Goal: Task Accomplishment & Management: Manage account settings

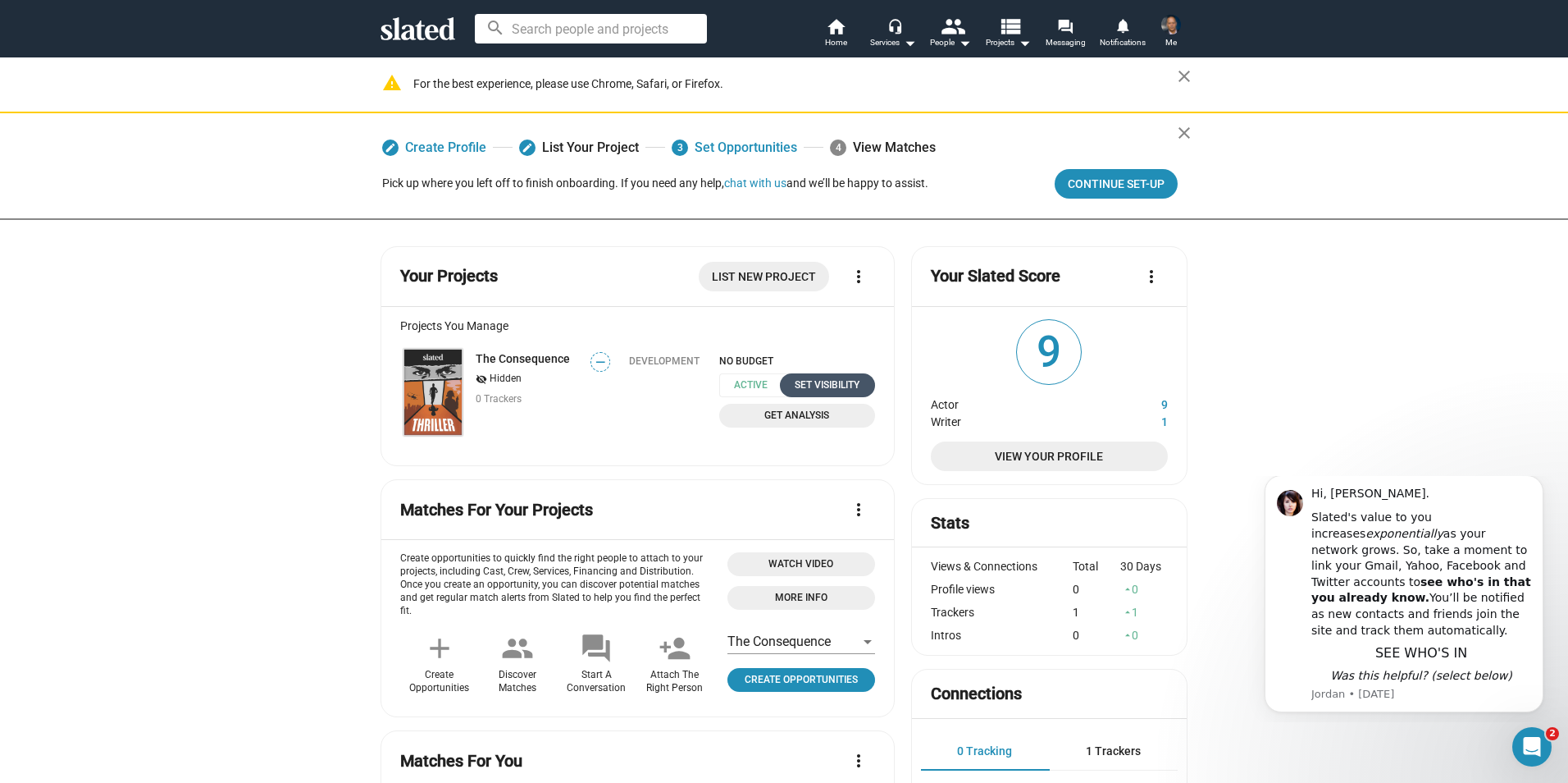
click at [818, 392] on div "Set Visibility" at bounding box center [827, 385] width 75 height 17
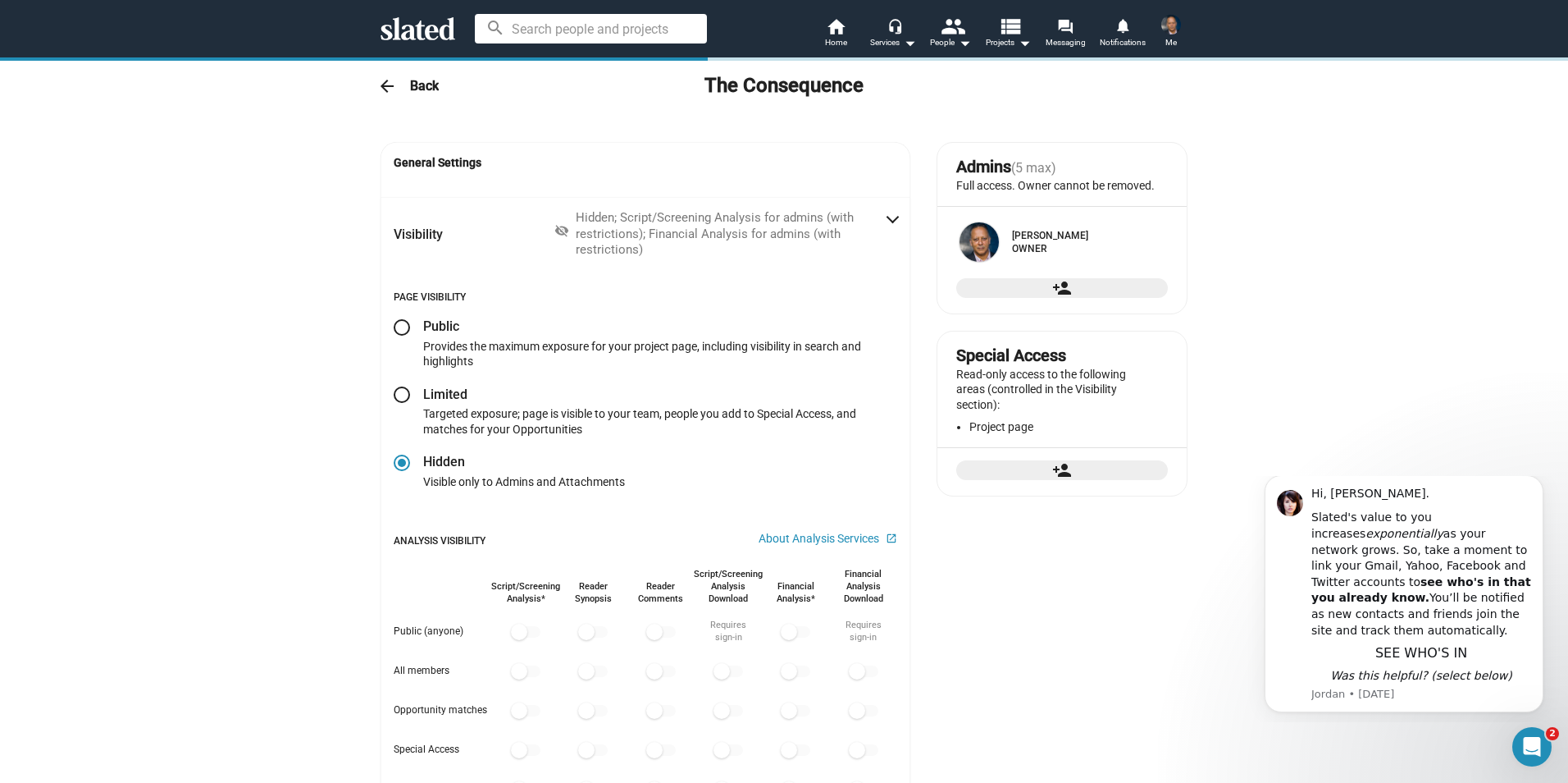
radio input "false"
radio input "true"
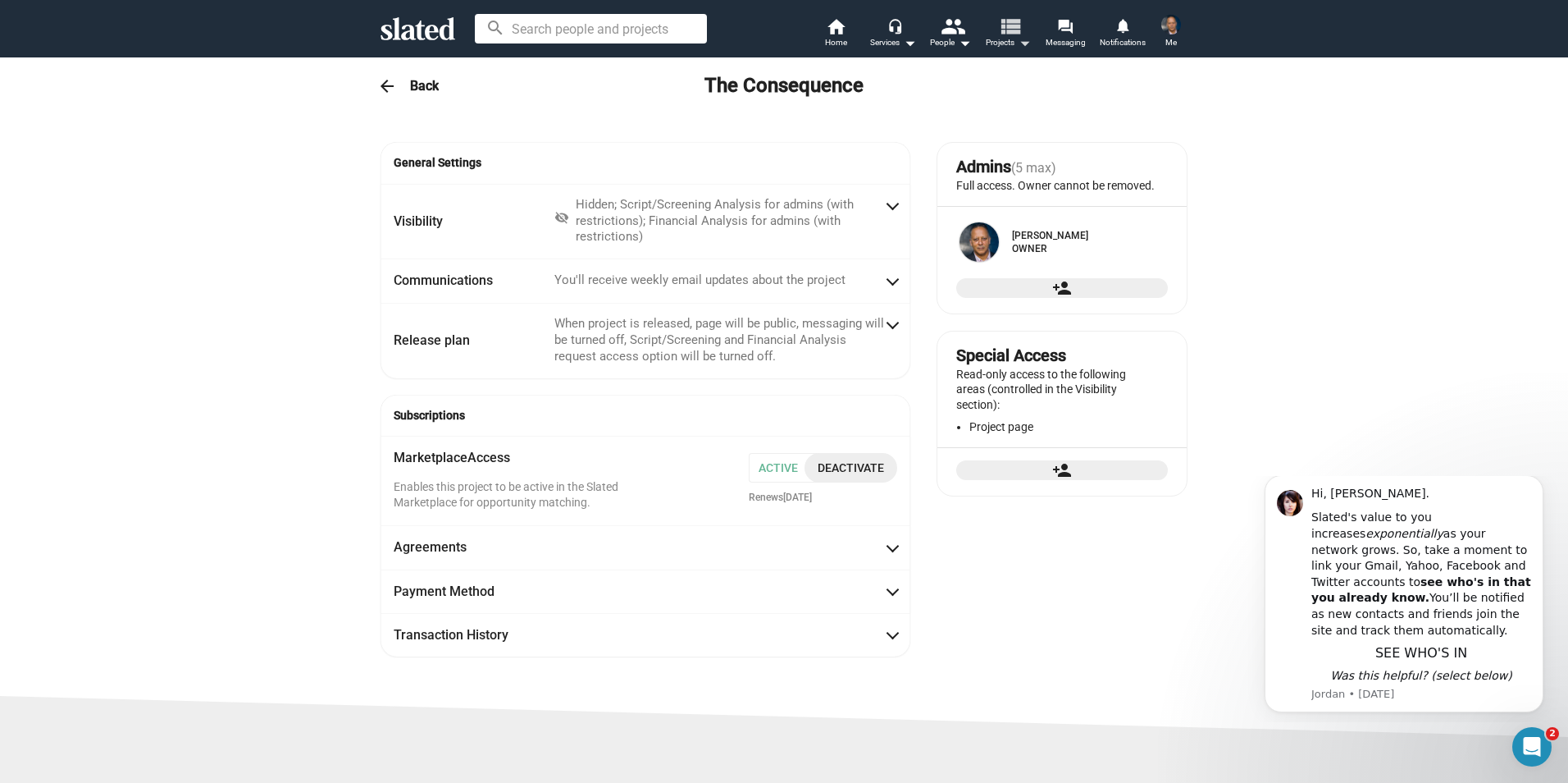
click at [1010, 32] on mat-icon "view_list" at bounding box center [1010, 25] width 24 height 24
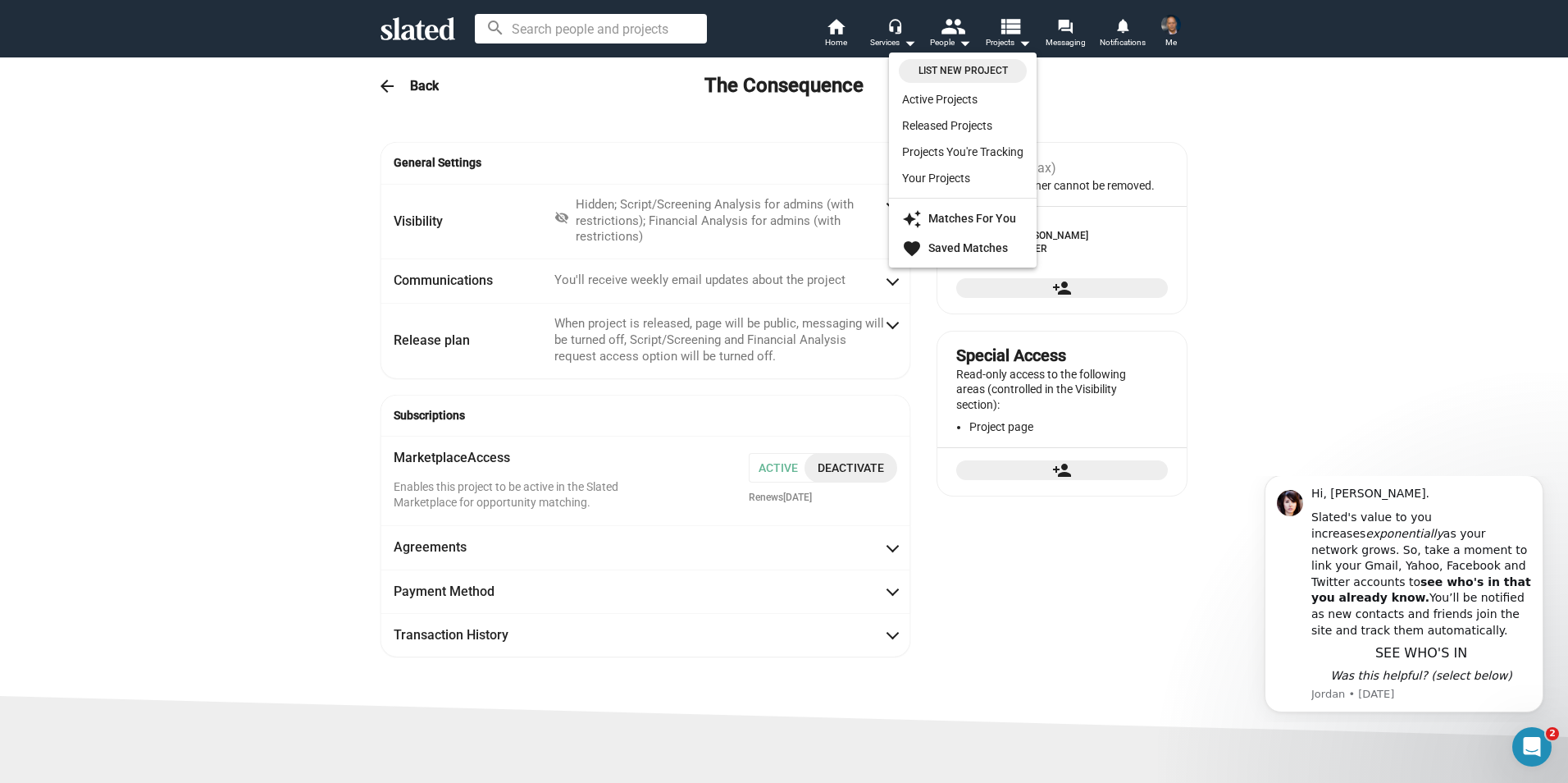
click at [1070, 34] on div at bounding box center [784, 391] width 1568 height 783
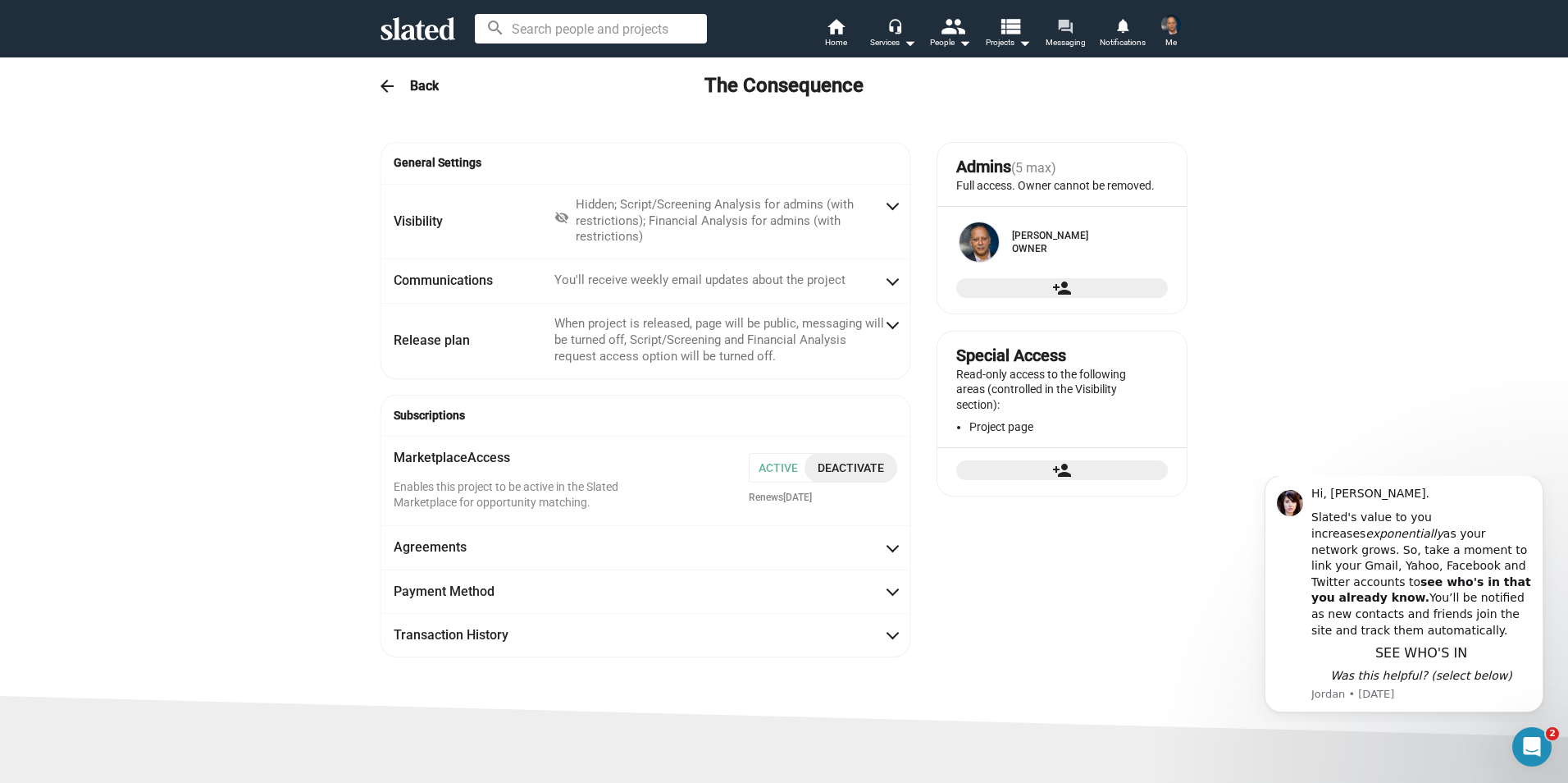
click at [1070, 24] on mat-icon "forum" at bounding box center [1065, 26] width 16 height 16
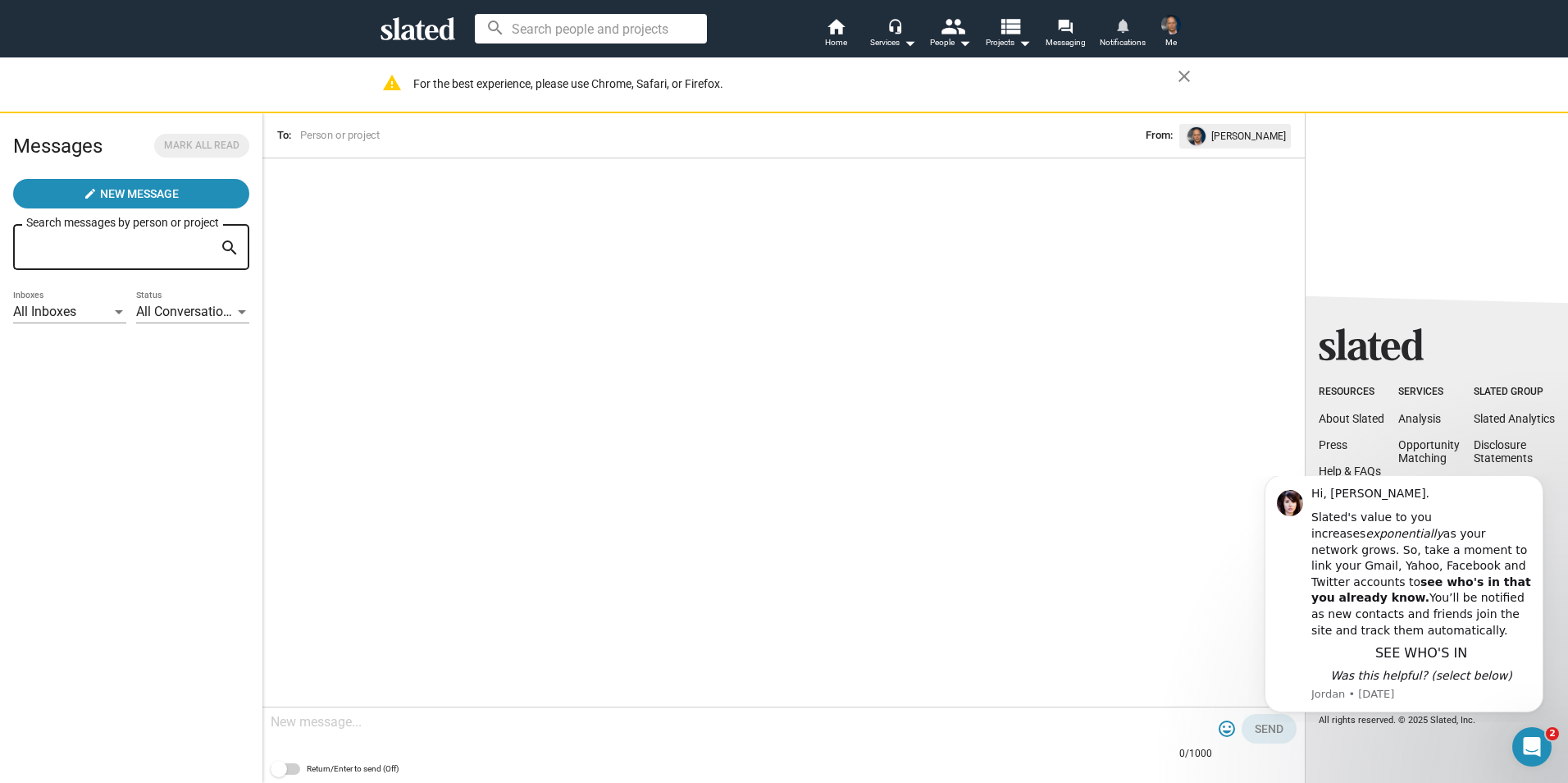
click at [1129, 25] on mat-icon "notifications" at bounding box center [1122, 25] width 16 height 16
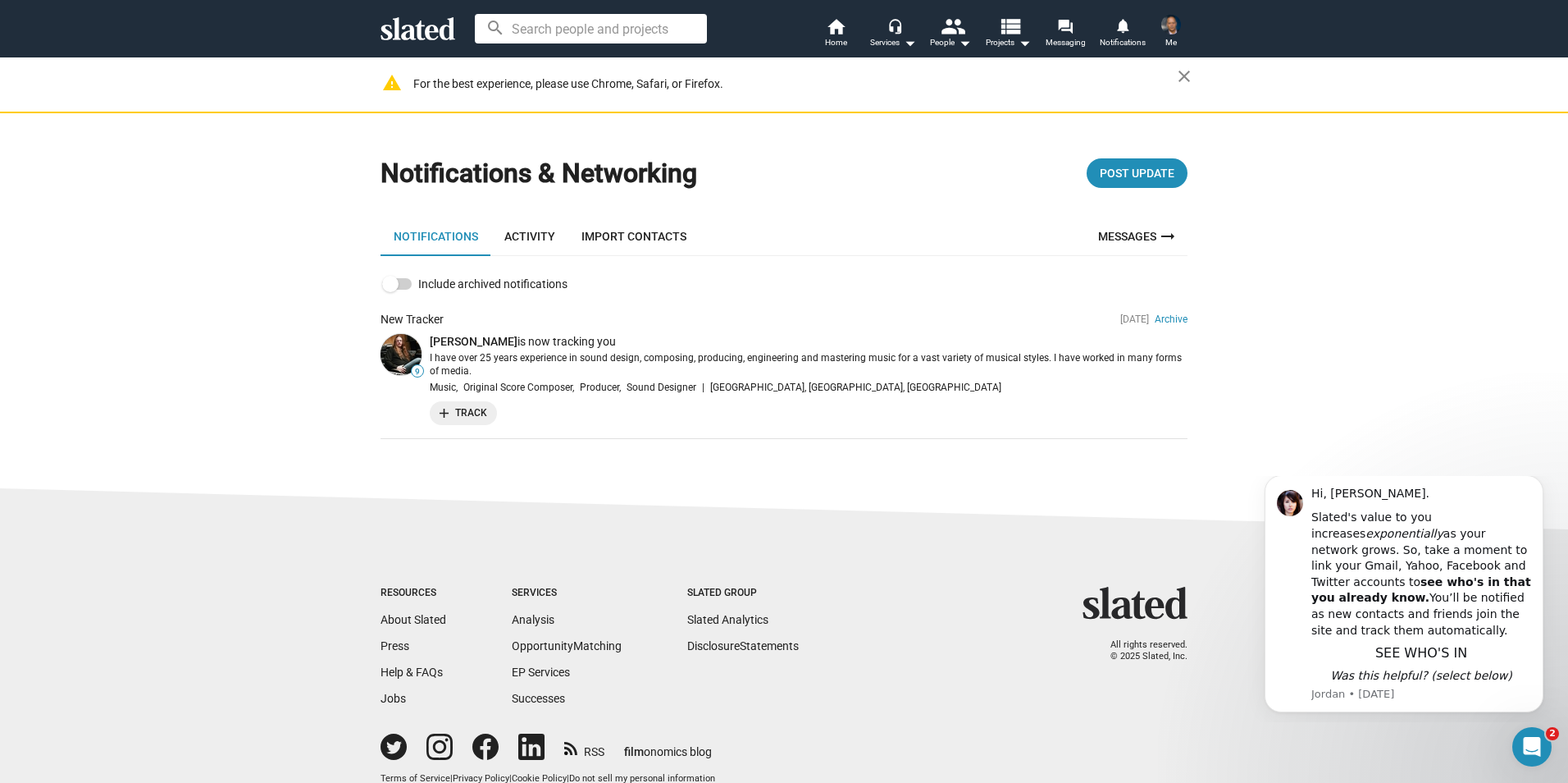
click at [1177, 29] on img at bounding box center [1171, 24] width 20 height 20
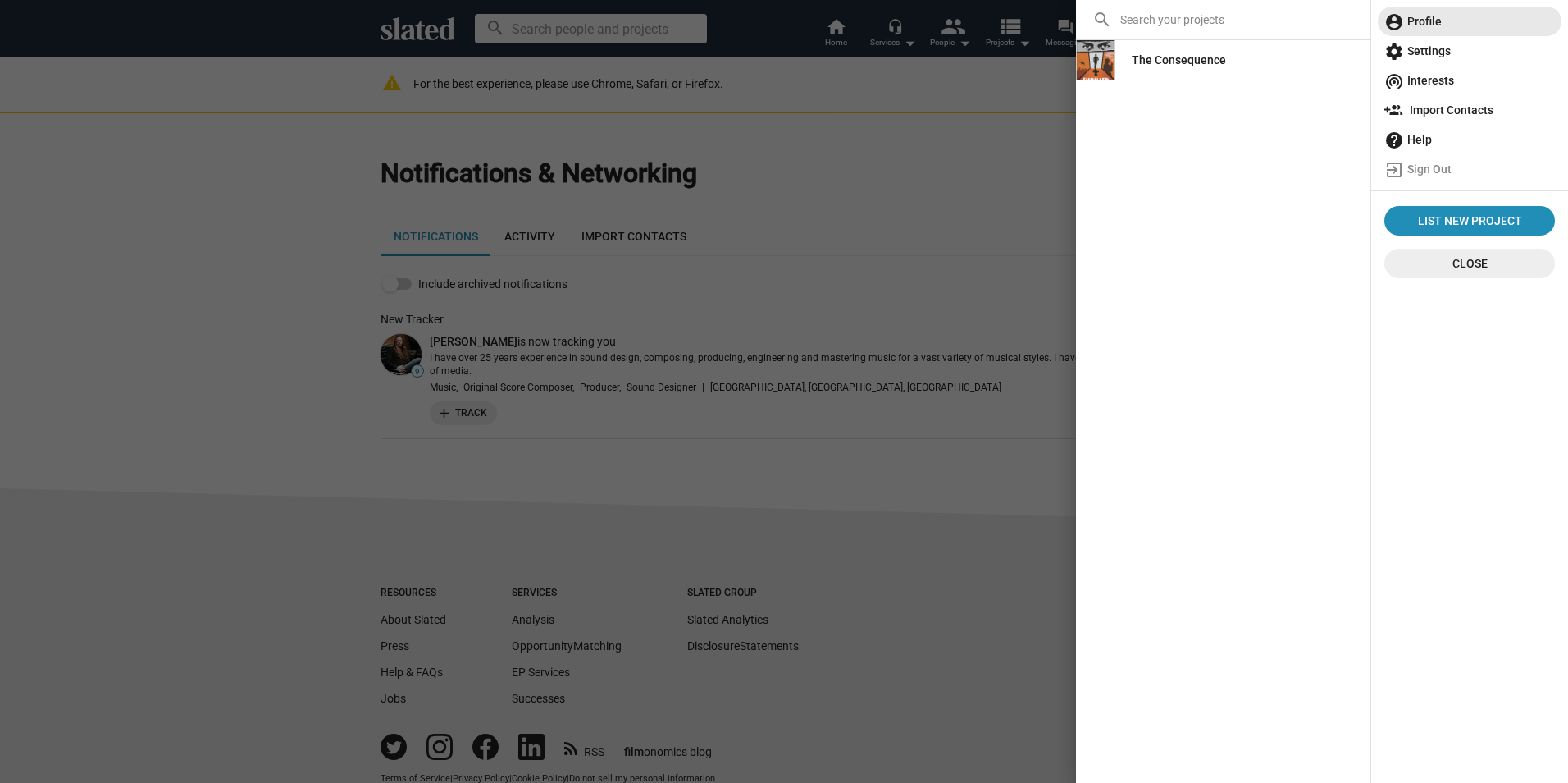
click at [1432, 22] on span "account_circle Profile" at bounding box center [1470, 22] width 171 height 30
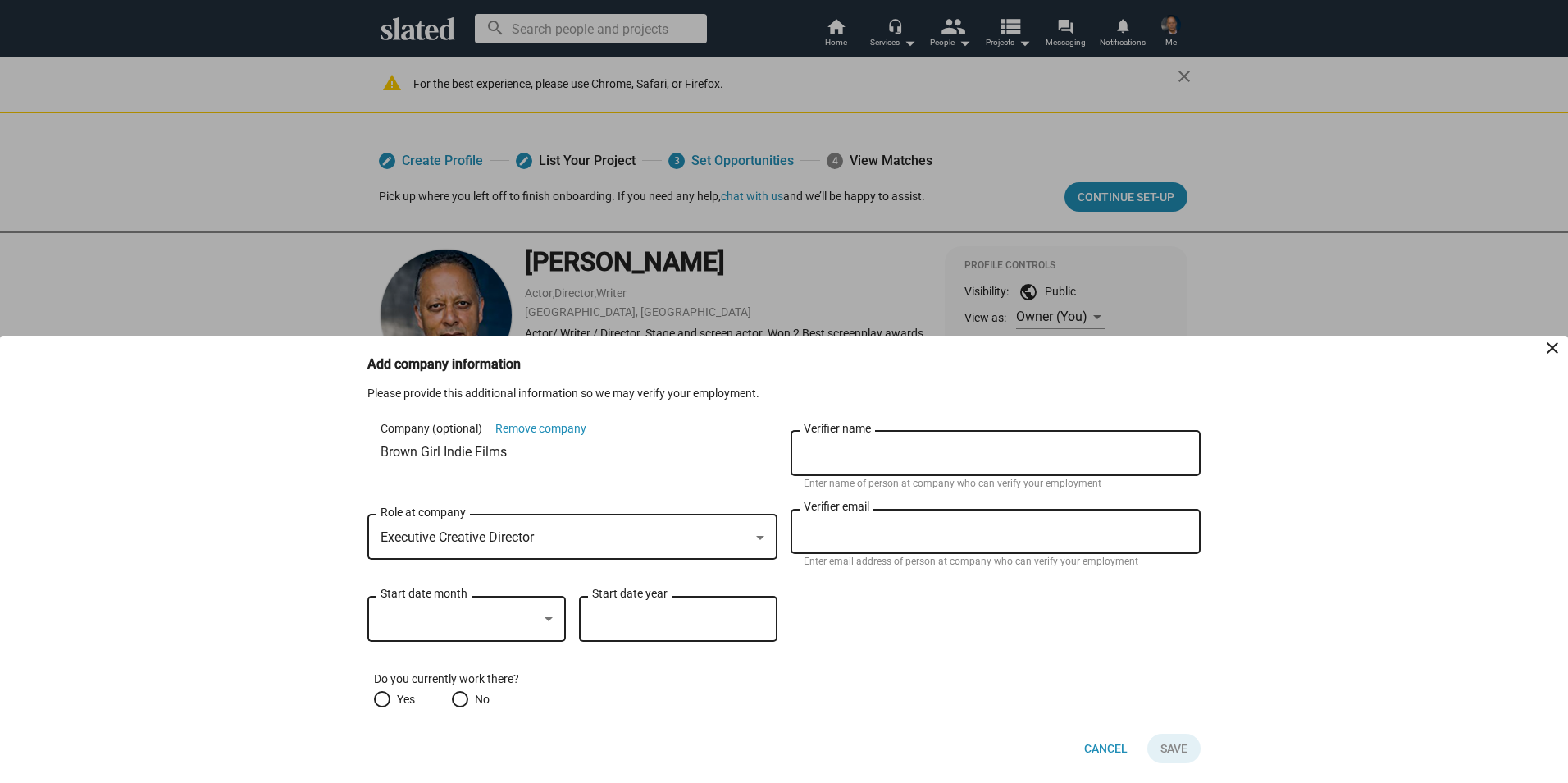
click at [1347, 265] on div at bounding box center [784, 391] width 1568 height 783
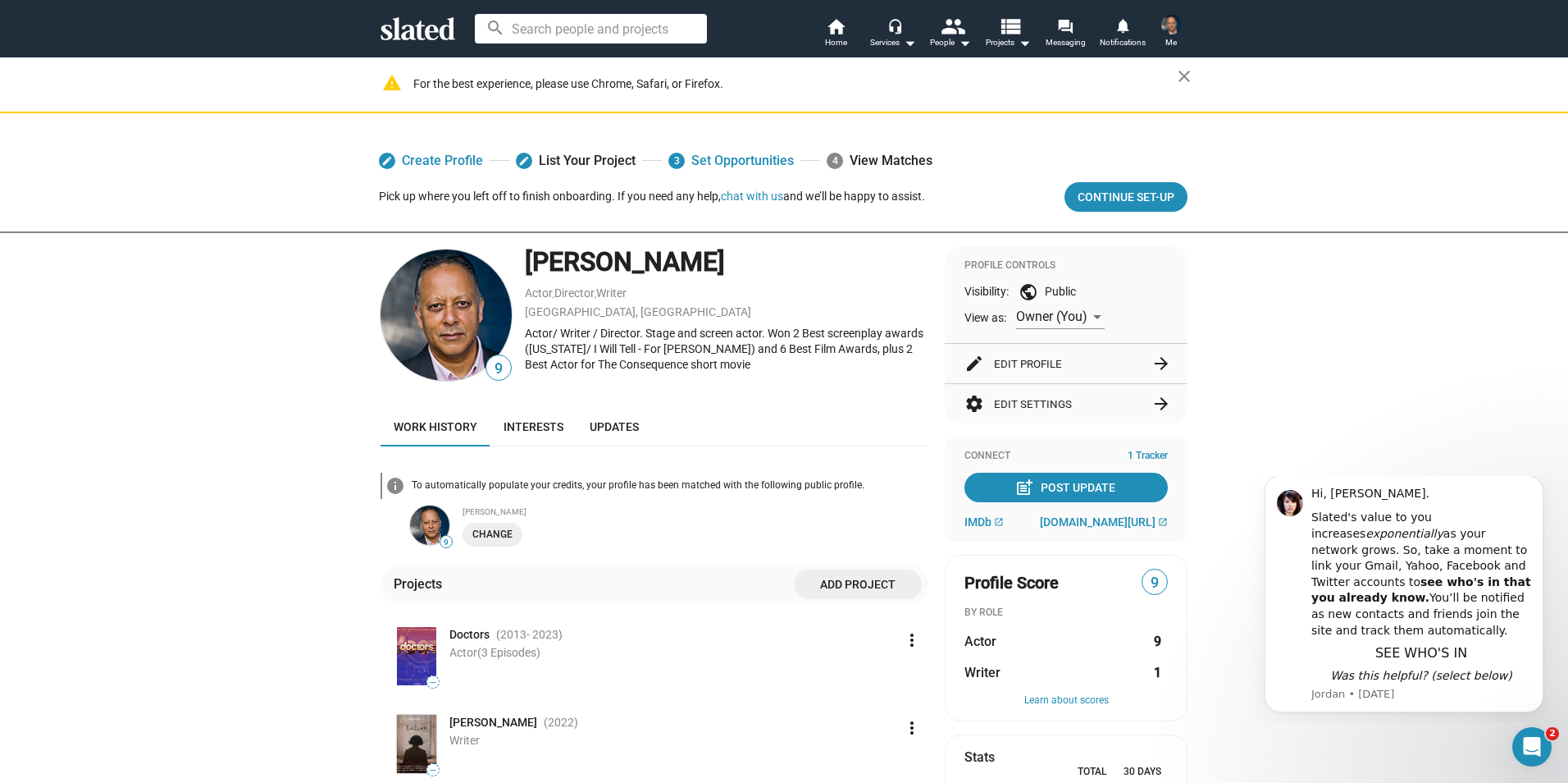
click at [1154, 401] on mat-icon "arrow_forward" at bounding box center [1161, 403] width 20 height 20
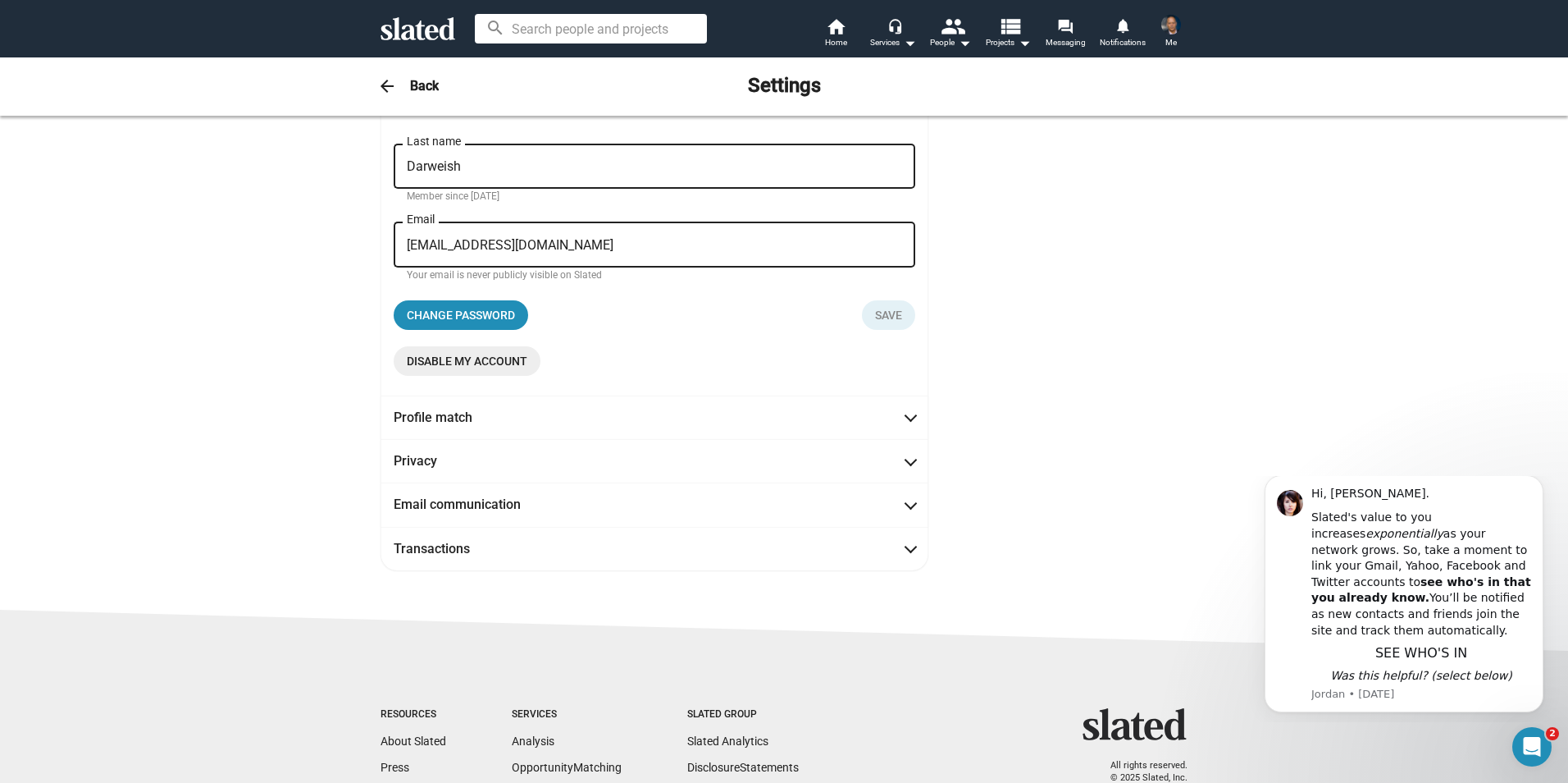
scroll to position [296, 0]
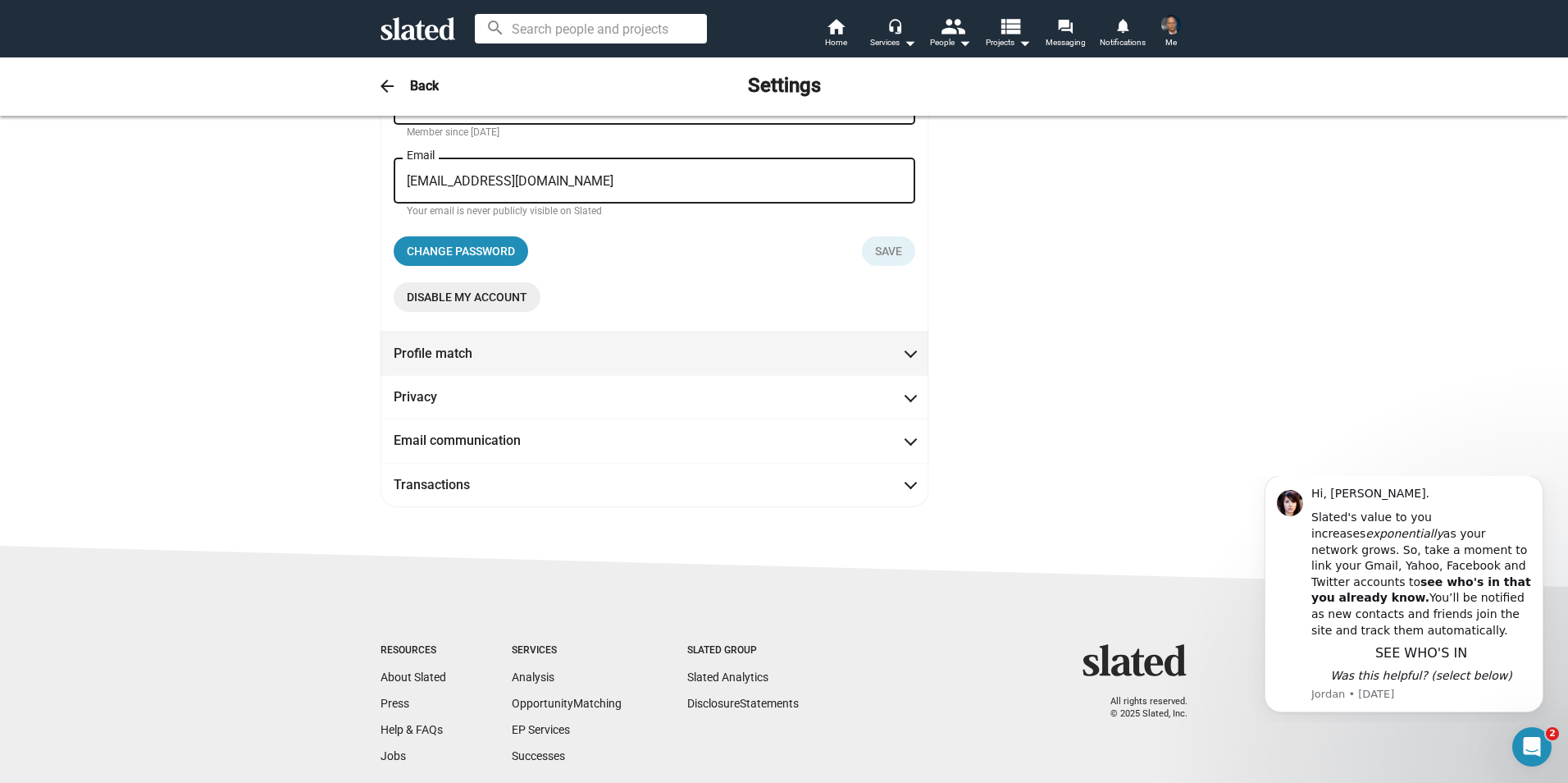
click at [907, 354] on span at bounding box center [911, 352] width 9 height 17
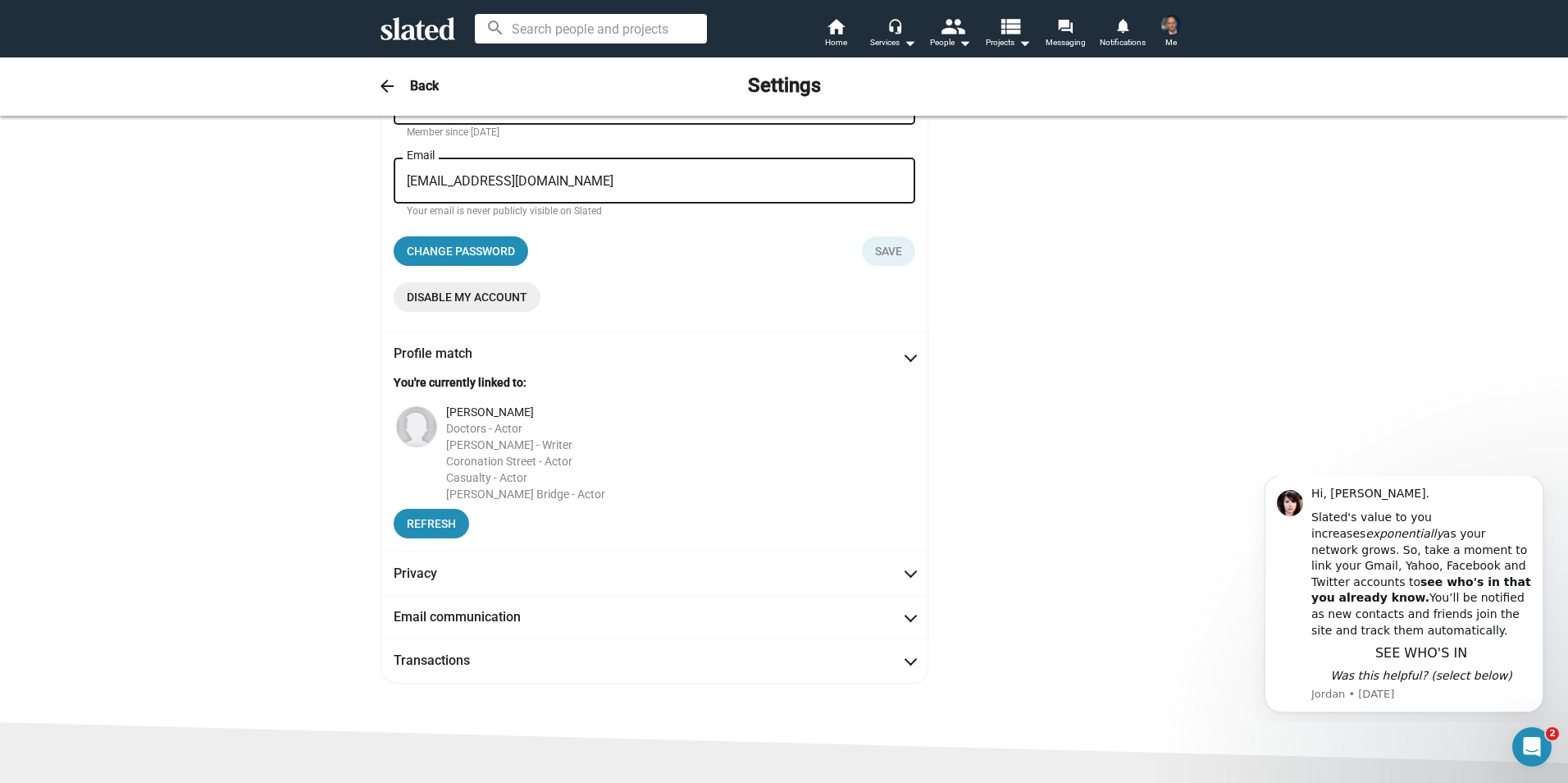
scroll to position [226, 0]
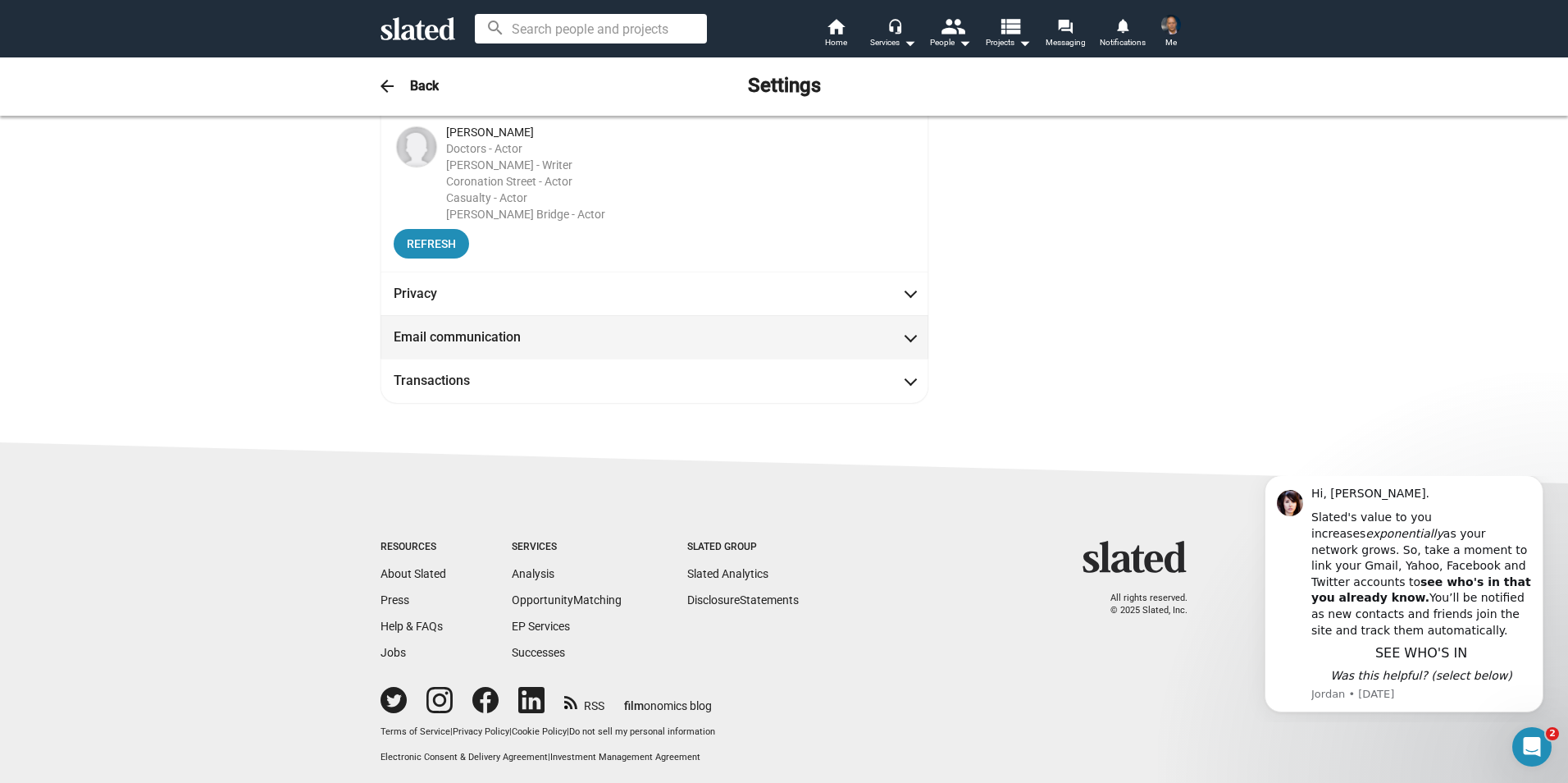
click at [502, 339] on mat-panel-title "Email communication" at bounding box center [467, 337] width 147 height 17
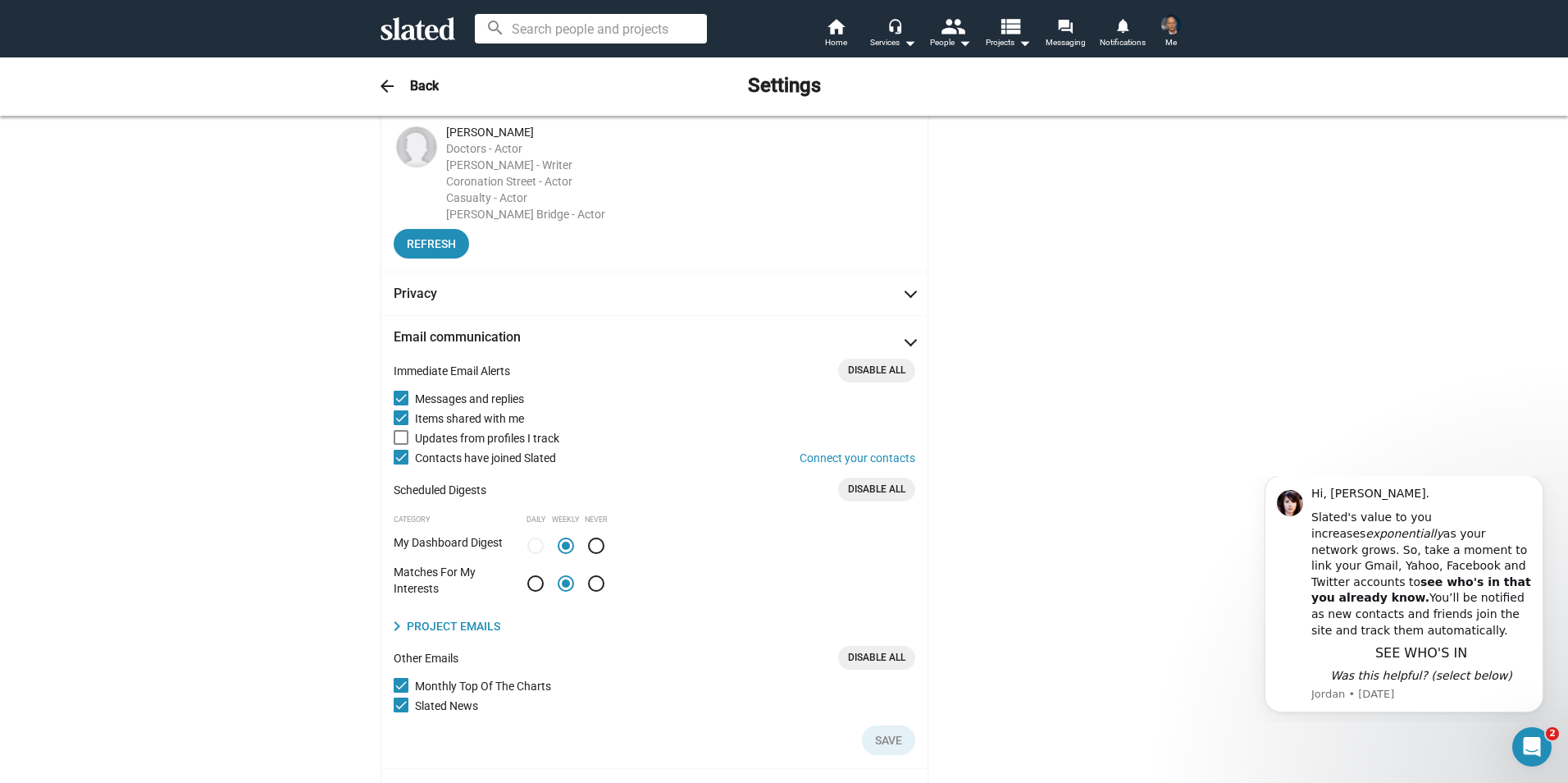
scroll to position [216, 0]
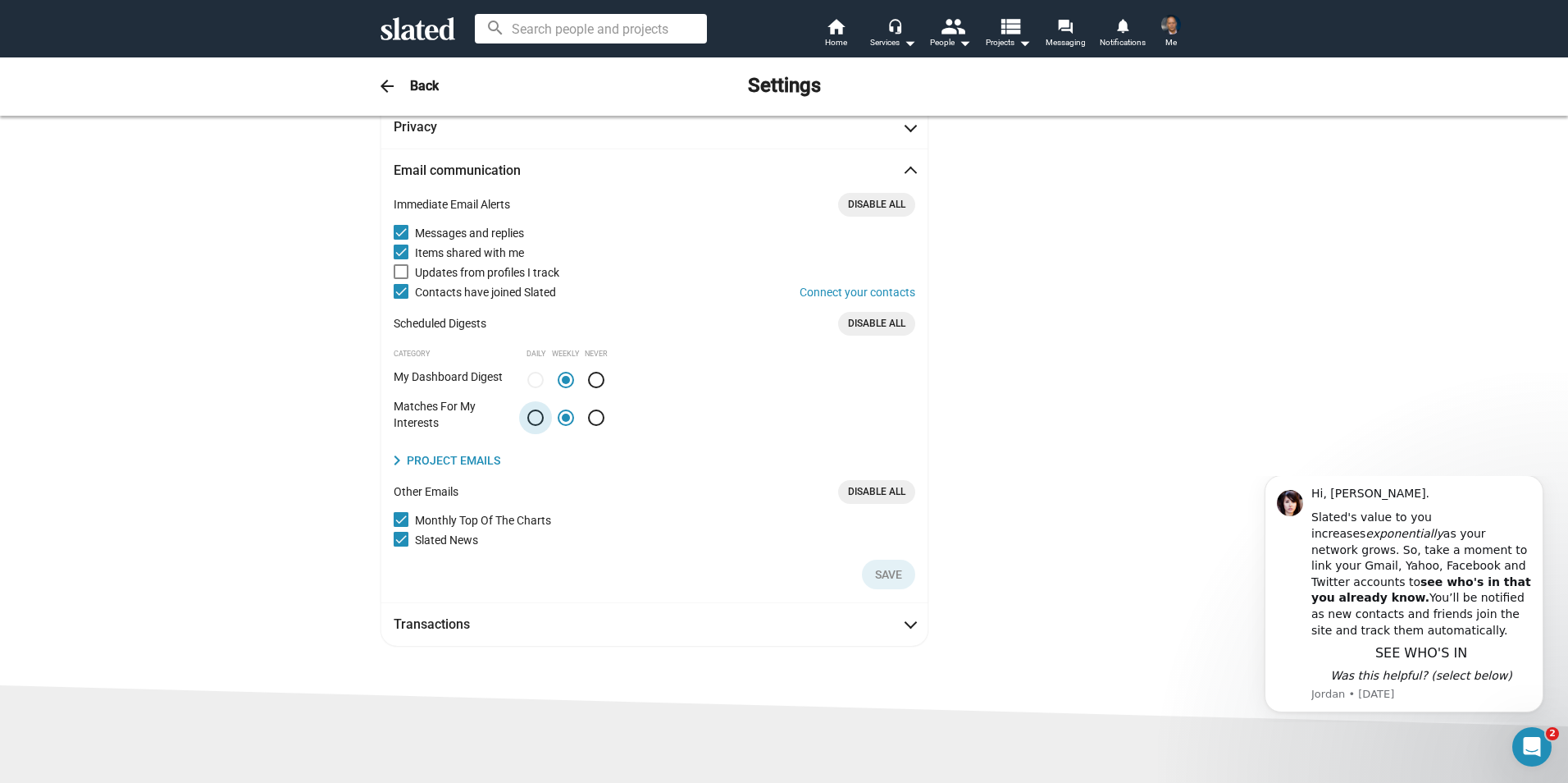
click at [535, 418] on span at bounding box center [535, 417] width 17 height 17
click at [535, 418] on input "radio" at bounding box center [535, 417] width 17 height 17
radio input "true"
click at [885, 579] on span "Save" at bounding box center [888, 574] width 27 height 30
click at [1167, 31] on img at bounding box center [1171, 24] width 20 height 20
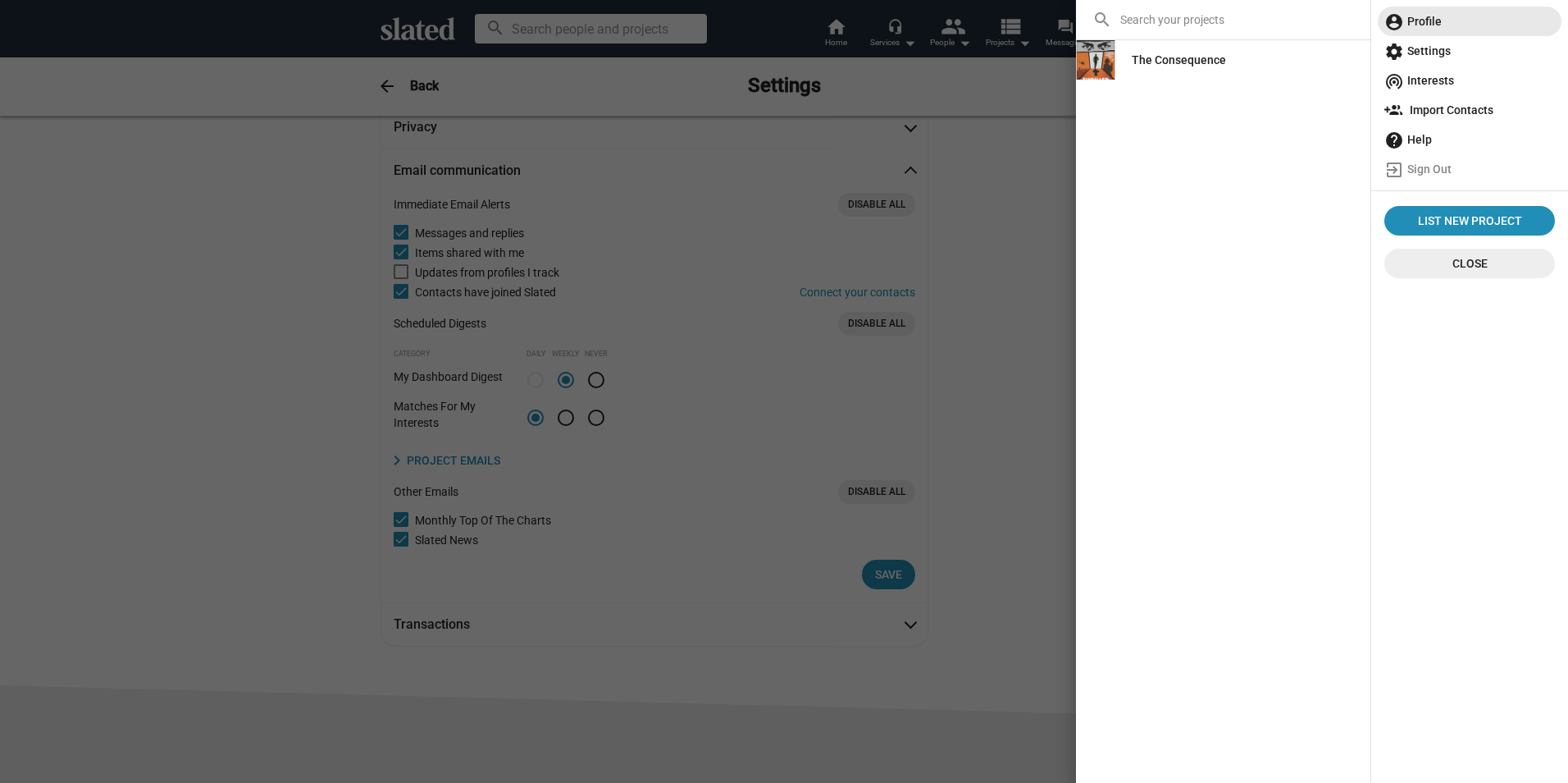
click at [1431, 20] on span "account_circle Profile" at bounding box center [1470, 22] width 171 height 30
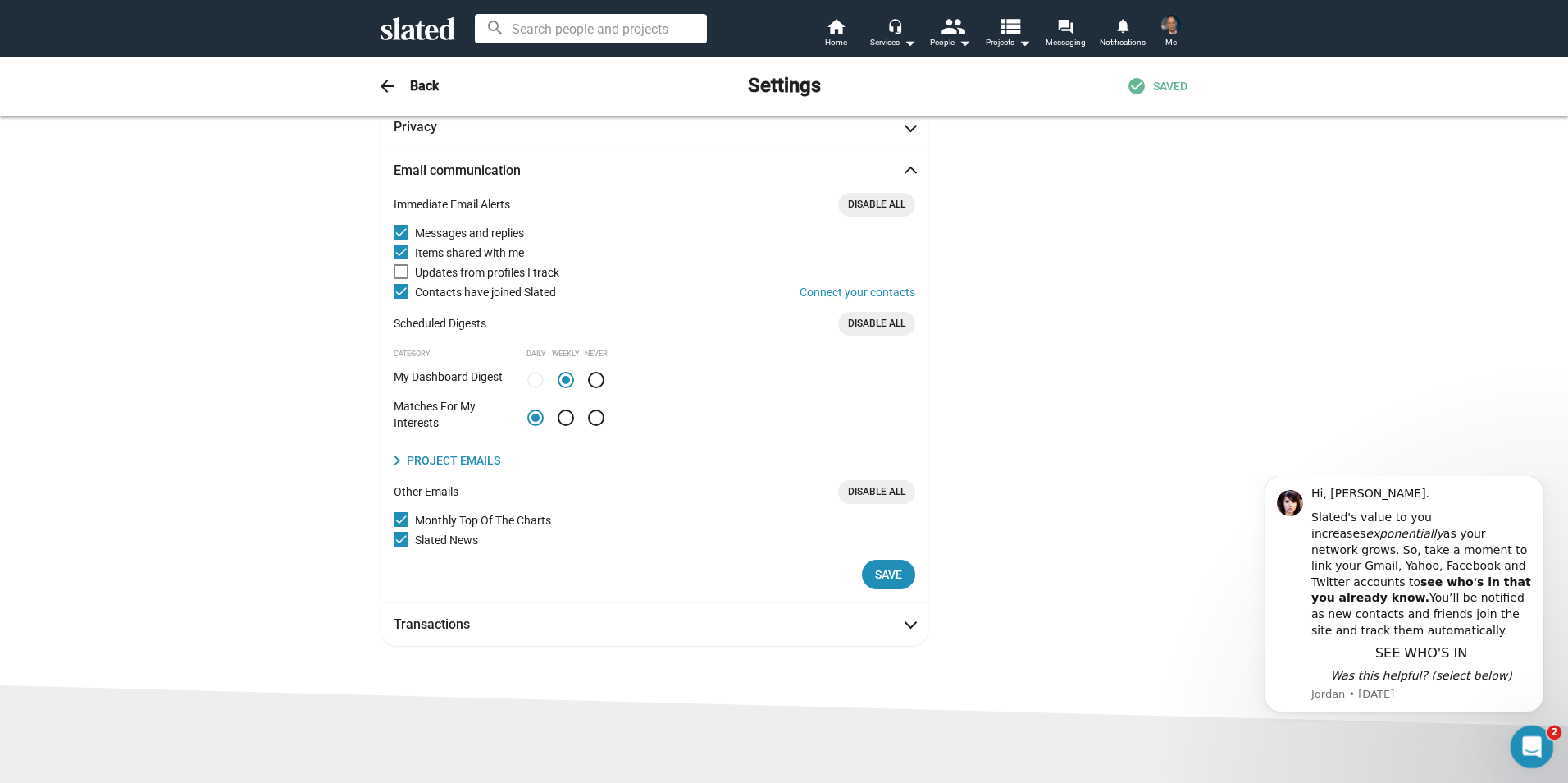
click at [1536, 736] on icon "Open Intercom Messenger" at bounding box center [1530, 744] width 27 height 27
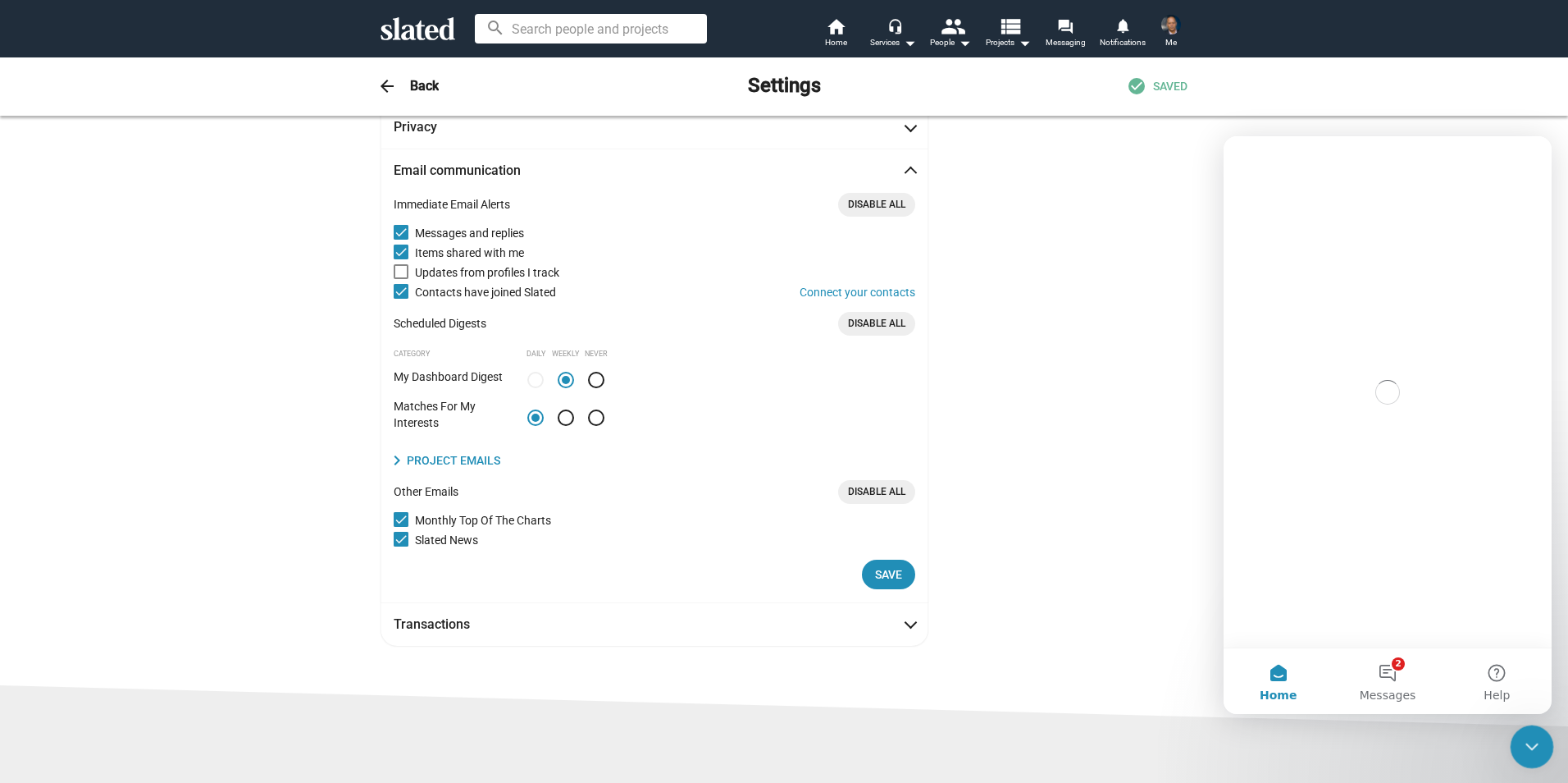
scroll to position [0, 0]
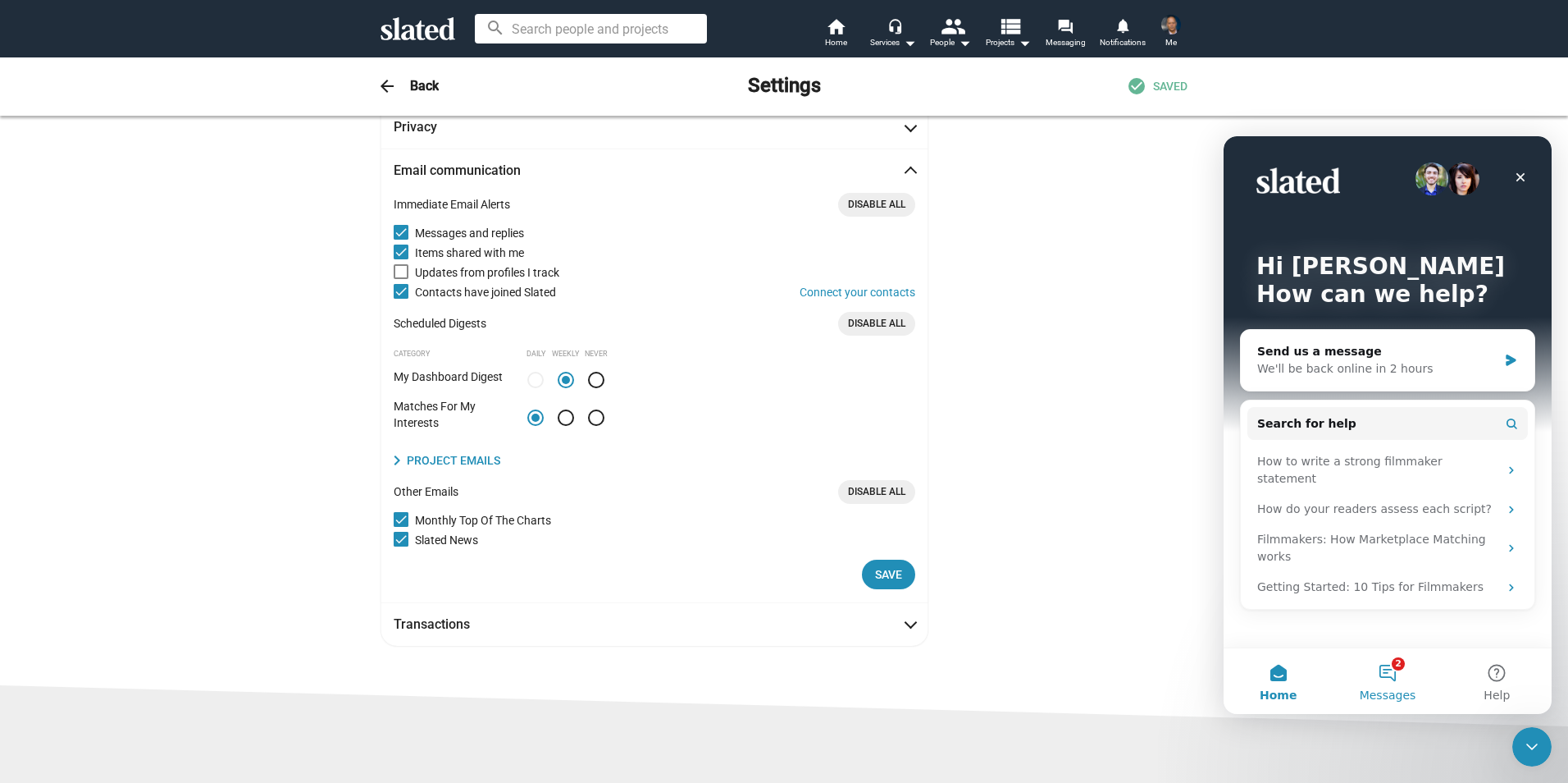
click at [1383, 672] on button "2 Messages" at bounding box center [1387, 681] width 109 height 65
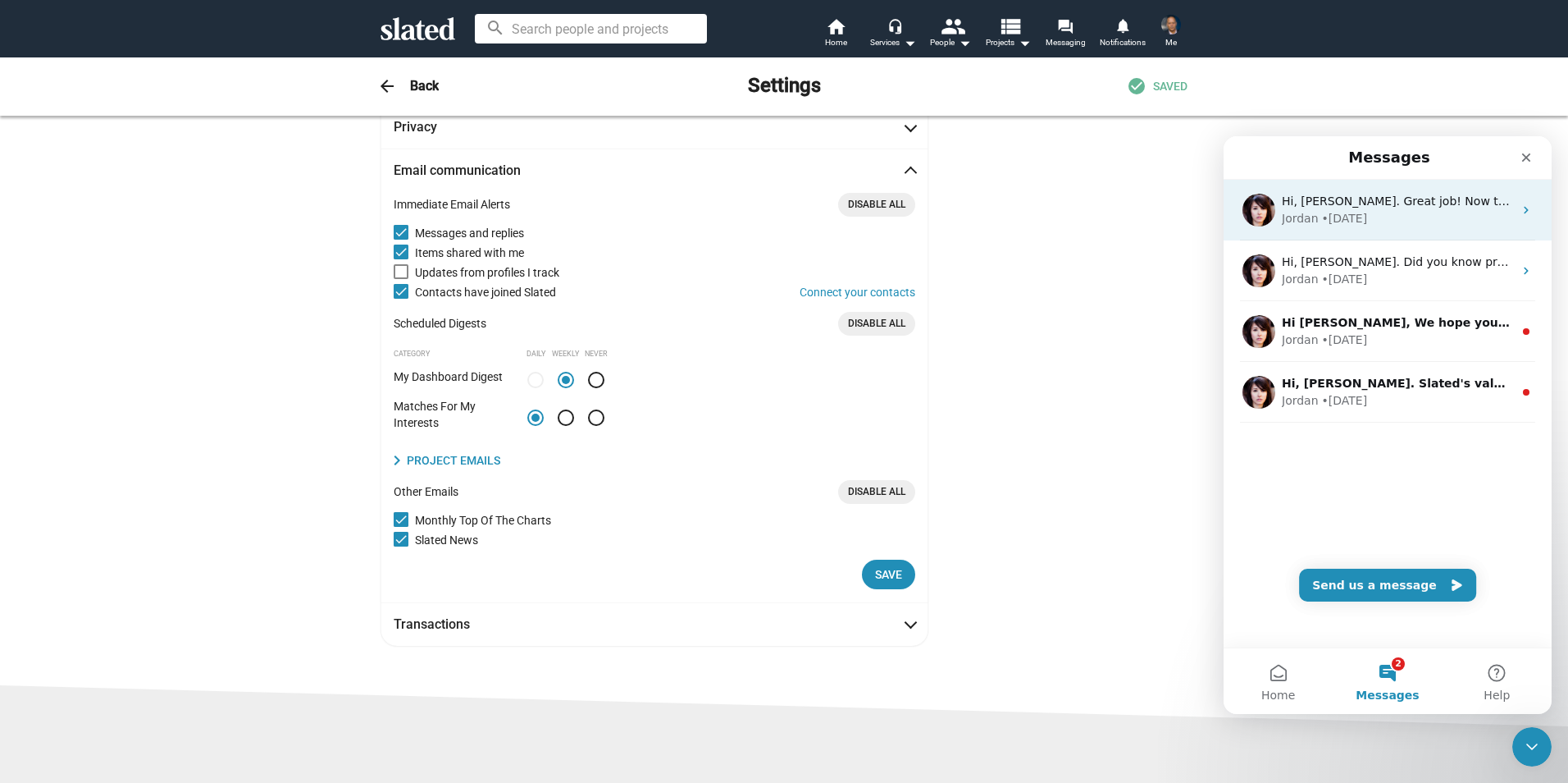
click at [1345, 209] on div "Hi, Kammy. Great job! Now that your film is active, you can make it visible and…" at bounding box center [1397, 202] width 231 height 17
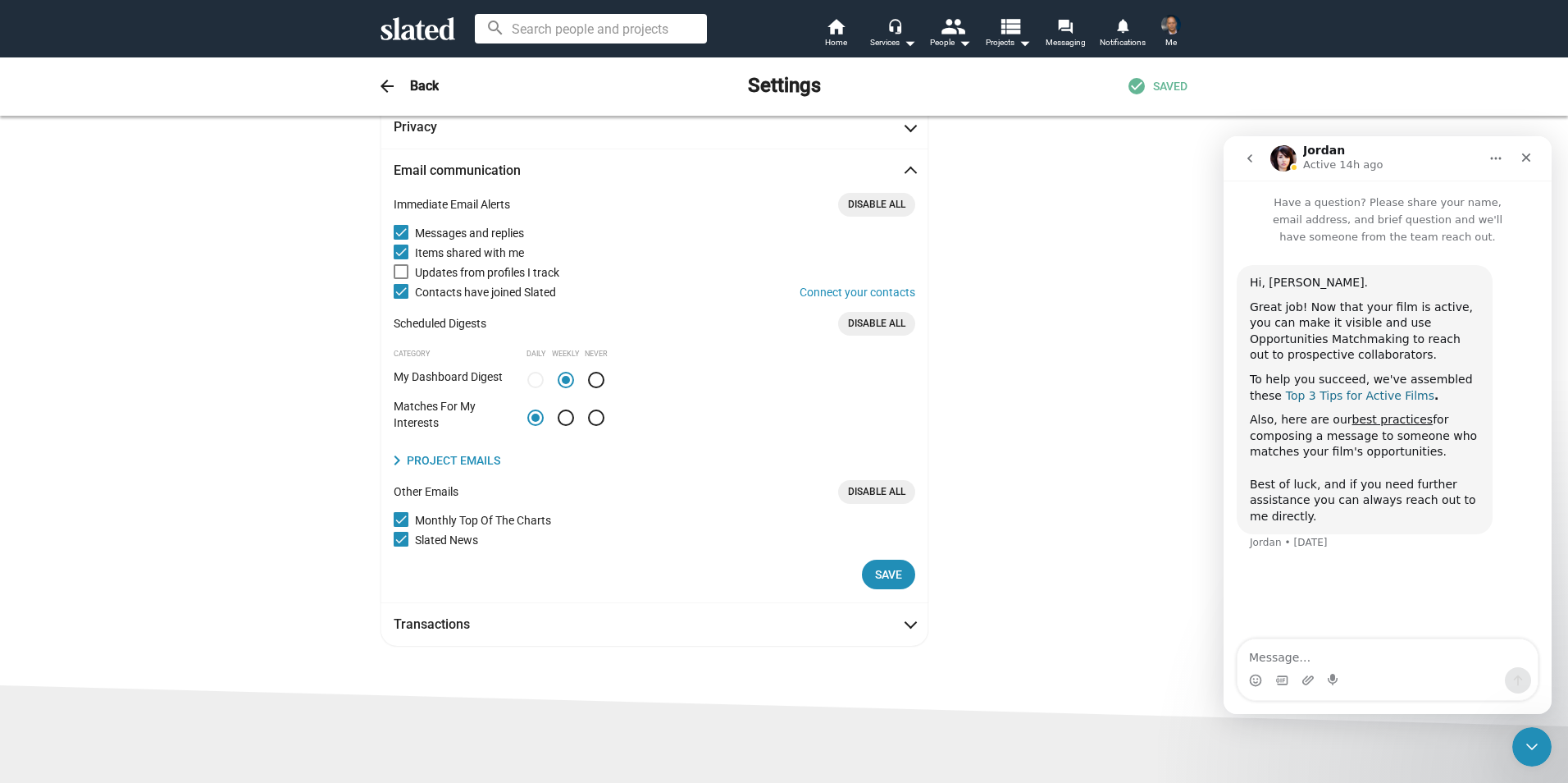
click at [1286, 402] on link "Top 3 Tips for Active Films" at bounding box center [1360, 395] width 148 height 13
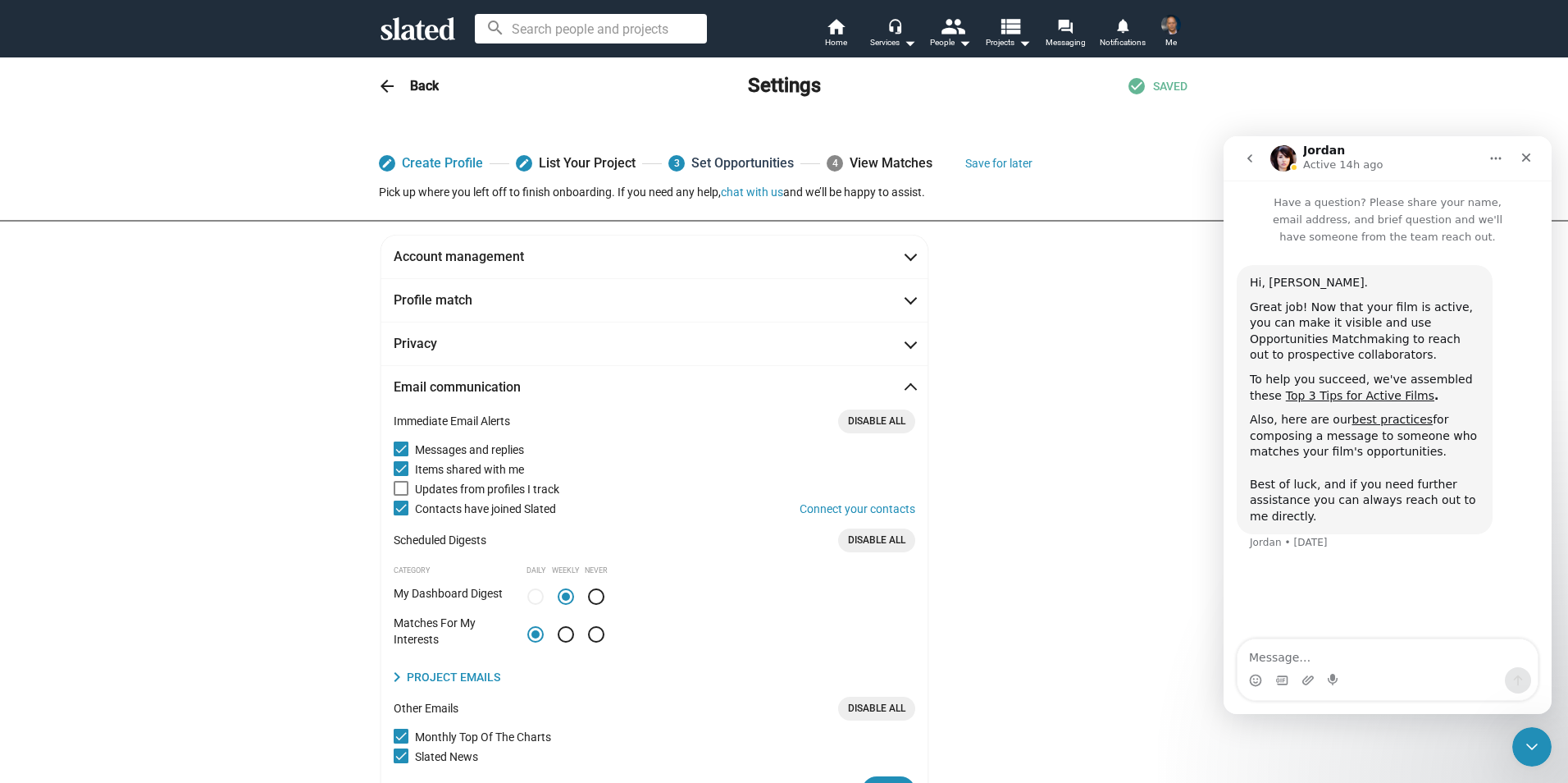
click at [725, 161] on link "3 Set Opportunities" at bounding box center [731, 163] width 126 height 30
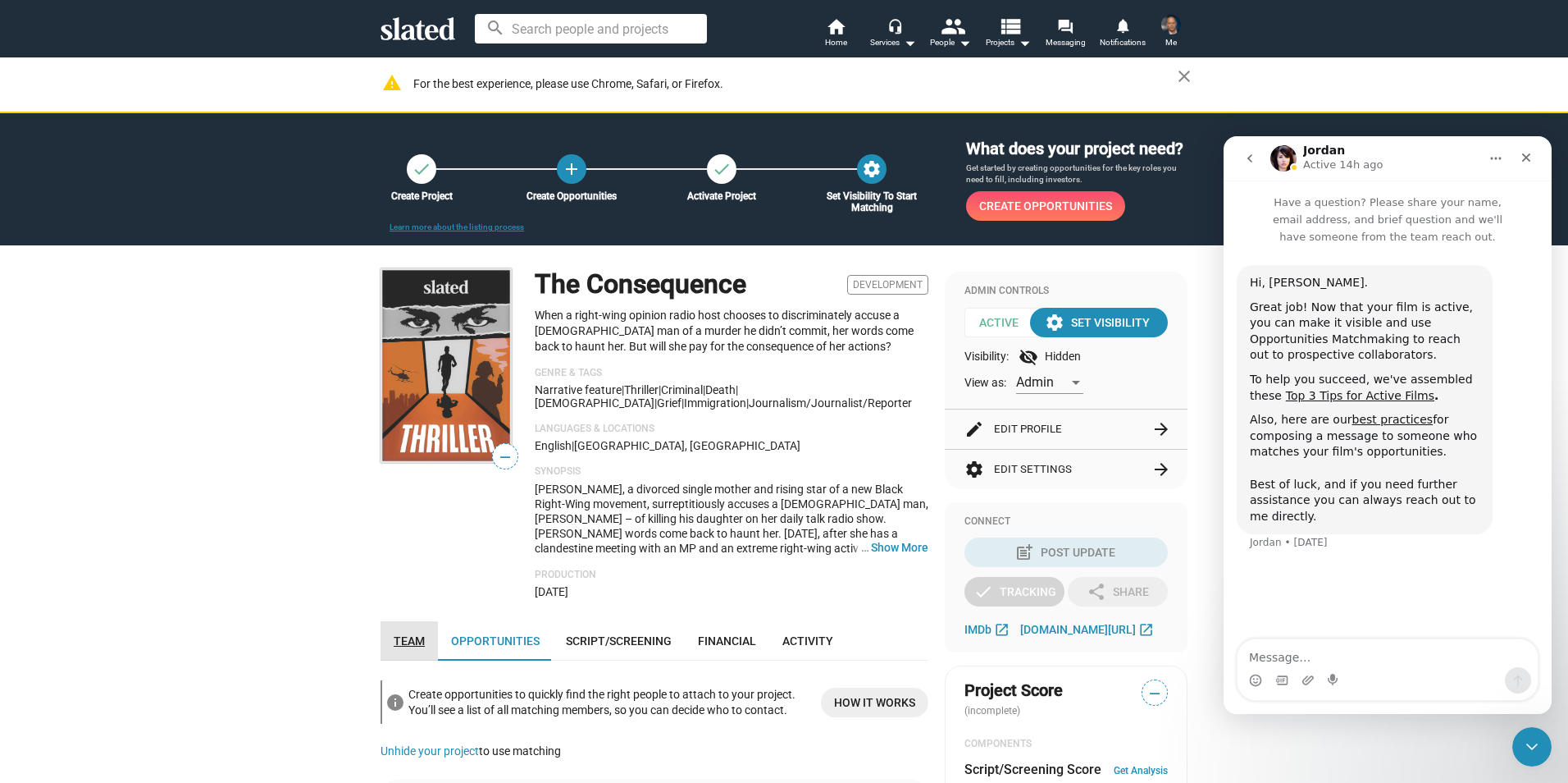
click at [416, 648] on span "Team" at bounding box center [409, 641] width 31 height 13
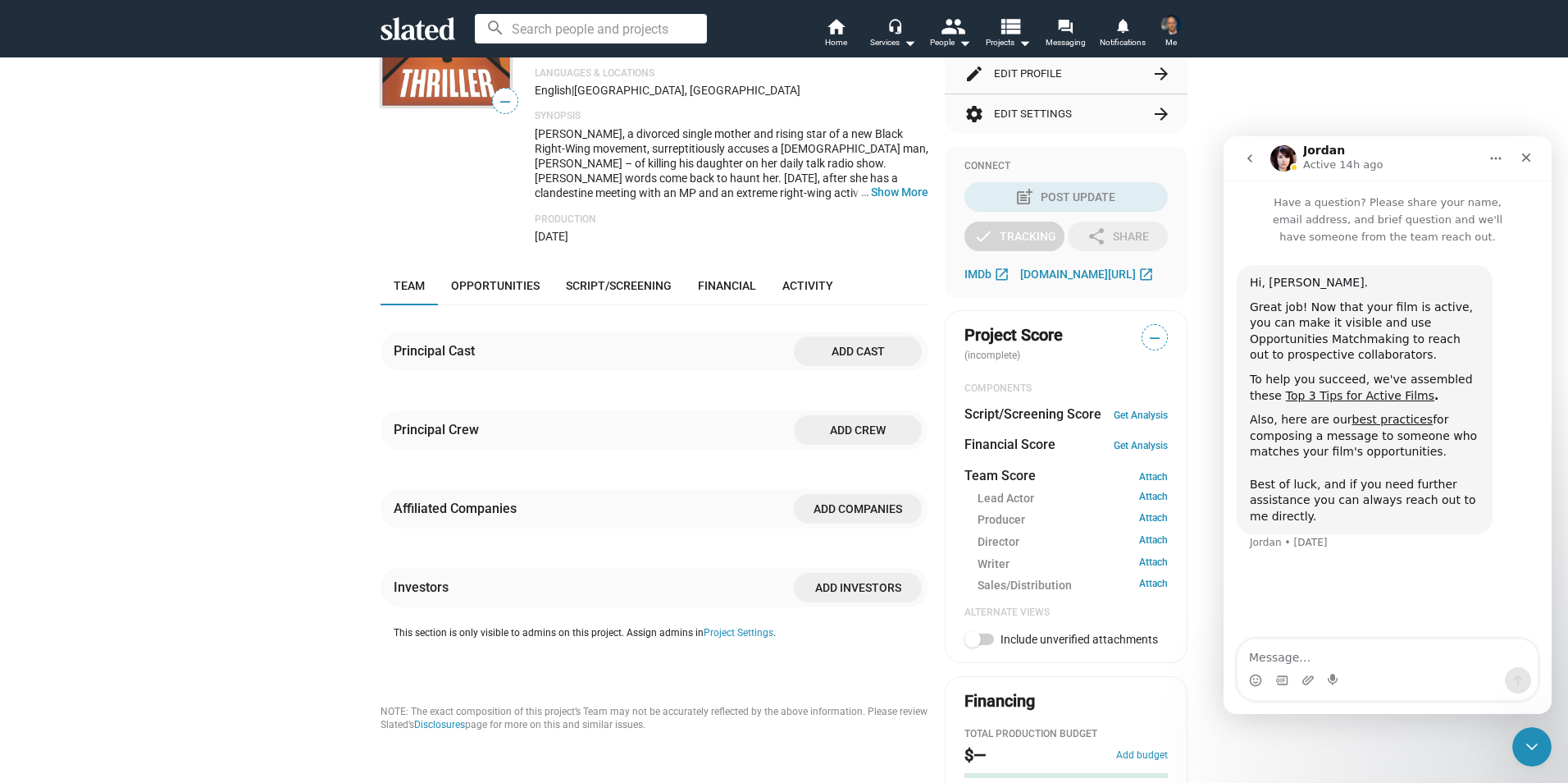
scroll to position [567, 0]
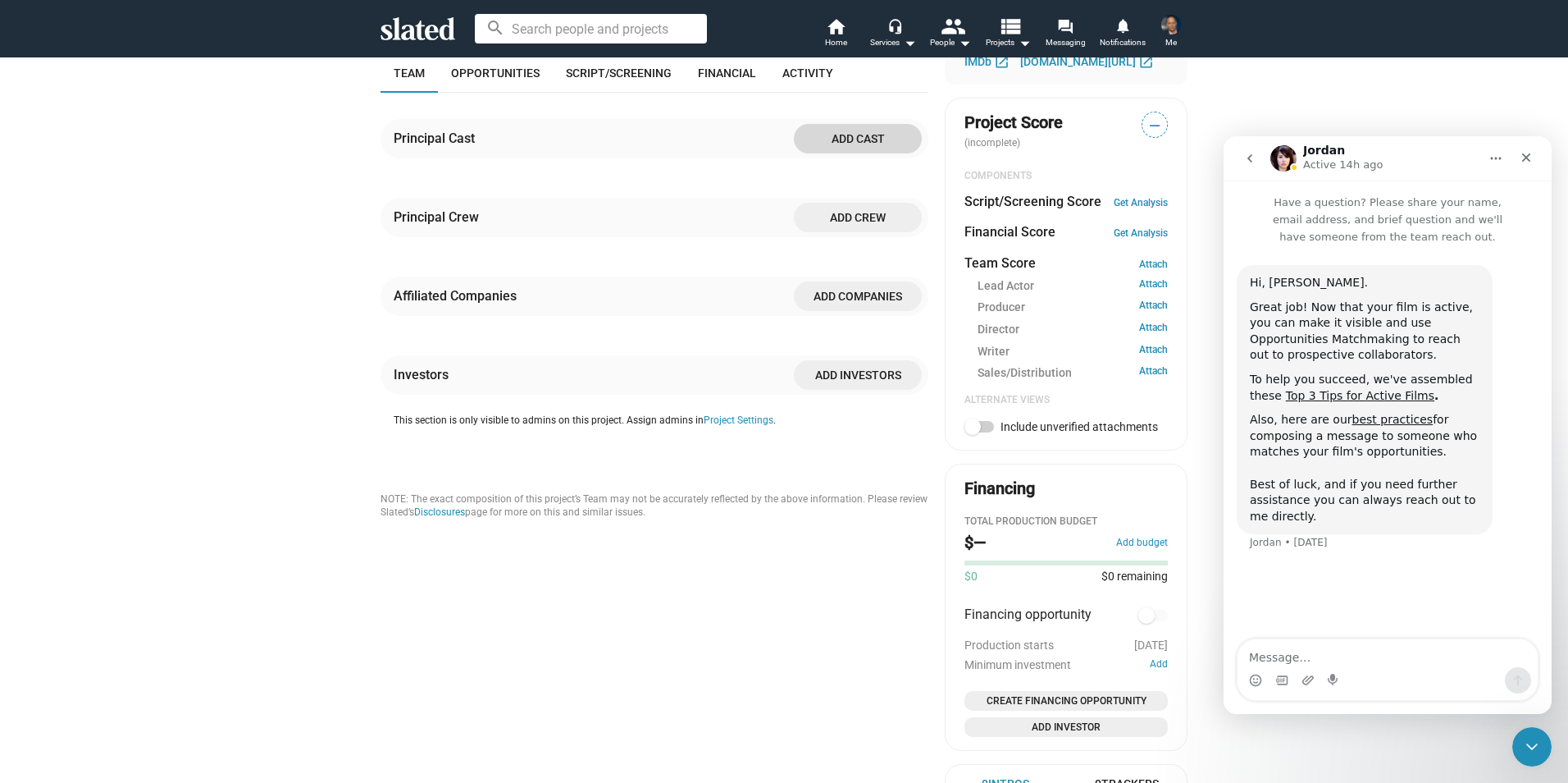
click at [851, 140] on span "Add cast" at bounding box center [858, 139] width 102 height 30
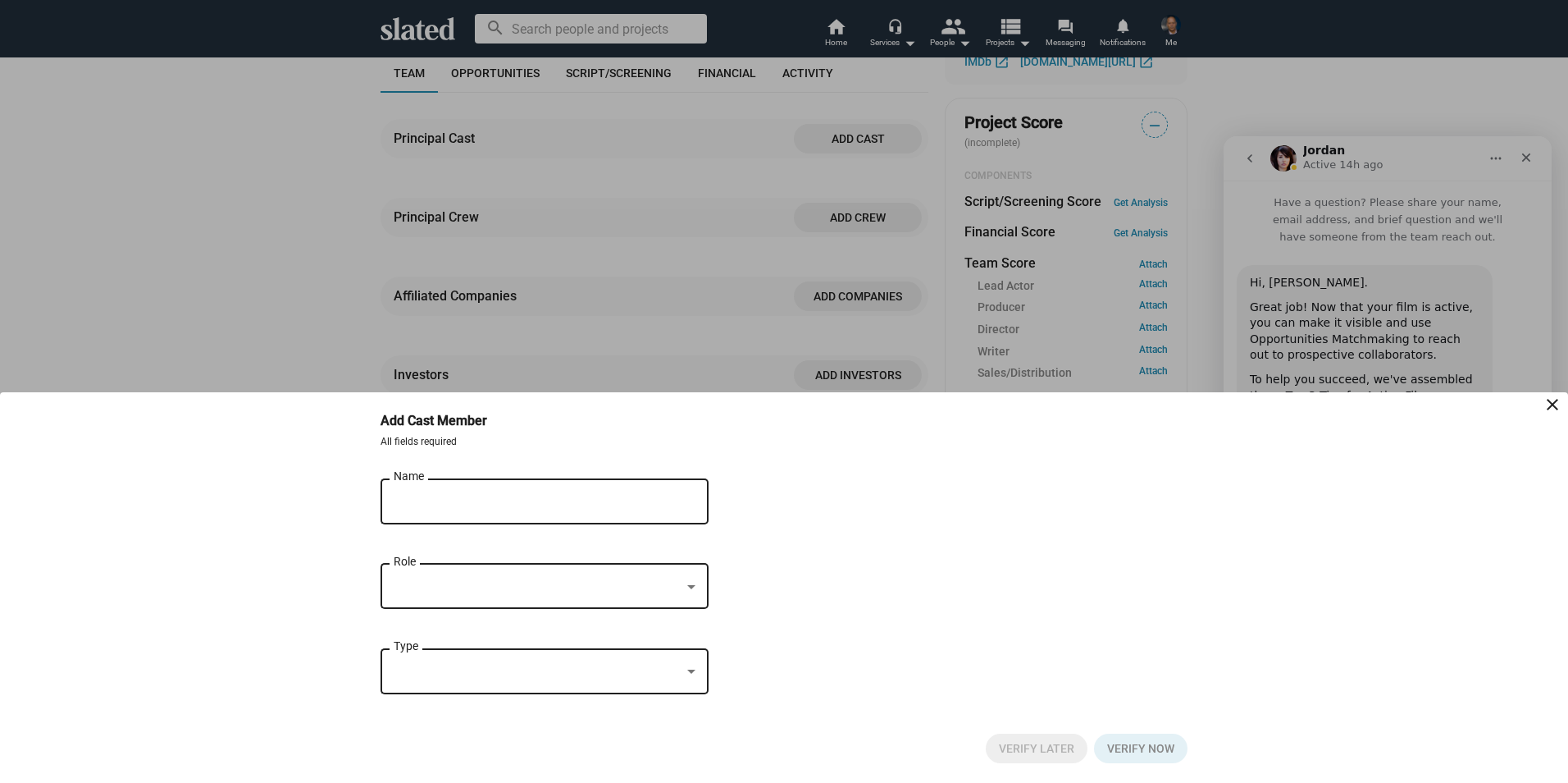
click at [446, 503] on input "Name" at bounding box center [533, 502] width 279 height 15
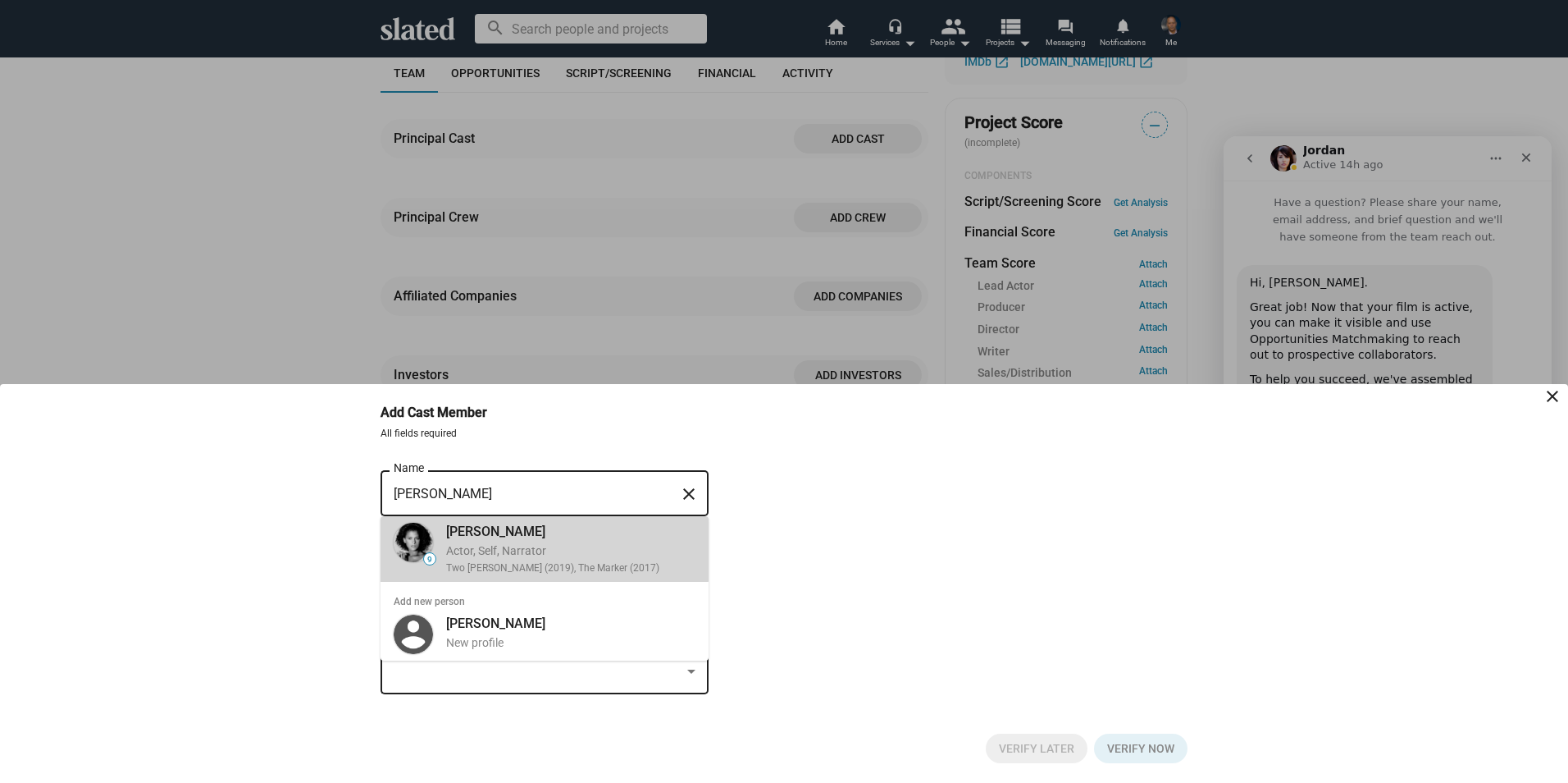
click at [514, 544] on div "Actor, Self, Narrator" at bounding box center [571, 551] width 250 height 16
type input "[PERSON_NAME]"
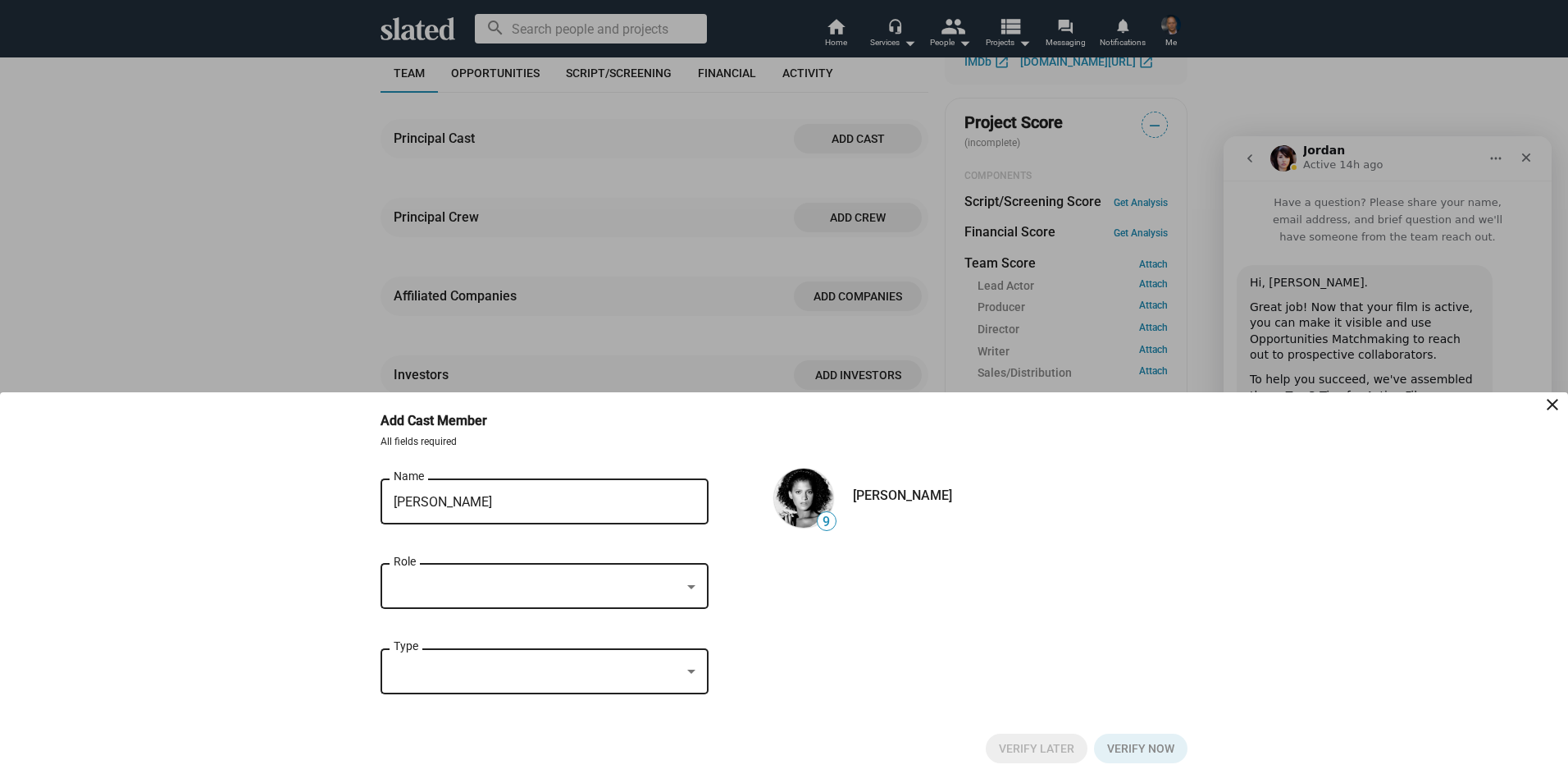
drag, startPoint x: 514, startPoint y: 544, endPoint x: 692, endPoint y: 587, distance: 183.1
click at [692, 587] on div at bounding box center [691, 587] width 8 height 4
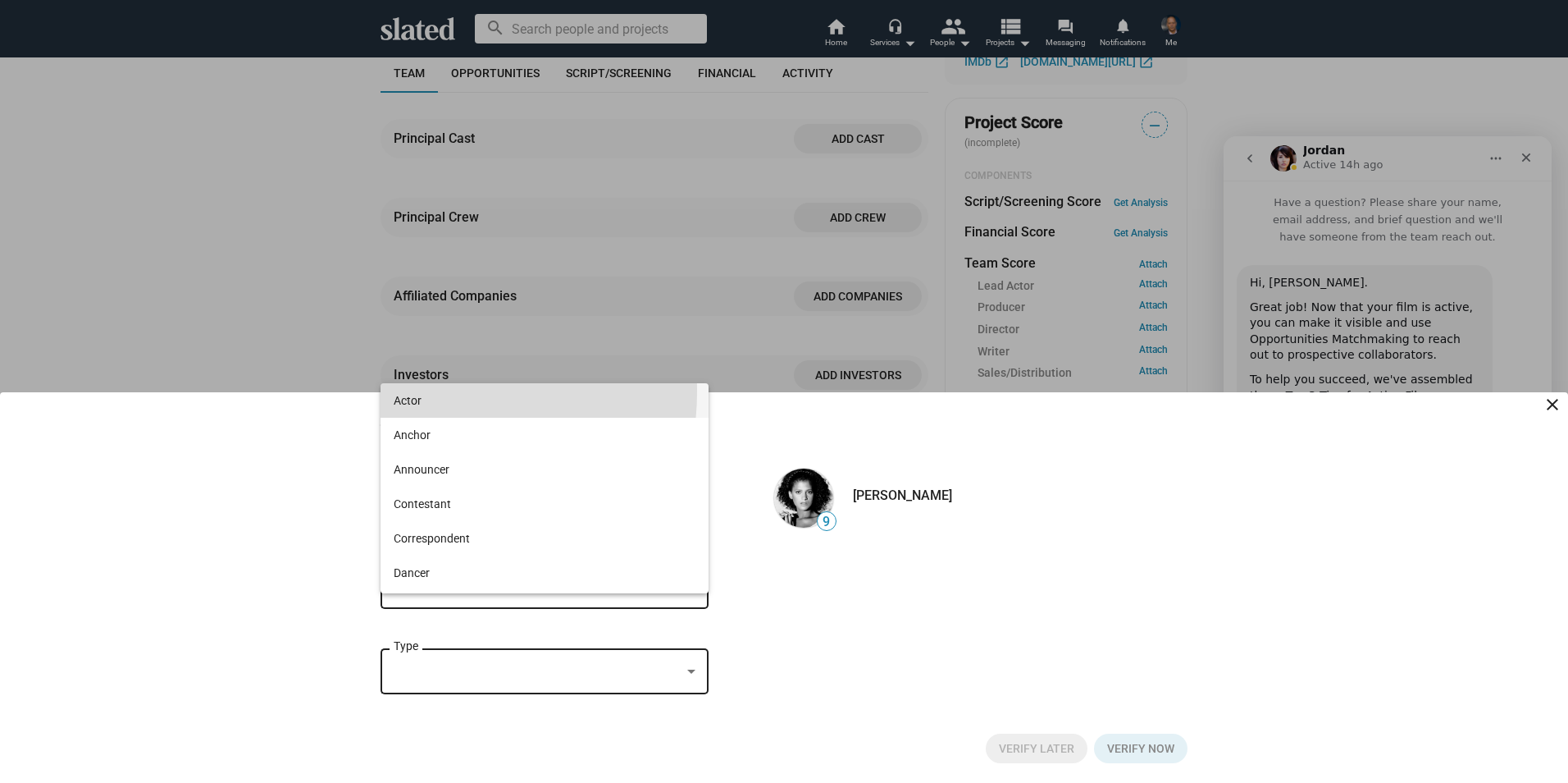
click at [413, 391] on span "Actor" at bounding box center [544, 400] width 302 height 34
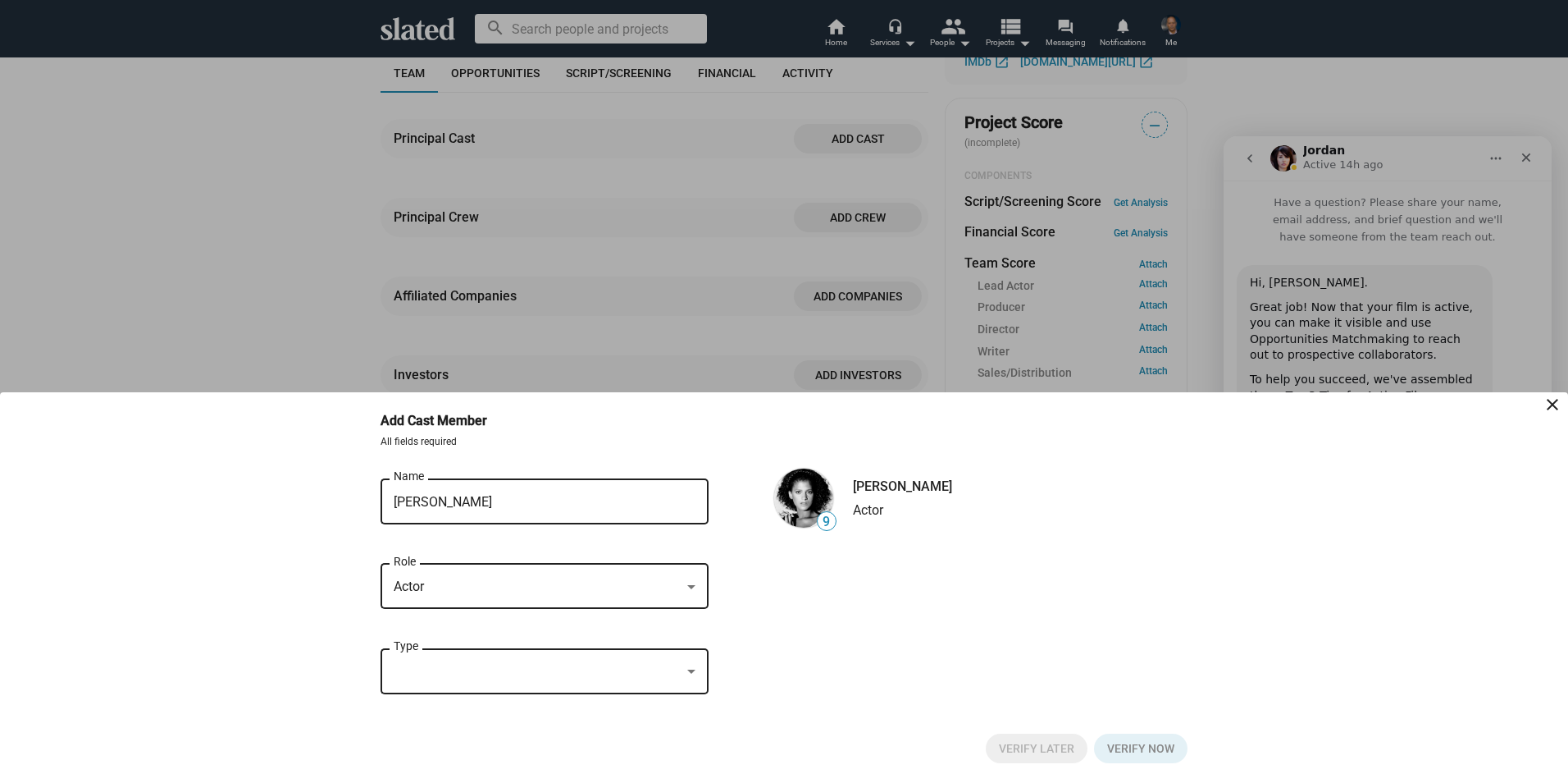
click at [693, 677] on div at bounding box center [691, 671] width 15 height 13
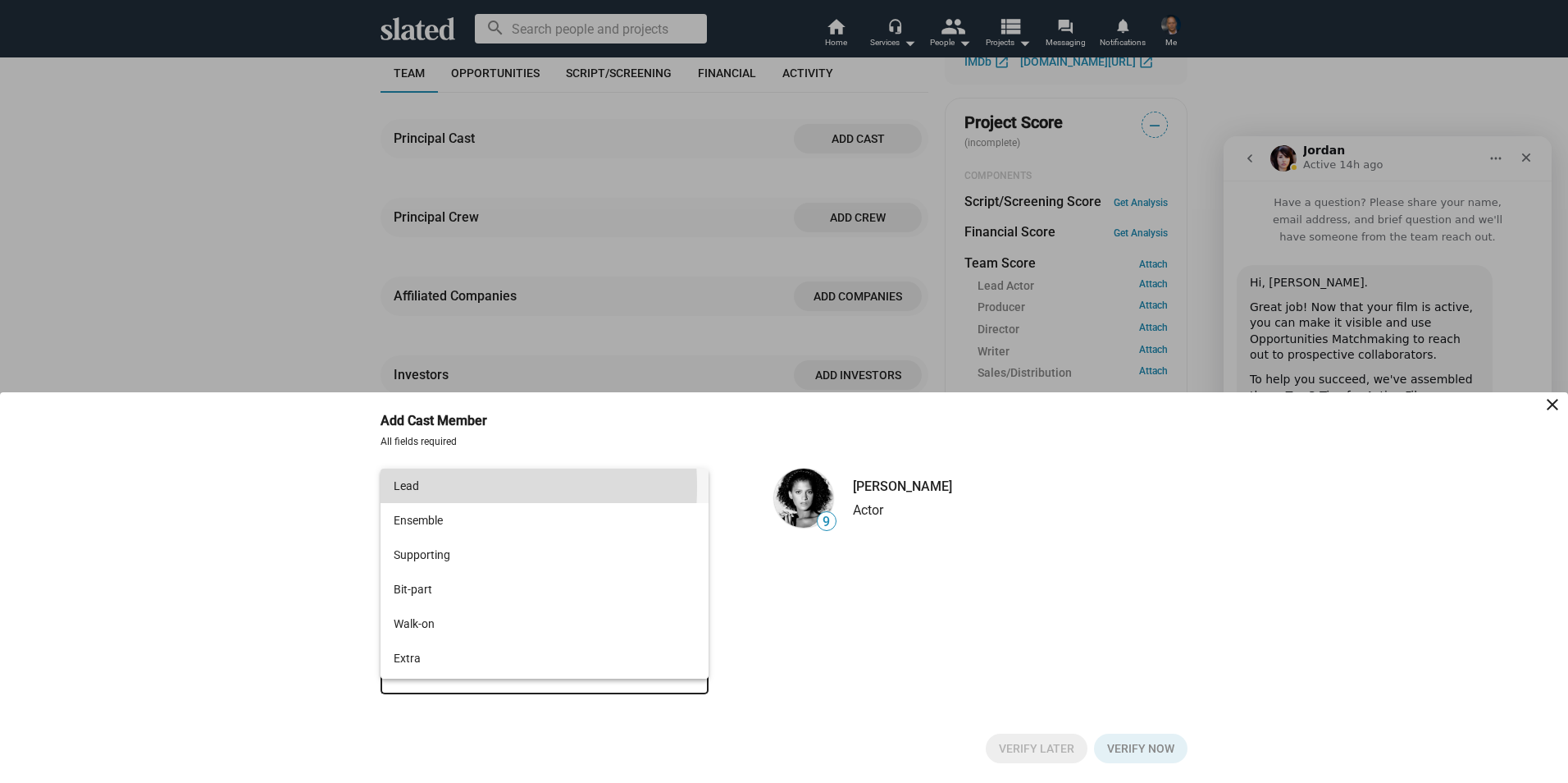
click at [407, 486] on span "Lead" at bounding box center [544, 485] width 302 height 34
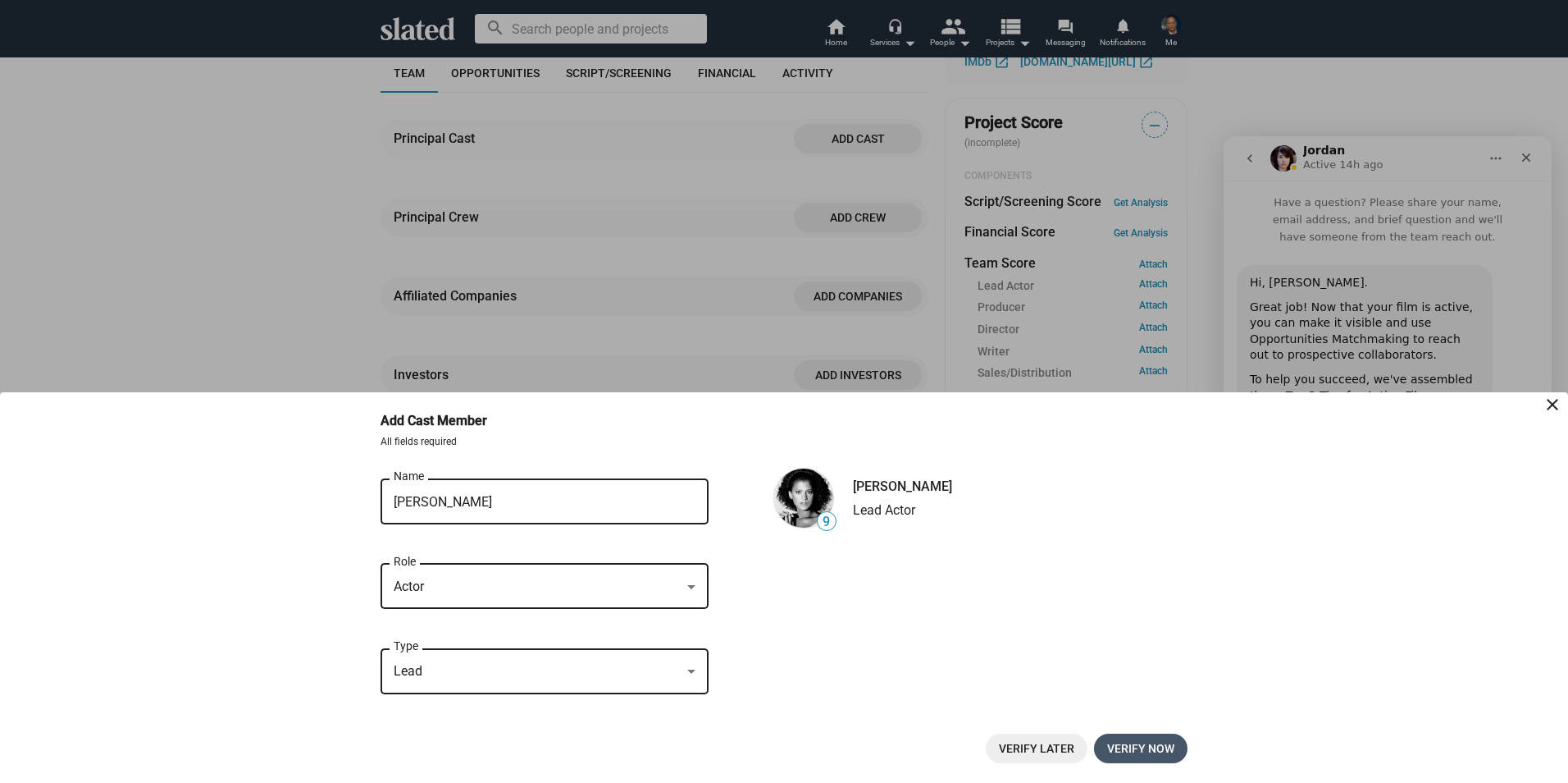
click at [1155, 746] on span "Verify now" at bounding box center [1140, 748] width 67 height 30
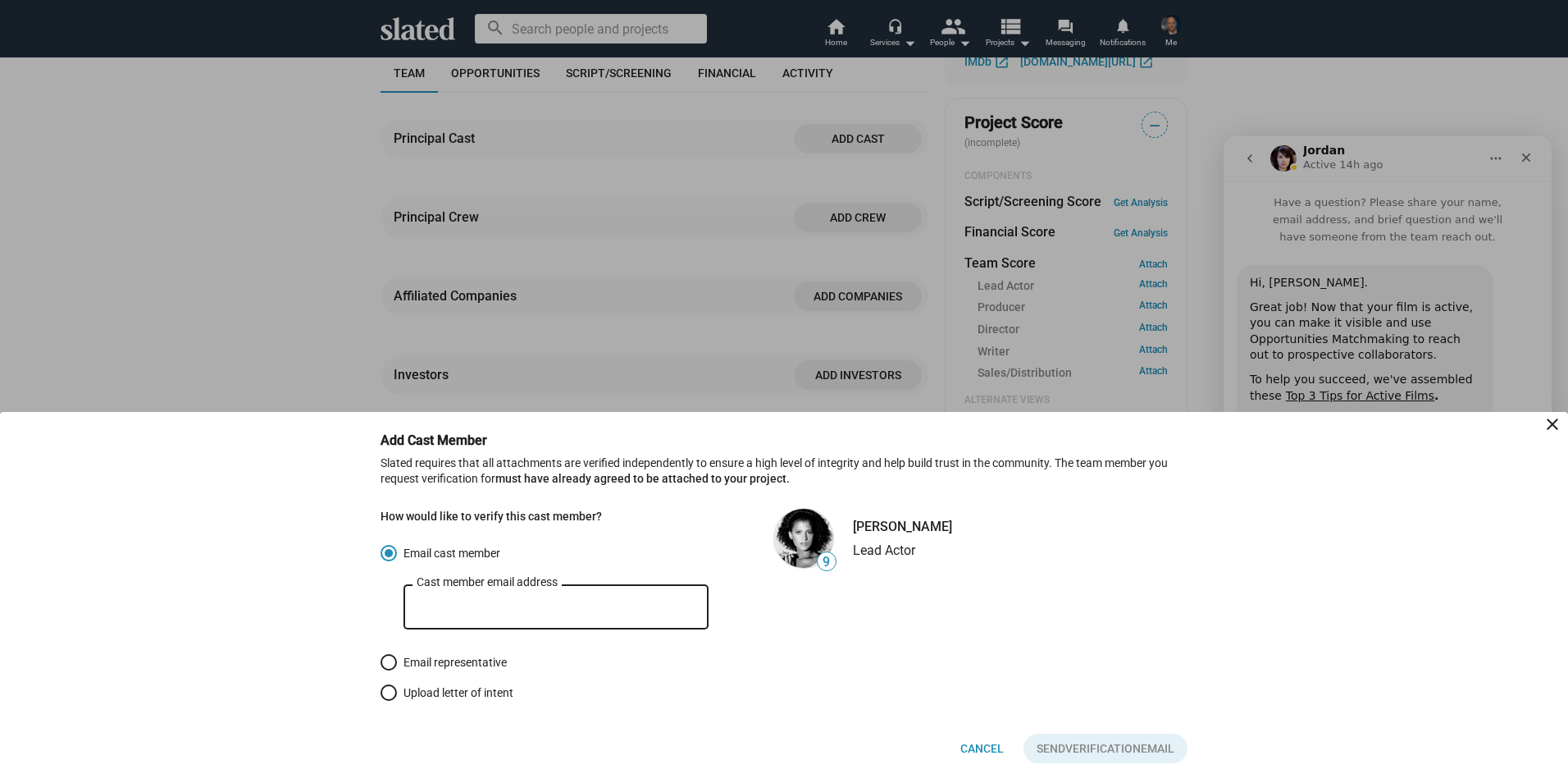
click at [420, 606] on input "Cast member email address" at bounding box center [556, 607] width 279 height 15
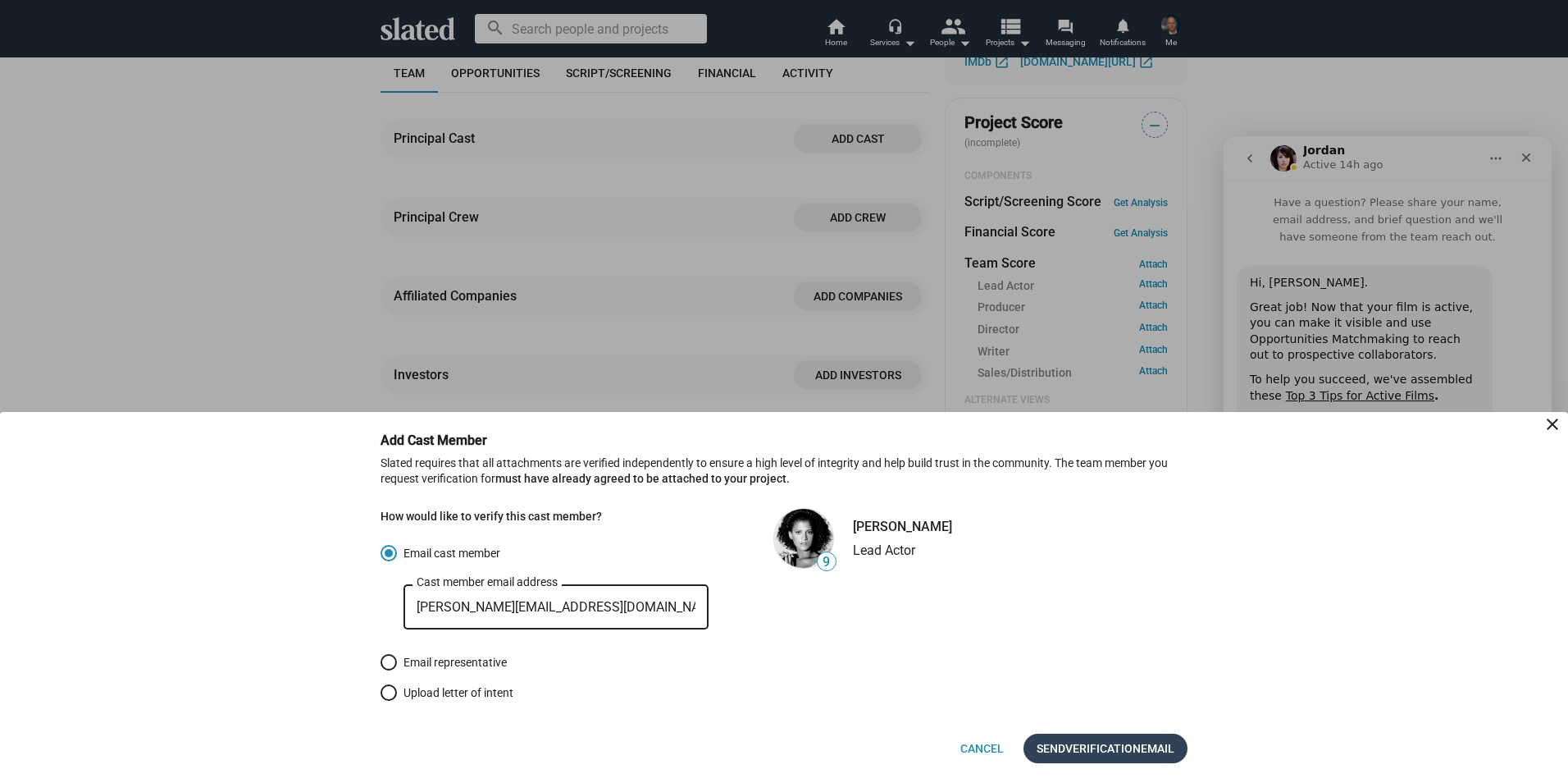
type input "cathy@bgifilms.com"
click at [1069, 752] on span "Verification" at bounding box center [1103, 748] width 75 height 30
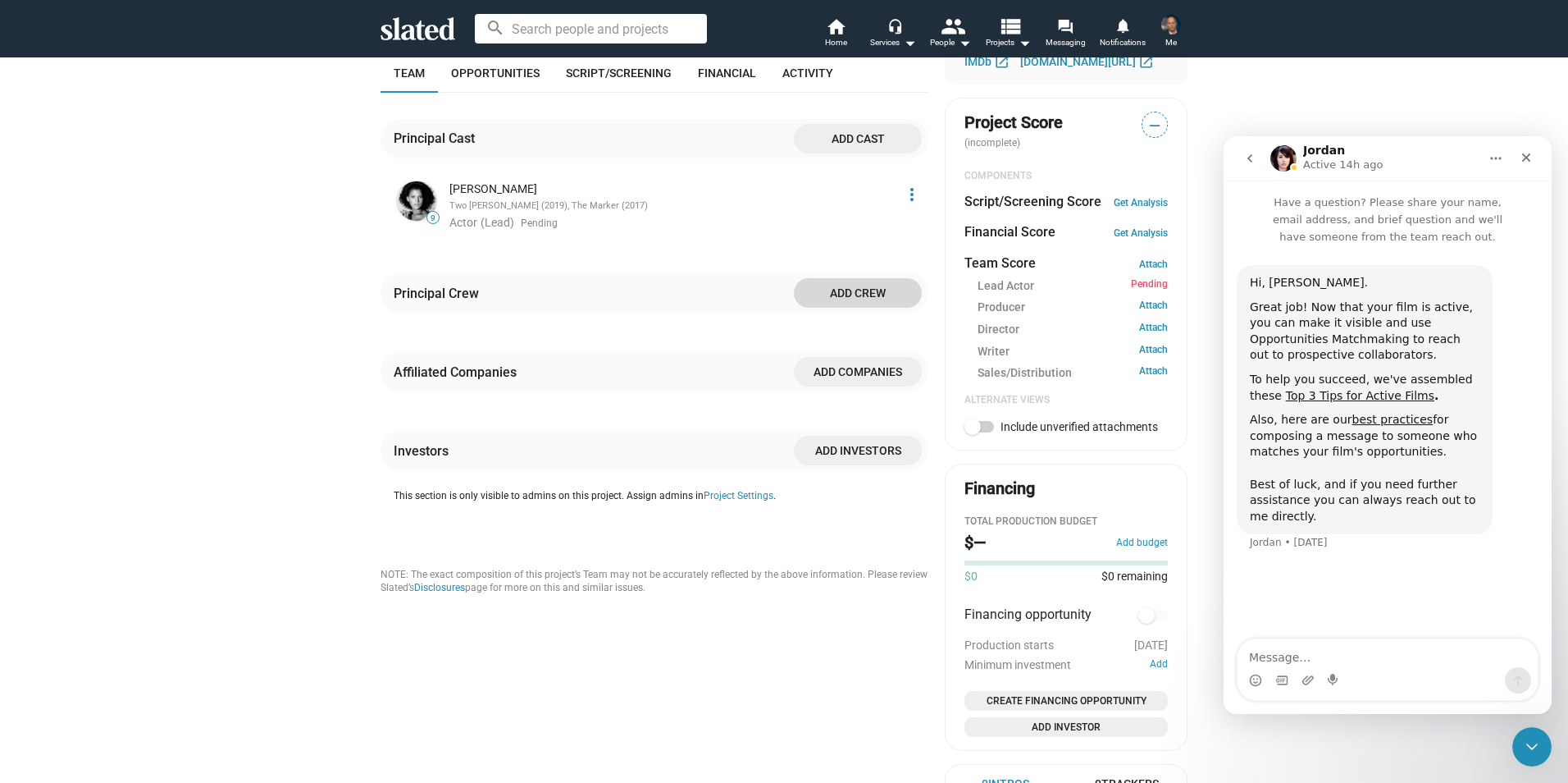
click at [866, 293] on span "Add crew" at bounding box center [858, 293] width 102 height 30
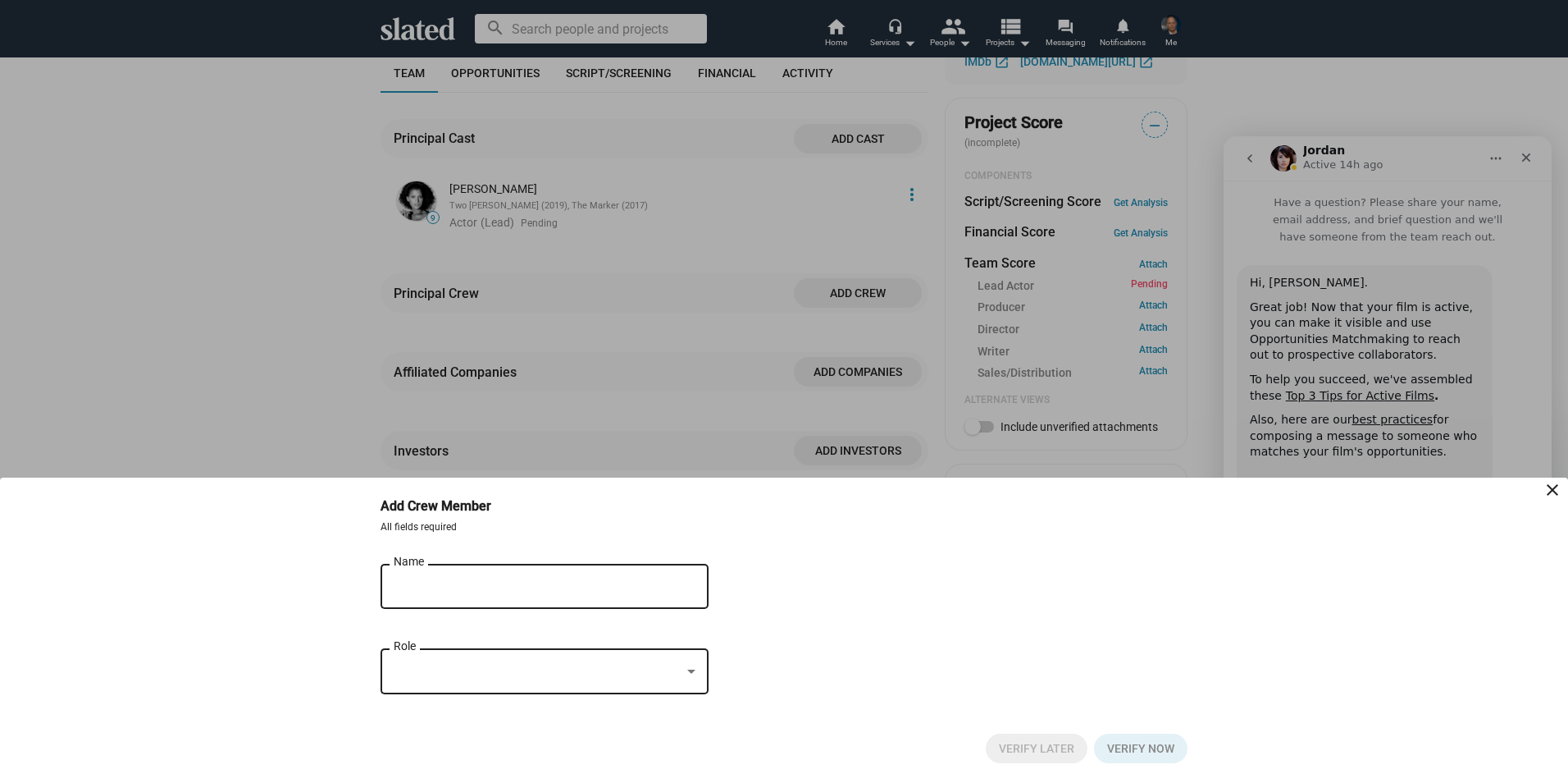
click at [493, 587] on input "Name" at bounding box center [533, 587] width 279 height 15
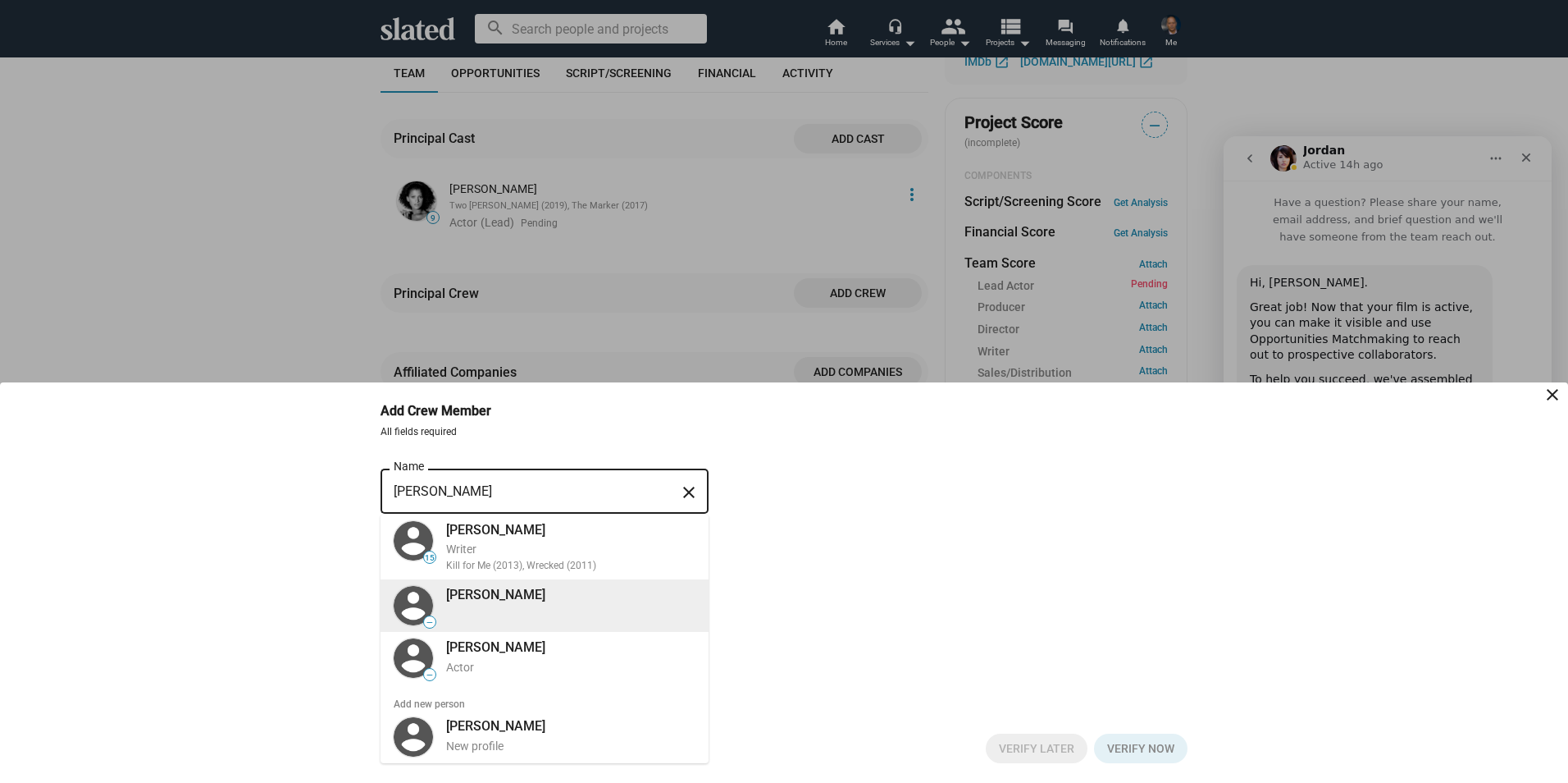
click at [476, 607] on div "Chris Dodd" at bounding box center [565, 594] width 259 height 24
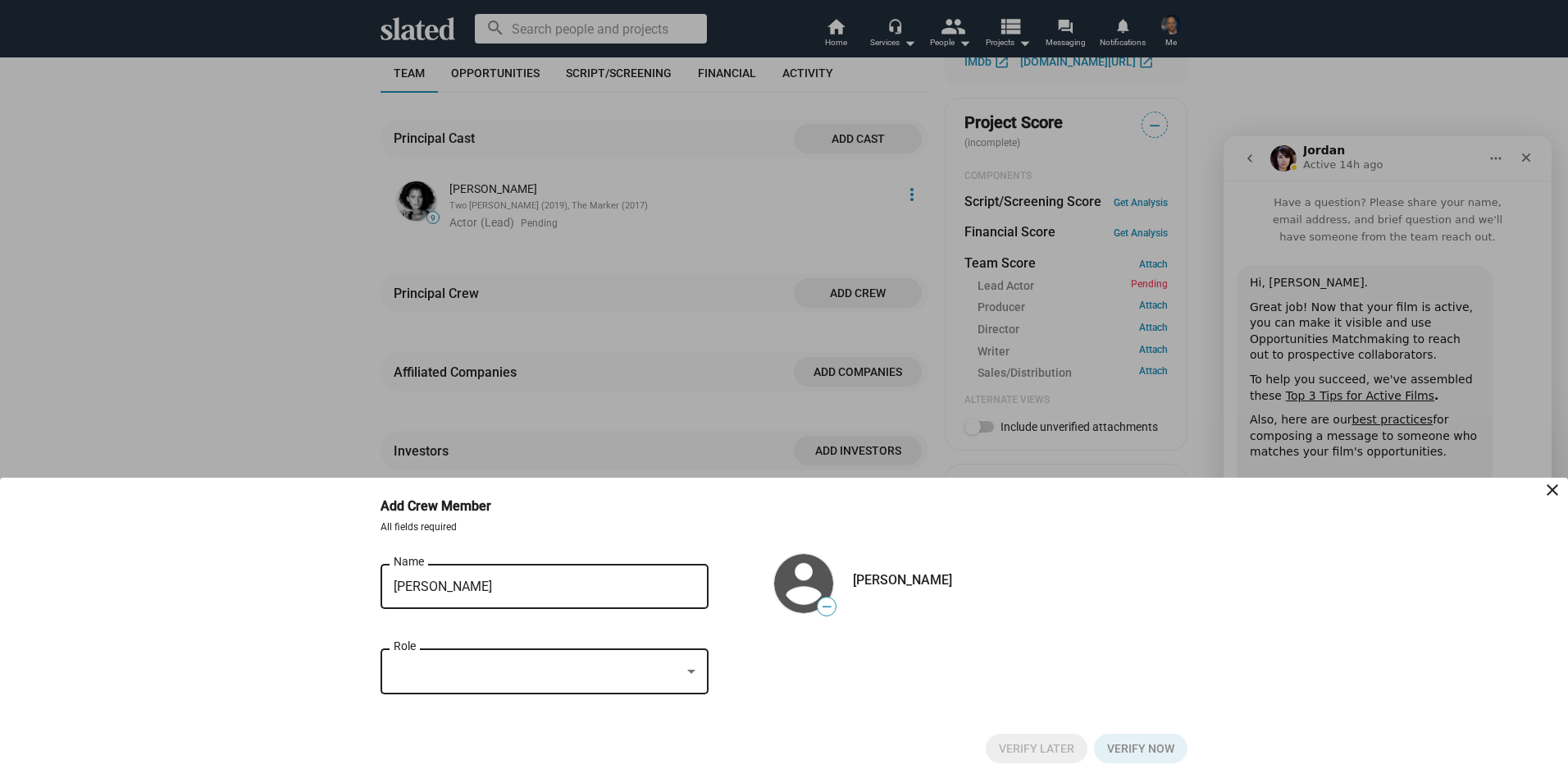
click at [693, 670] on div at bounding box center [691, 671] width 8 height 4
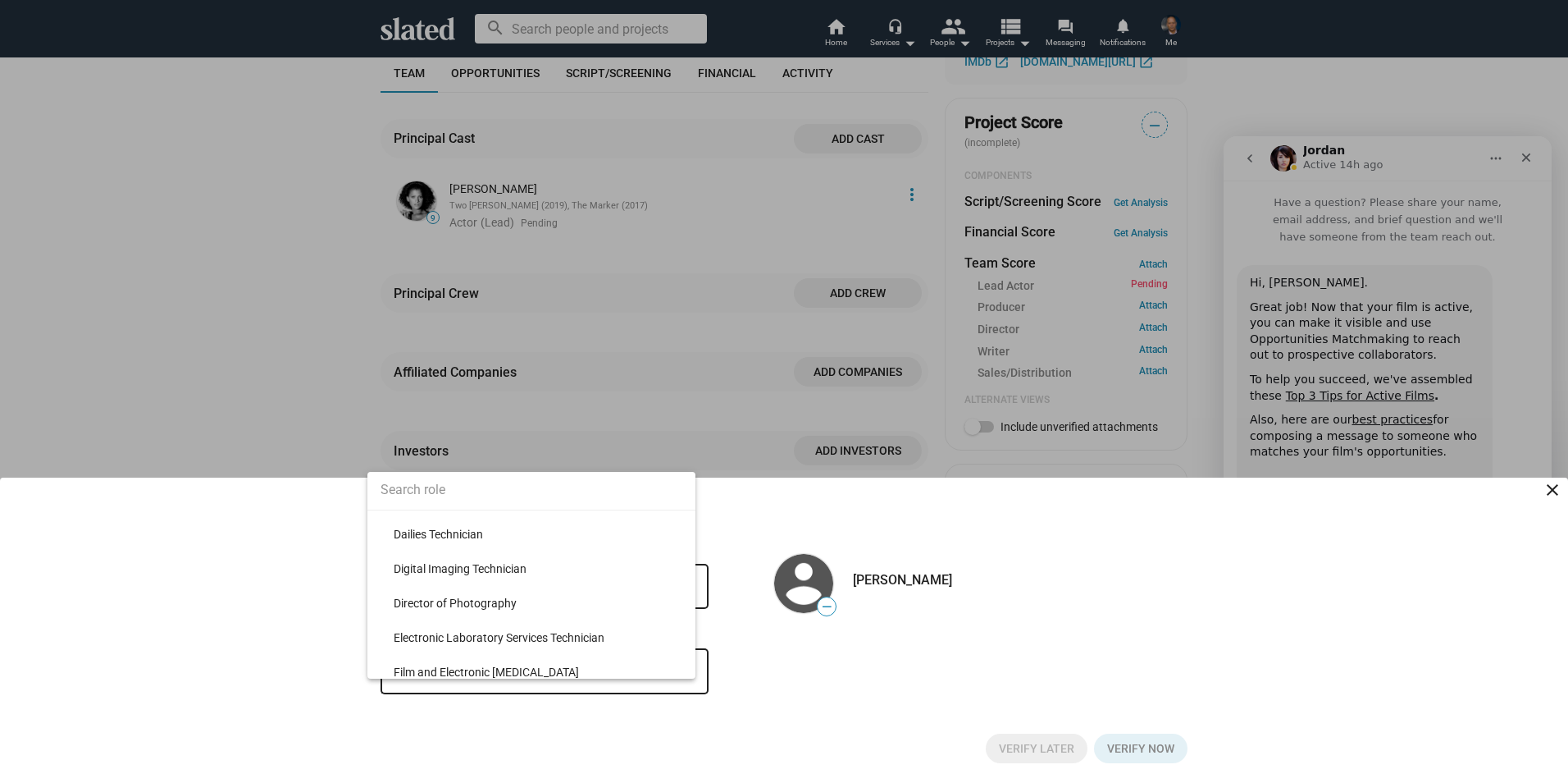
scroll to position [1918, 0]
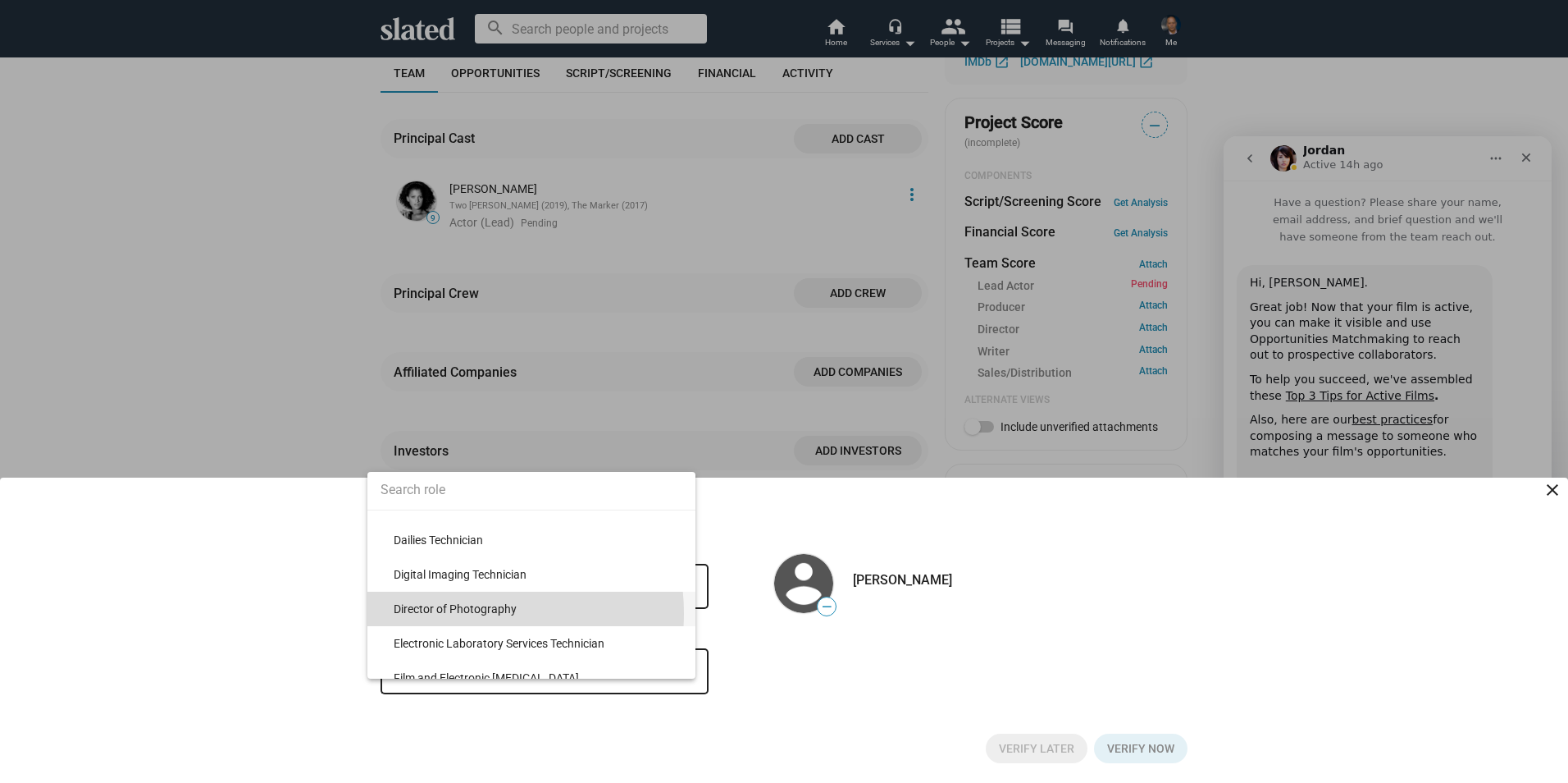
click at [470, 613] on span "Director of Photography" at bounding box center [538, 608] width 289 height 34
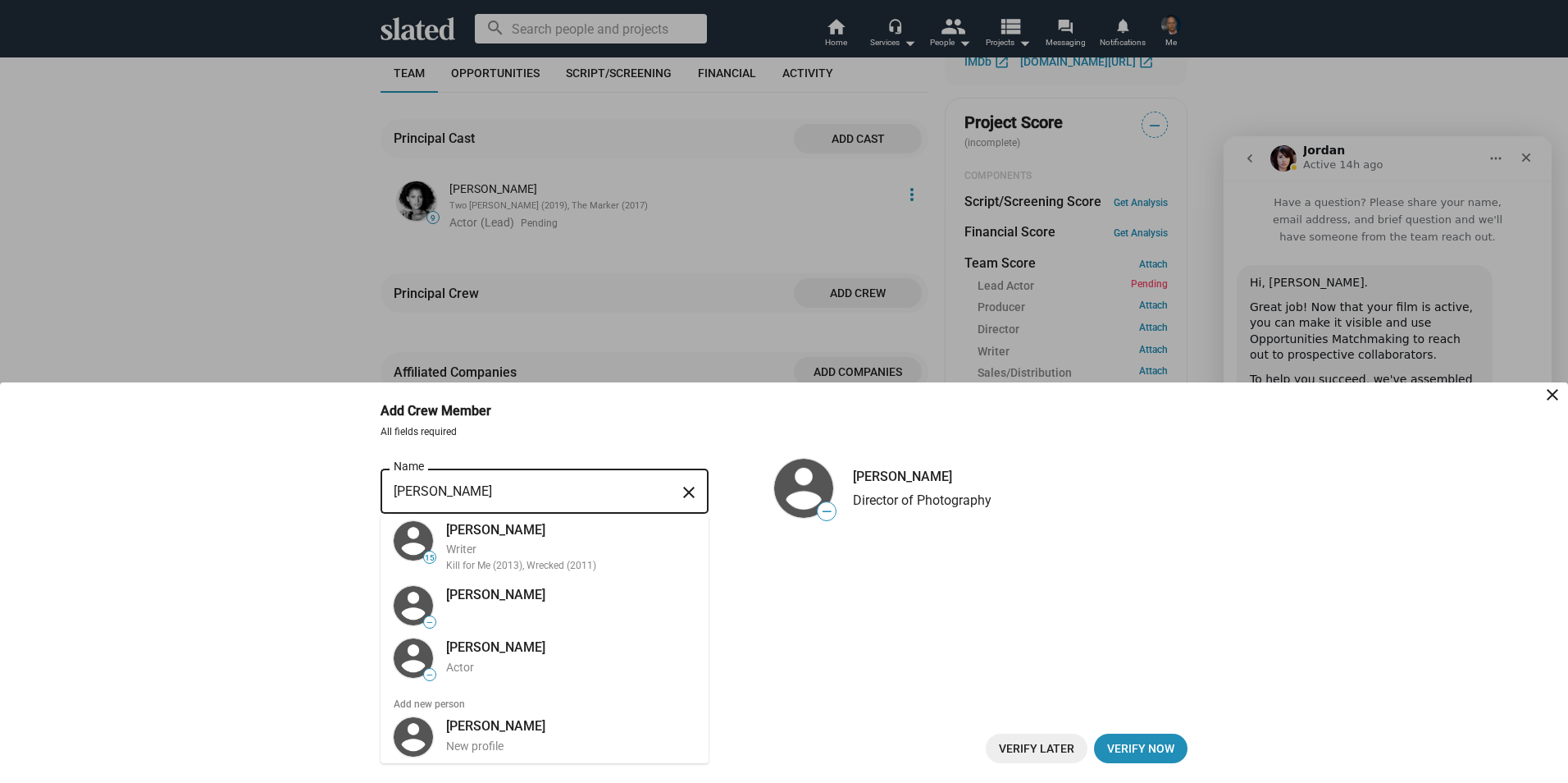
click at [464, 582] on div "Chris Dodd Name close 15 Christopher Dodd Writer Kill for Me (2013), Wrecked (2…" at bounding box center [544, 624] width 328 height 318
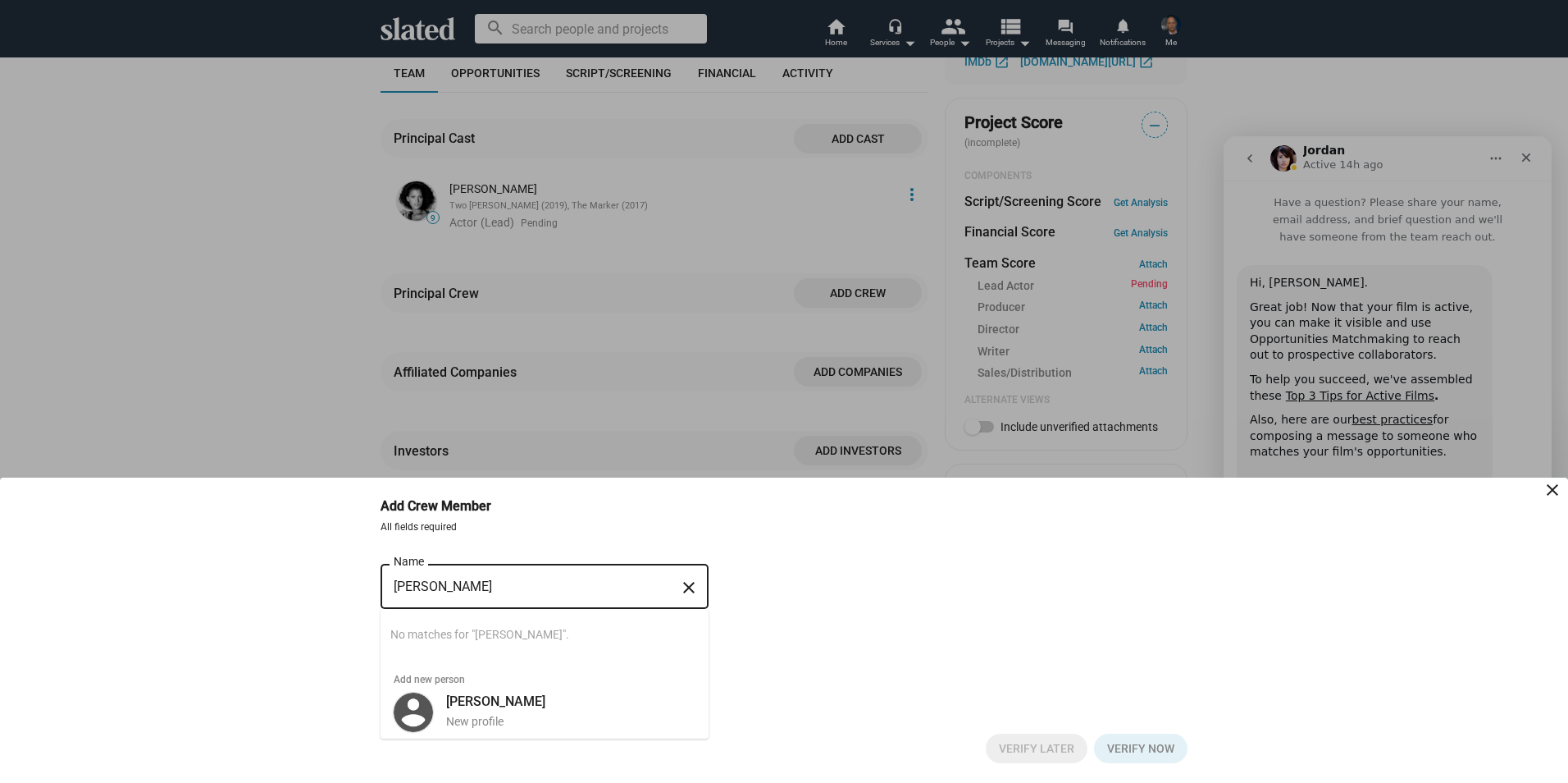
type input "[PERSON_NAME]"
click at [1186, 600] on div "Chris Dodds Name close Still searching… No matches for "Chris Dodds". Add new p…" at bounding box center [784, 637] width 807 height 154
click at [408, 592] on input "[PERSON_NAME]" at bounding box center [533, 587] width 279 height 15
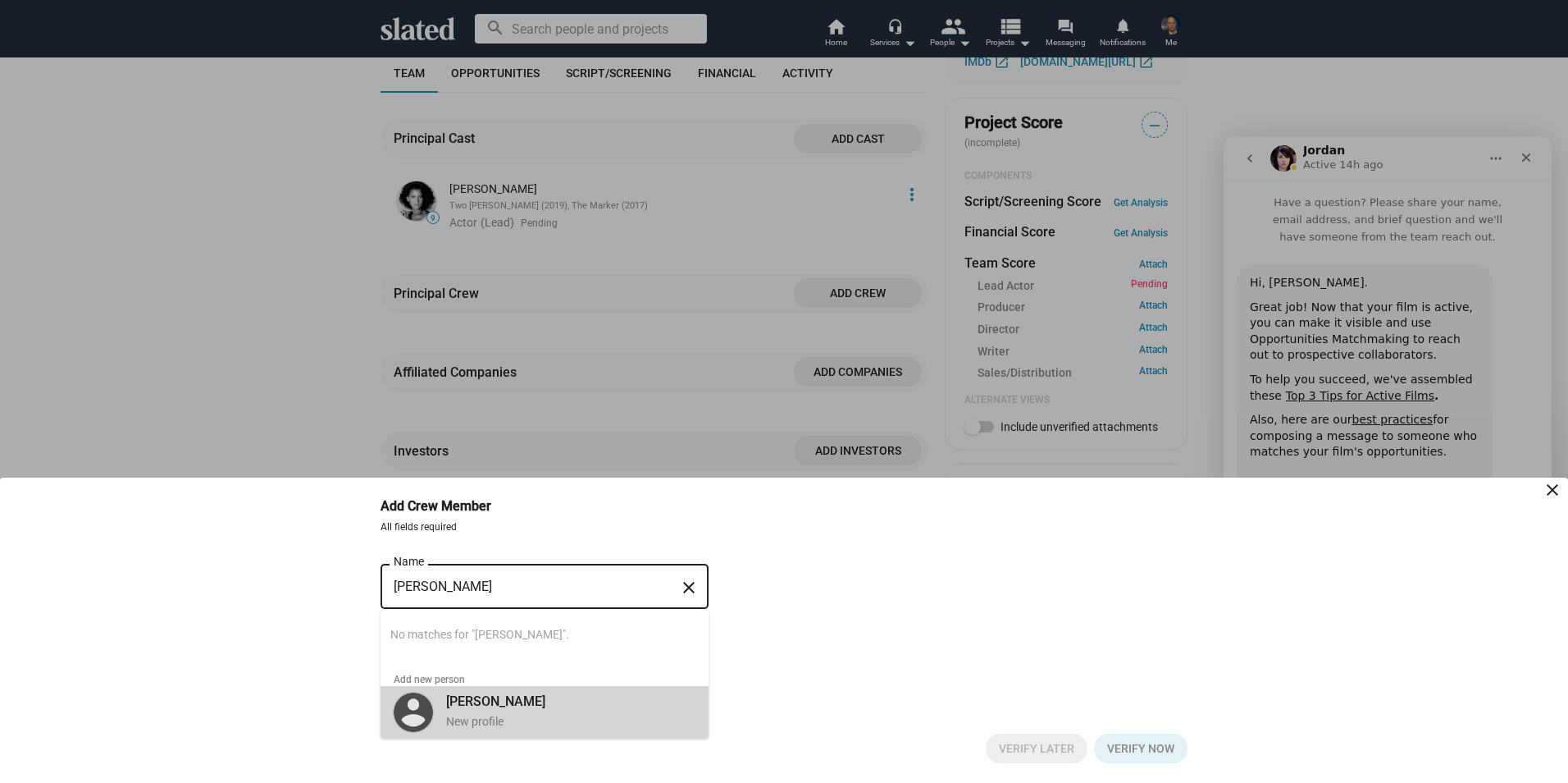
click at [463, 719] on div "New profile" at bounding box center [571, 722] width 250 height 16
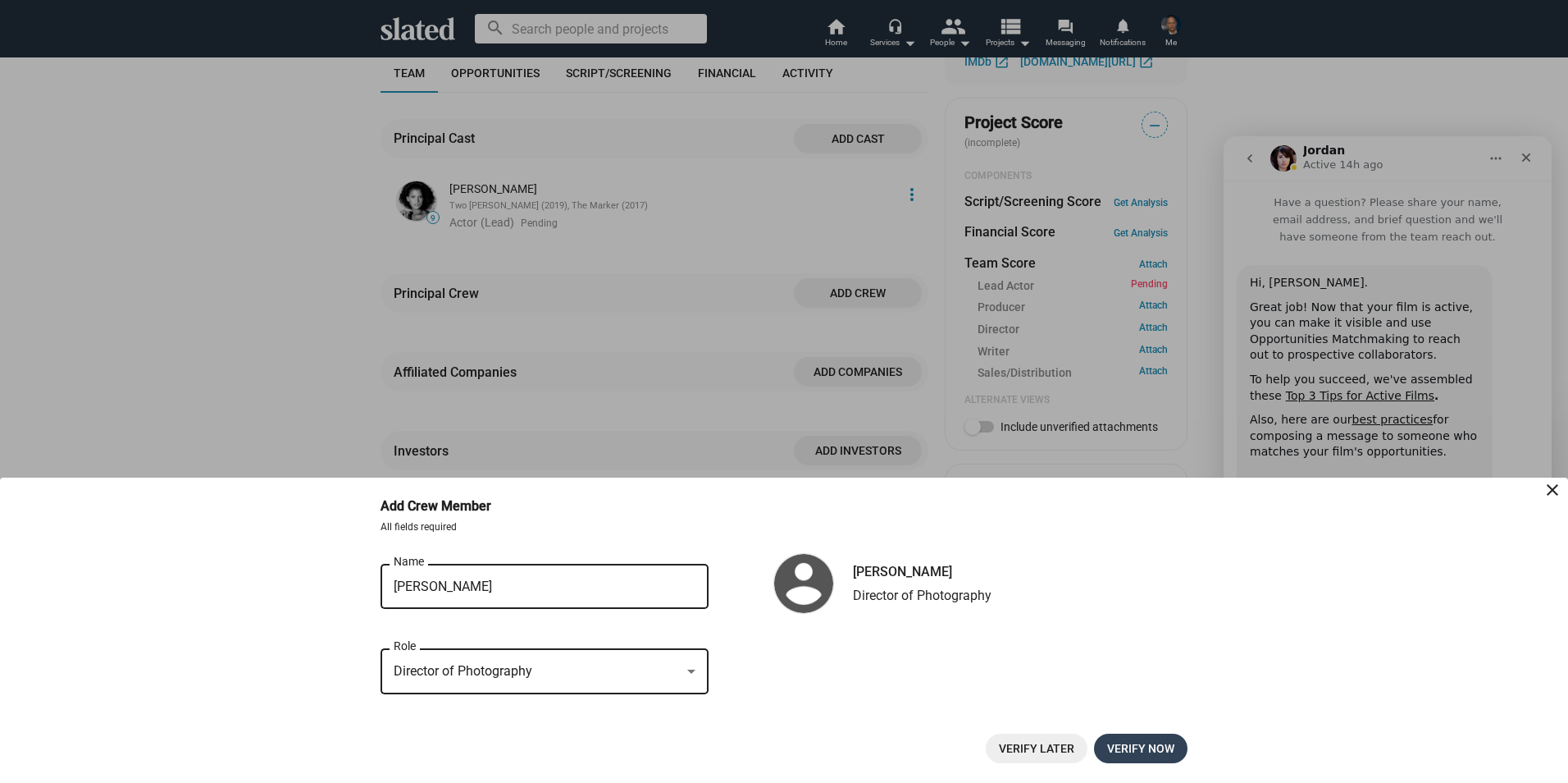
click at [1134, 754] on span "Verify now" at bounding box center [1140, 748] width 67 height 30
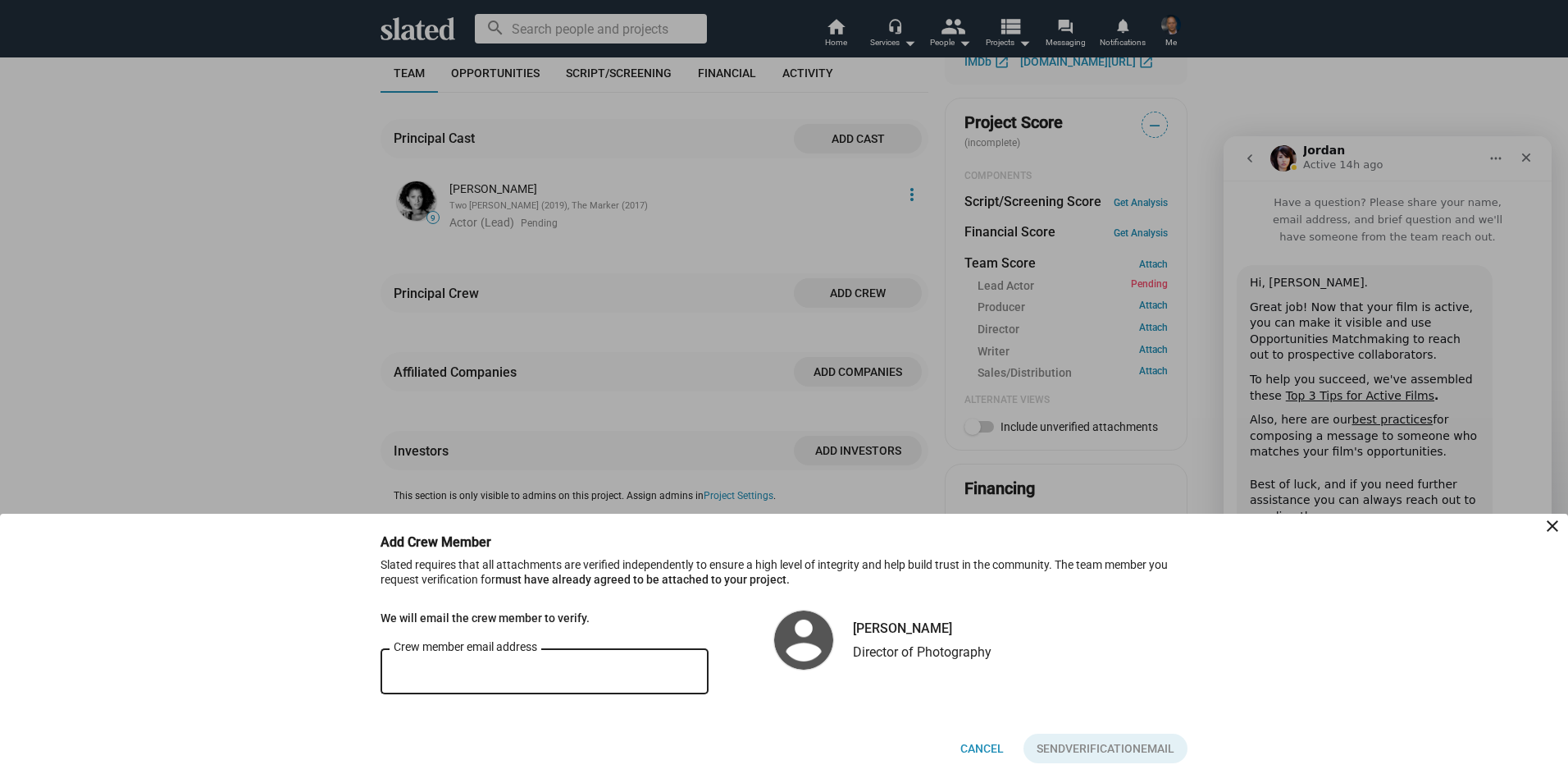
paste input ""Chris Dodds" <hello@chrisdodds.co.uk>"
click at [483, 668] on input ""Chris Dodds" <hello@chrisdodds.co.uk>" at bounding box center [544, 671] width 302 height 15
click at [565, 674] on input "hello@chrisdodds.co.uk>" at bounding box center [544, 671] width 302 height 15
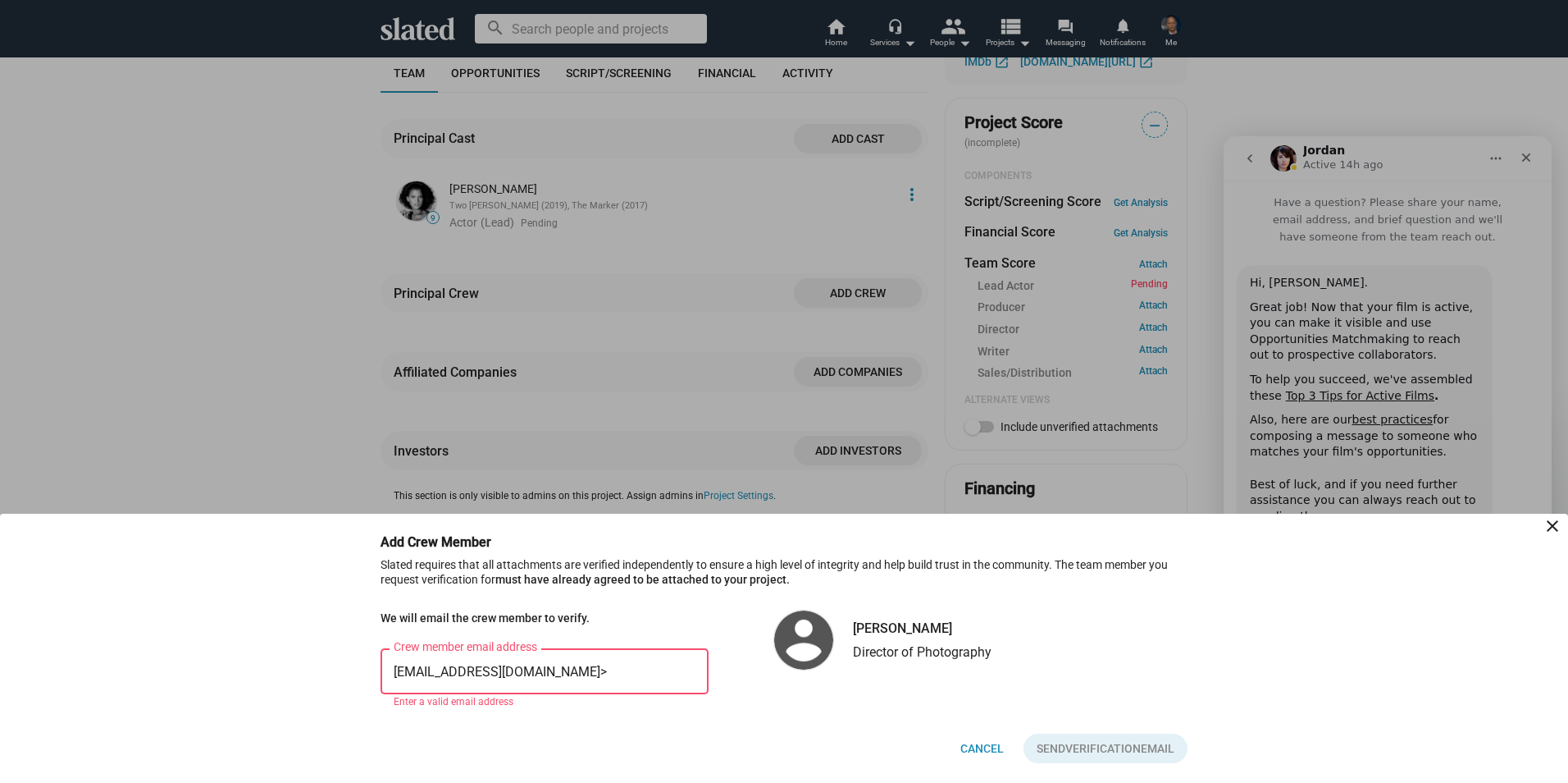
click at [569, 725] on div "Cancel Send Verification Email" at bounding box center [784, 738] width 807 height 49
click at [559, 670] on input "hello@chrisdodds.co.uk>" at bounding box center [544, 671] width 302 height 15
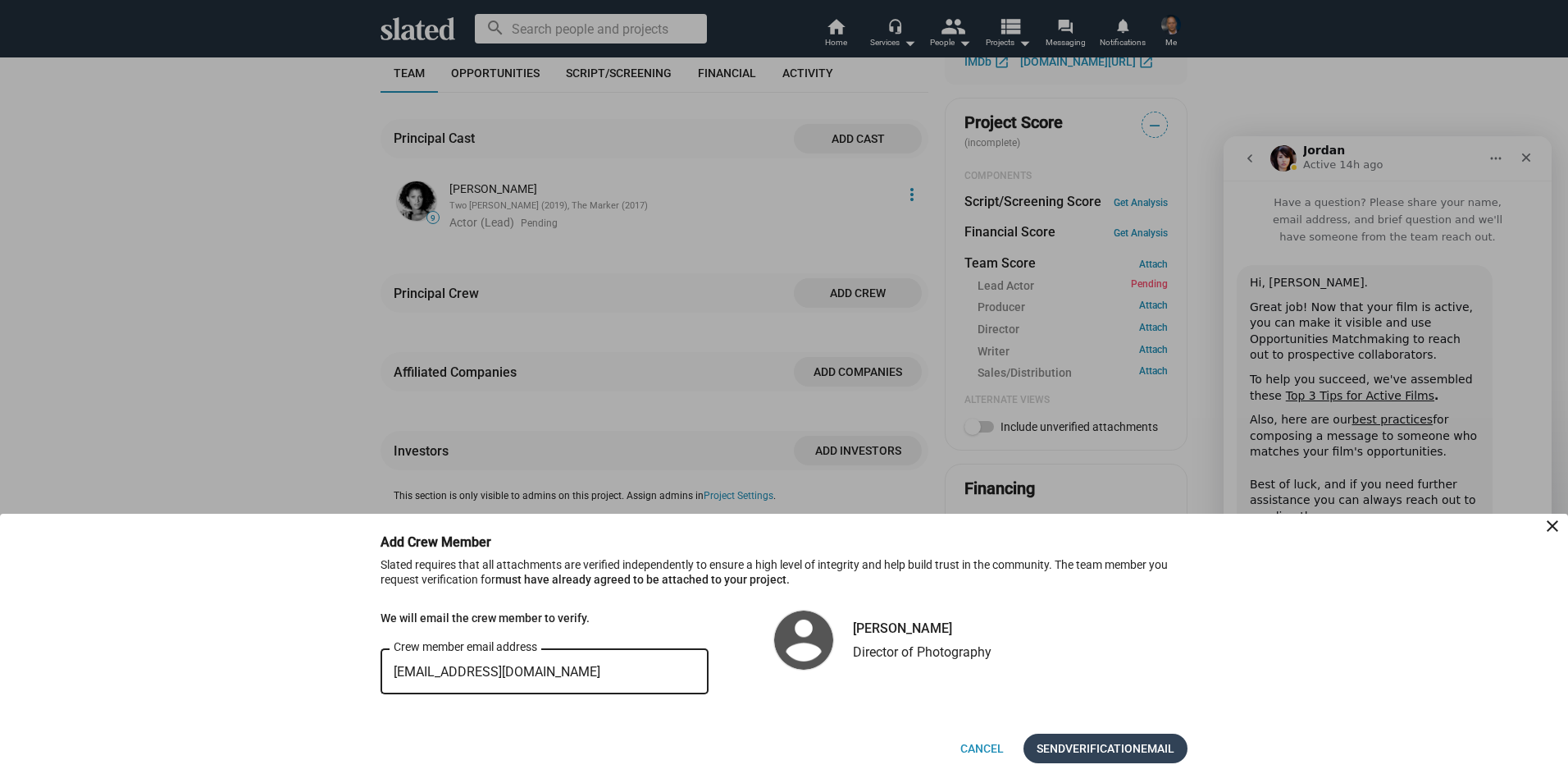
type input "hello@chrisdodds.co.uk"
click at [1132, 751] on span "Verification" at bounding box center [1103, 748] width 75 height 30
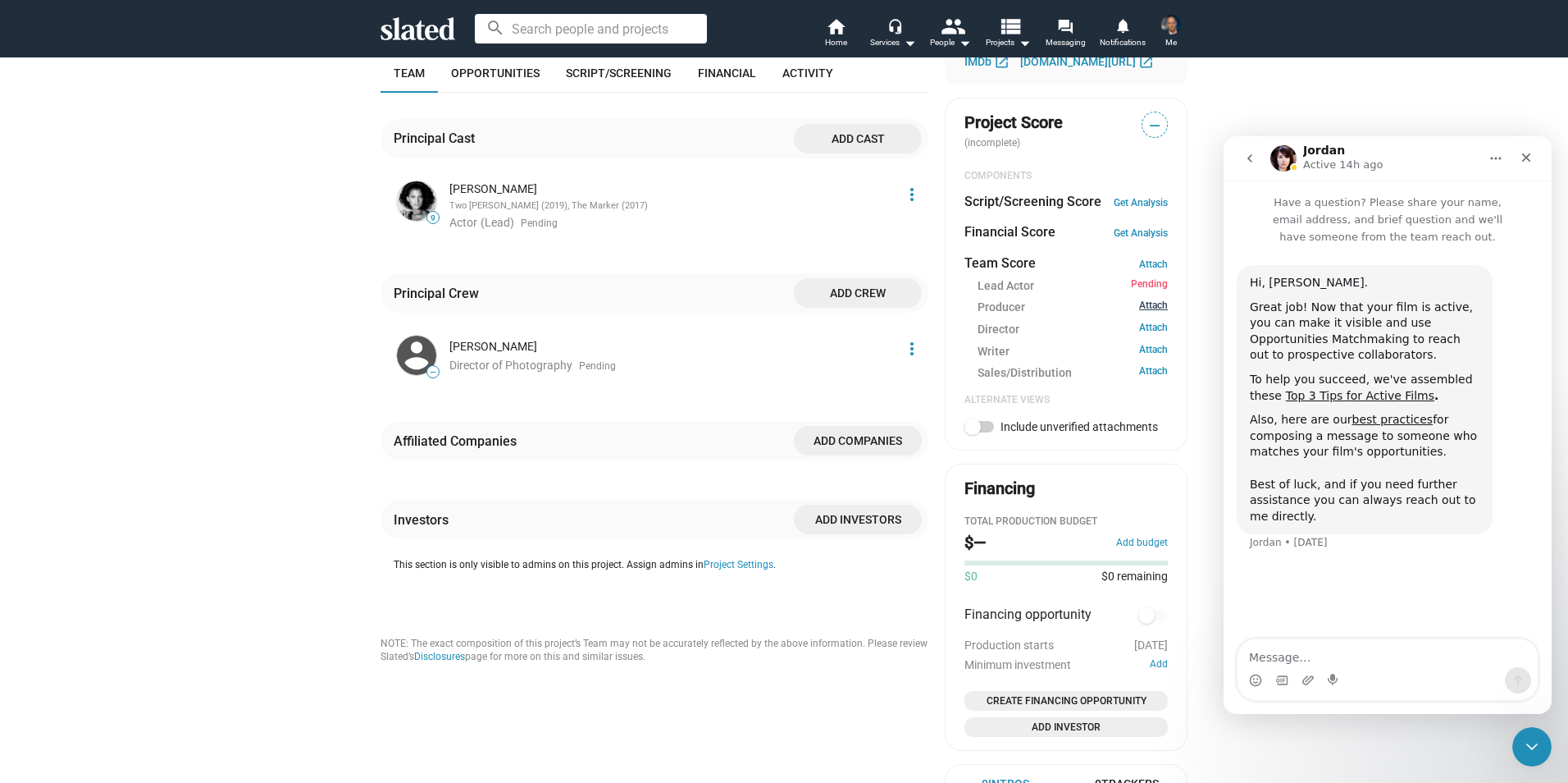
click at [1147, 312] on link "Attach" at bounding box center [1154, 307] width 29 height 16
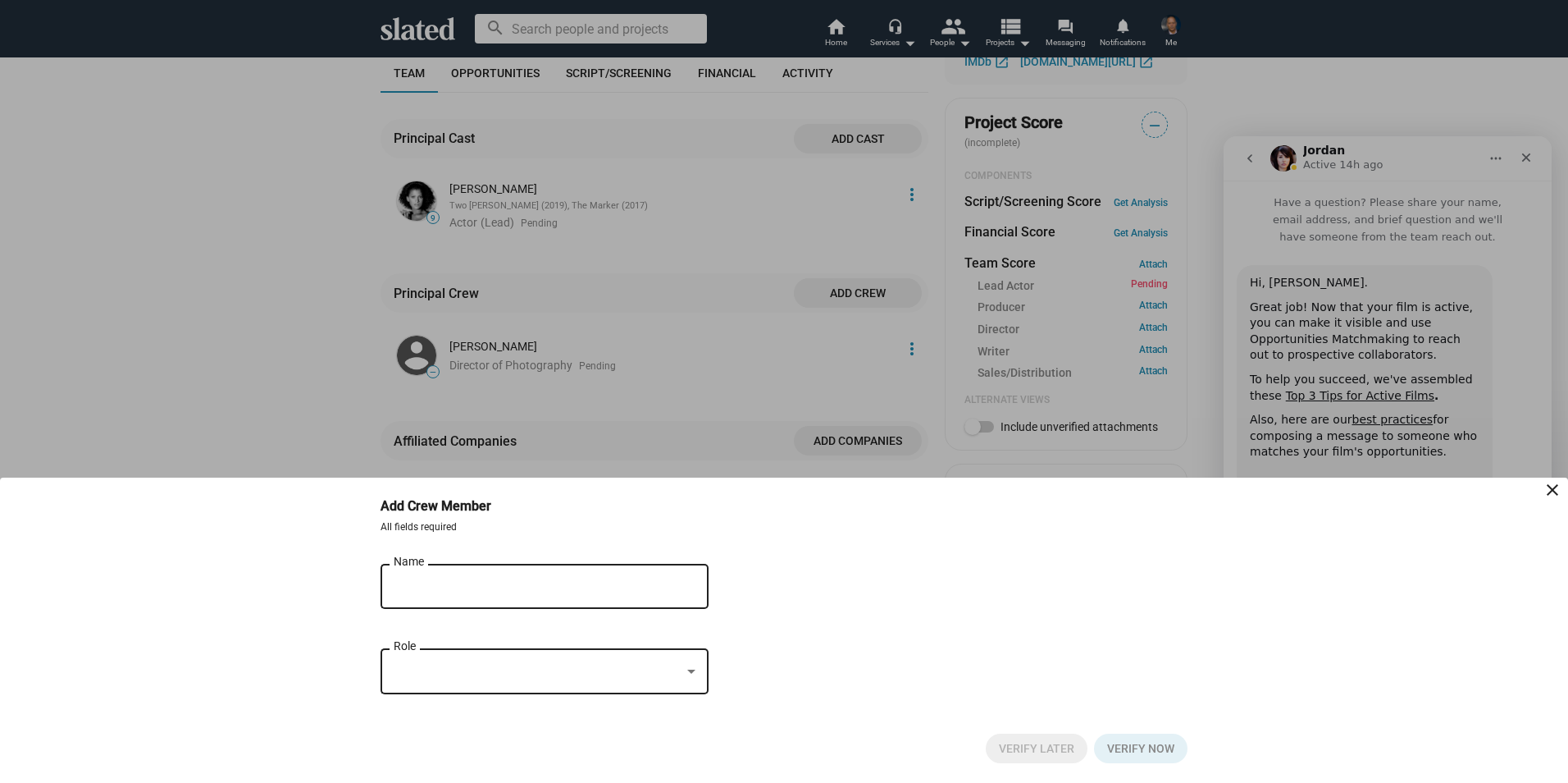
click at [471, 587] on input "Name" at bounding box center [533, 587] width 279 height 15
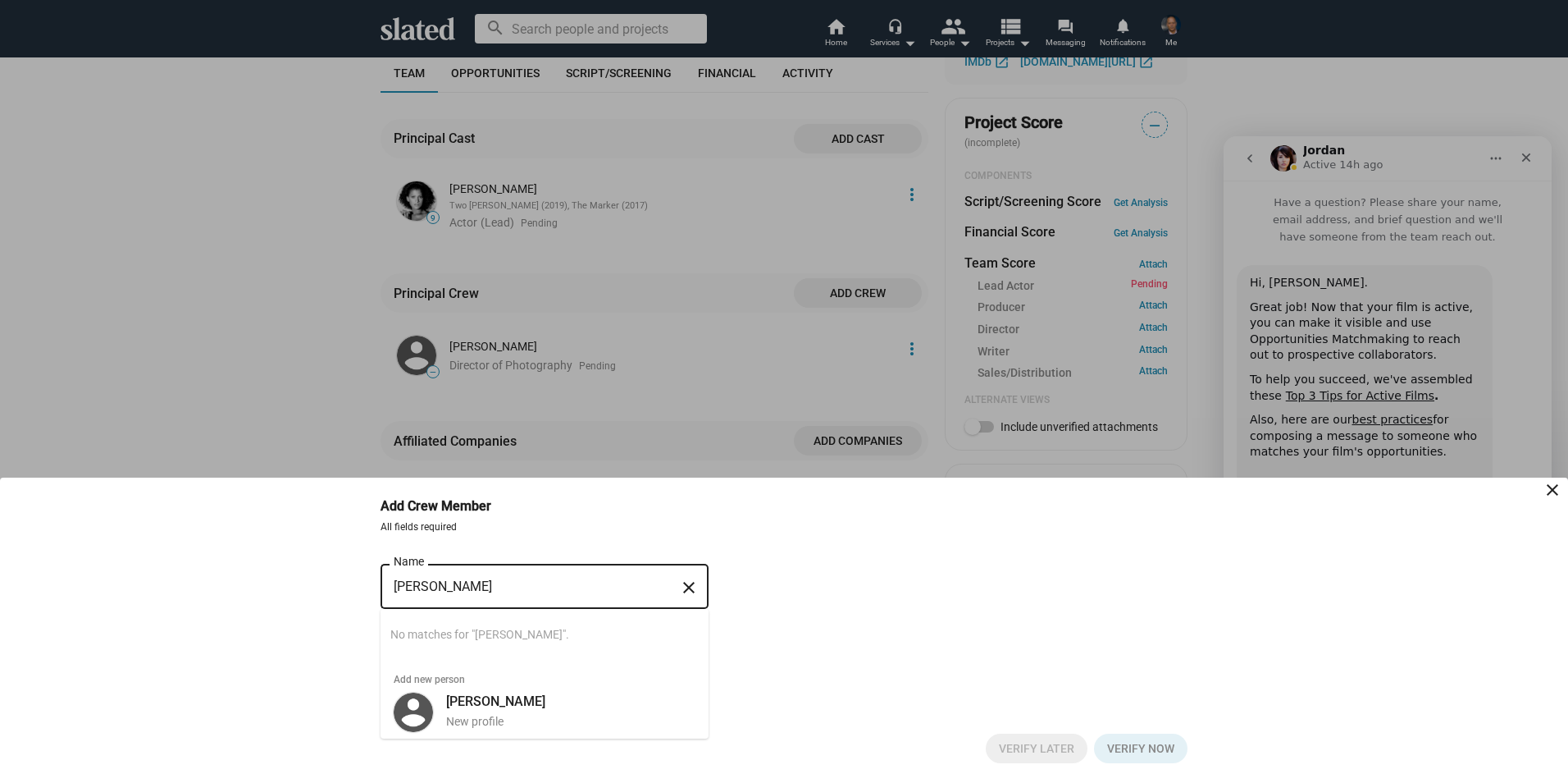
click at [452, 582] on input "Catherine White" at bounding box center [533, 587] width 279 height 15
click at [414, 585] on input "Cat White" at bounding box center [533, 587] width 279 height 15
type input "Cat White"
click at [490, 721] on div "New profile" at bounding box center [571, 722] width 250 height 16
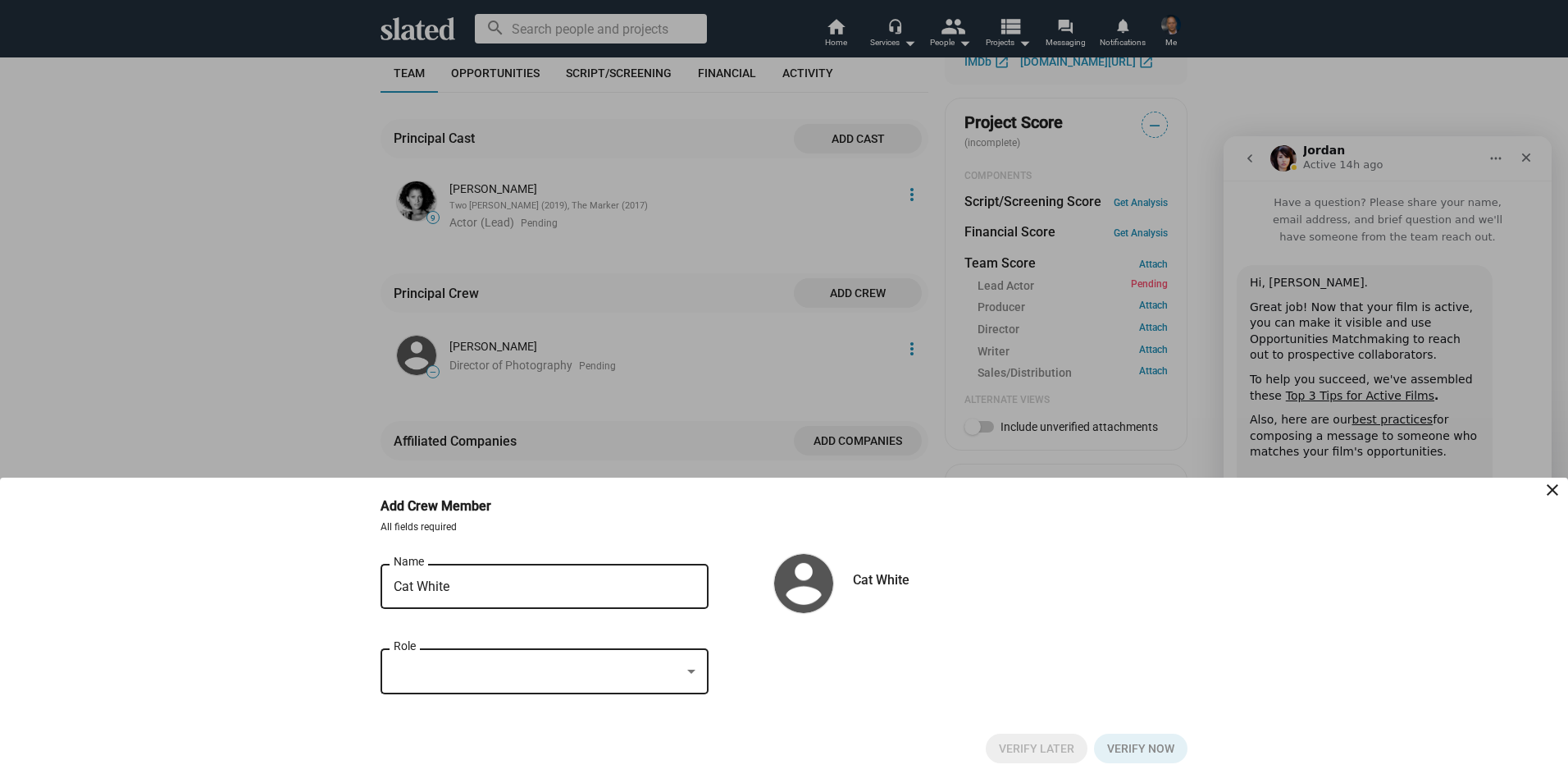
click at [691, 670] on div at bounding box center [691, 671] width 8 height 4
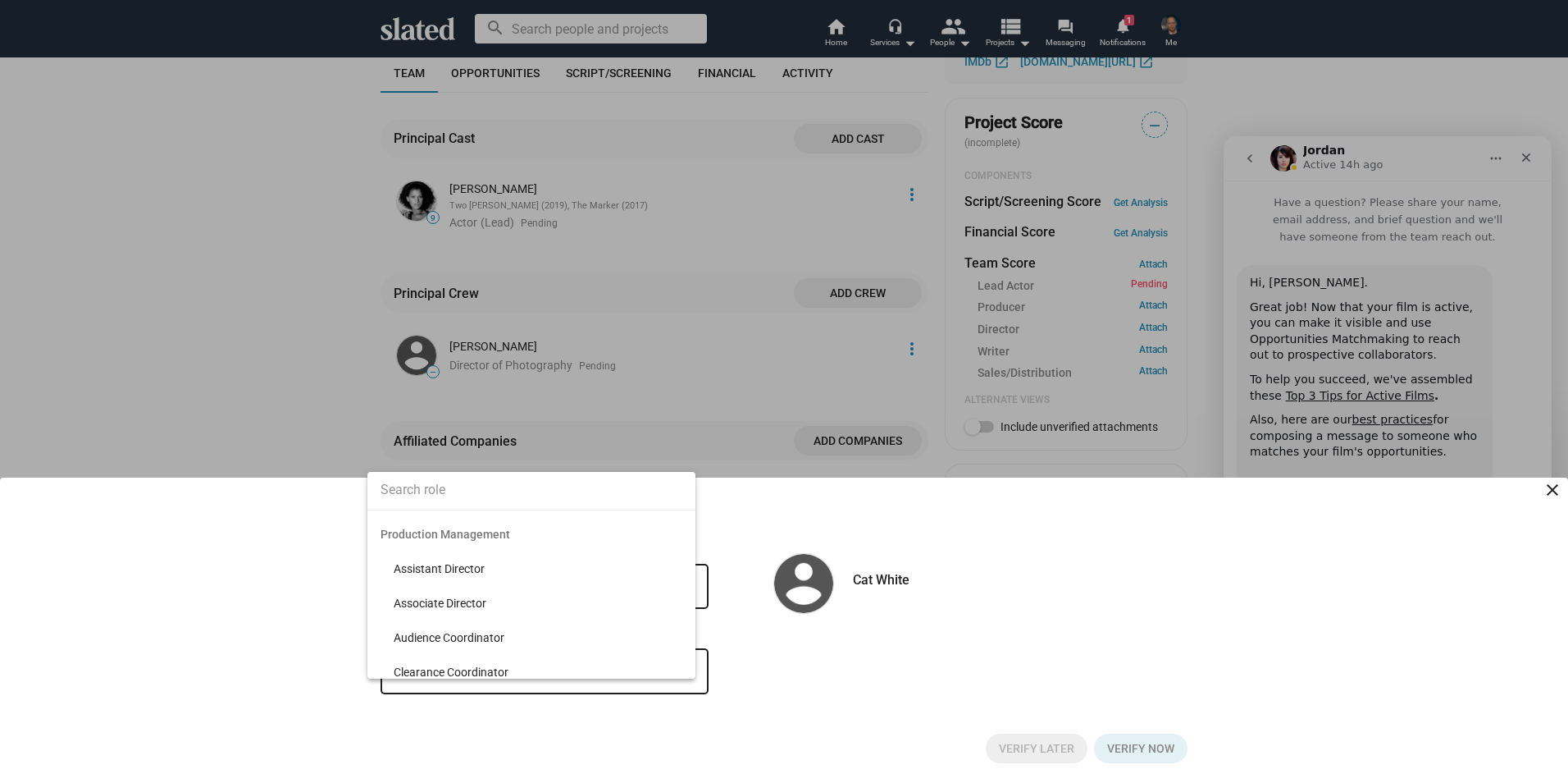
scroll to position [10392, 0]
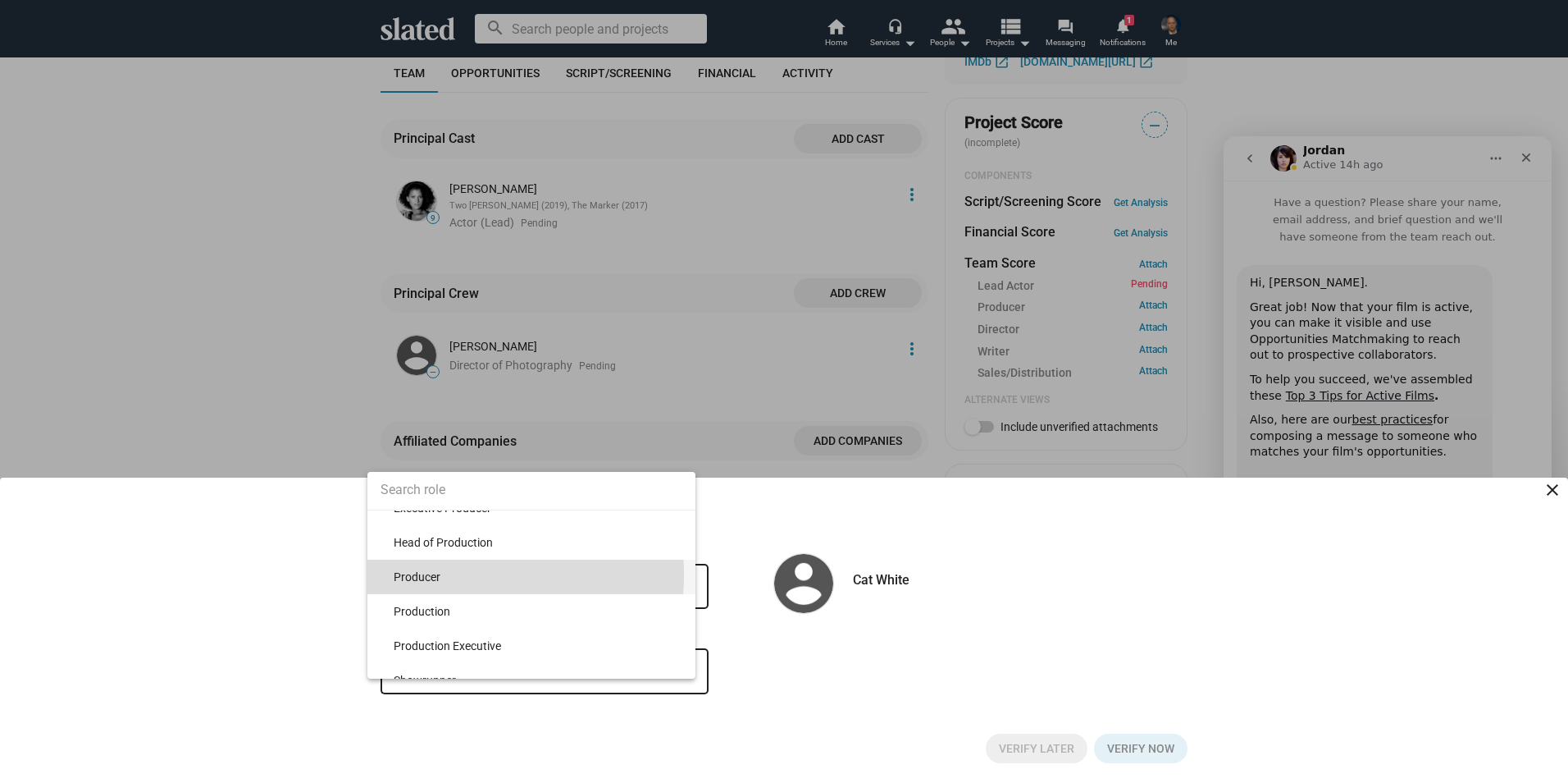
click at [425, 574] on span "Producer" at bounding box center [538, 576] width 289 height 34
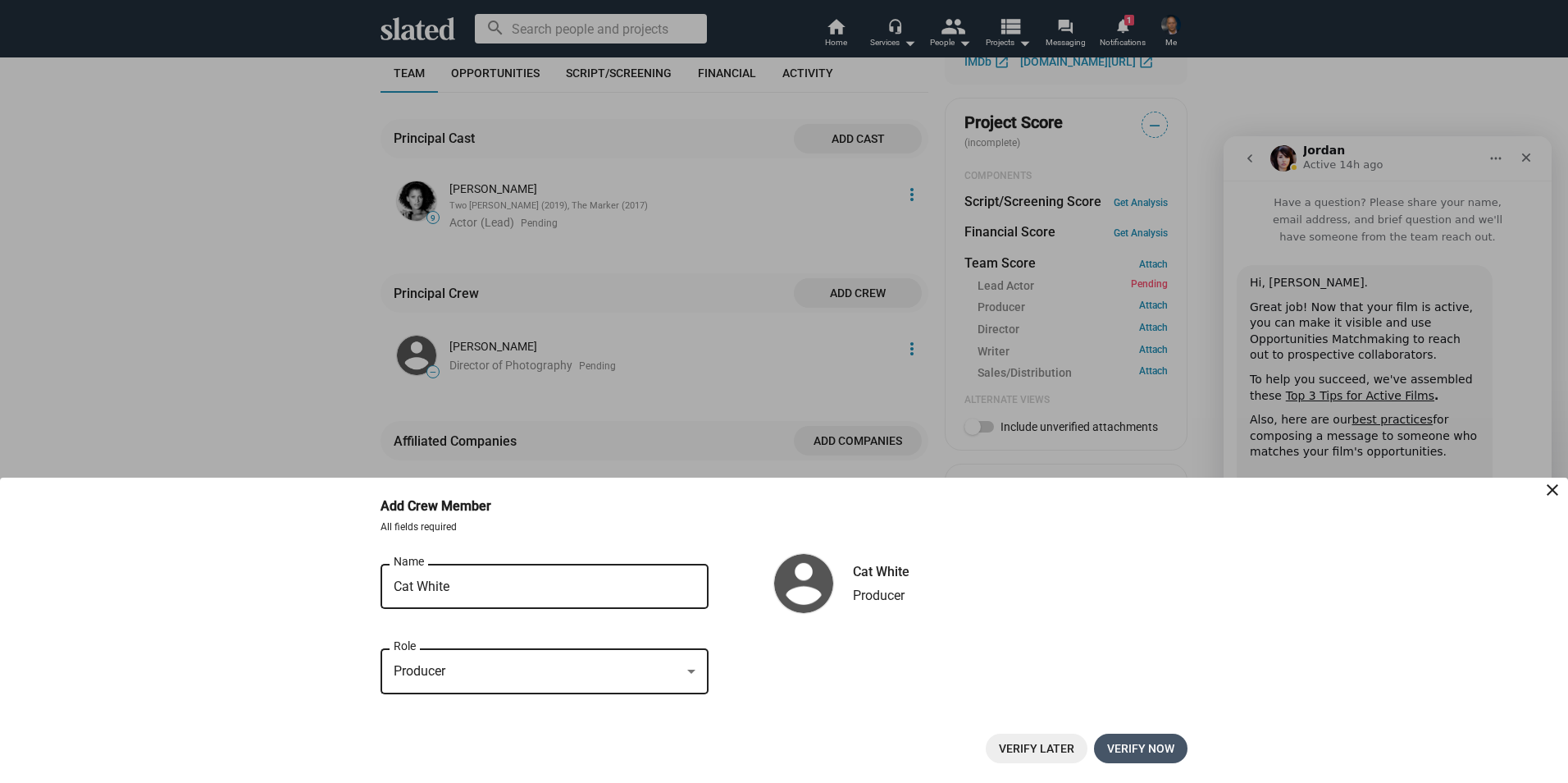
click at [1133, 751] on span "Verify now" at bounding box center [1140, 748] width 67 height 30
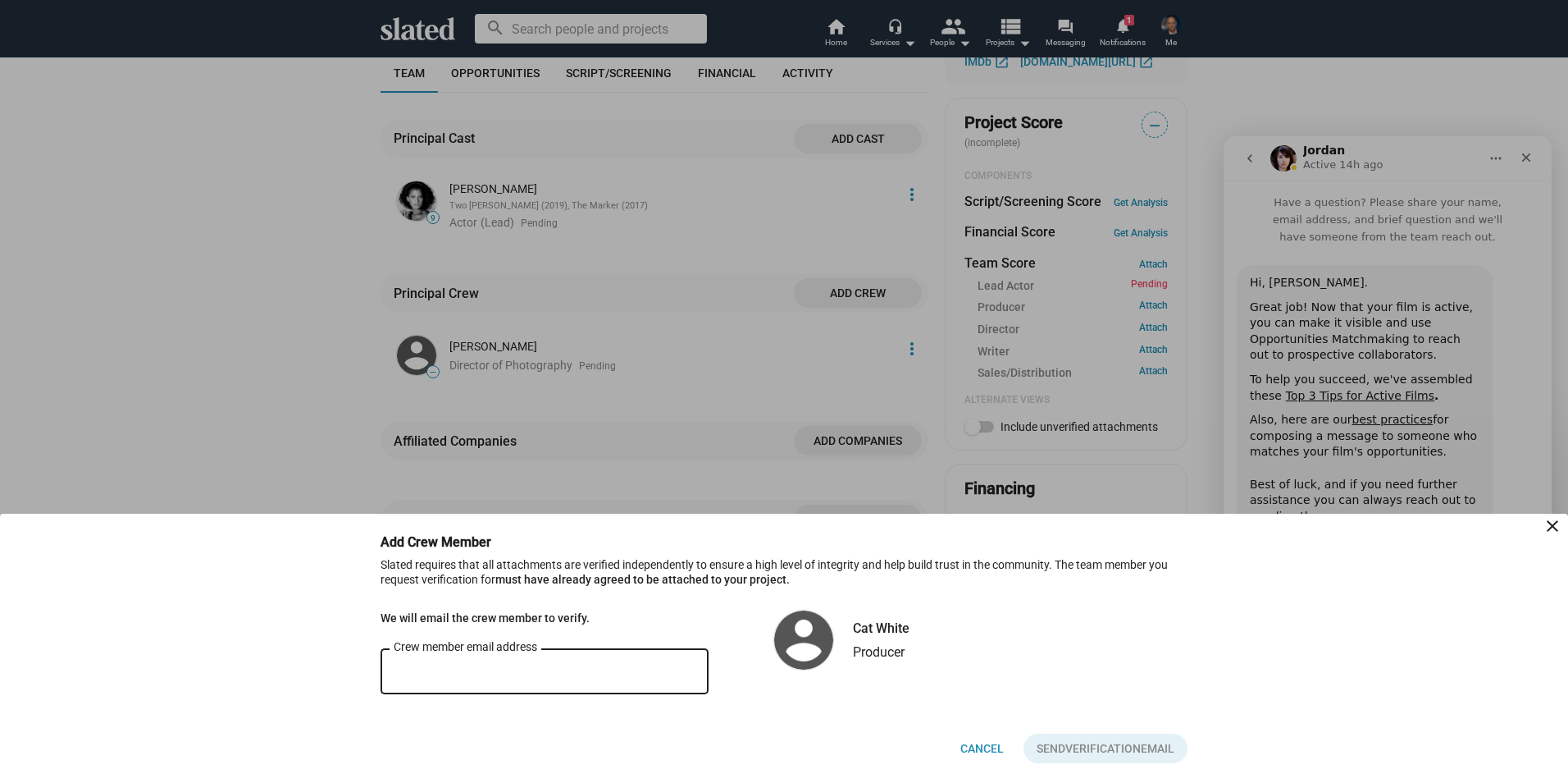
paste input ""Catherine Joy White" <catherinejoywhite@live.co.uk>"
click at [519, 671] on input ""Catherine Joy White" <catherinejoywhite@live.co.uk>" at bounding box center [544, 671] width 302 height 15
click at [578, 665] on input "catherinejoywhite@live.co.uk>" at bounding box center [544, 671] width 302 height 15
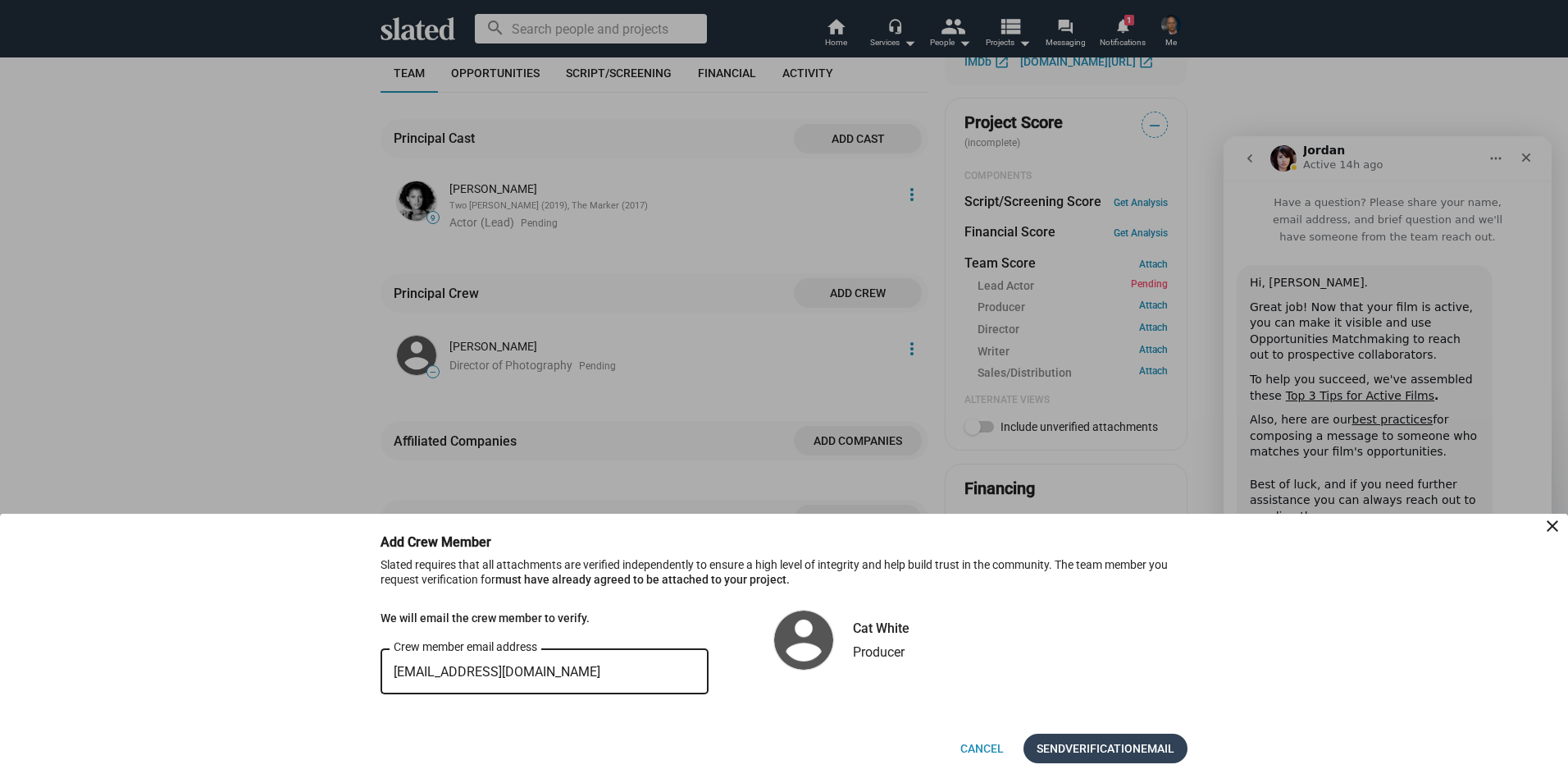
type input "catherinejoywhite@live.co.uk"
click at [1085, 748] on span "Verification" at bounding box center [1103, 748] width 75 height 30
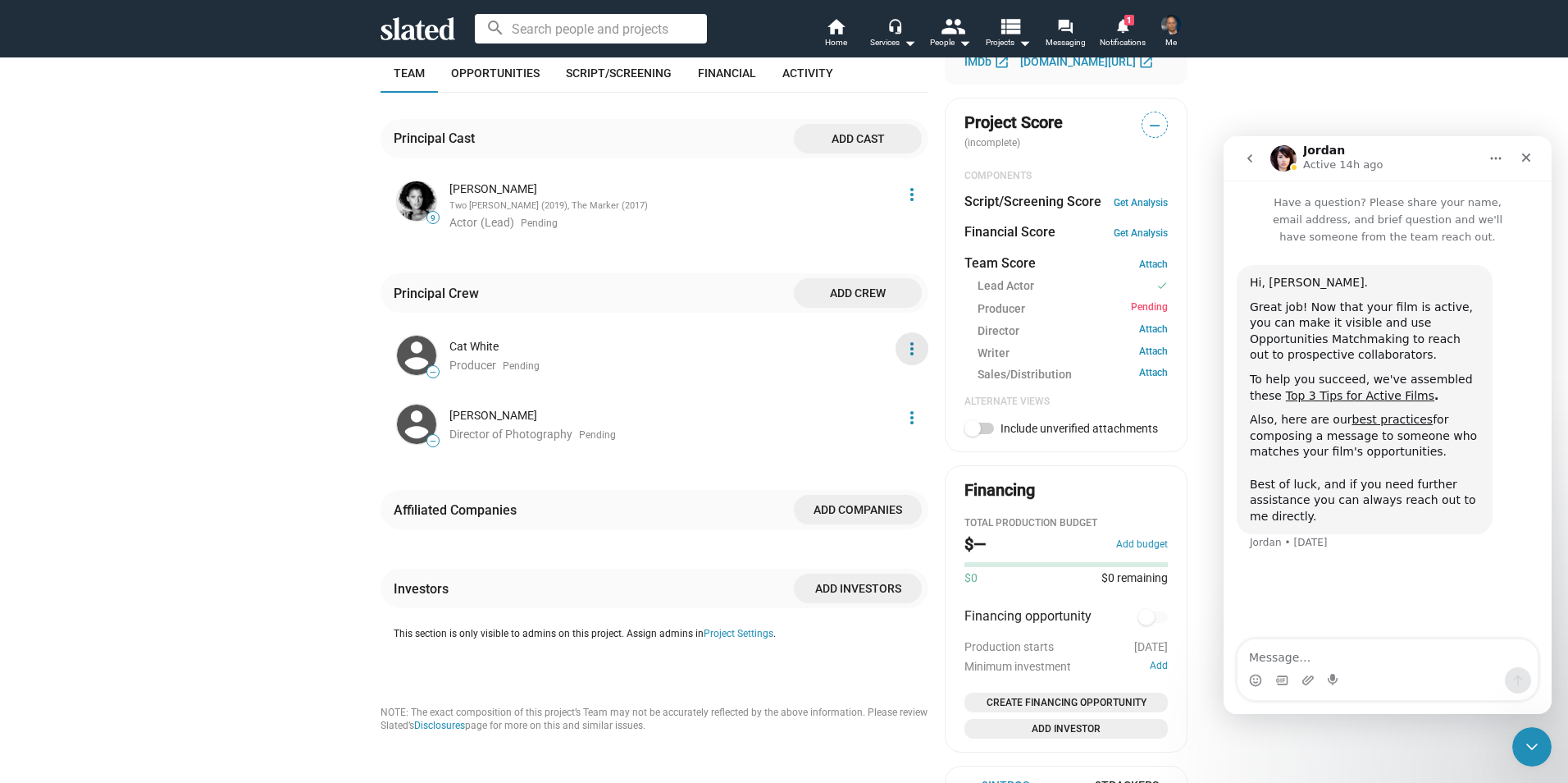
click at [905, 354] on mat-icon "more_vert" at bounding box center [912, 348] width 20 height 20
click at [905, 354] on div at bounding box center [784, 391] width 1568 height 783
click at [1151, 330] on link "Attach" at bounding box center [1154, 331] width 29 height 16
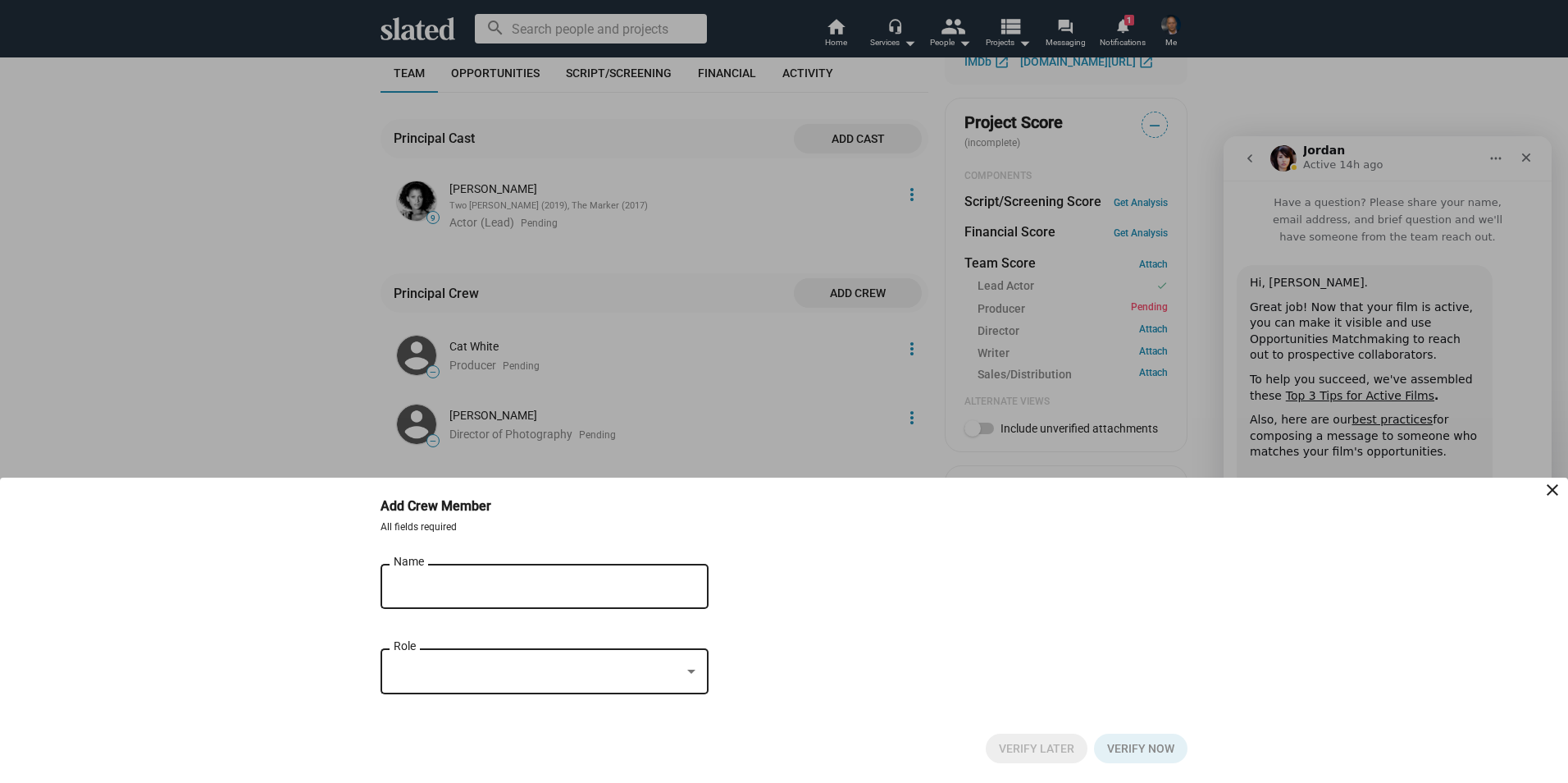
click at [517, 594] on input "Name" at bounding box center [533, 587] width 279 height 15
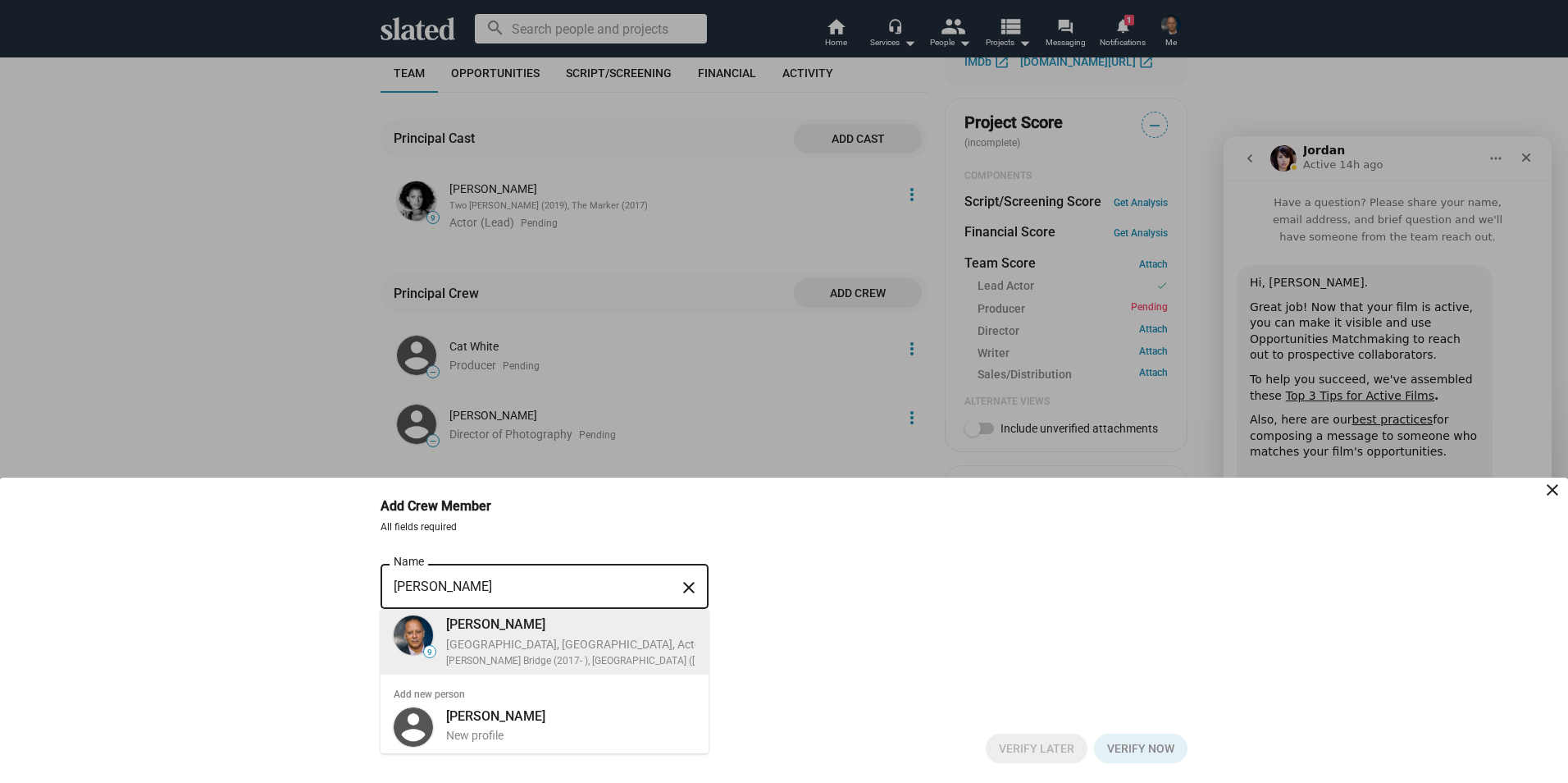
type input "[PERSON_NAME]"
click at [531, 631] on div "[PERSON_NAME]" at bounding box center [600, 624] width 309 height 17
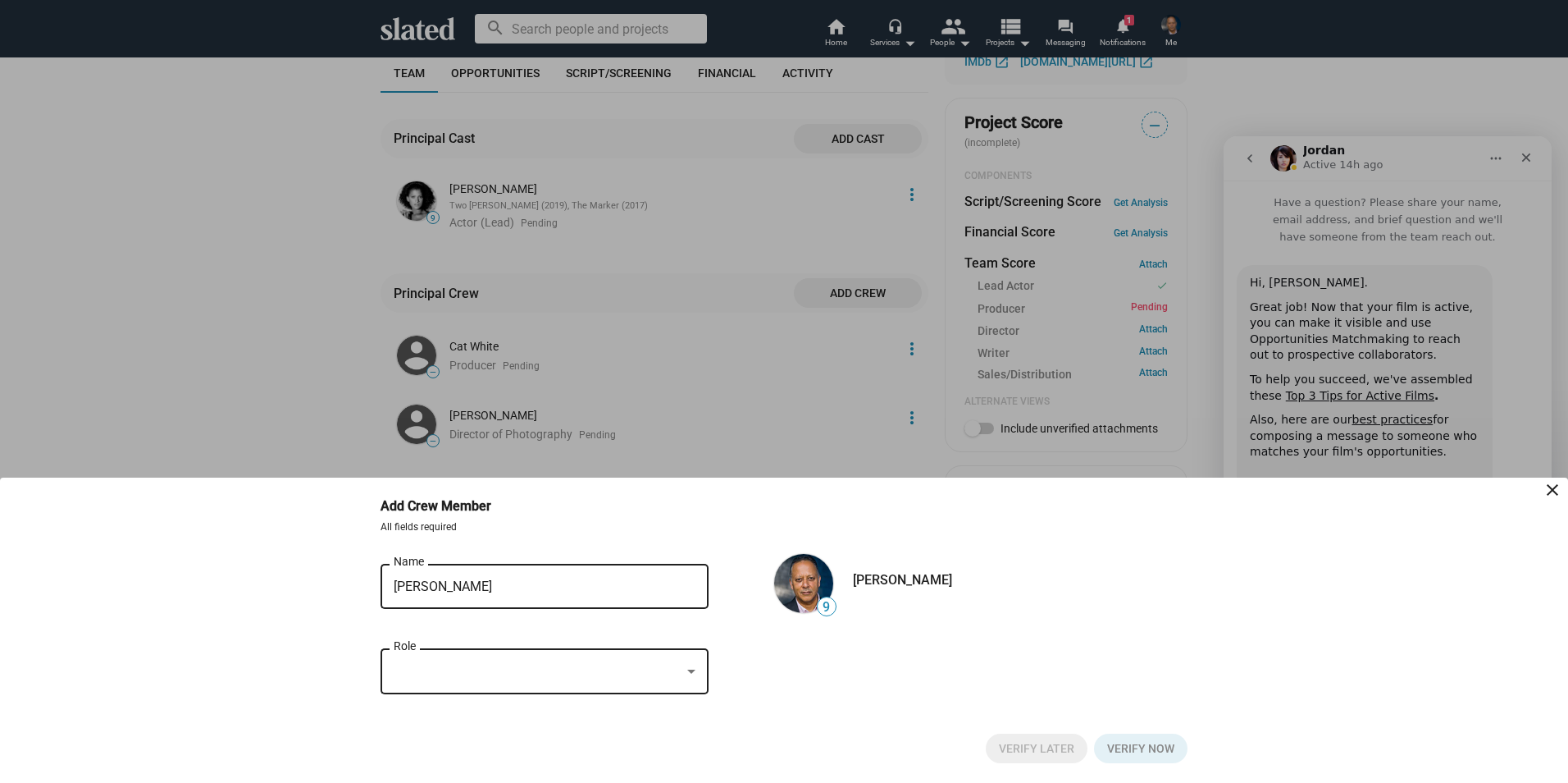
click at [550, 670] on div at bounding box center [537, 671] width 287 height 17
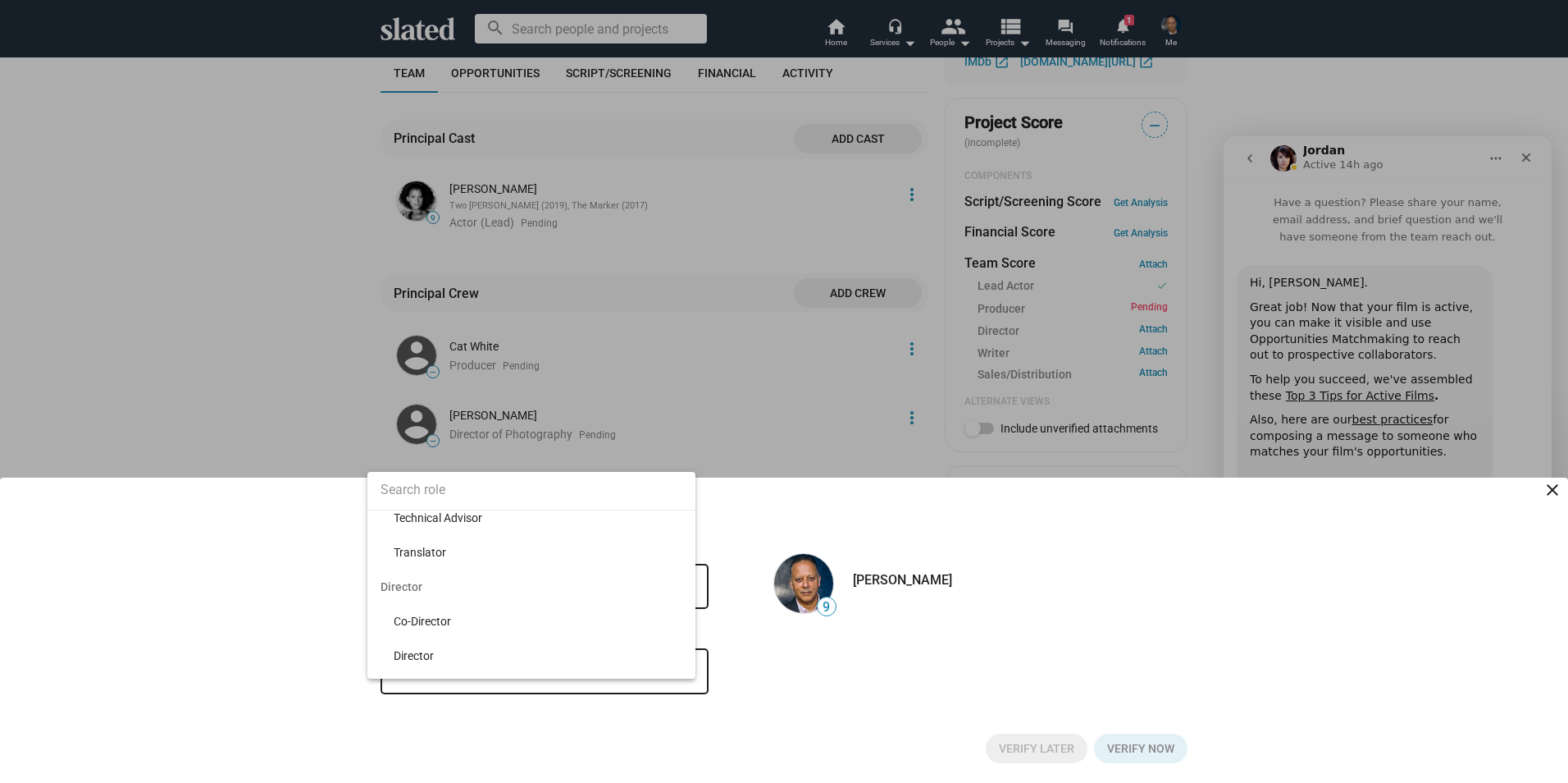
scroll to position [4557, 0]
click at [421, 622] on span "Director" at bounding box center [538, 622] width 289 height 34
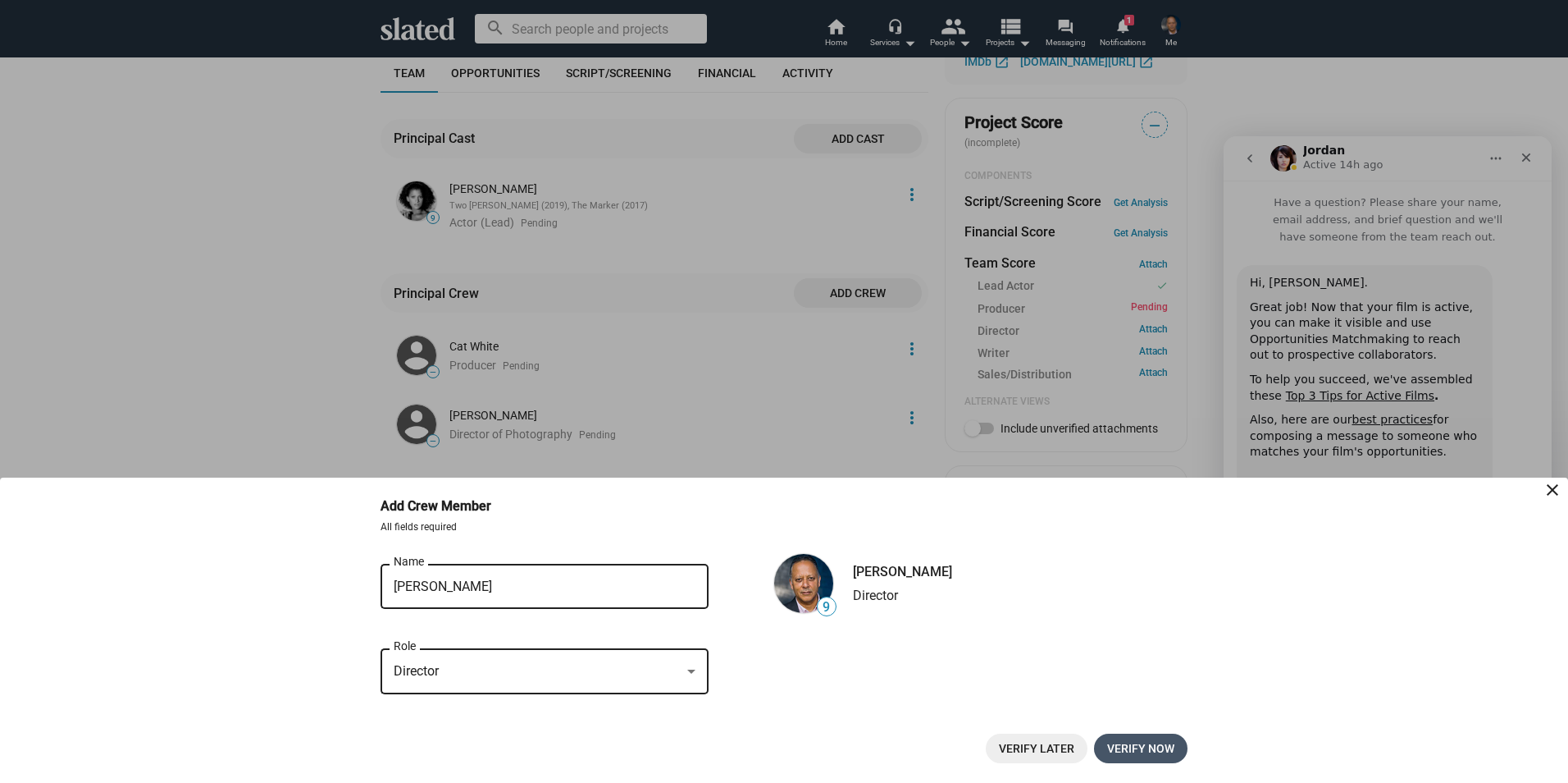
click at [1154, 745] on span "Verify now" at bounding box center [1140, 748] width 67 height 30
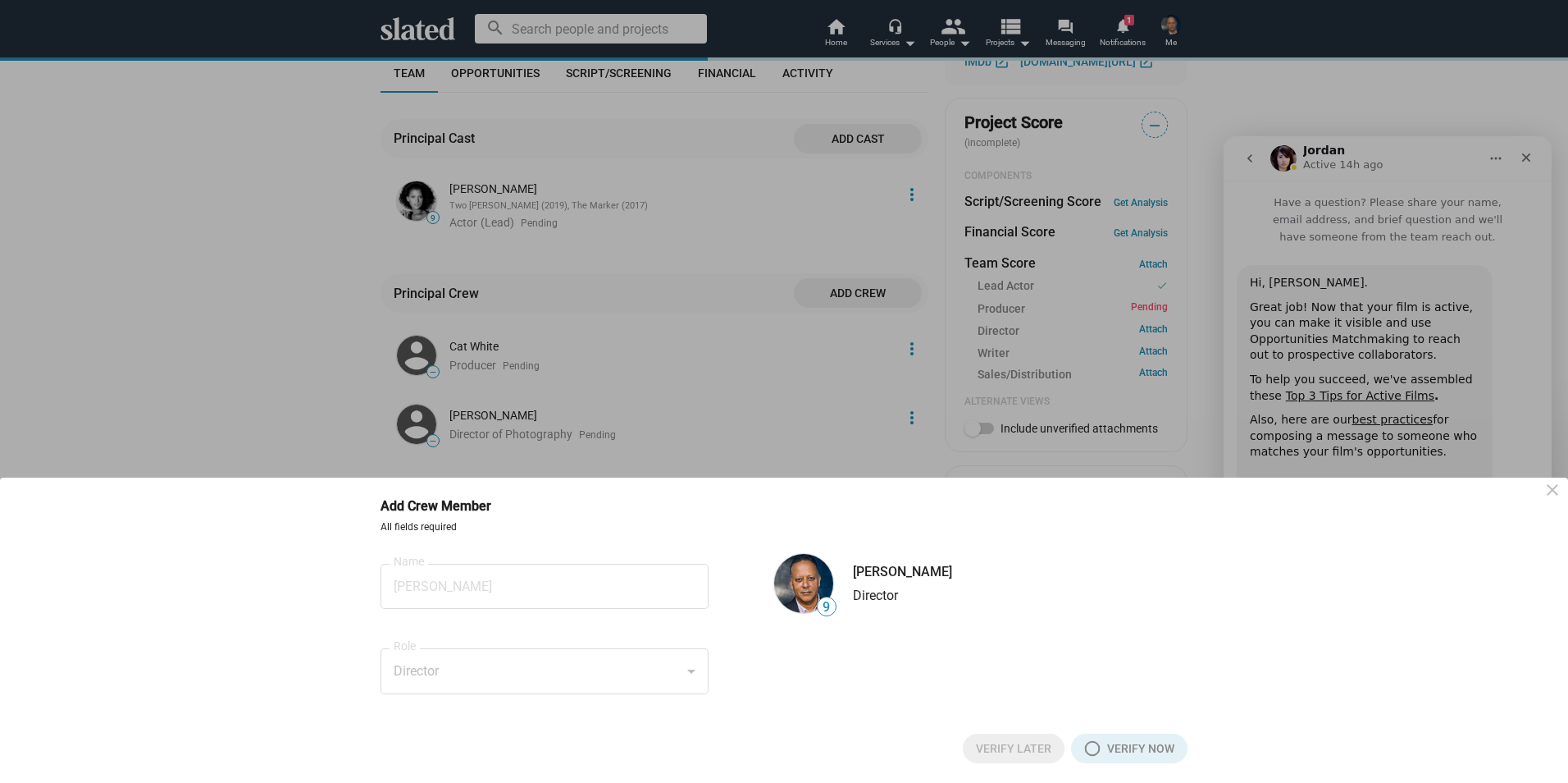
click at [479, 355] on div at bounding box center [784, 391] width 1568 height 783
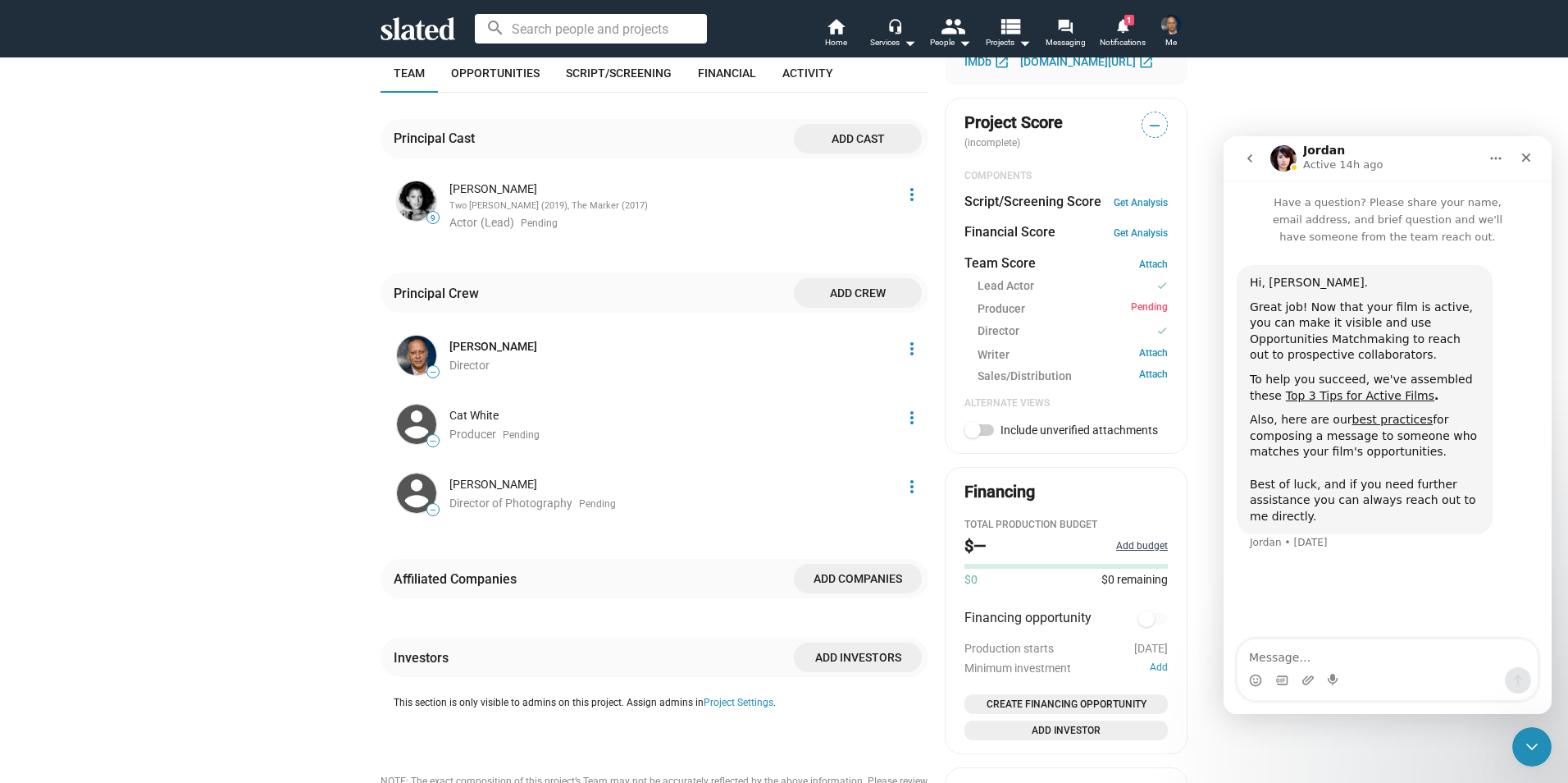
click at [1144, 550] on button "Add budget" at bounding box center [1141, 546] width 51 height 13
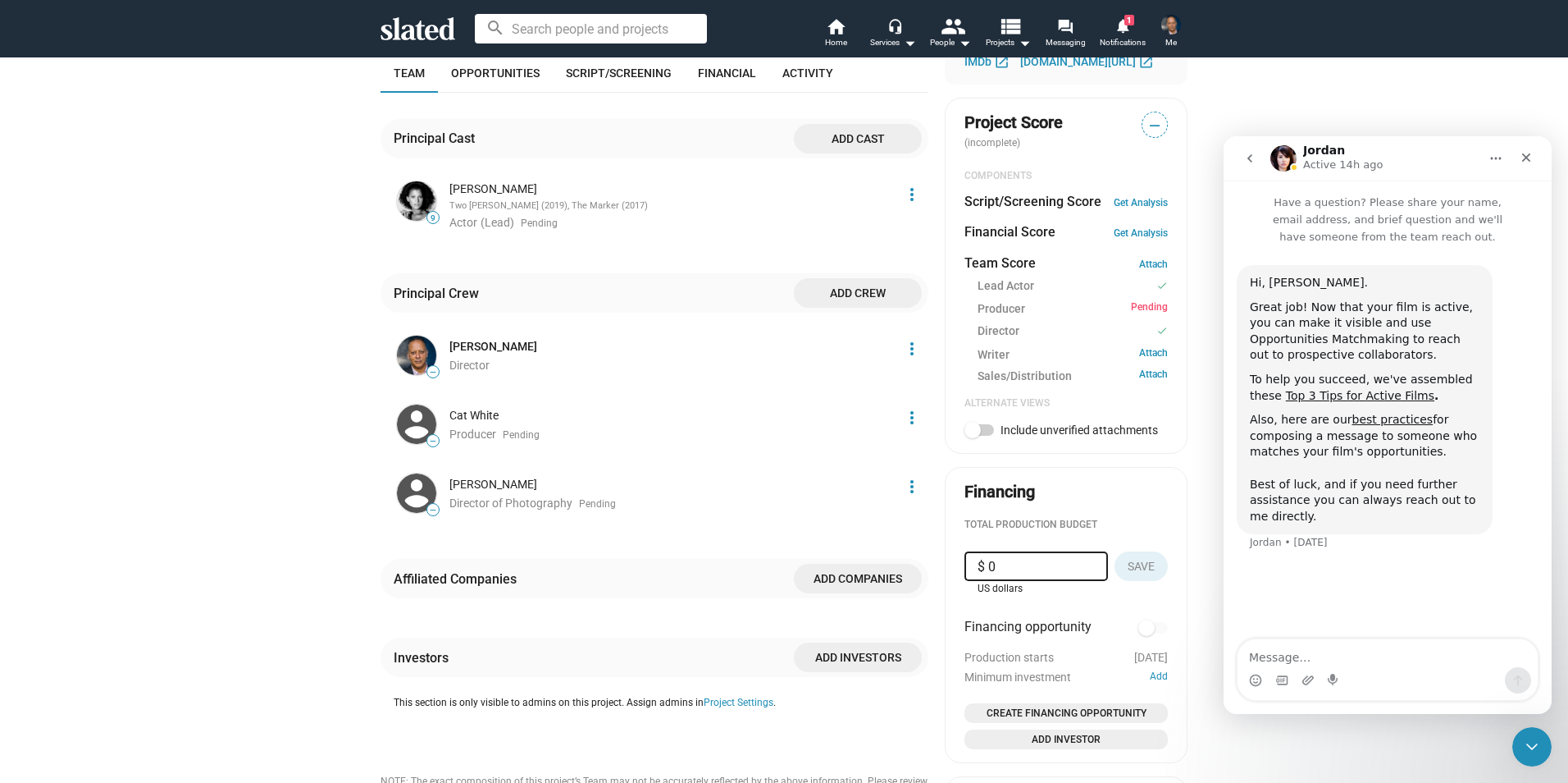
click at [1024, 569] on input "$ 0" at bounding box center [1036, 567] width 117 height 30
type input "$ 1,800,000"
click at [1149, 562] on button "Save" at bounding box center [1140, 567] width 53 height 30
click at [1144, 359] on link "Attach" at bounding box center [1154, 355] width 29 height 16
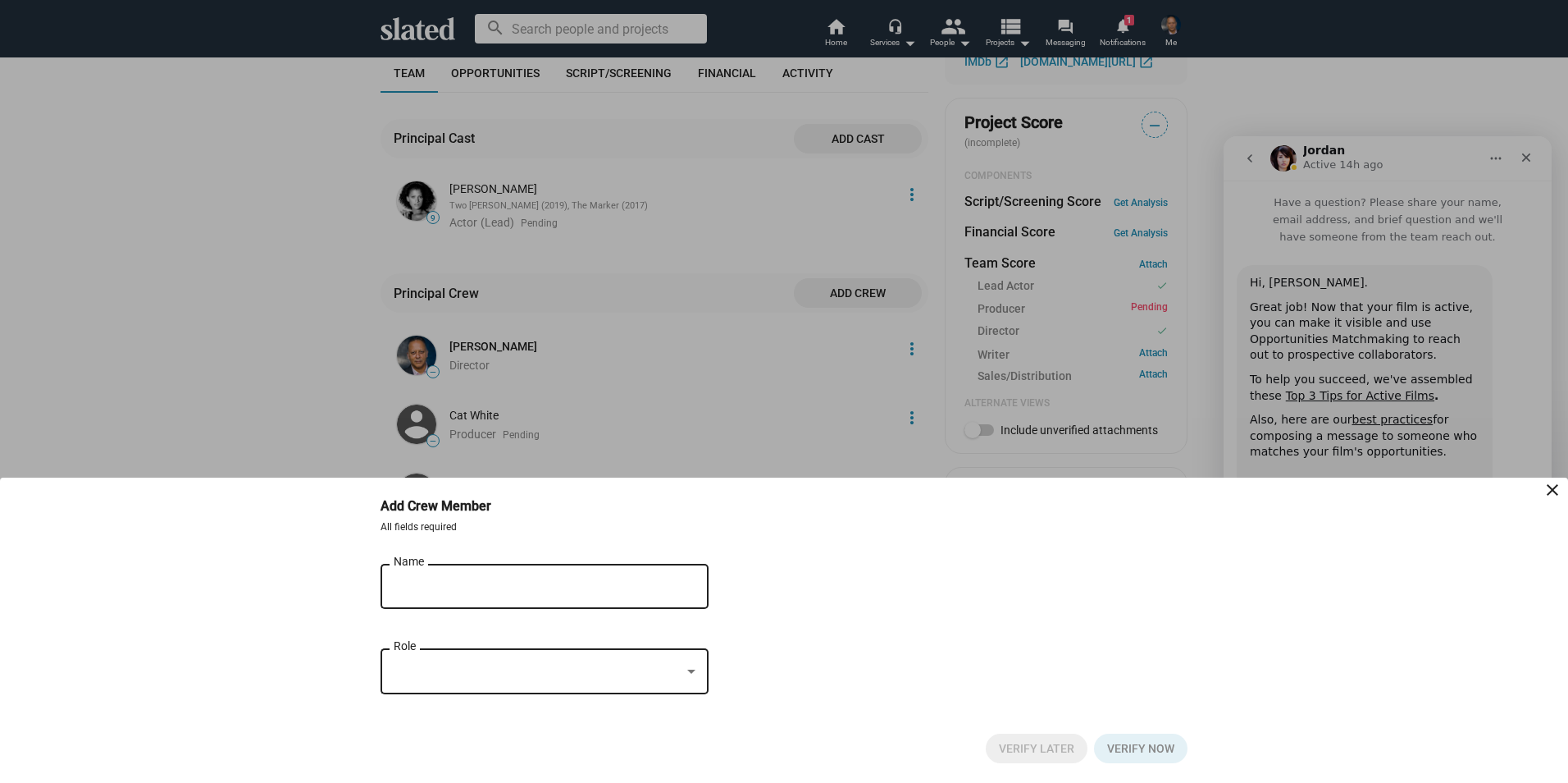
click at [584, 595] on div "Name" at bounding box center [533, 584] width 279 height 48
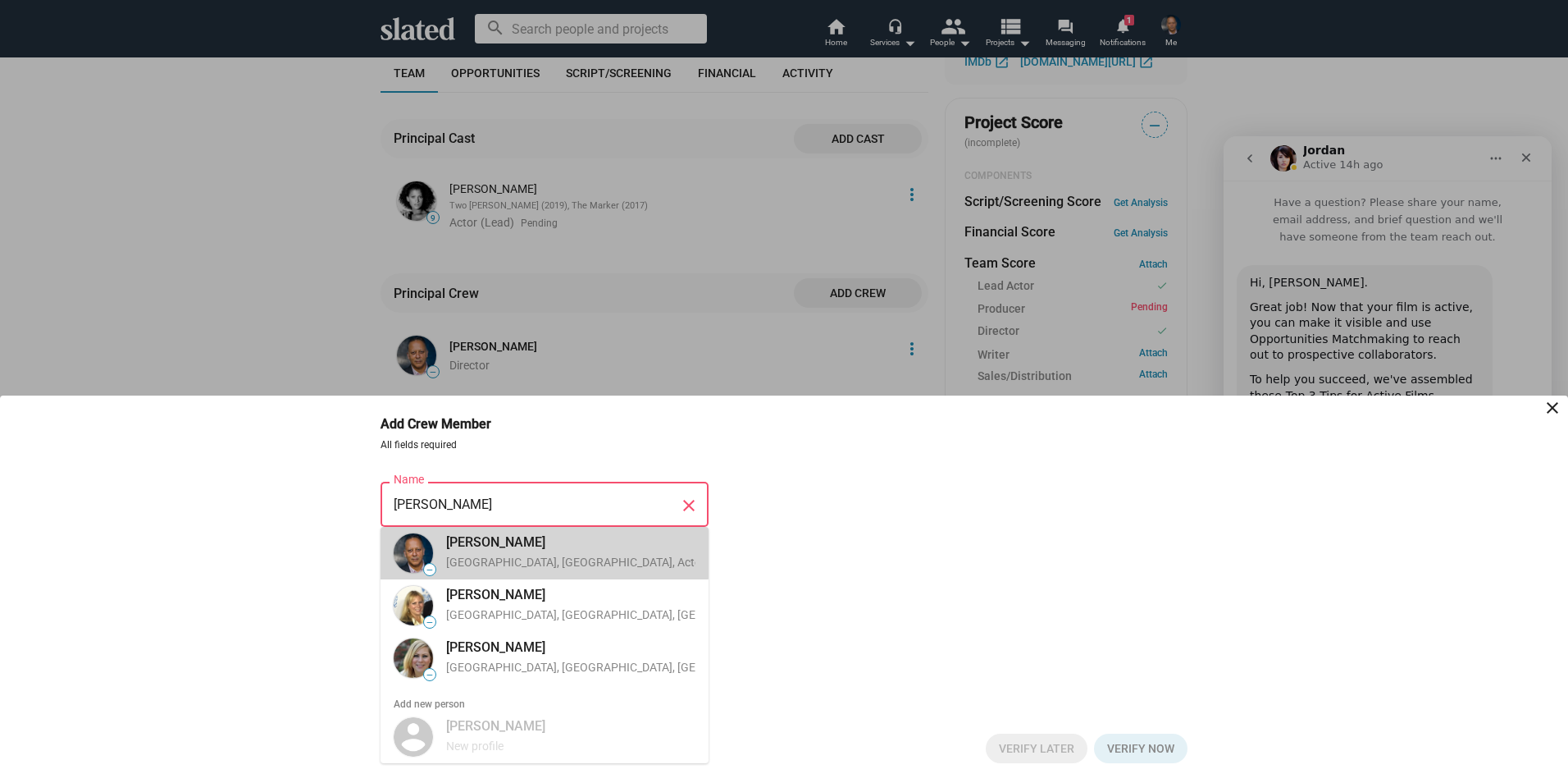
click at [496, 551] on div "[PERSON_NAME]" at bounding box center [598, 542] width 304 height 17
type input "[PERSON_NAME]"
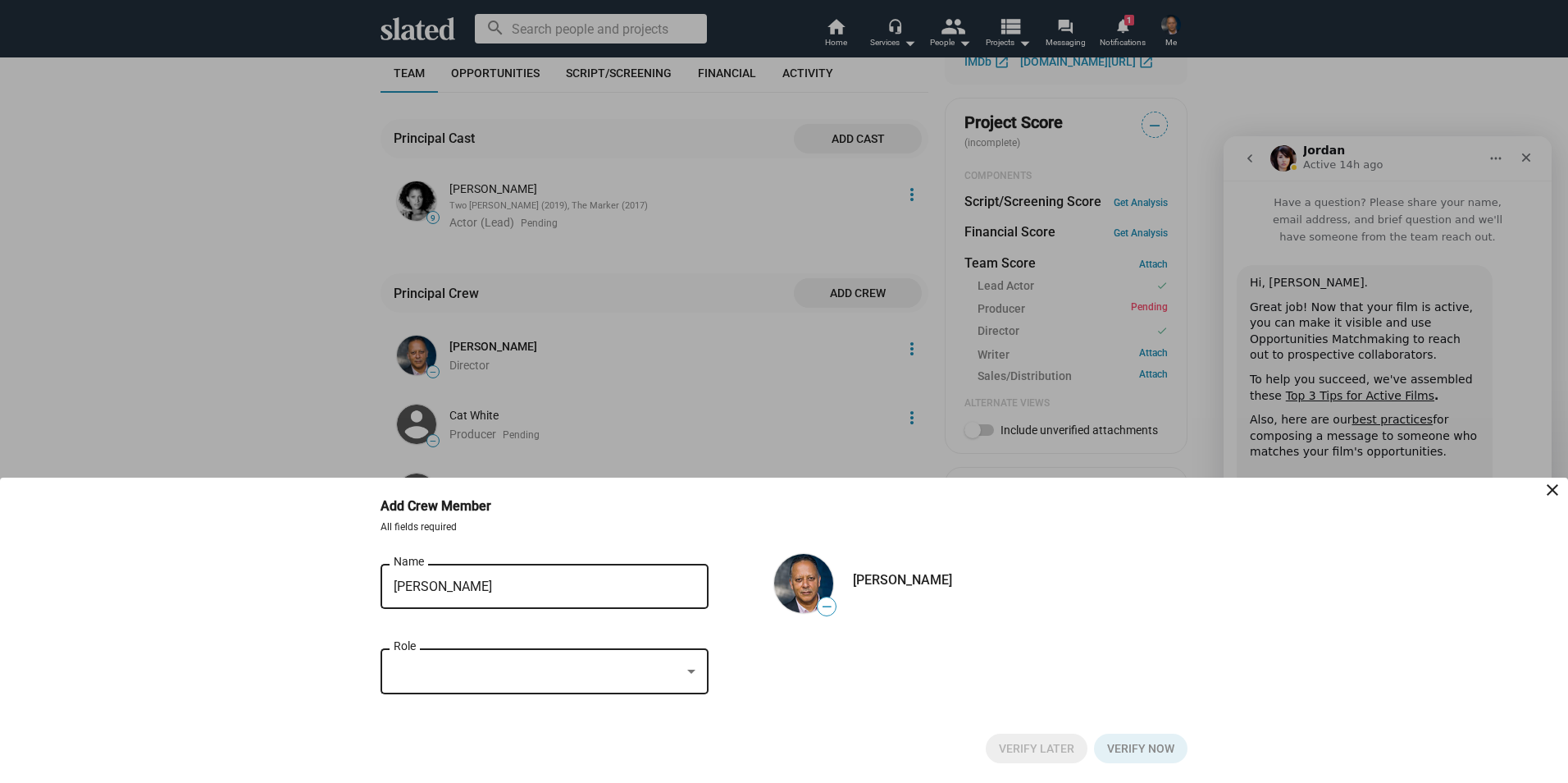
click at [693, 676] on div at bounding box center [691, 671] width 15 height 13
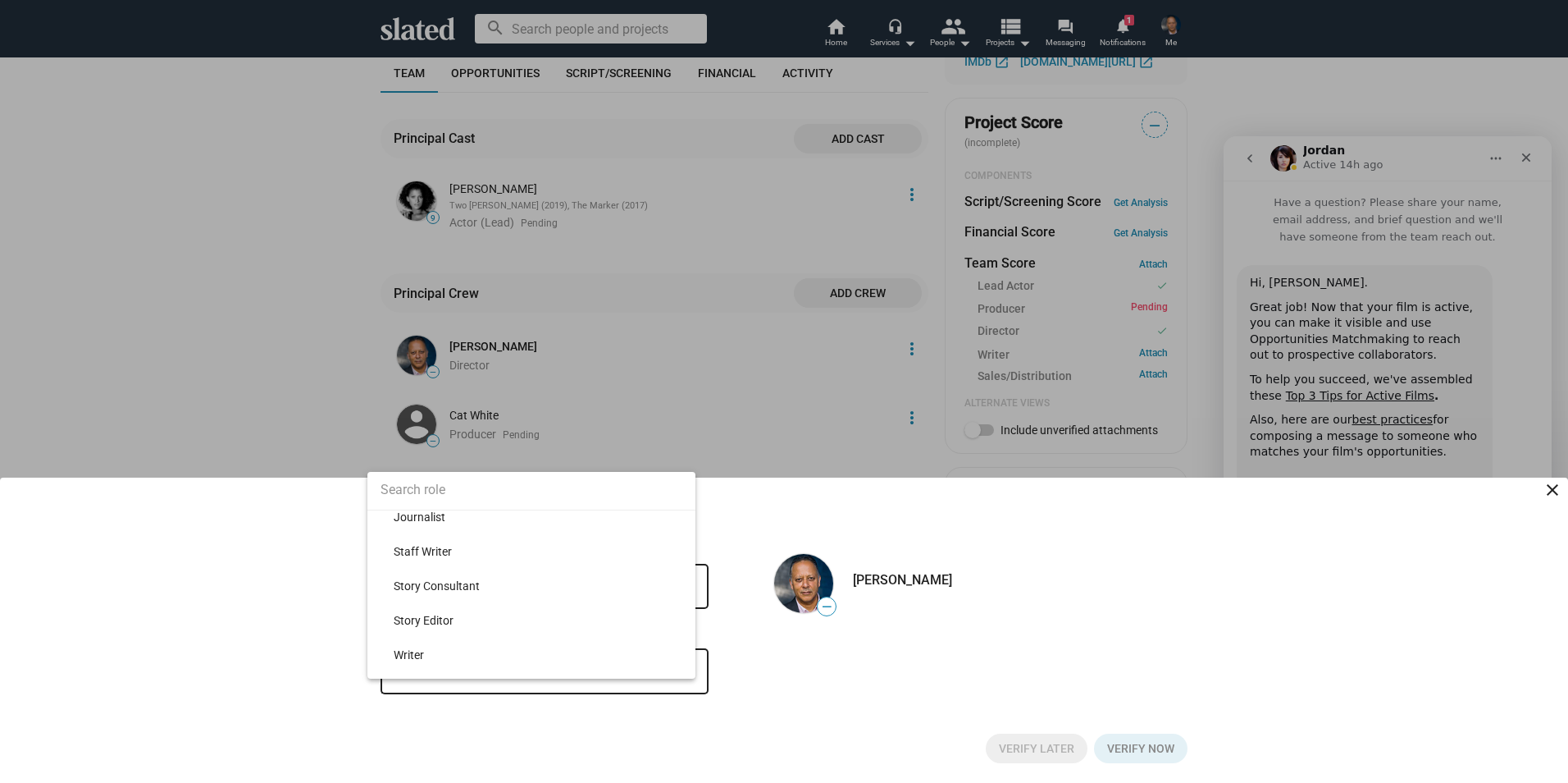
scroll to position [17628, 0]
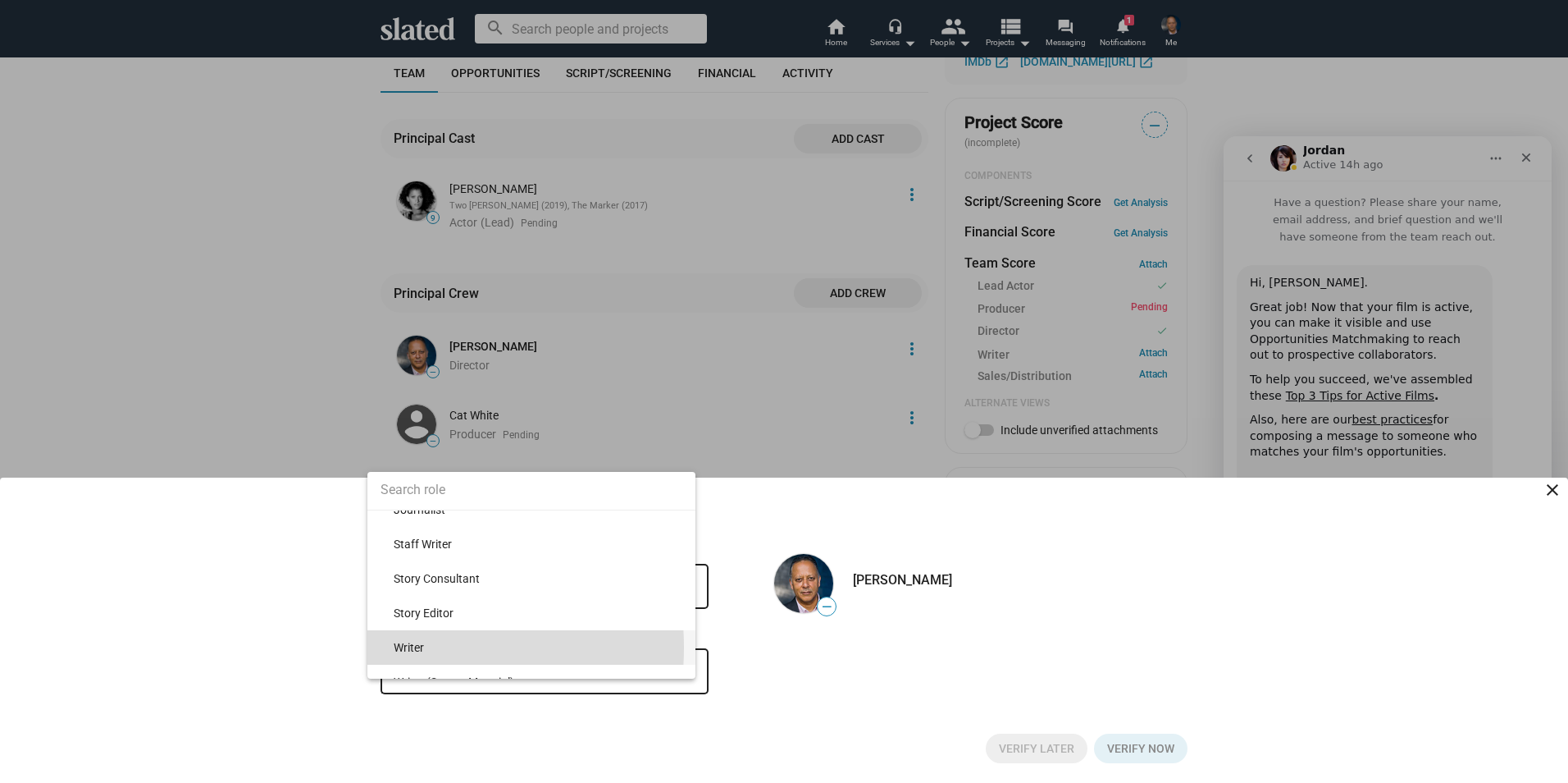
click at [406, 648] on span "Writer" at bounding box center [538, 647] width 289 height 34
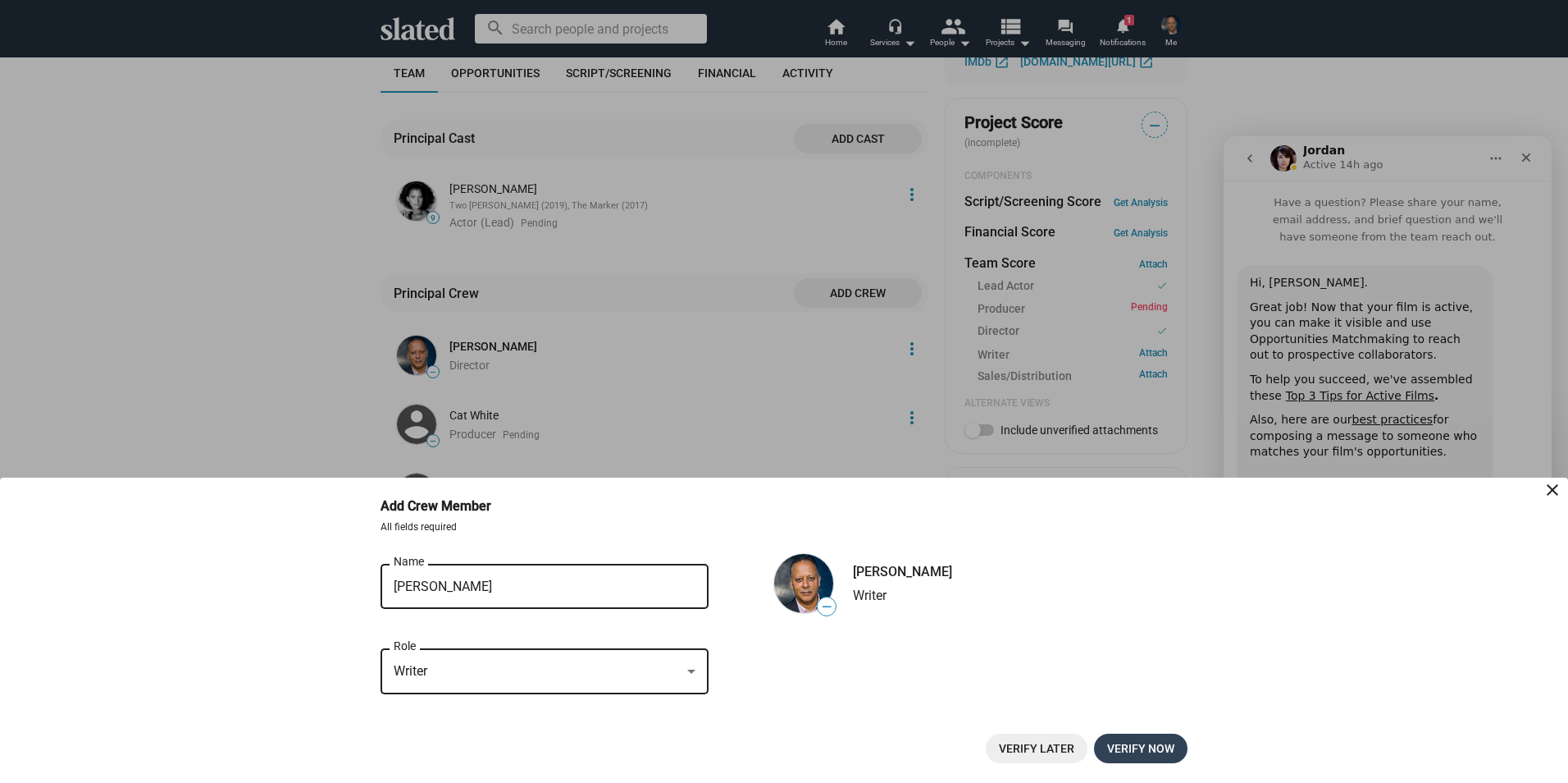
click at [1148, 753] on span "Verify now" at bounding box center [1140, 748] width 67 height 30
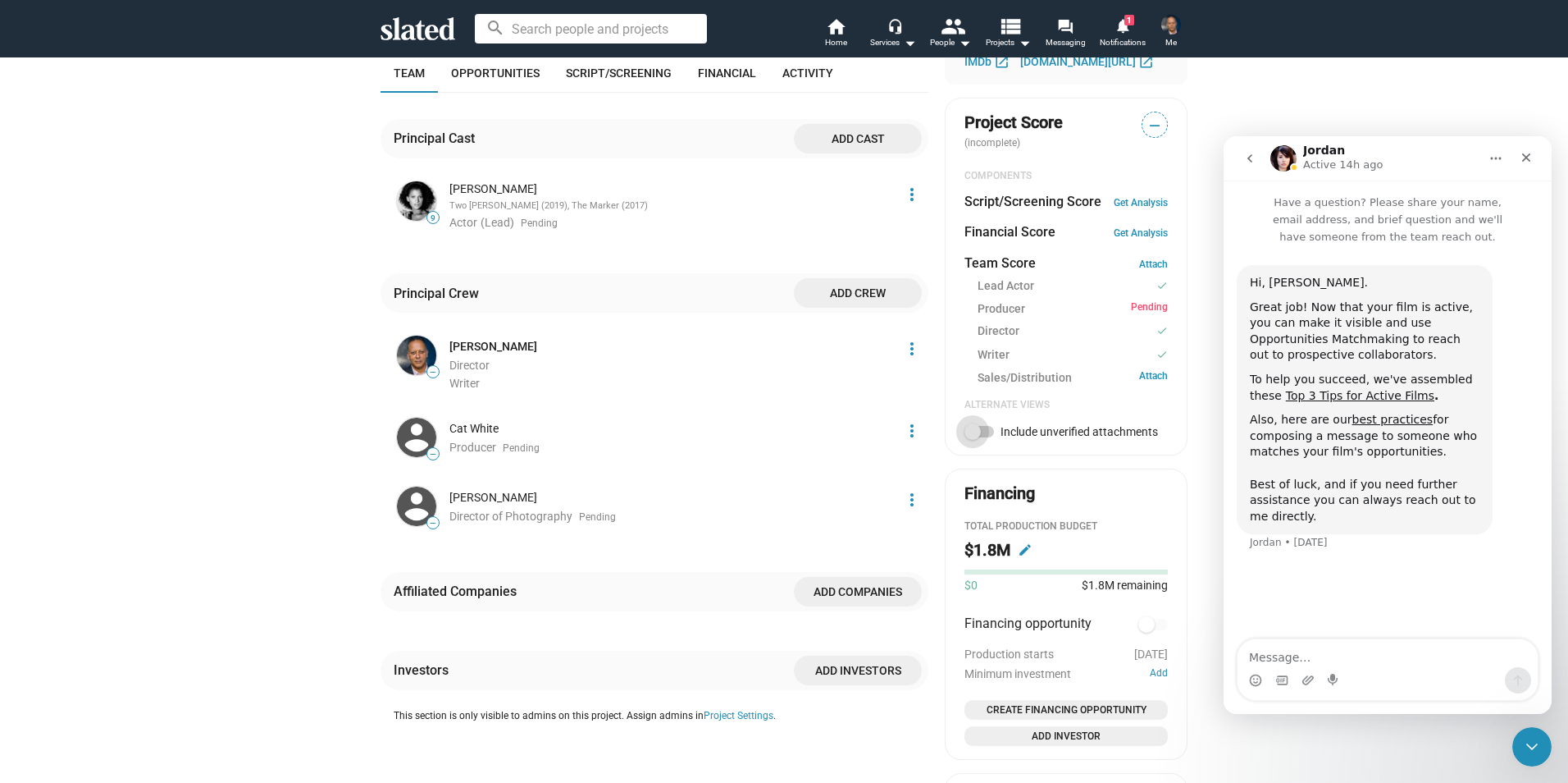
click at [986, 435] on span at bounding box center [979, 431] width 30 height 11
click at [973, 437] on input "Include unverified attachments" at bounding box center [972, 437] width 1 height 1
checkbox input "true"
click at [1142, 205] on link "Get Analysis" at bounding box center [1140, 203] width 54 height 11
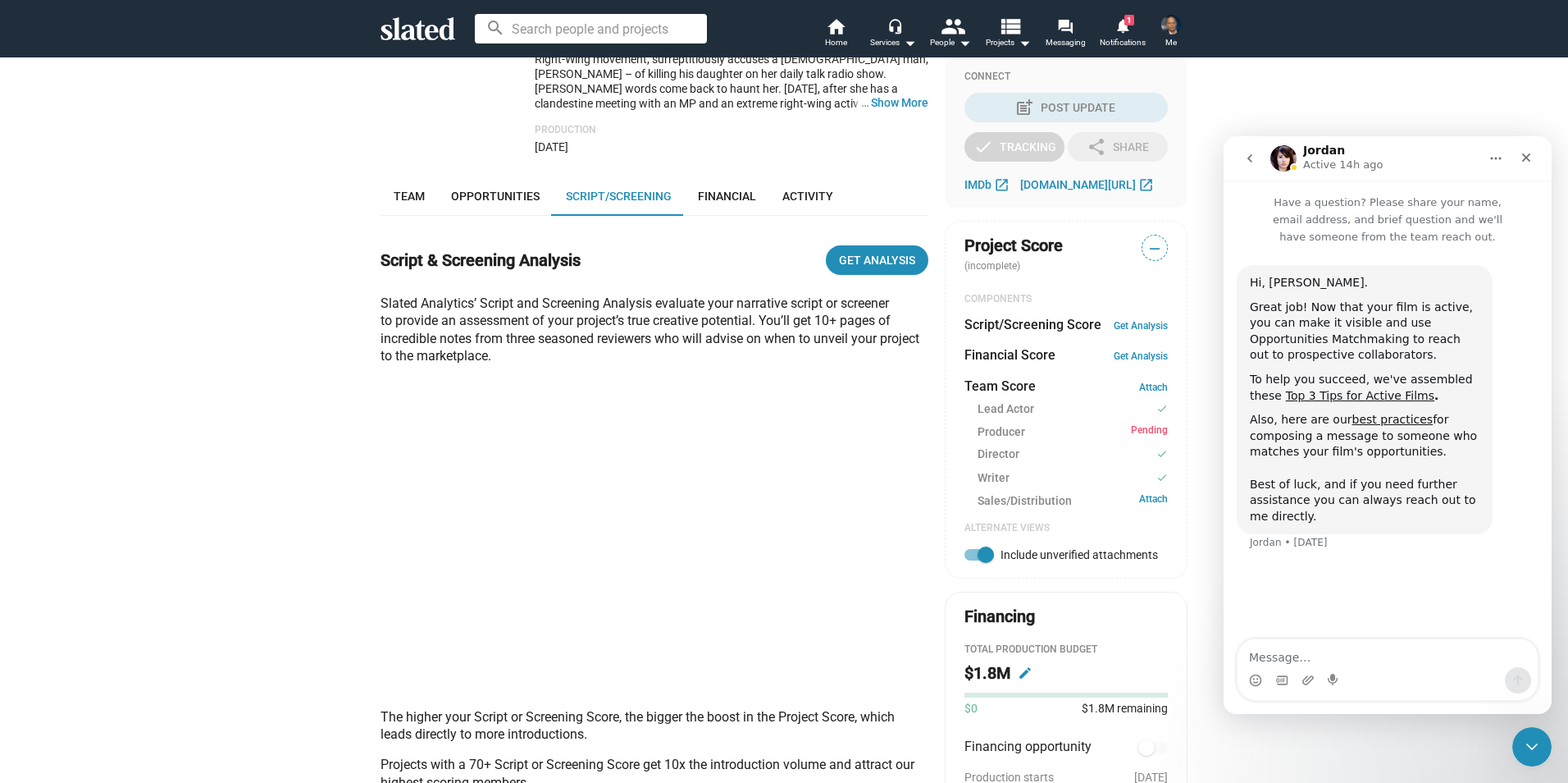
scroll to position [430, 0]
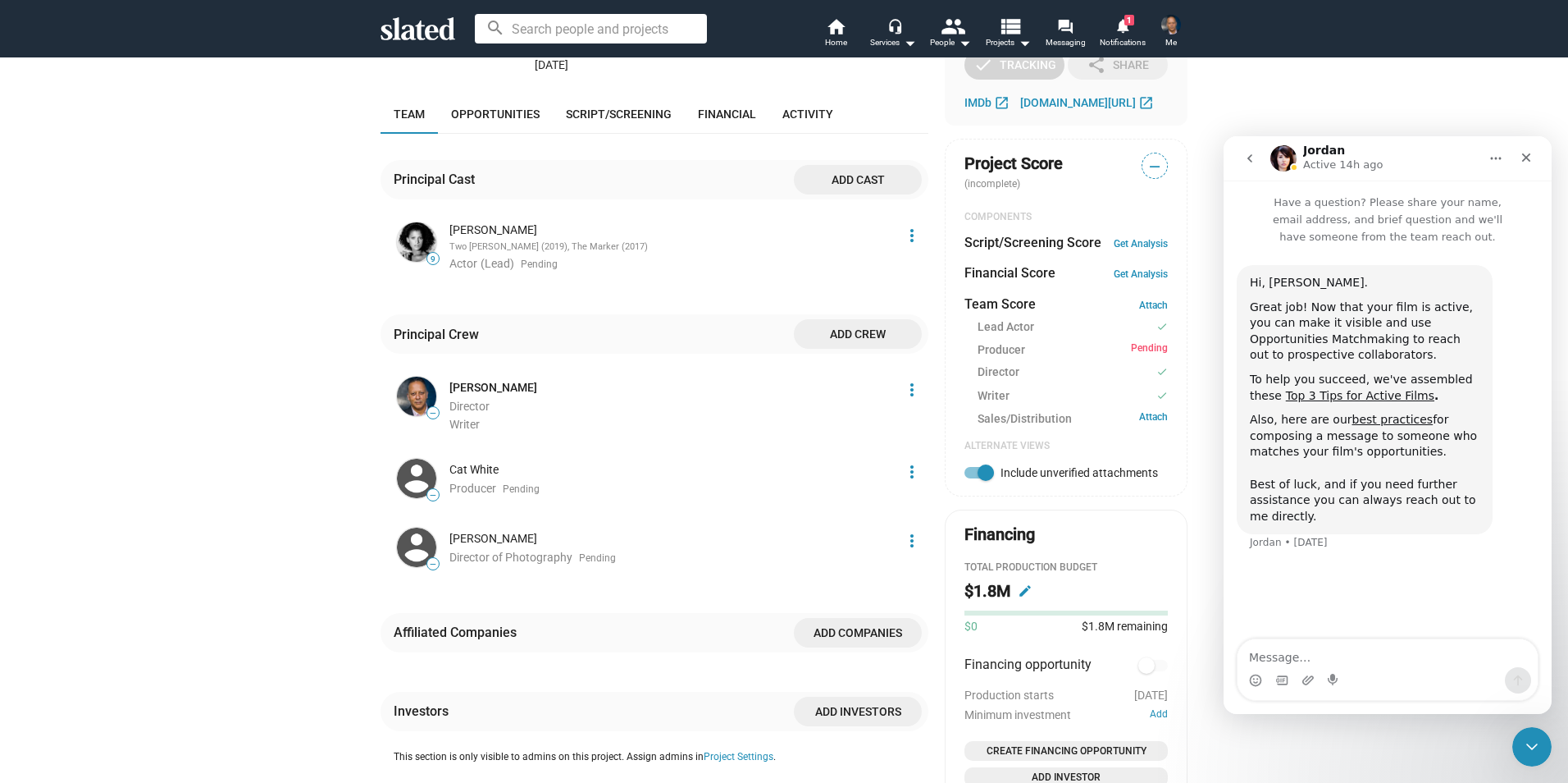
scroll to position [567, 0]
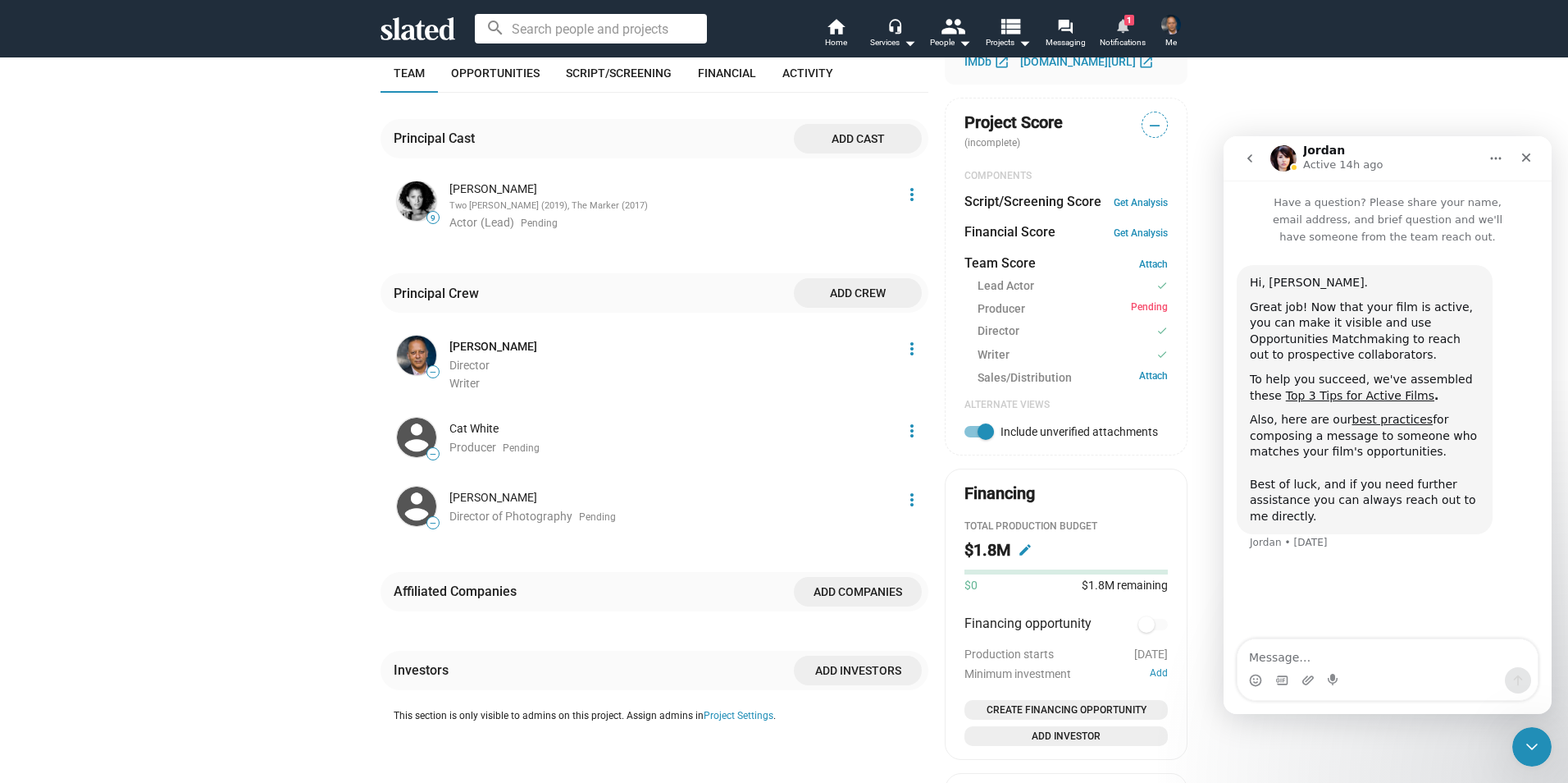
click at [1123, 30] on mat-icon "notifications" at bounding box center [1122, 25] width 16 height 16
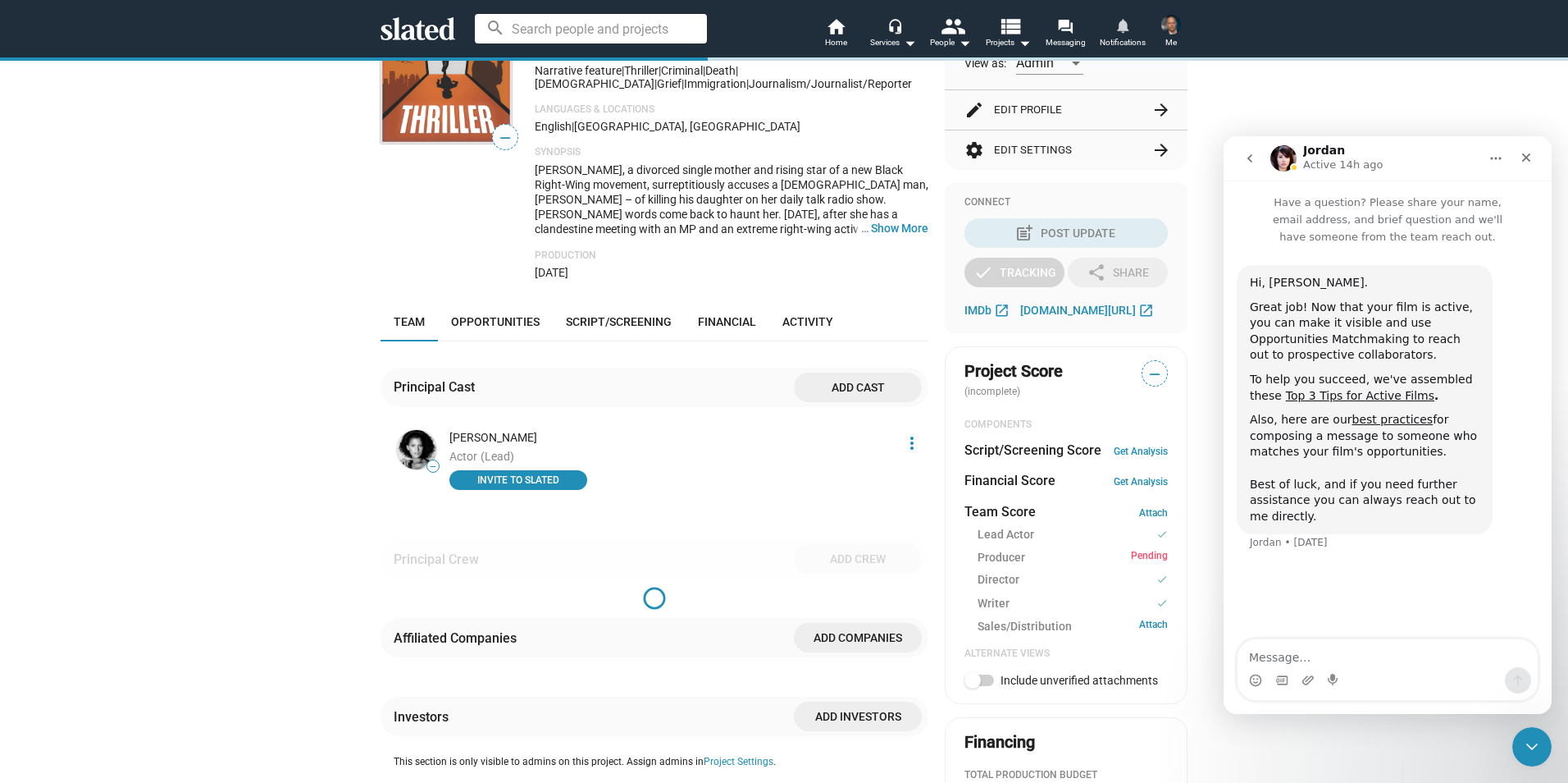
scroll to position [567, 0]
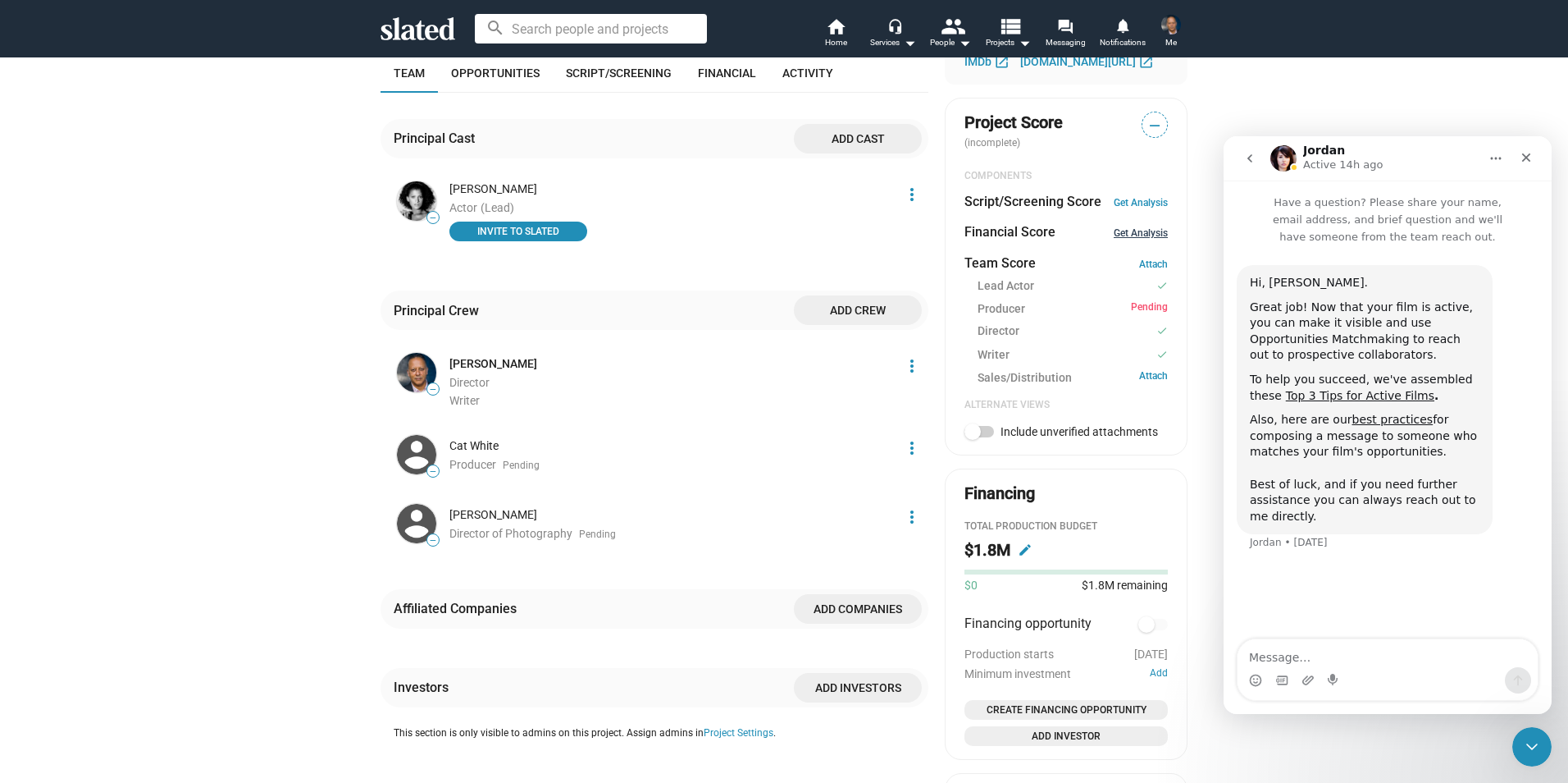
click at [1135, 232] on link "Get Analysis" at bounding box center [1140, 232] width 54 height 11
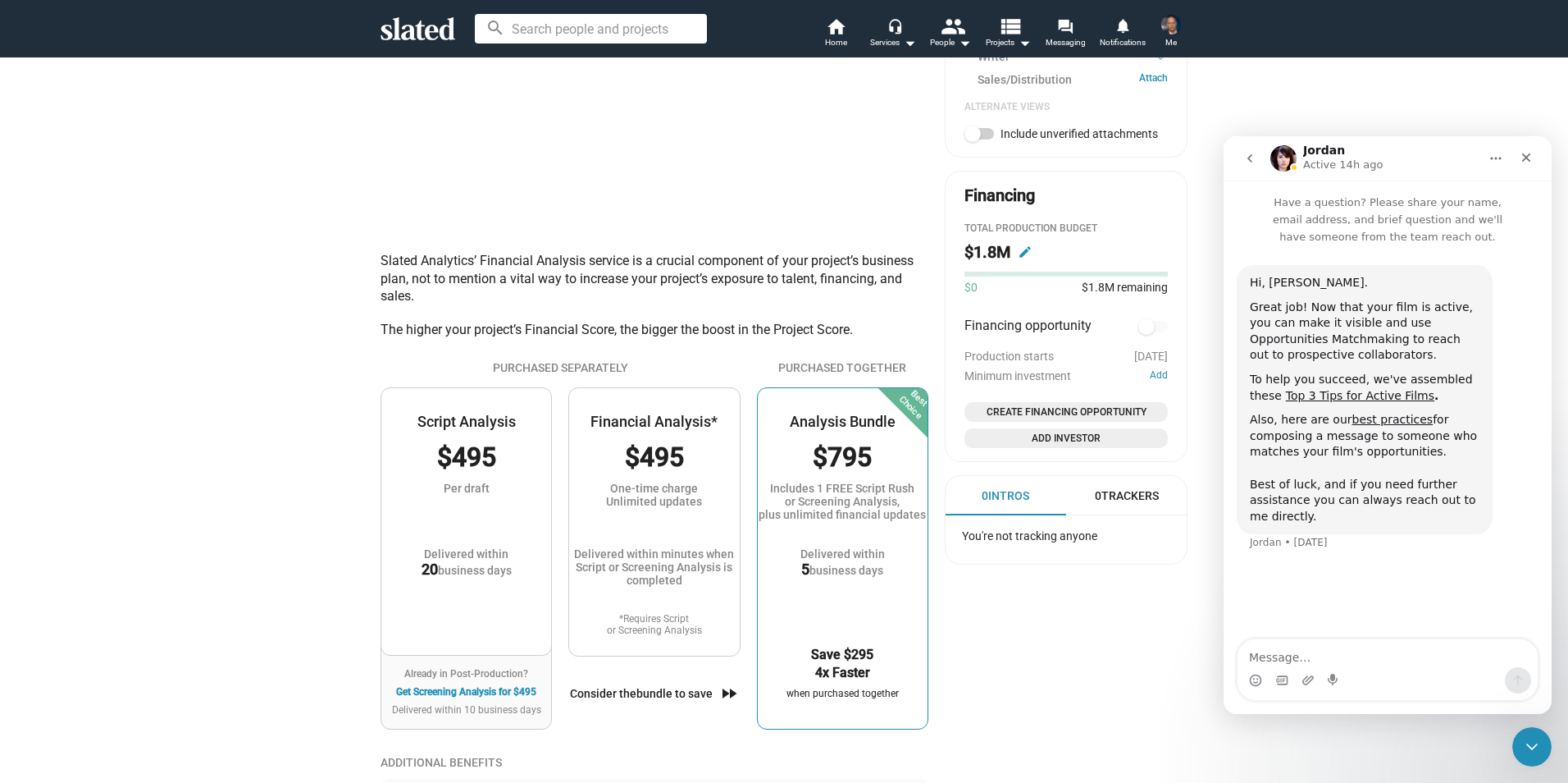
scroll to position [869, 0]
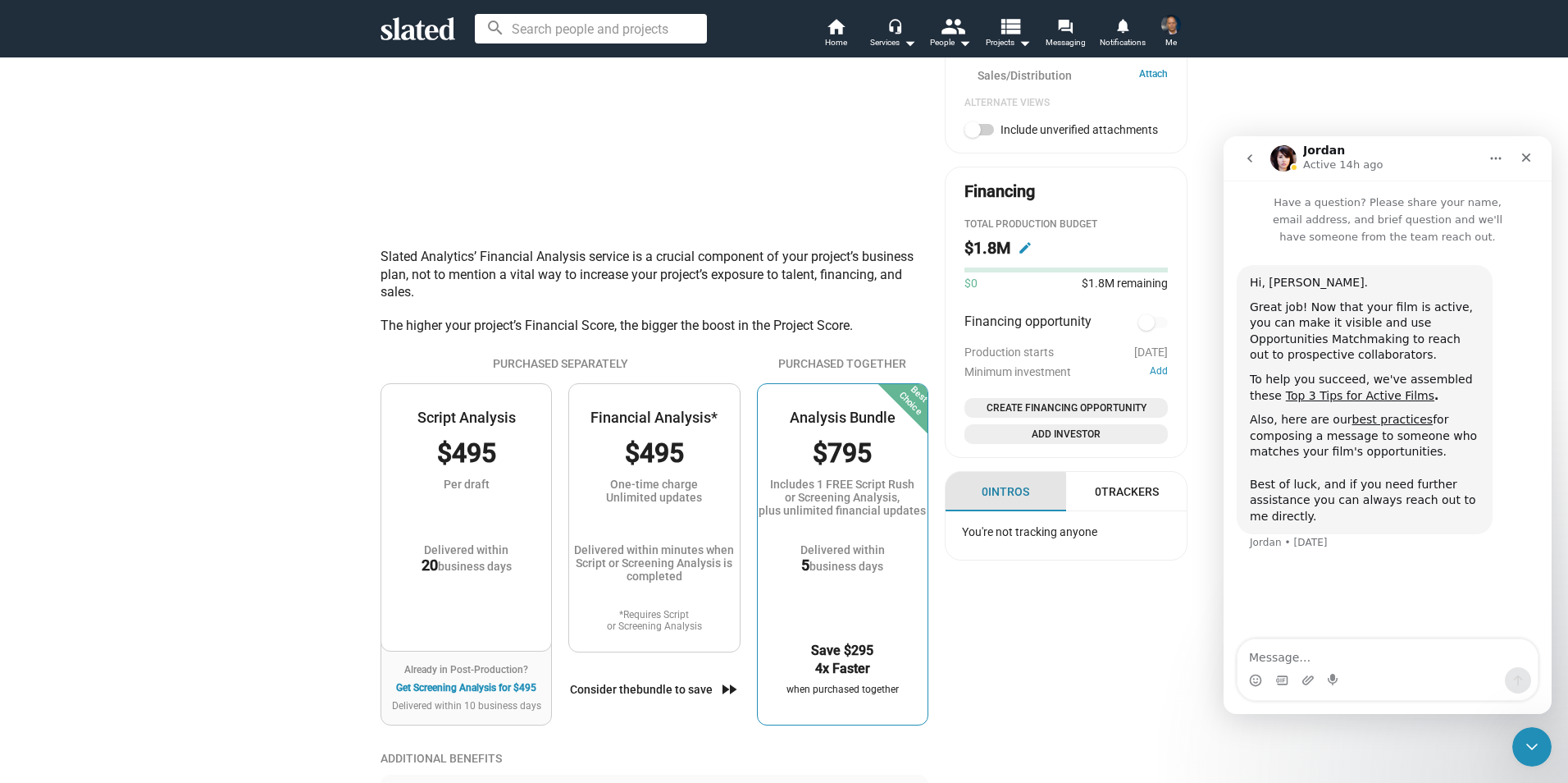
click at [991, 498] on div "0 Intros" at bounding box center [1005, 492] width 48 height 16
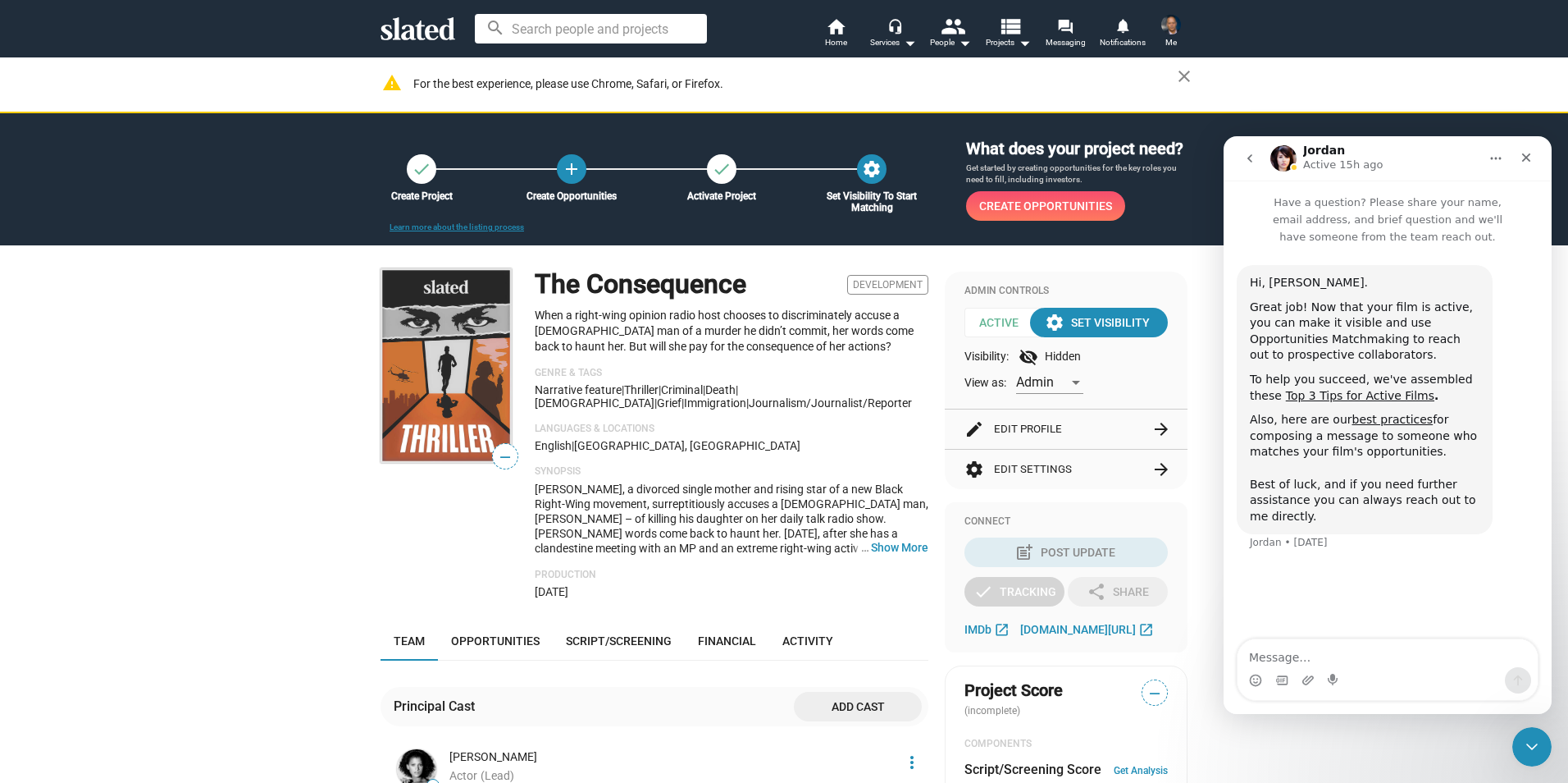
click at [462, 355] on img at bounding box center [446, 365] width 131 height 195
click at [889, 283] on span "Development" at bounding box center [887, 285] width 81 height 20
click at [1152, 465] on mat-icon "arrow_forward" at bounding box center [1161, 469] width 20 height 20
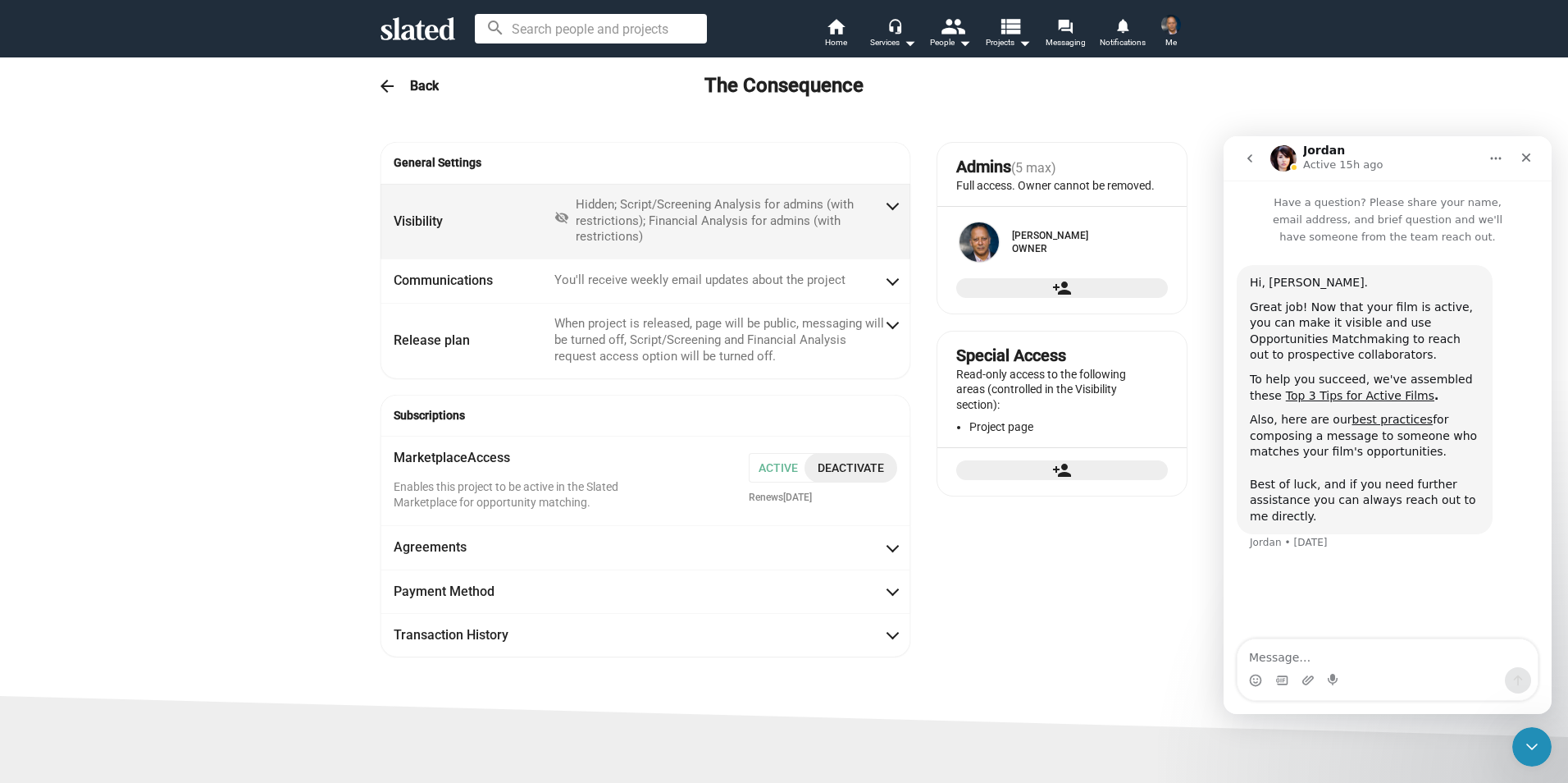
click at [888, 209] on span at bounding box center [893, 204] width 9 height 17
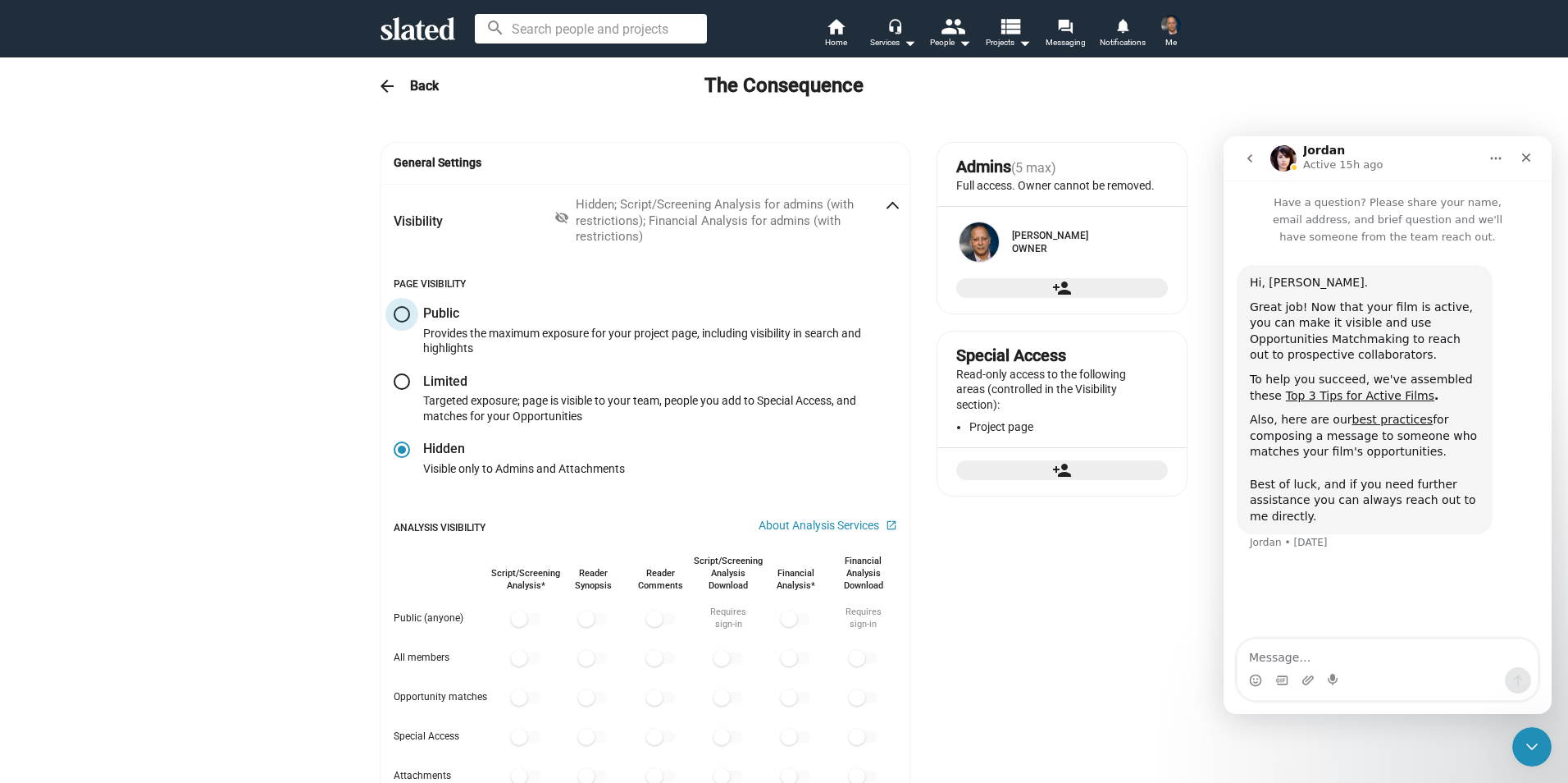
click at [396, 312] on span at bounding box center [401, 314] width 17 height 17
click at [396, 312] on input "radio" at bounding box center [401, 314] width 17 height 17
radio input "true"
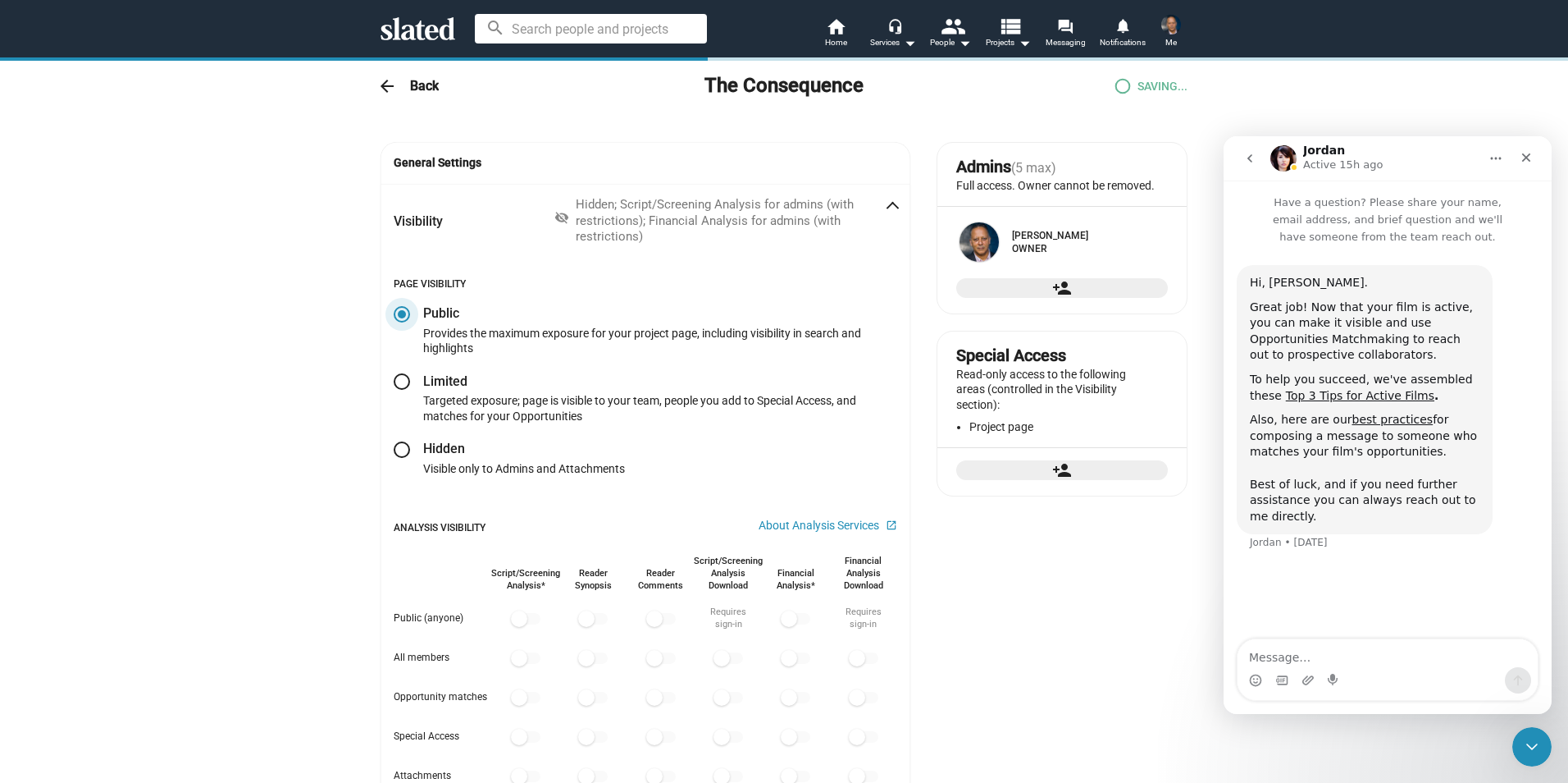
checkbox input "true"
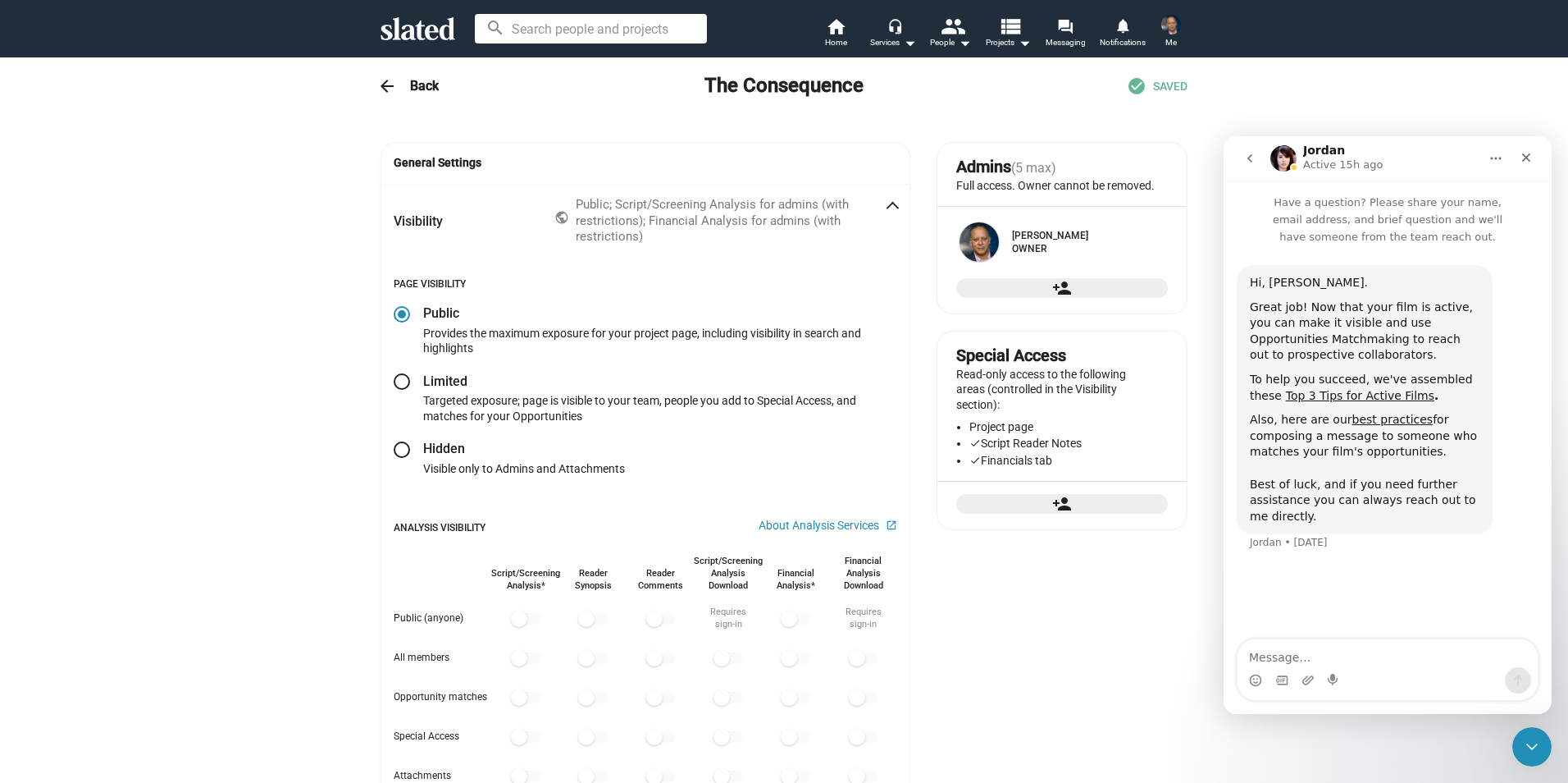
click at [410, 87] on h3 "Back" at bounding box center [424, 86] width 29 height 17
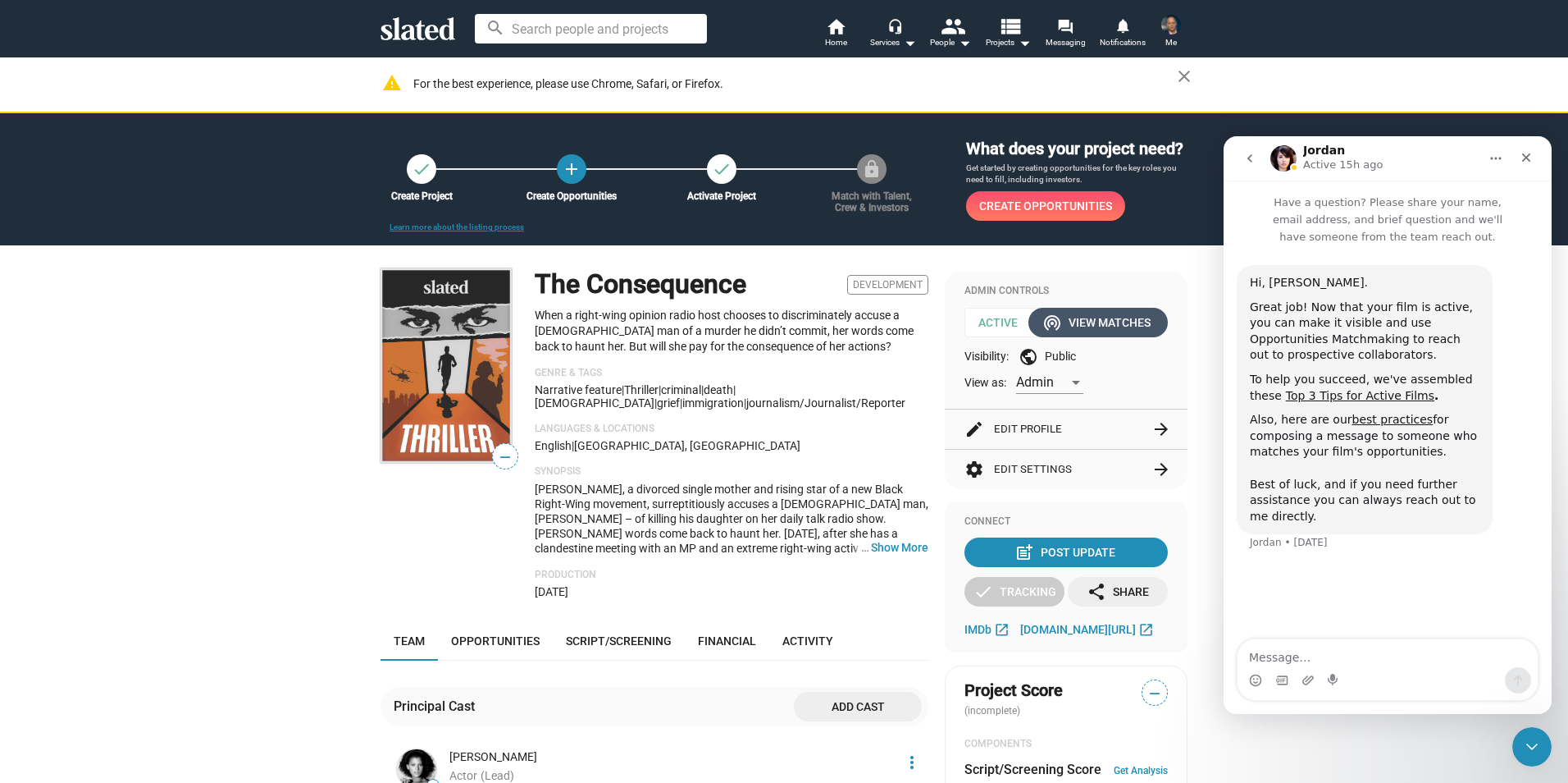
click at [1094, 332] on div "wifi_tethering View Matches" at bounding box center [1098, 322] width 105 height 30
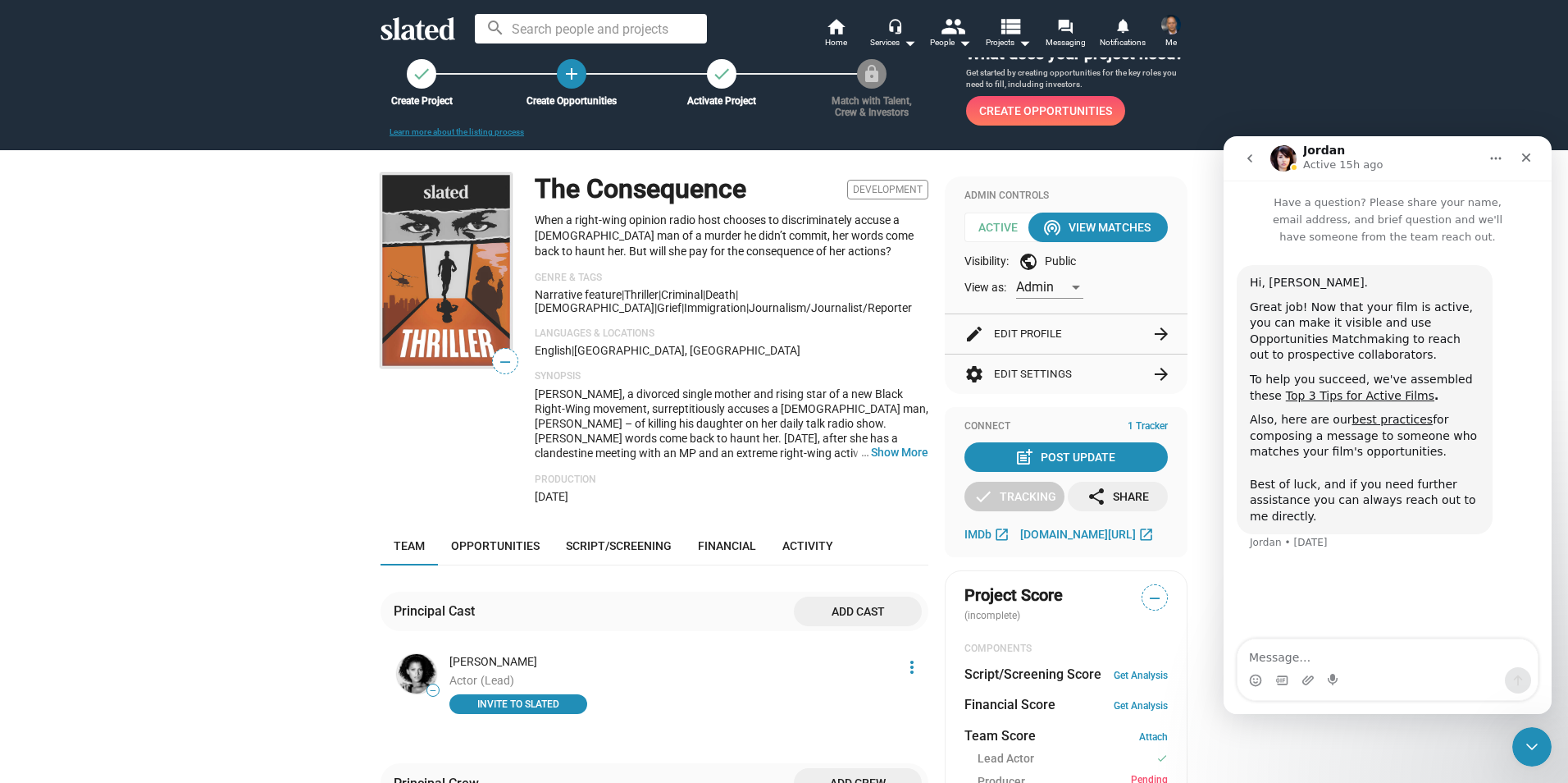
scroll to position [87, 0]
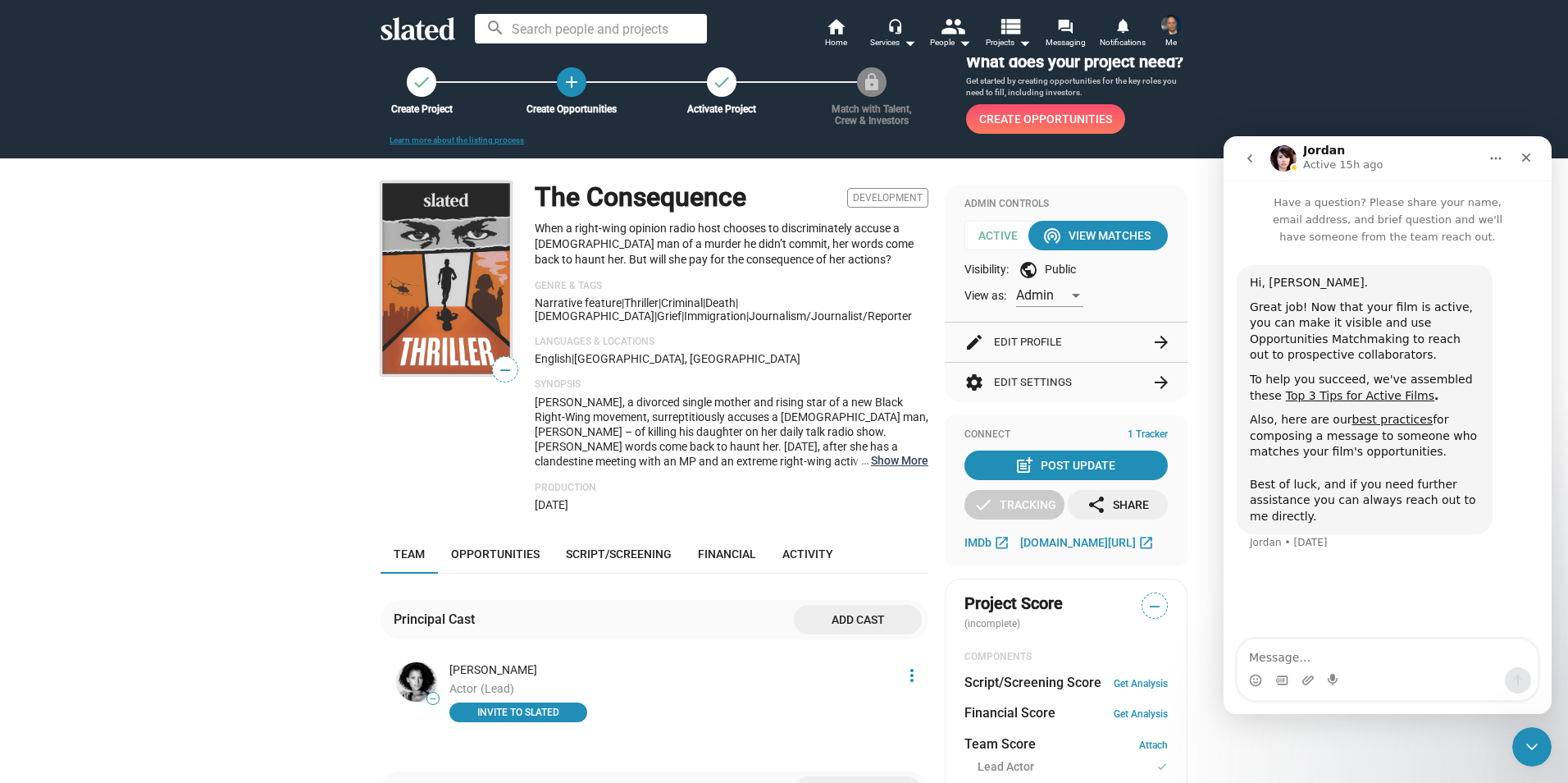
click at [893, 461] on button "… Show More" at bounding box center [900, 460] width 58 height 15
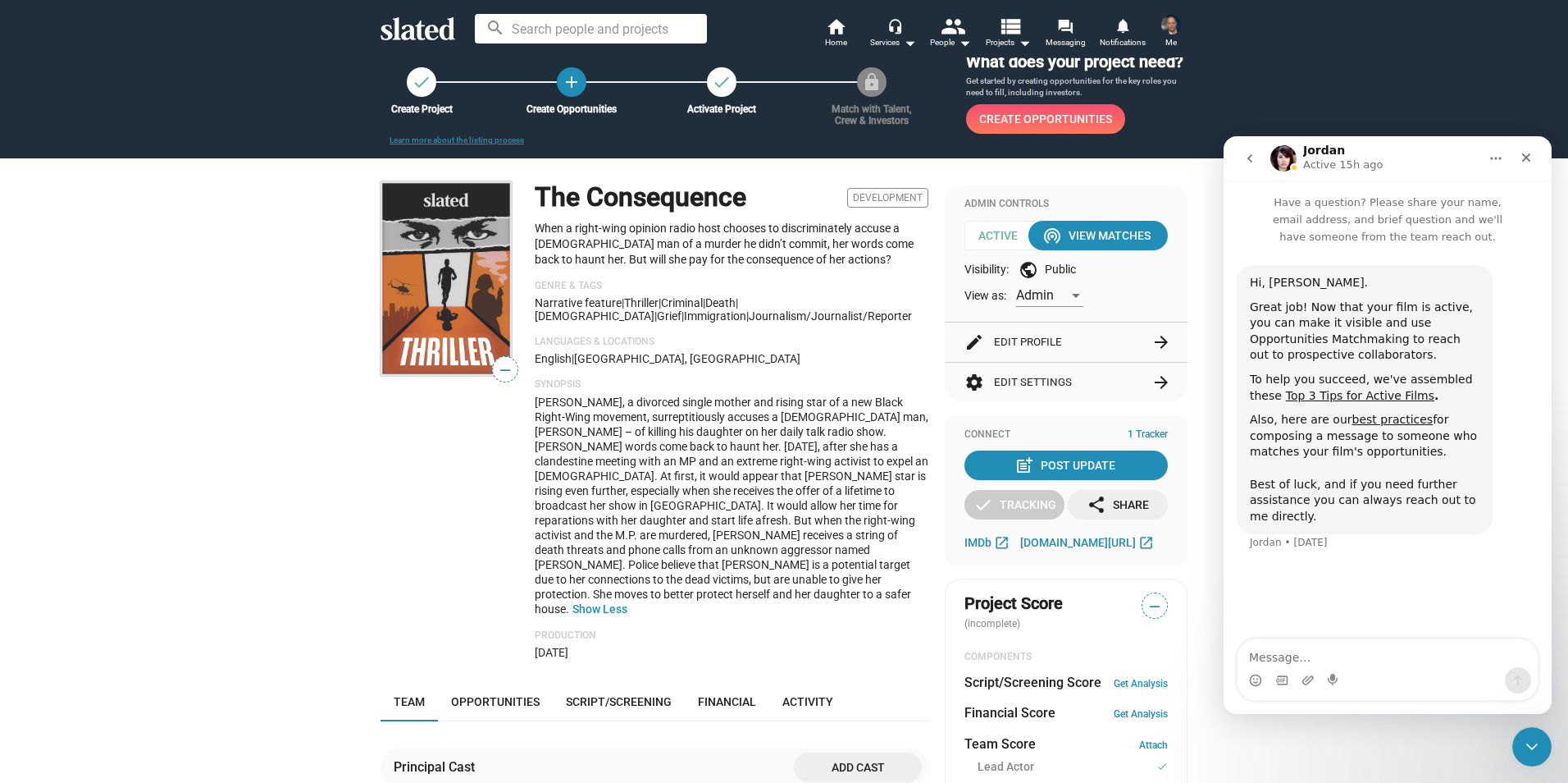
click at [444, 281] on img at bounding box center [446, 278] width 131 height 195
click at [444, 326] on img at bounding box center [446, 278] width 131 height 195
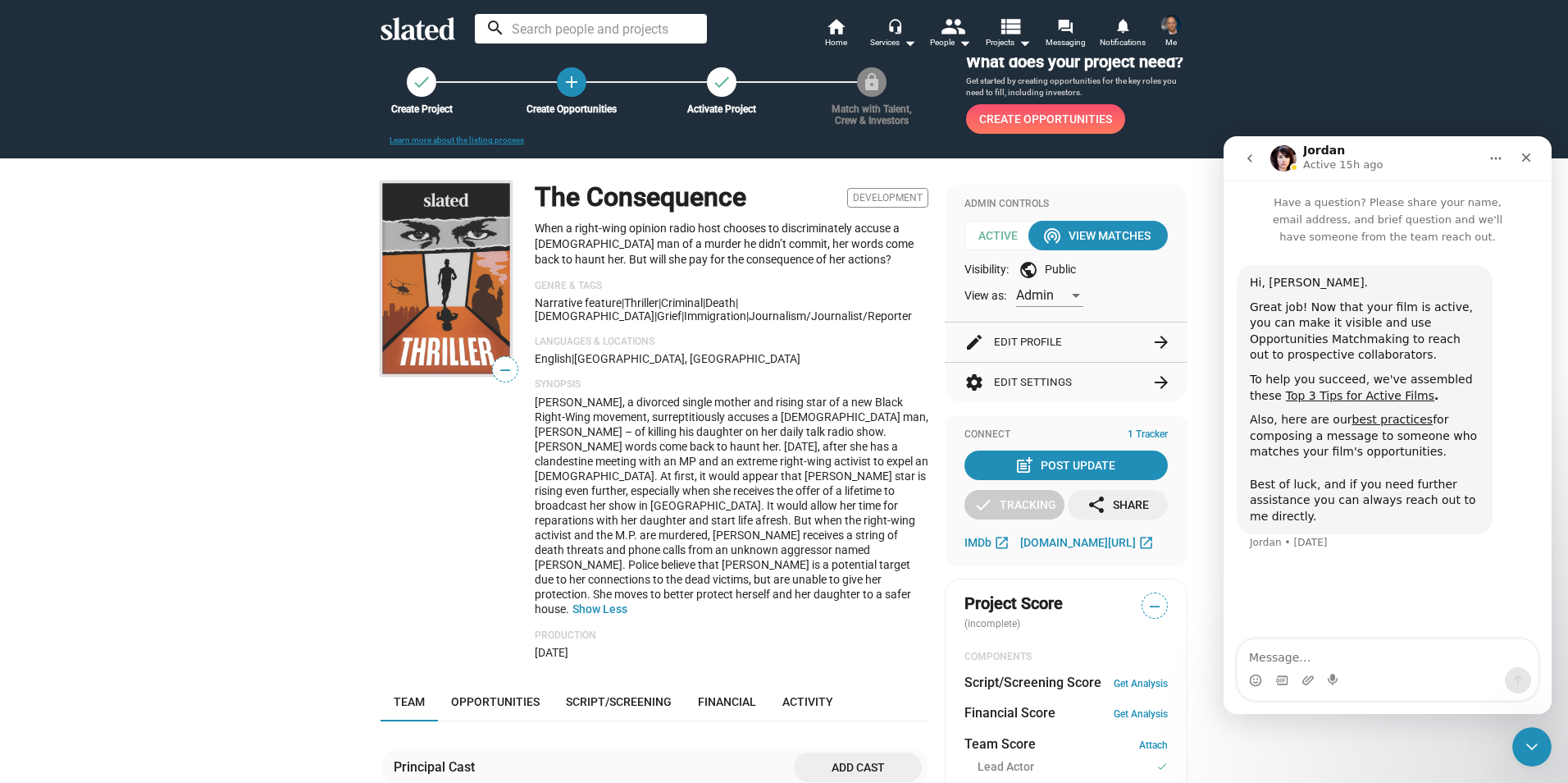
click at [544, 32] on input at bounding box center [591, 29] width 232 height 30
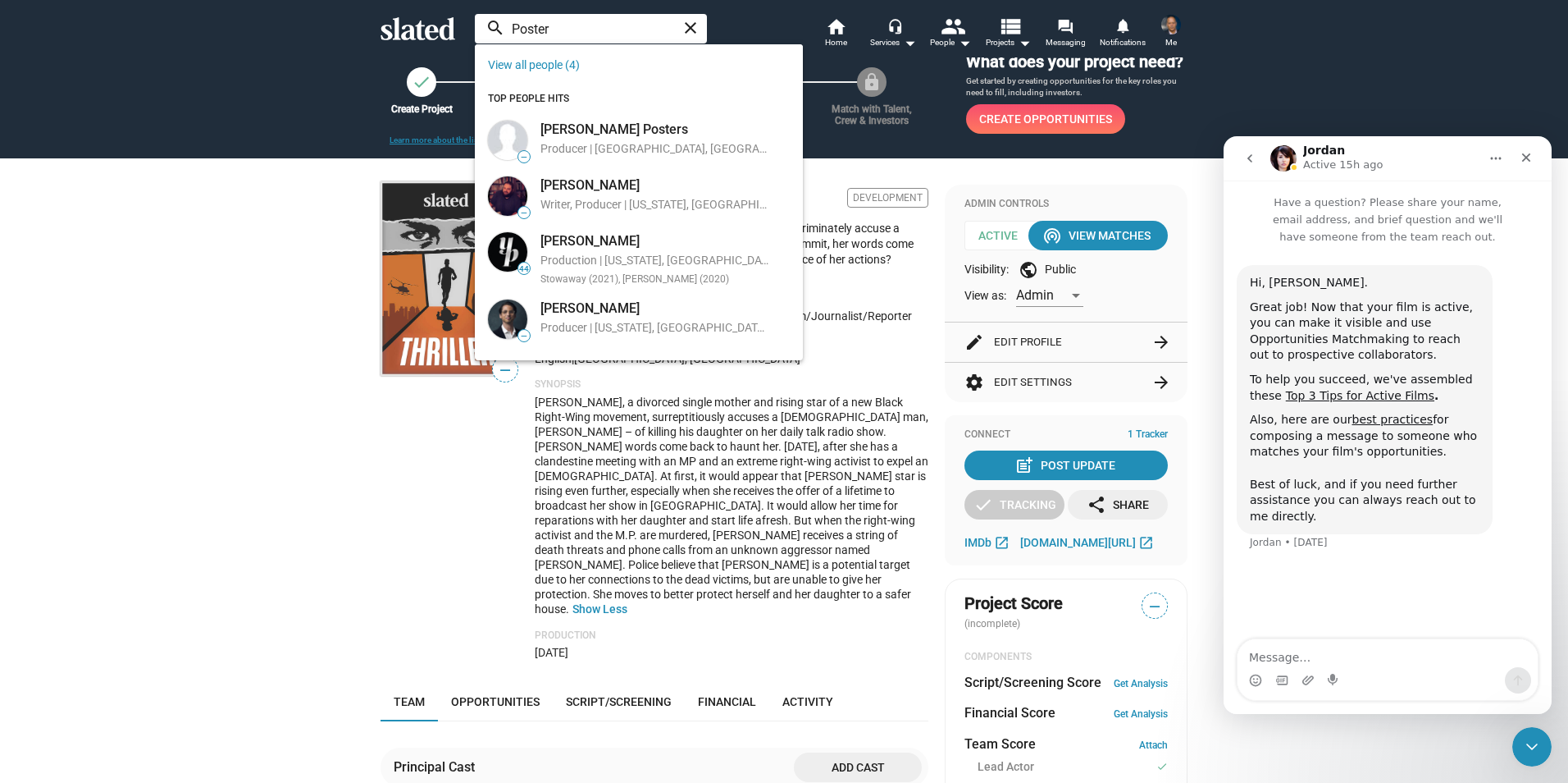
type input "Poster"
click at [690, 27] on mat-icon "close" at bounding box center [690, 28] width 20 height 20
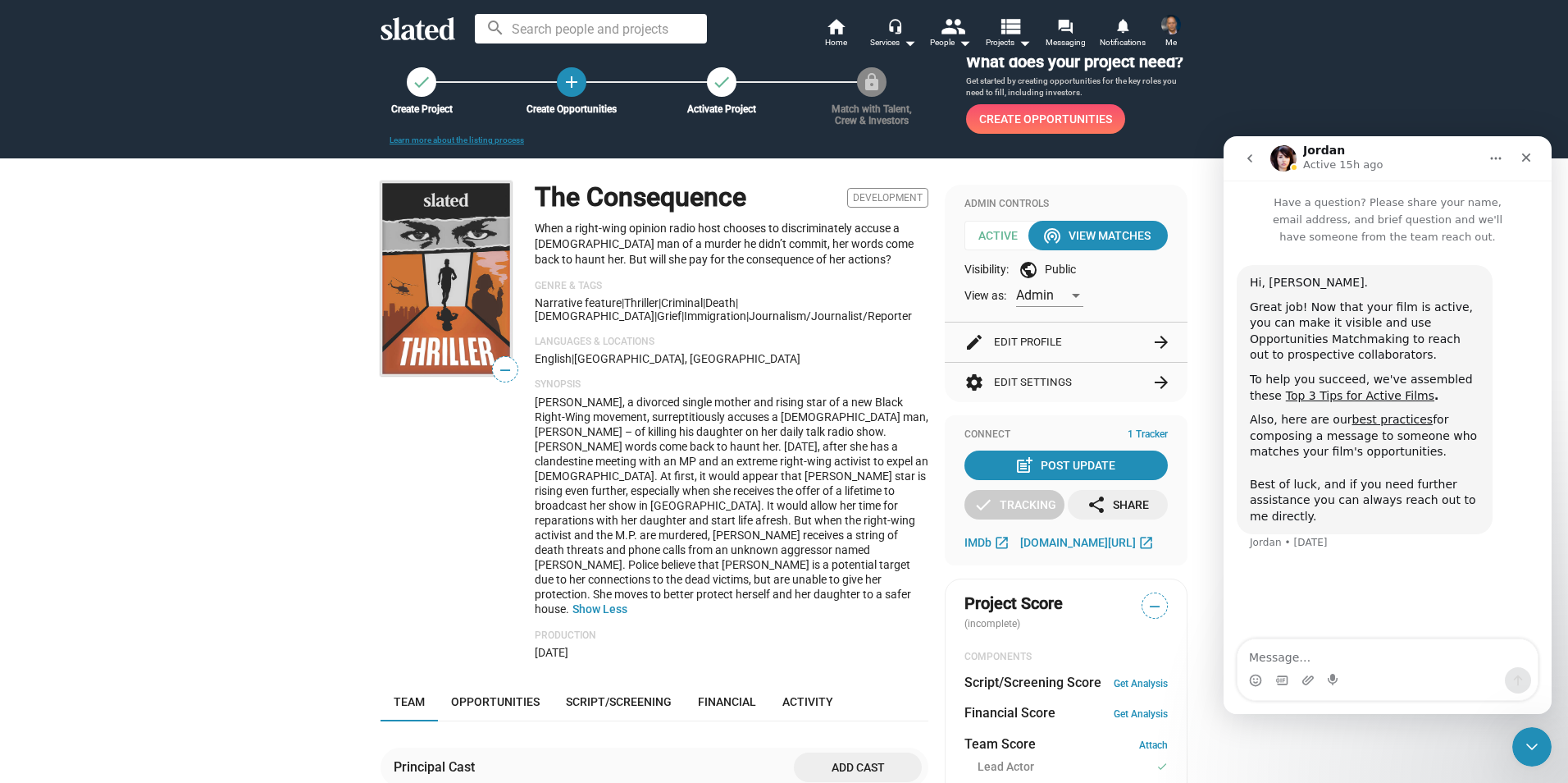
click at [419, 79] on mat-icon "check" at bounding box center [421, 82] width 20 height 20
click at [570, 86] on mat-icon "add" at bounding box center [572, 82] width 22 height 22
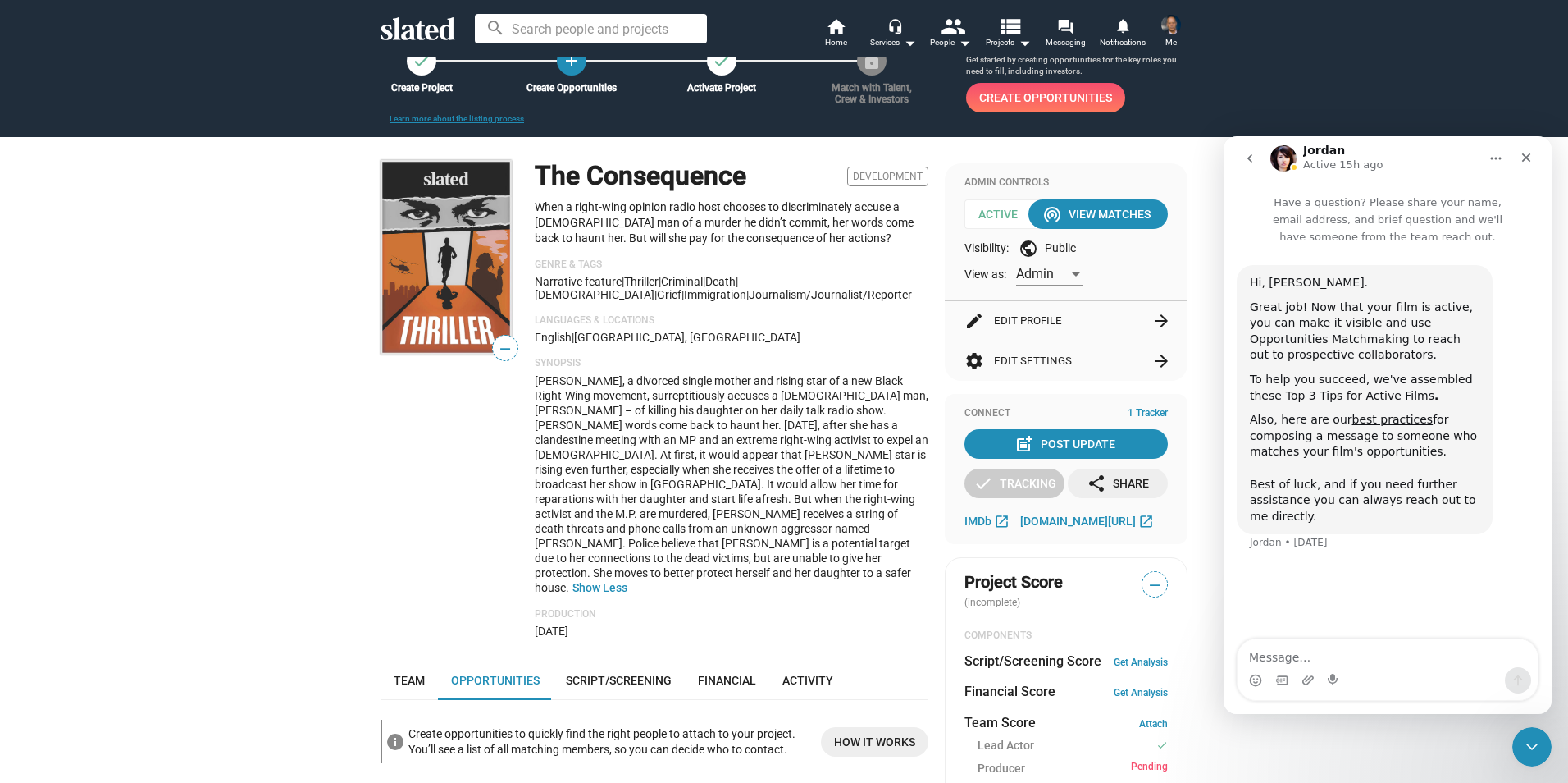
scroll to position [106, 0]
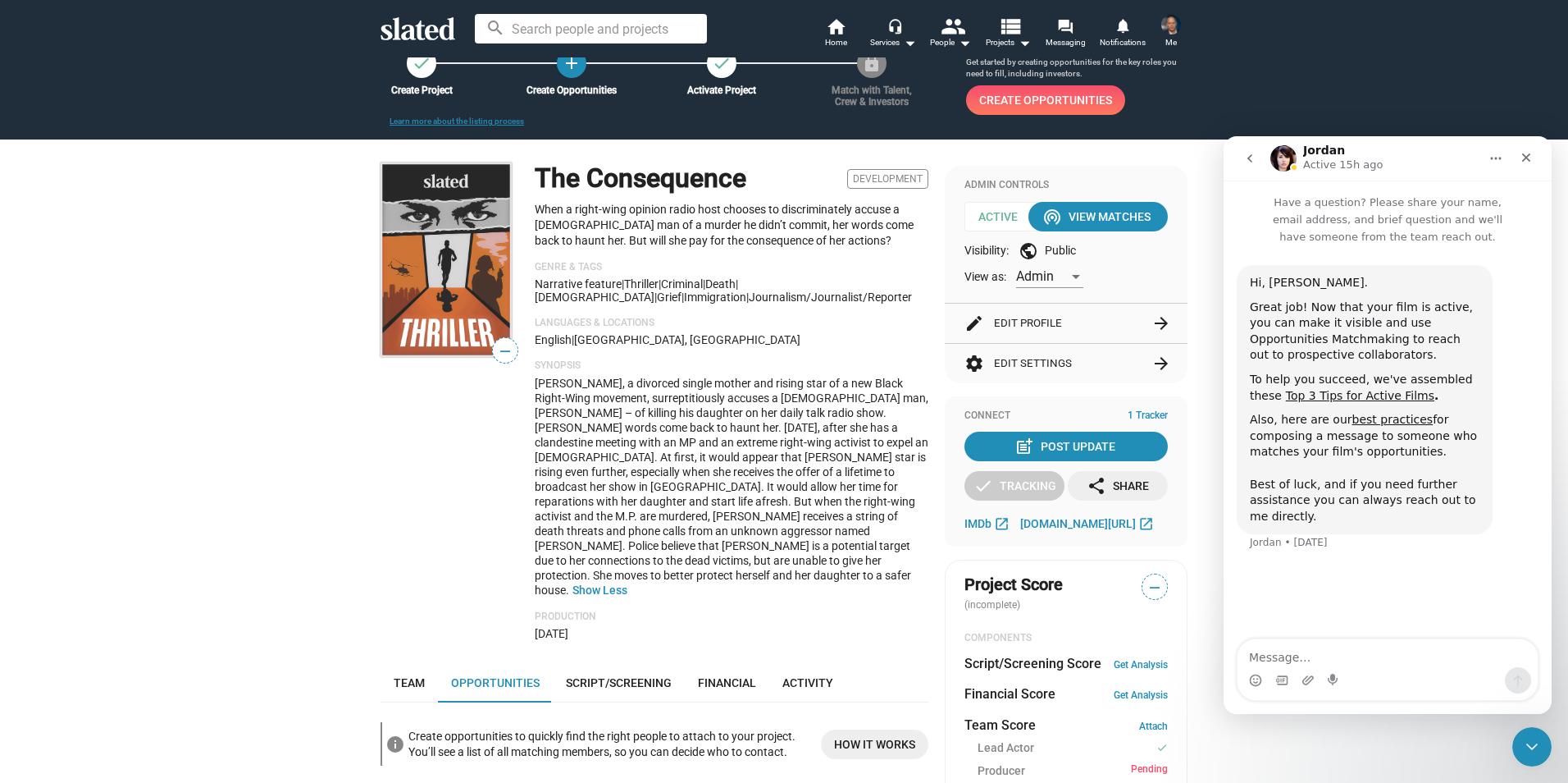
click at [544, 262] on p "Genre & Tags" at bounding box center [731, 267] width 394 height 13
click at [837, 31] on mat-icon "home" at bounding box center [836, 26] width 20 height 20
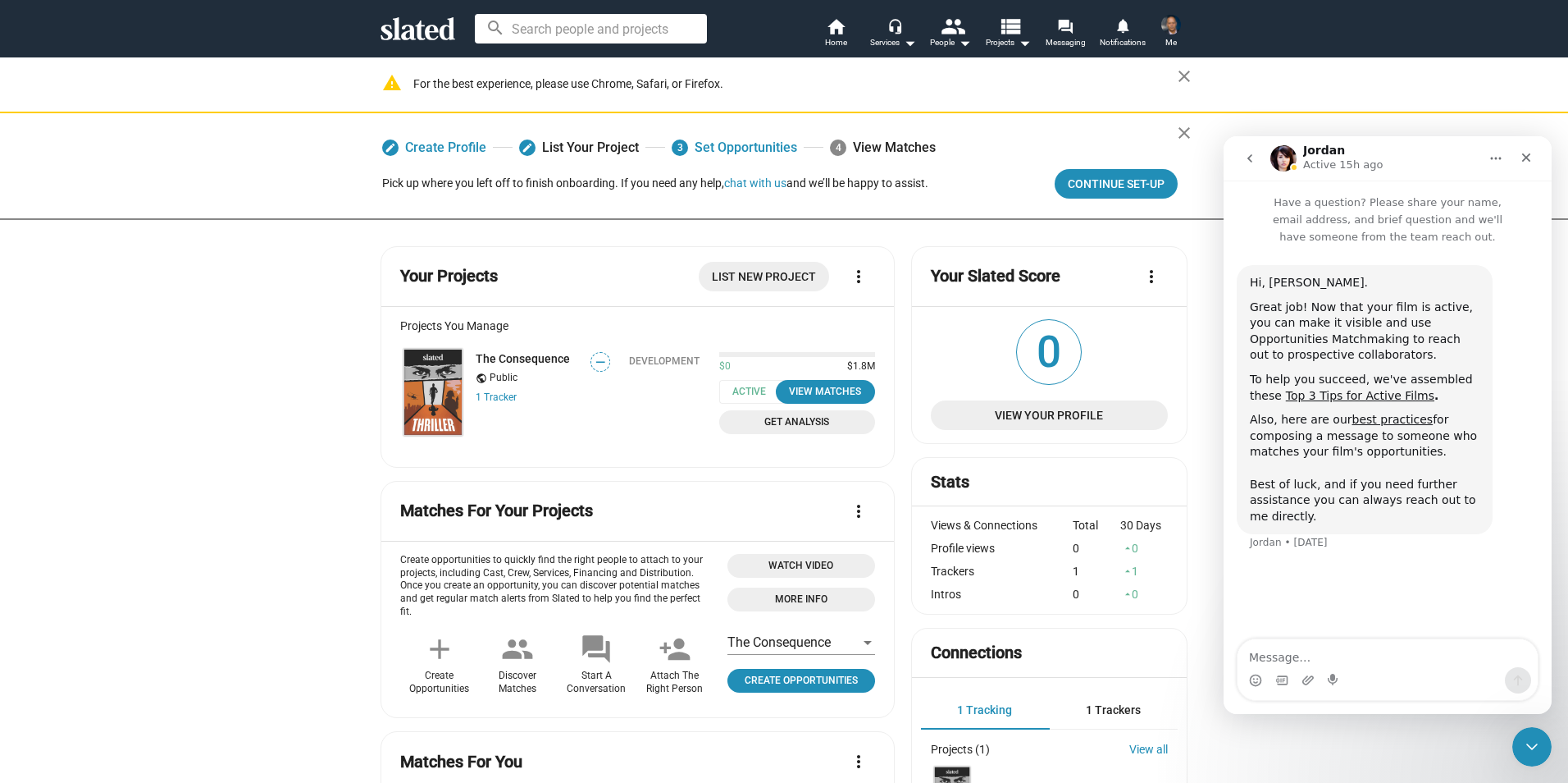
click at [425, 396] on img at bounding box center [433, 392] width 59 height 88
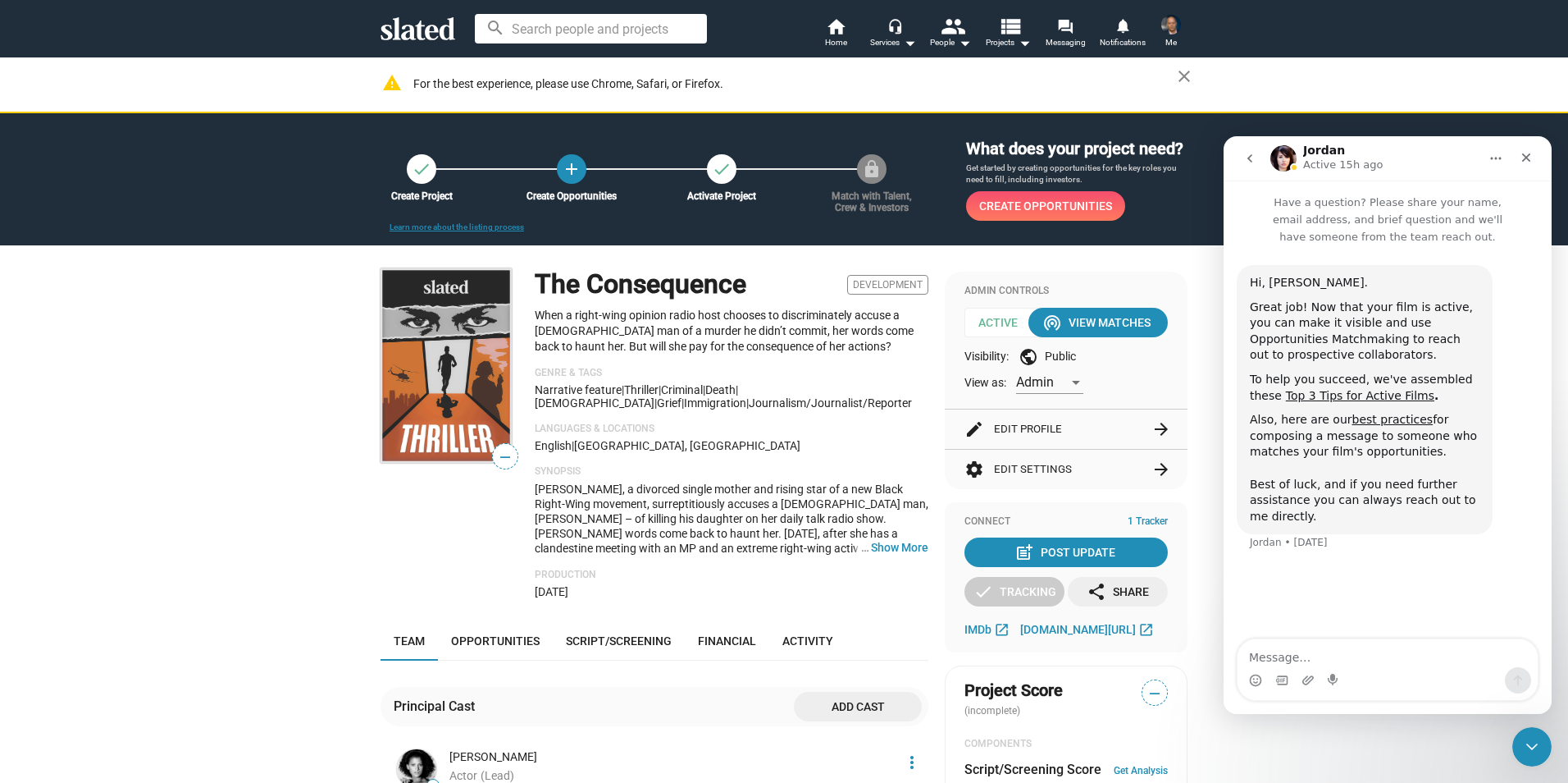
click at [437, 345] on img at bounding box center [446, 365] width 131 height 195
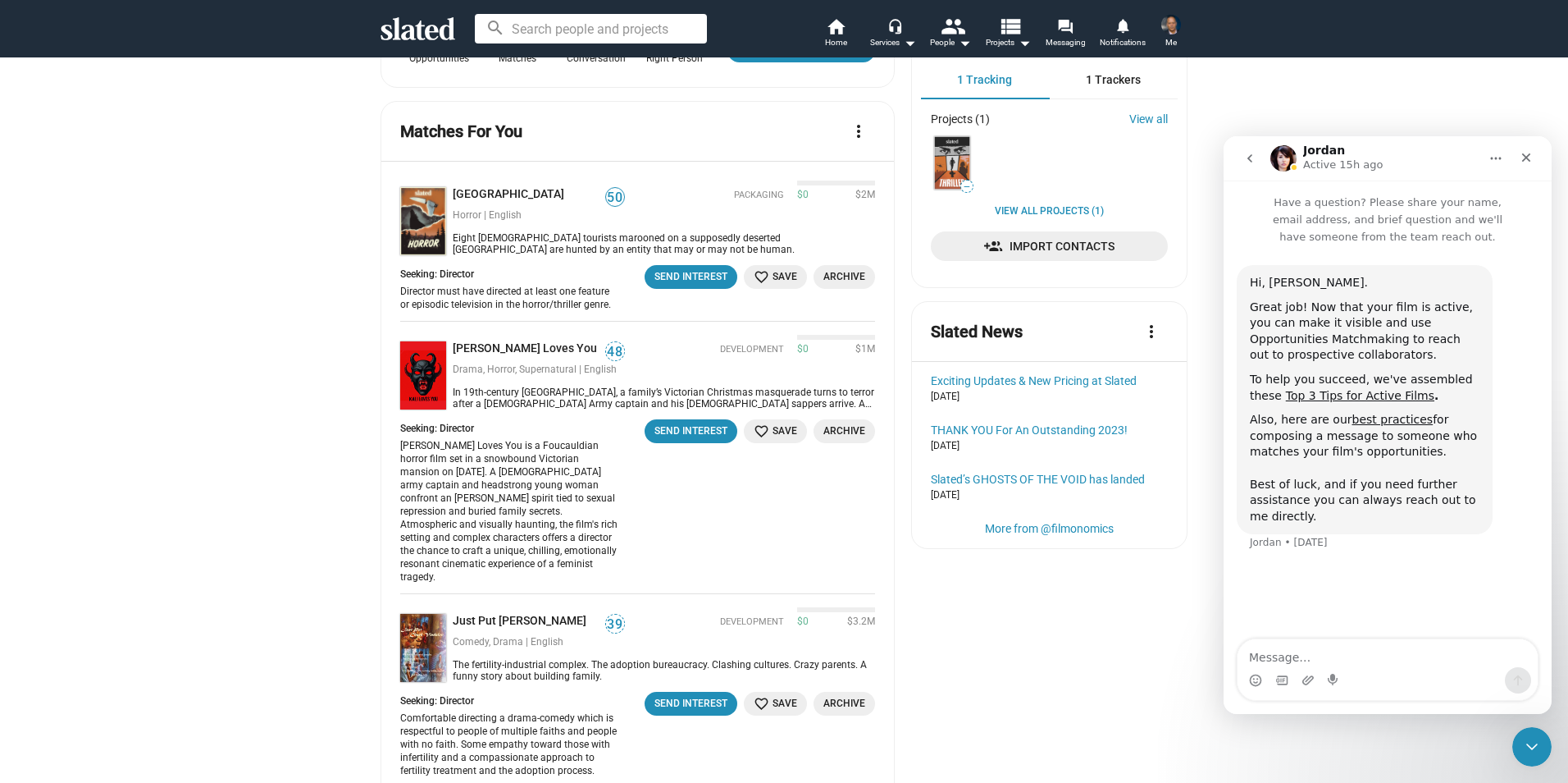
scroll to position [616, 0]
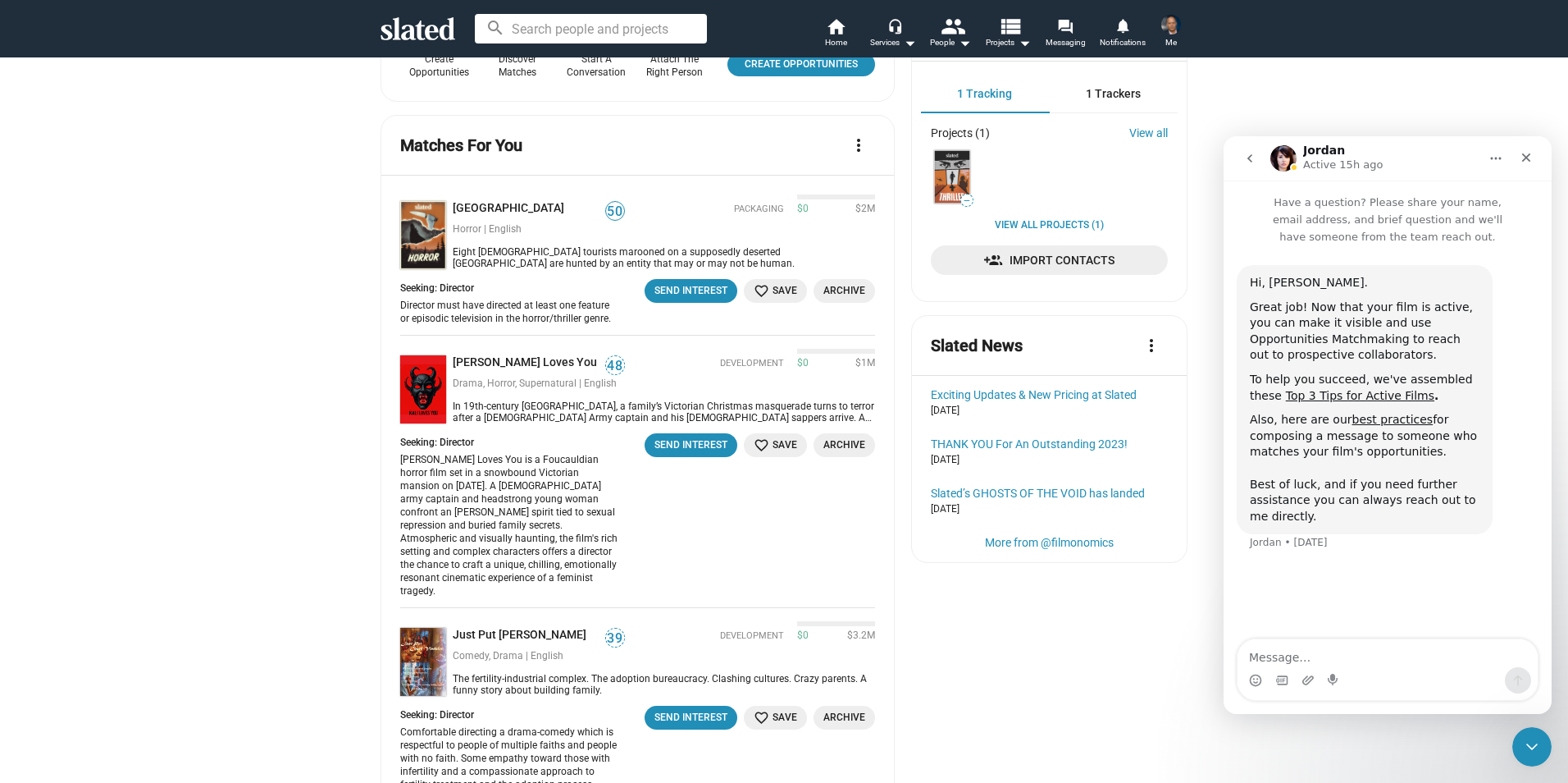
click at [421, 234] on img at bounding box center [423, 235] width 46 height 68
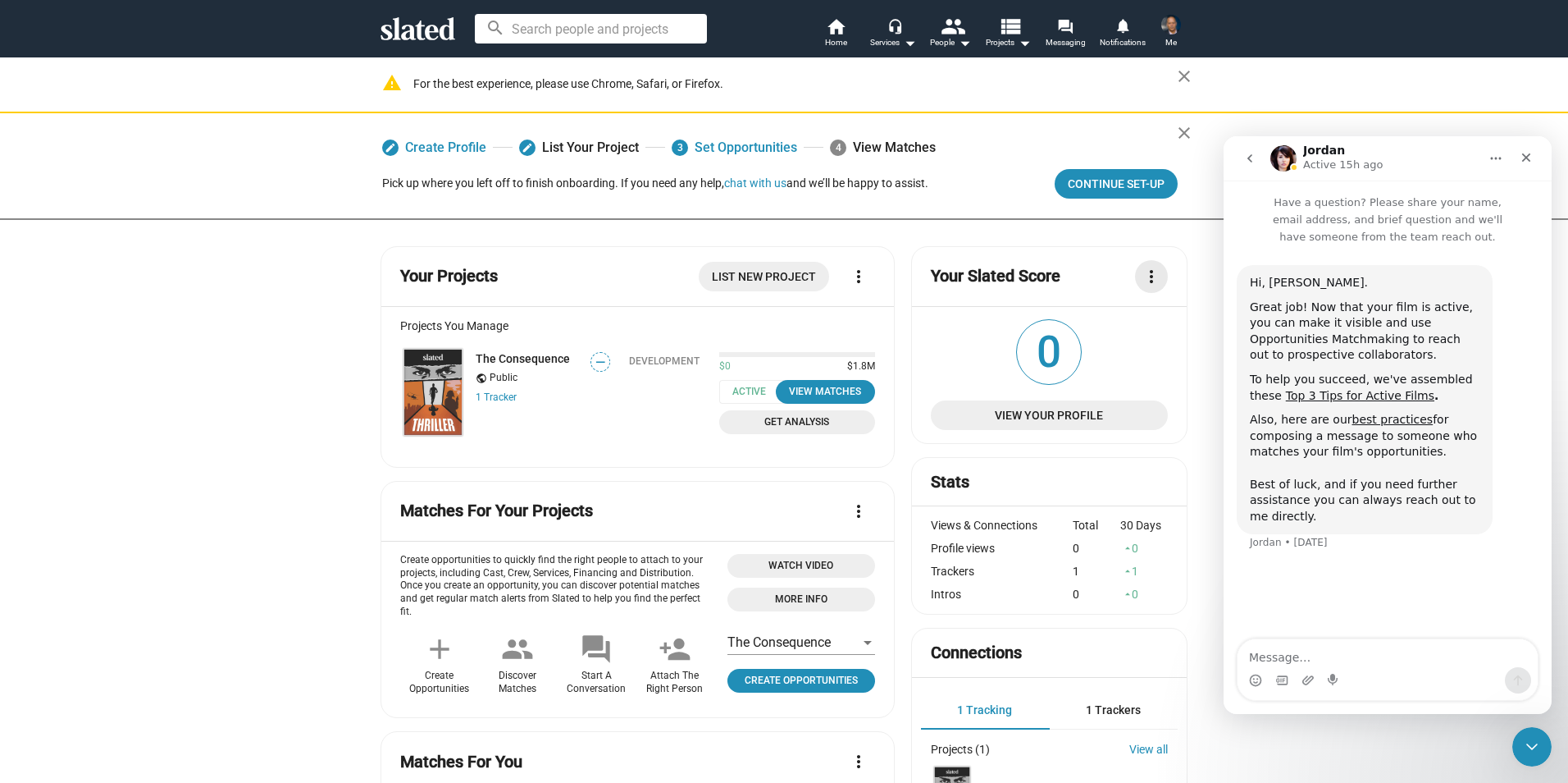
click at [1145, 272] on mat-icon "more_vert" at bounding box center [1151, 276] width 20 height 20
click at [1145, 272] on div at bounding box center [784, 391] width 1568 height 783
click at [435, 421] on img at bounding box center [433, 392] width 59 height 88
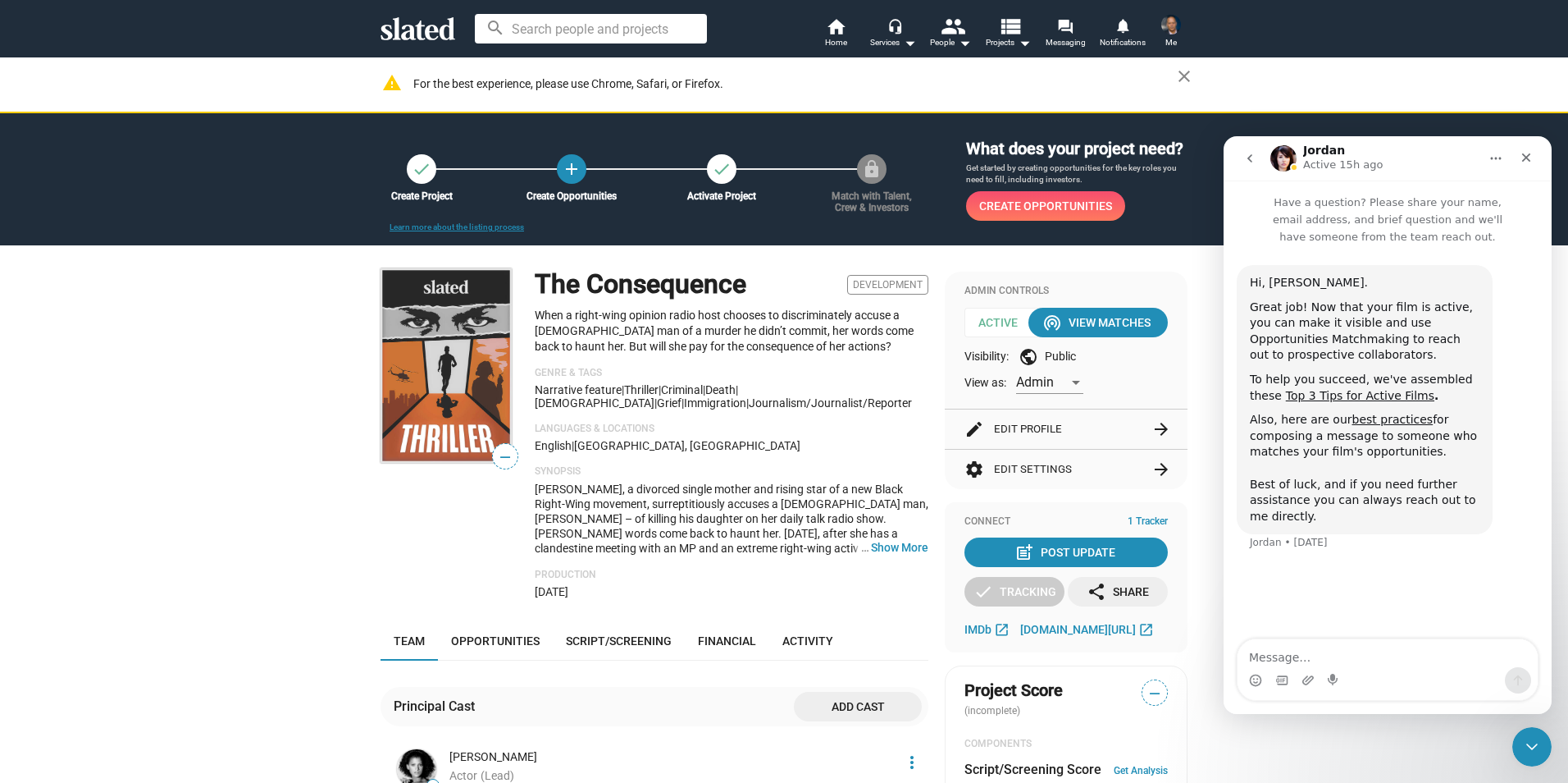
drag, startPoint x: 428, startPoint y: 378, endPoint x: 238, endPoint y: 505, distance: 228.5
click at [238, 505] on div "check Create Project add Create Opportunities check Activate Project lock Match…" at bounding box center [784, 798] width 1568 height 1370
click at [501, 456] on span "—" at bounding box center [505, 457] width 24 height 21
click at [483, 348] on img at bounding box center [446, 365] width 131 height 195
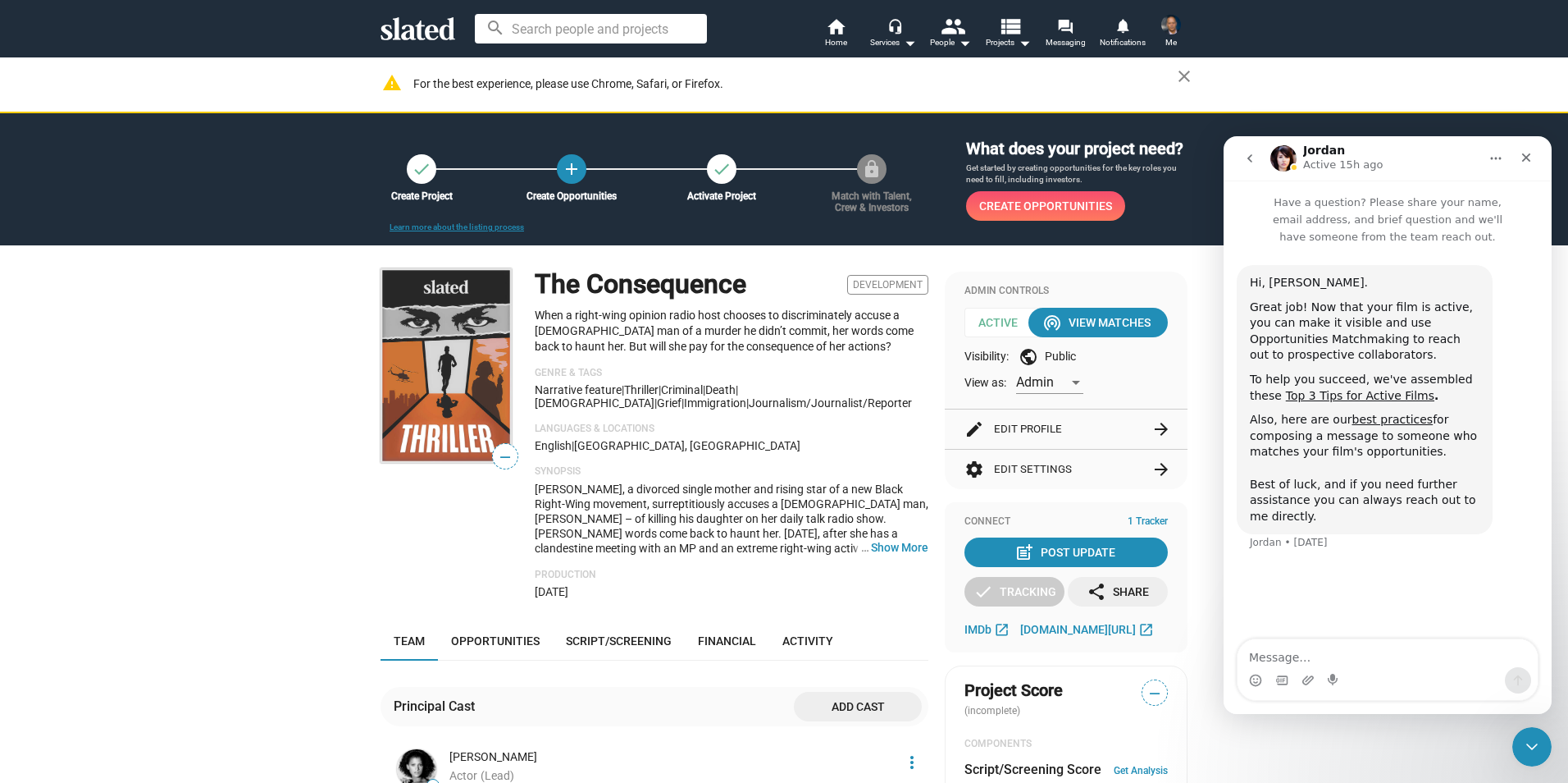
click at [576, 285] on h1 "The Consequence" at bounding box center [640, 284] width 212 height 35
click at [488, 641] on span "Opportunities" at bounding box center [496, 641] width 89 height 13
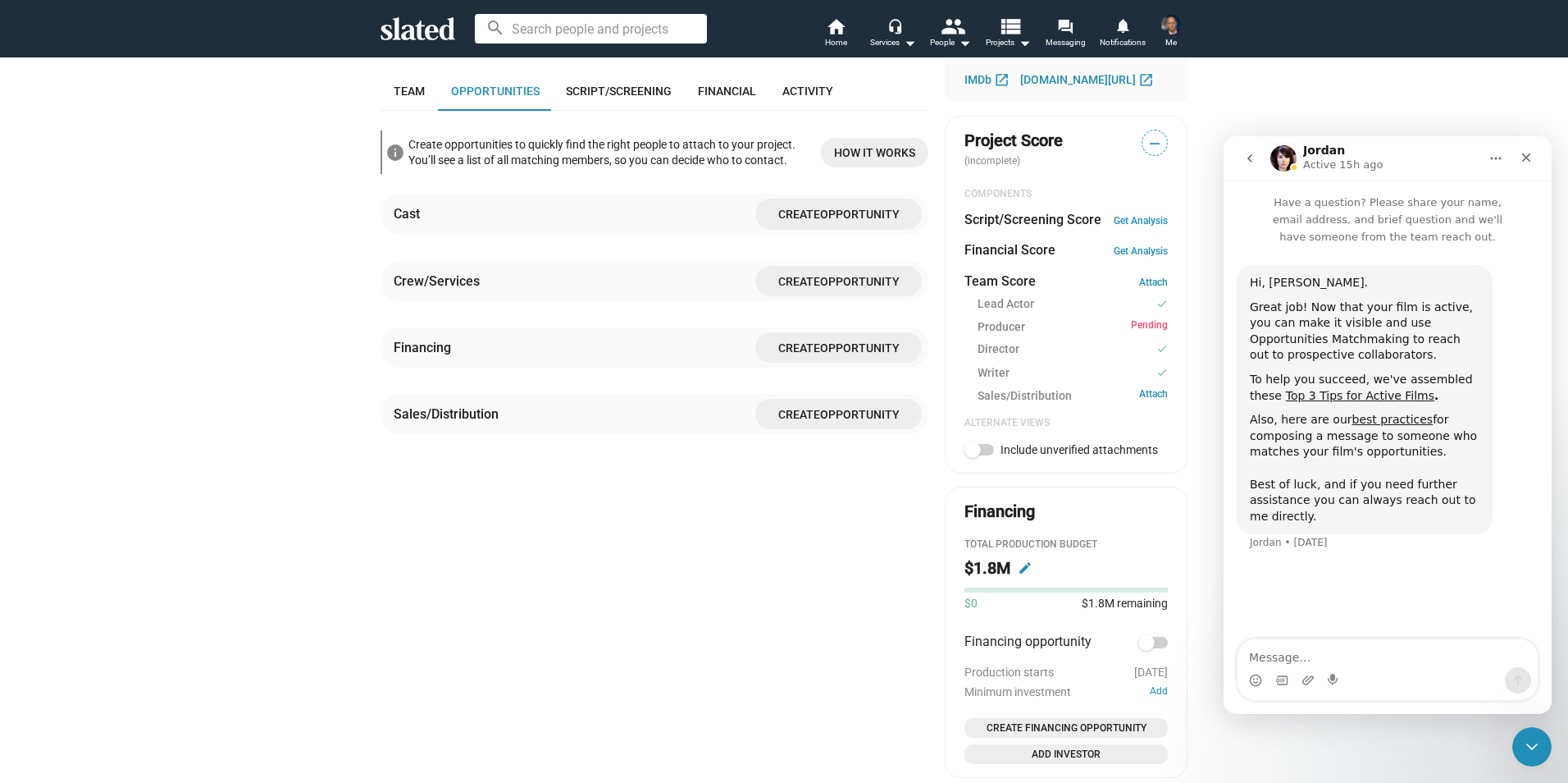
scroll to position [567, 0]
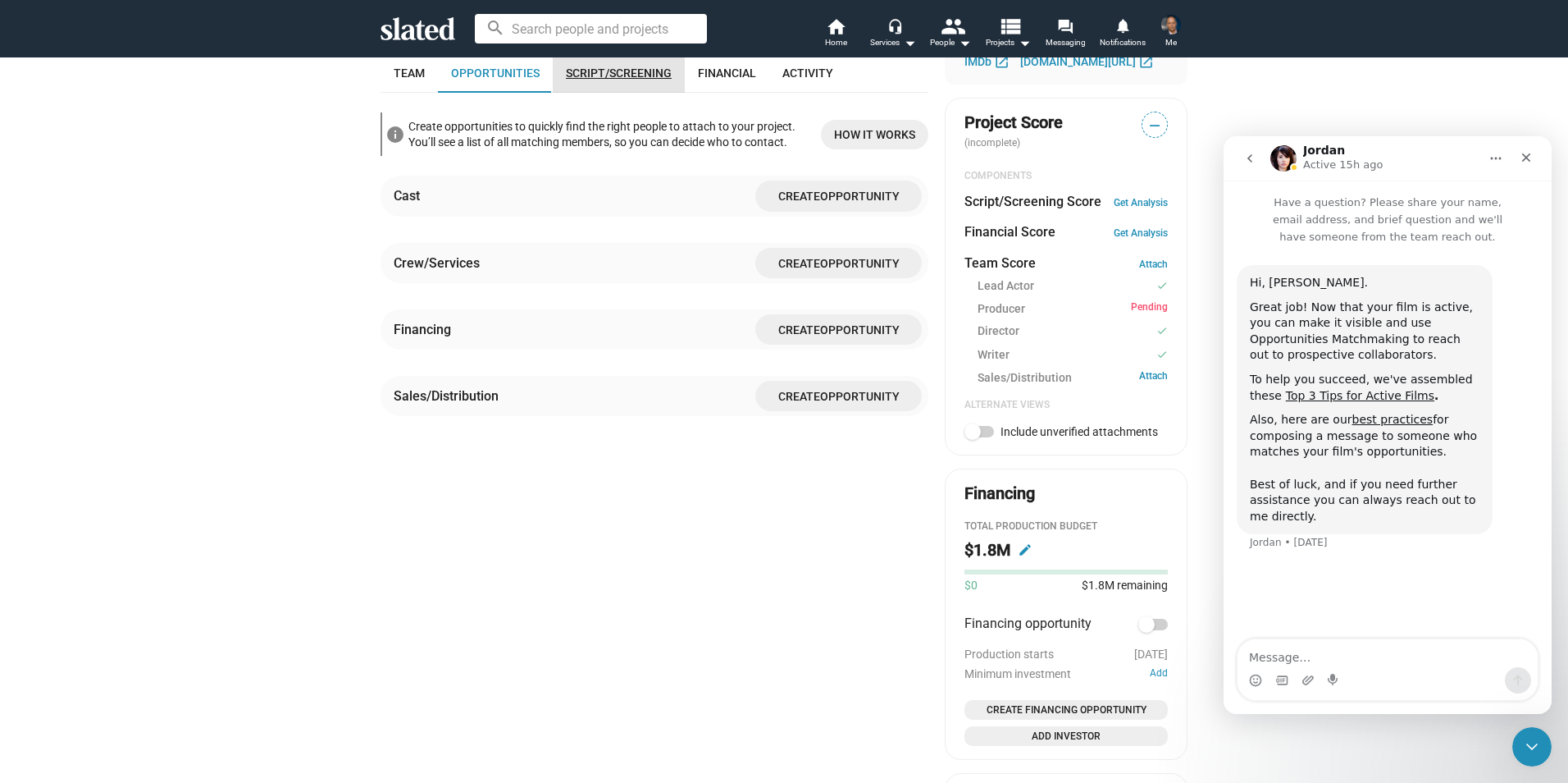
click at [612, 79] on span "Script/Screening" at bounding box center [619, 72] width 106 height 13
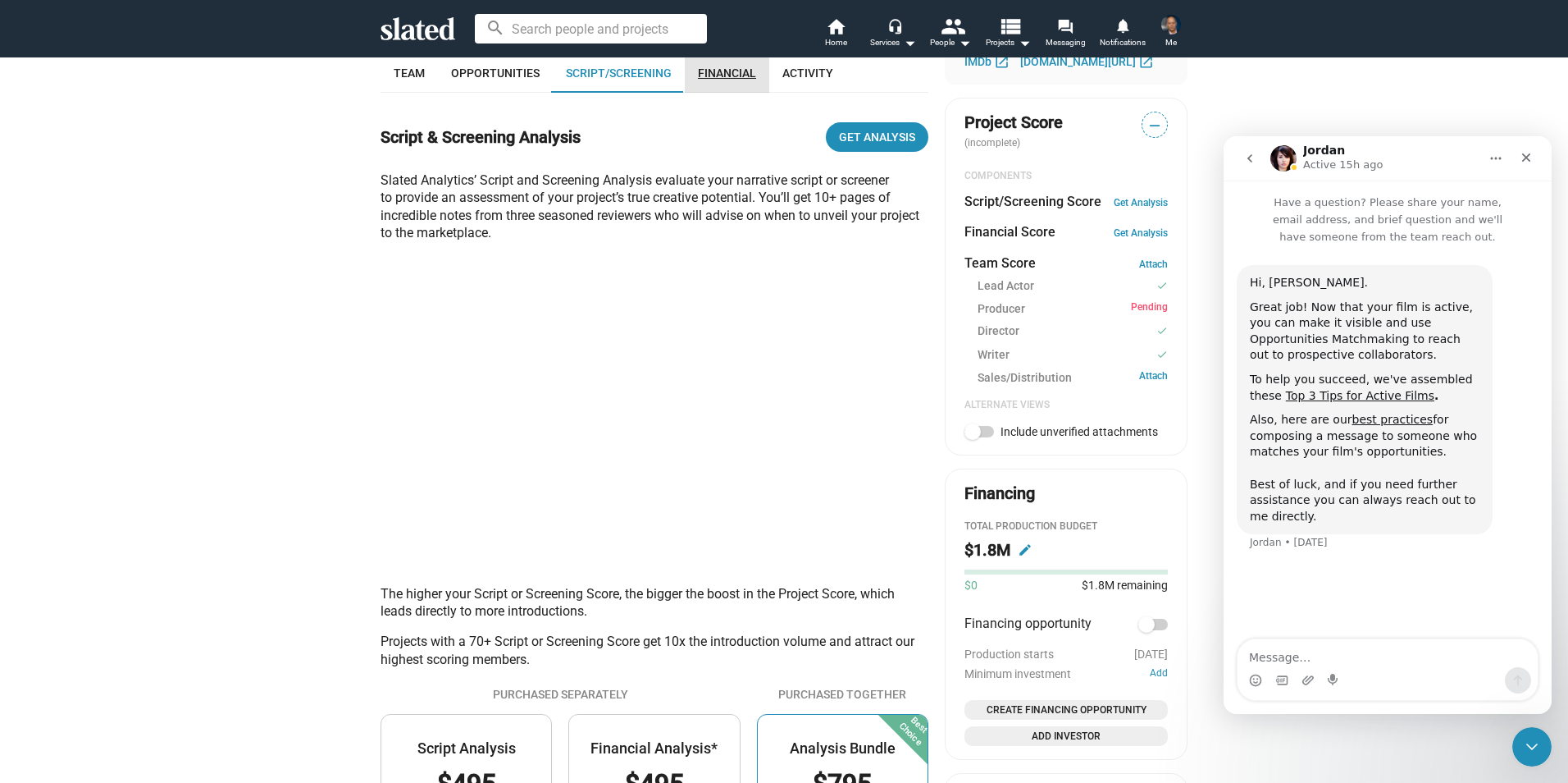
click at [703, 72] on span "Financial" at bounding box center [727, 72] width 58 height 13
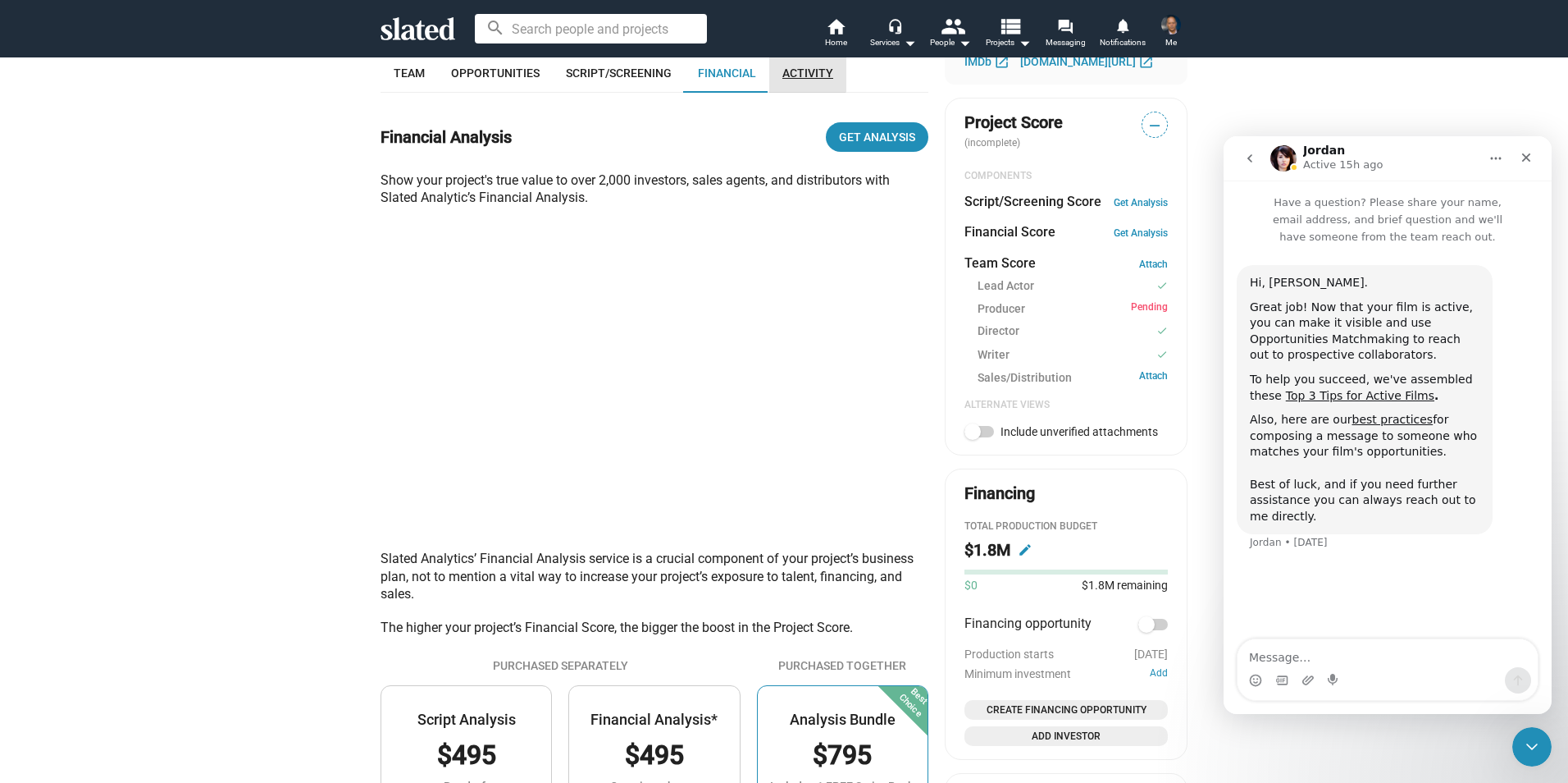
click at [794, 72] on span "Activity" at bounding box center [808, 72] width 51 height 13
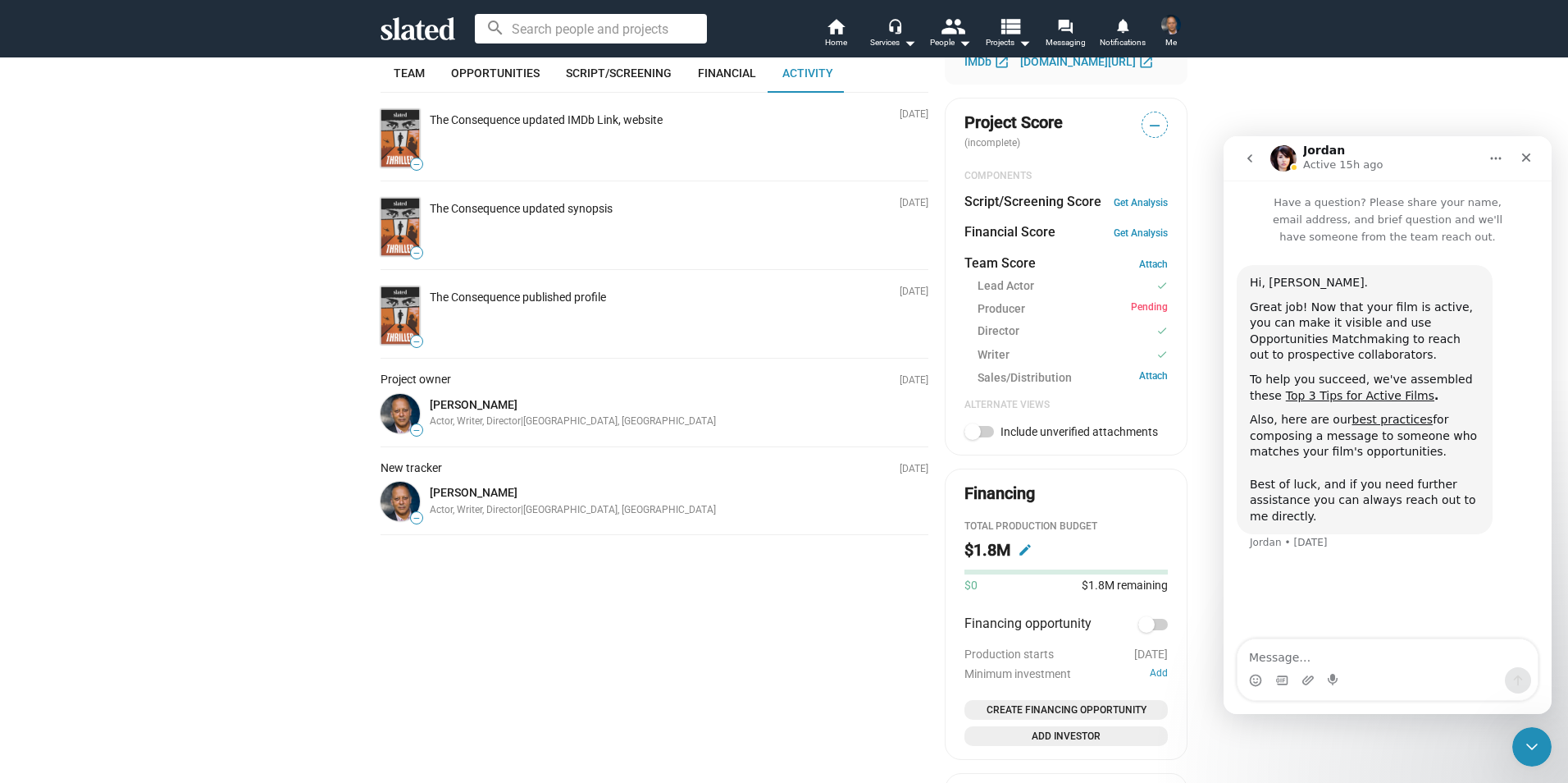
click at [411, 162] on span "—" at bounding box center [416, 164] width 11 height 9
click at [398, 127] on img at bounding box center [400, 138] width 39 height 58
drag, startPoint x: 398, startPoint y: 127, endPoint x: 794, endPoint y: 234, distance: 410.2
click at [794, 234] on div "— The Consequence updated synopsis" at bounding box center [653, 227] width 551 height 65
click at [411, 520] on span "—" at bounding box center [416, 518] width 11 height 9
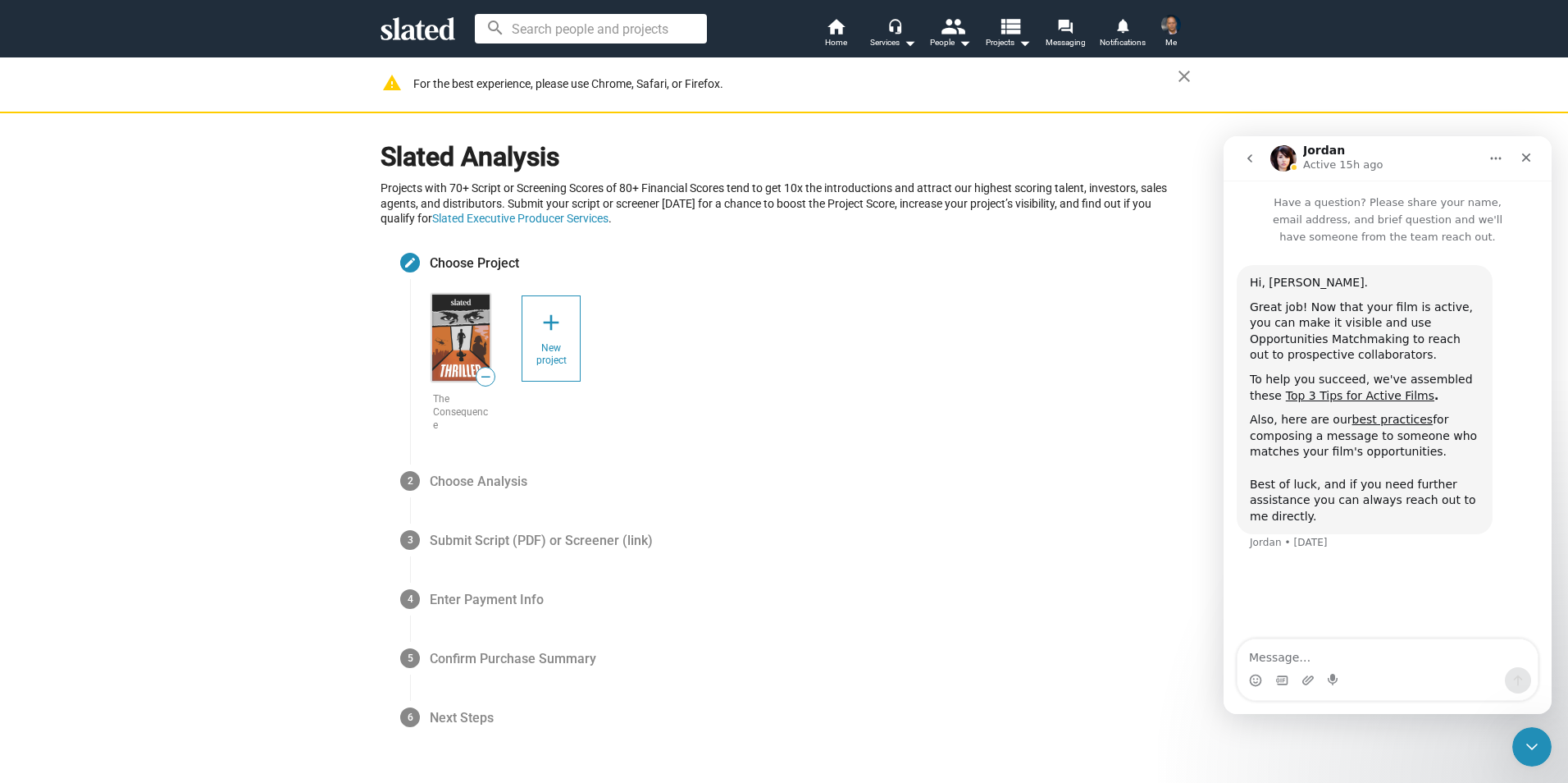
click at [477, 378] on span "—" at bounding box center [485, 377] width 18 height 16
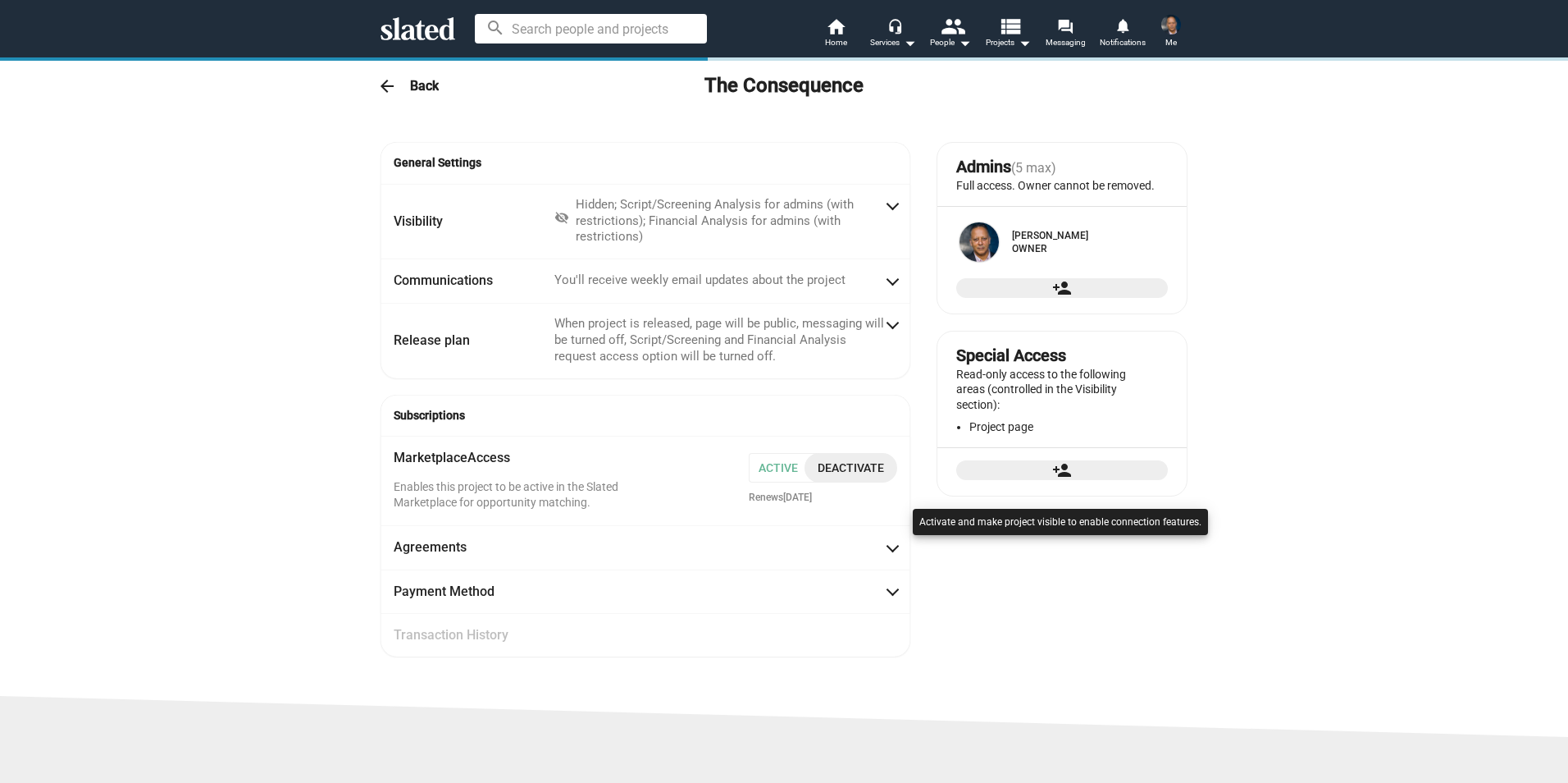
radio input "false"
radio input "true"
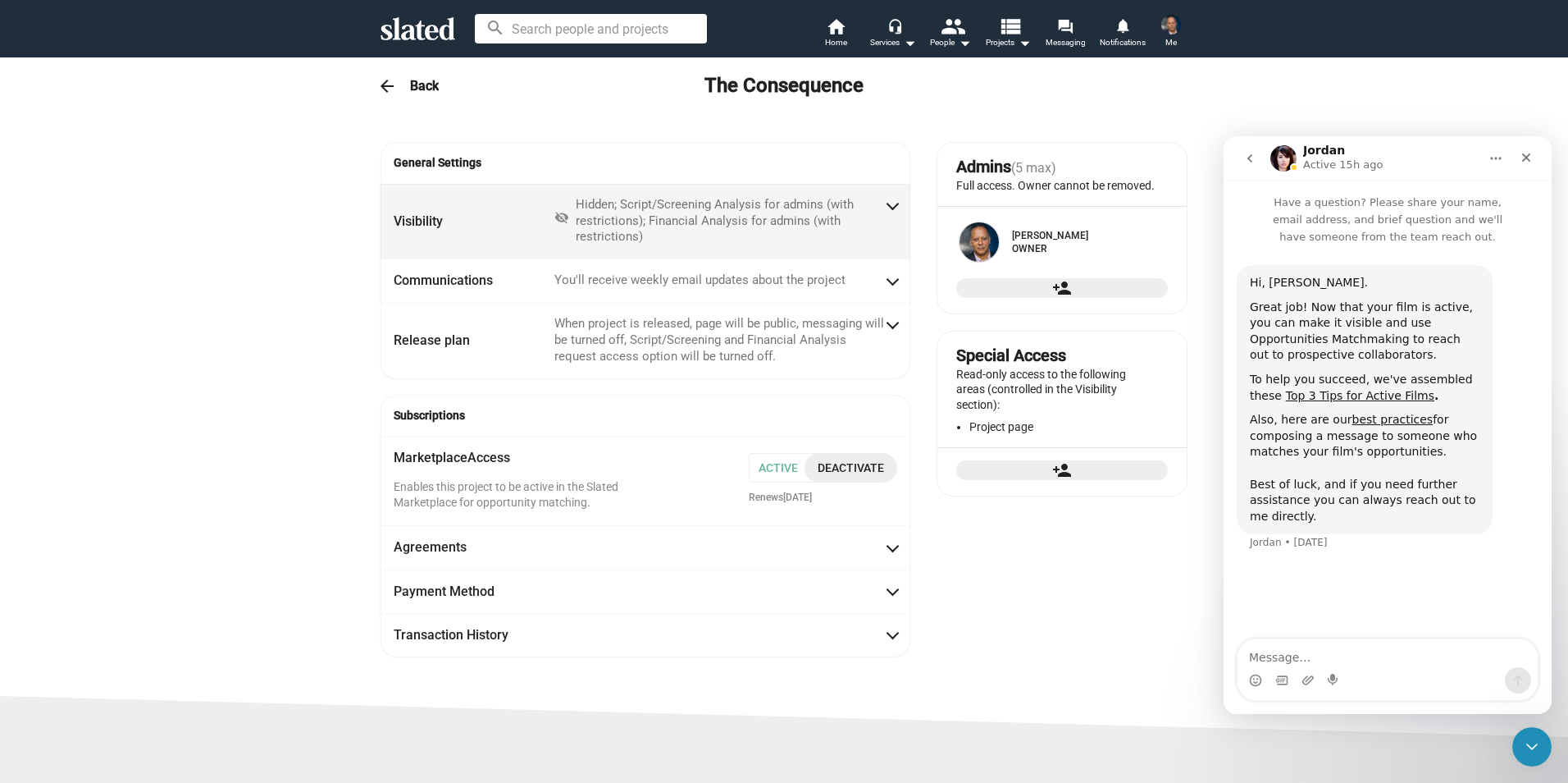
click at [892, 206] on mat-expansion-panel-header "Visibility visibility_off Hidden; Script/Screening Analysis for admins (with re…" at bounding box center [645, 222] width 530 height 75
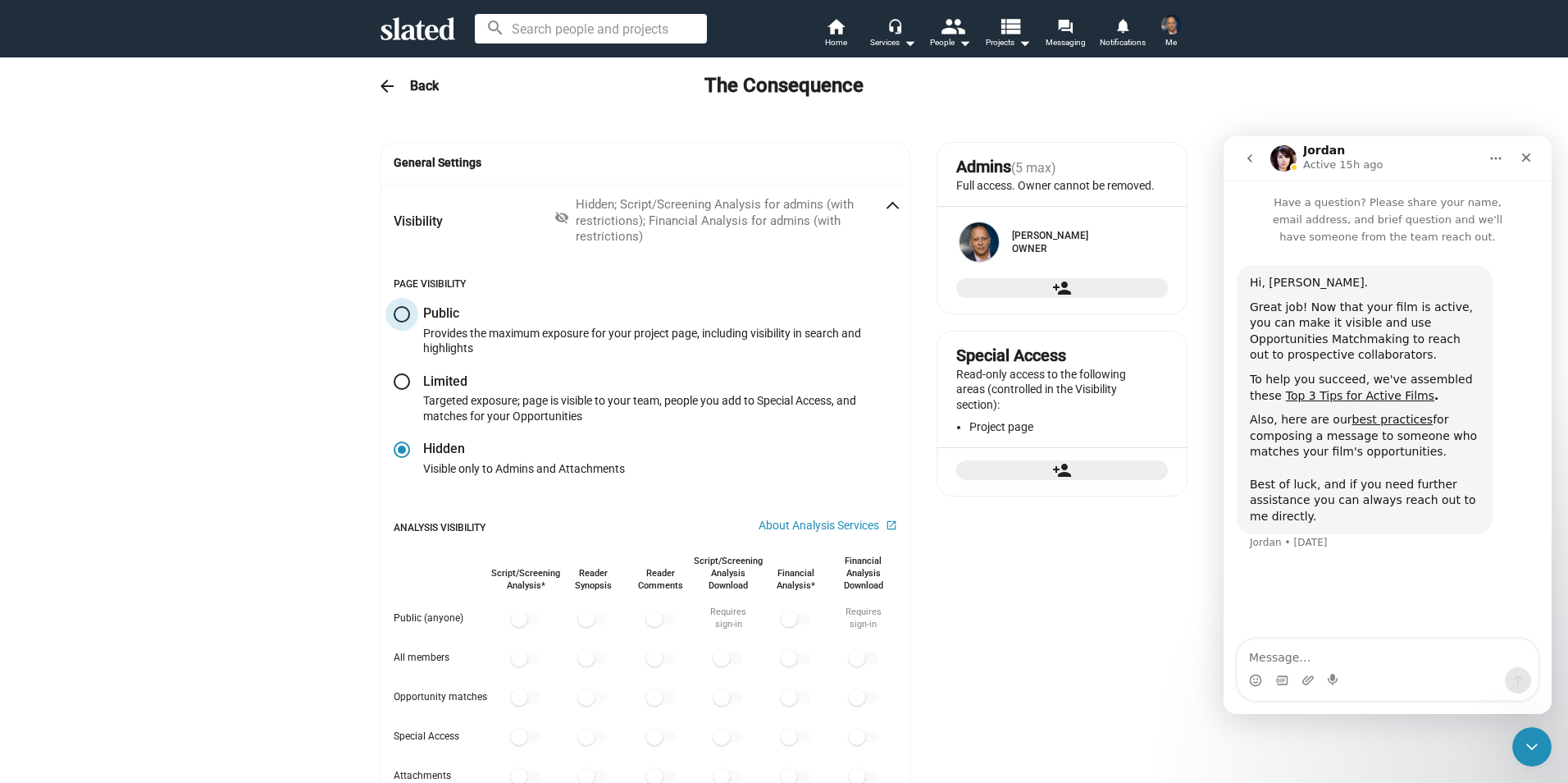
click at [398, 312] on span at bounding box center [401, 314] width 17 height 17
click at [398, 312] on input "radio" at bounding box center [401, 314] width 17 height 17
radio input "true"
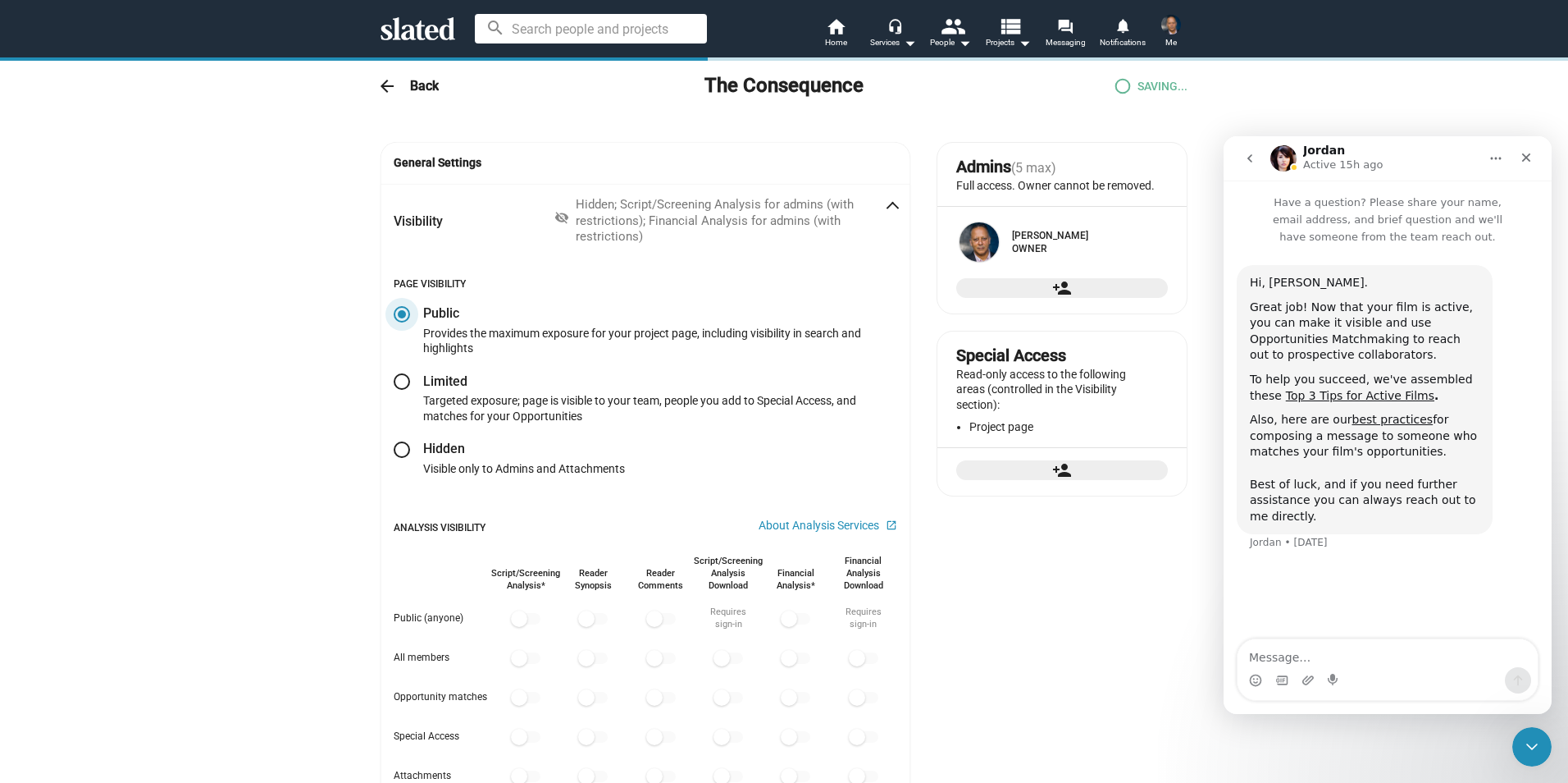
checkbox input "true"
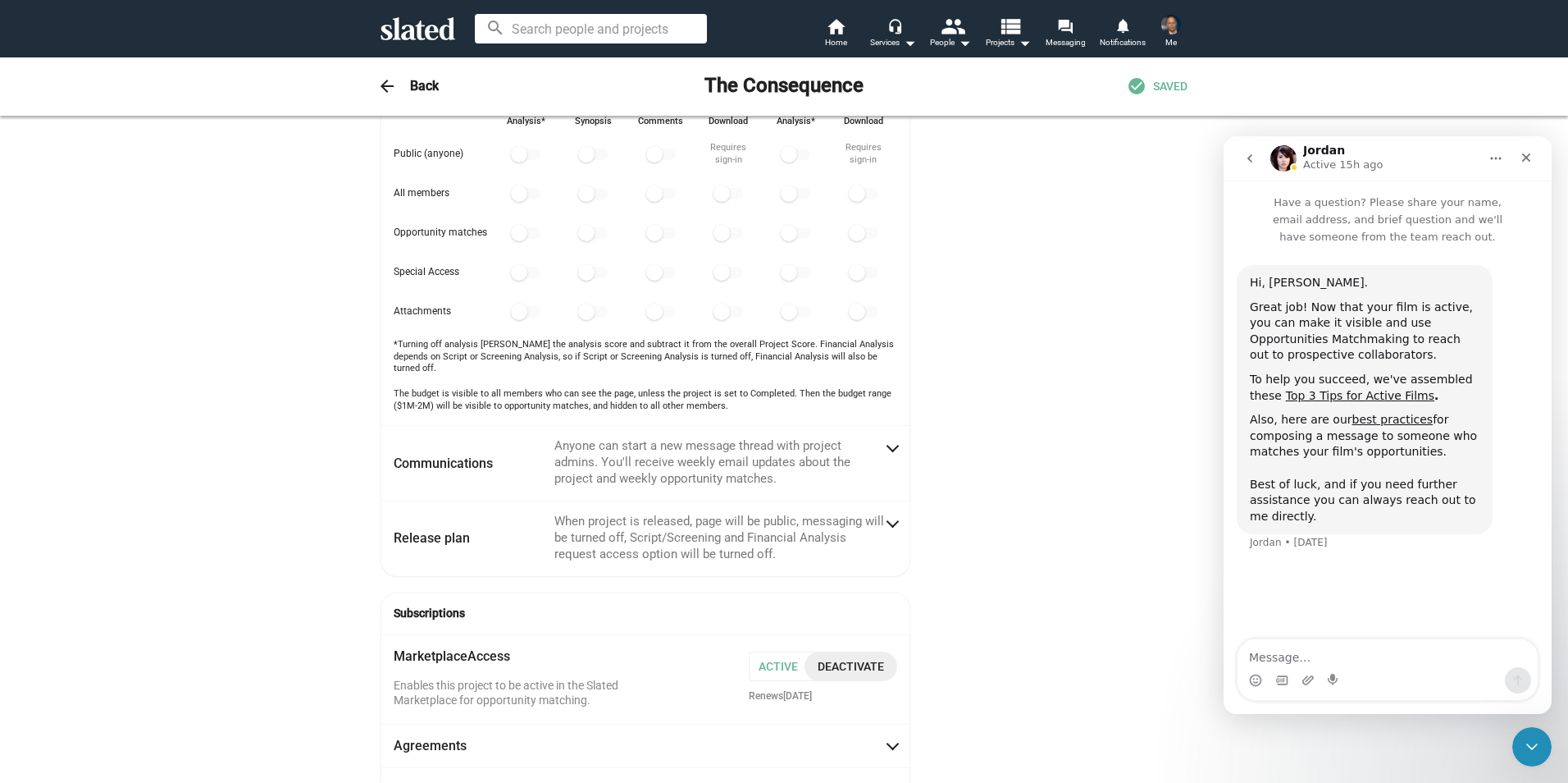
scroll to position [469, 0]
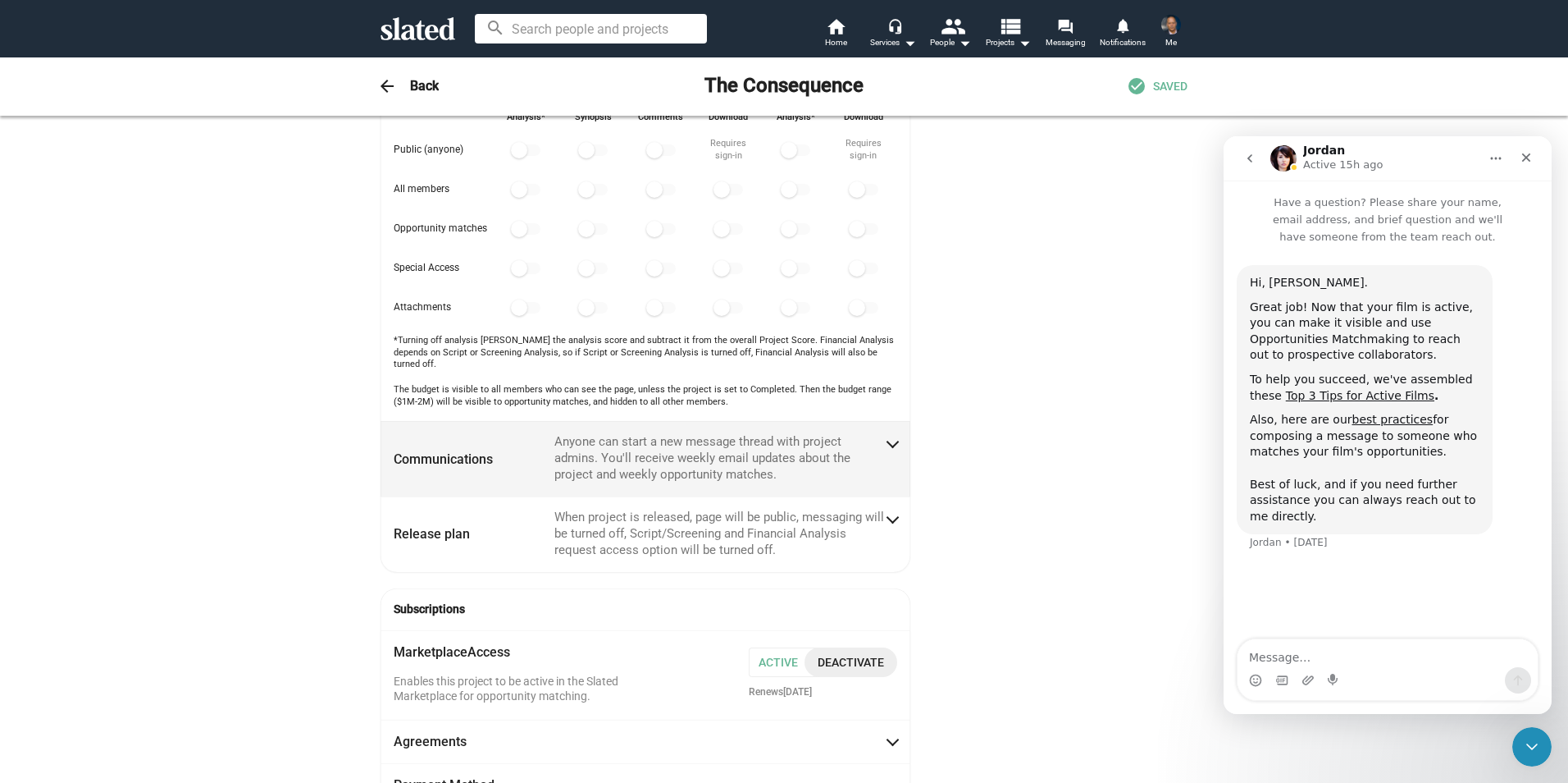
click at [888, 433] on span at bounding box center [893, 441] width 9 height 17
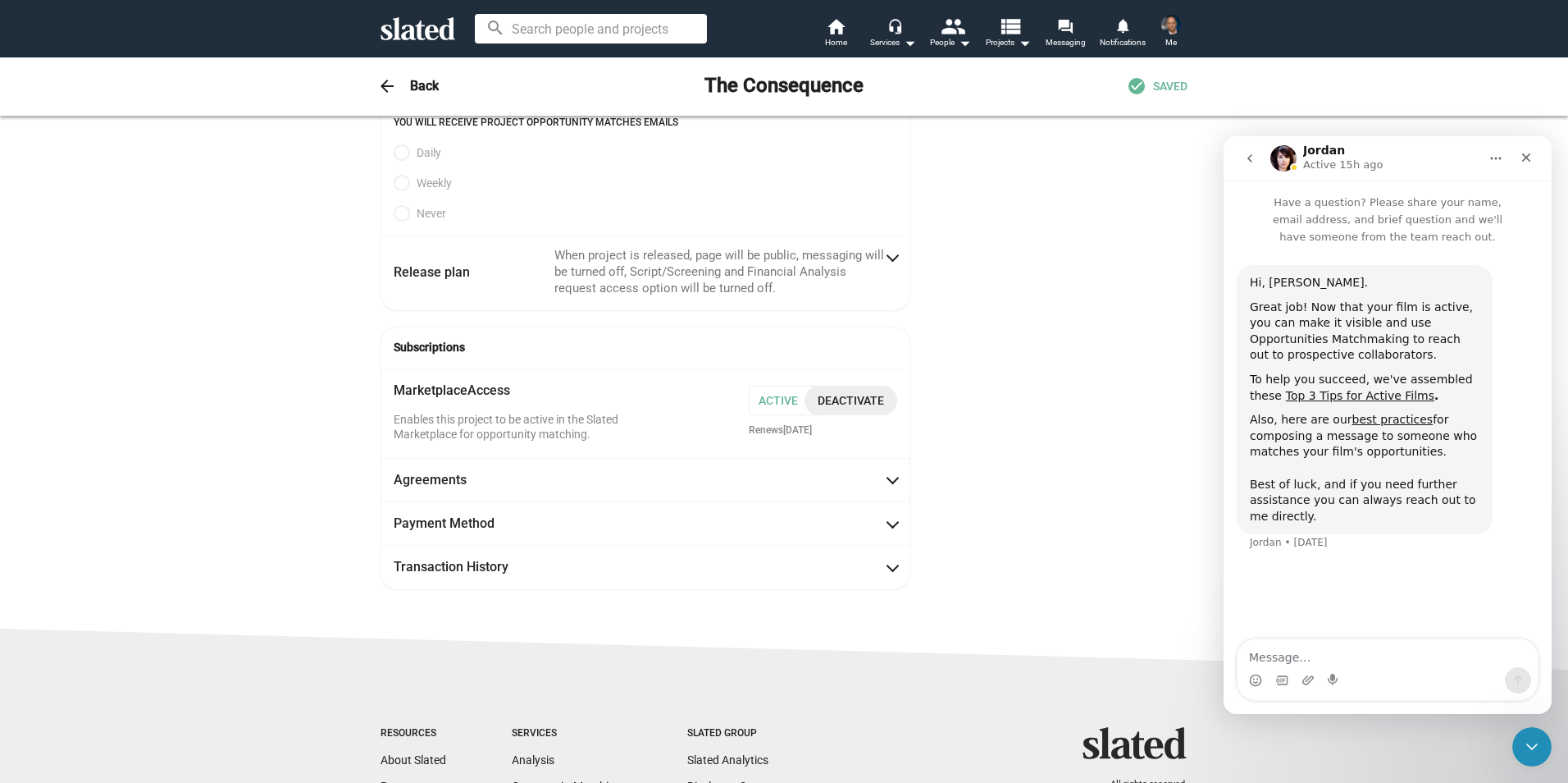
scroll to position [442, 0]
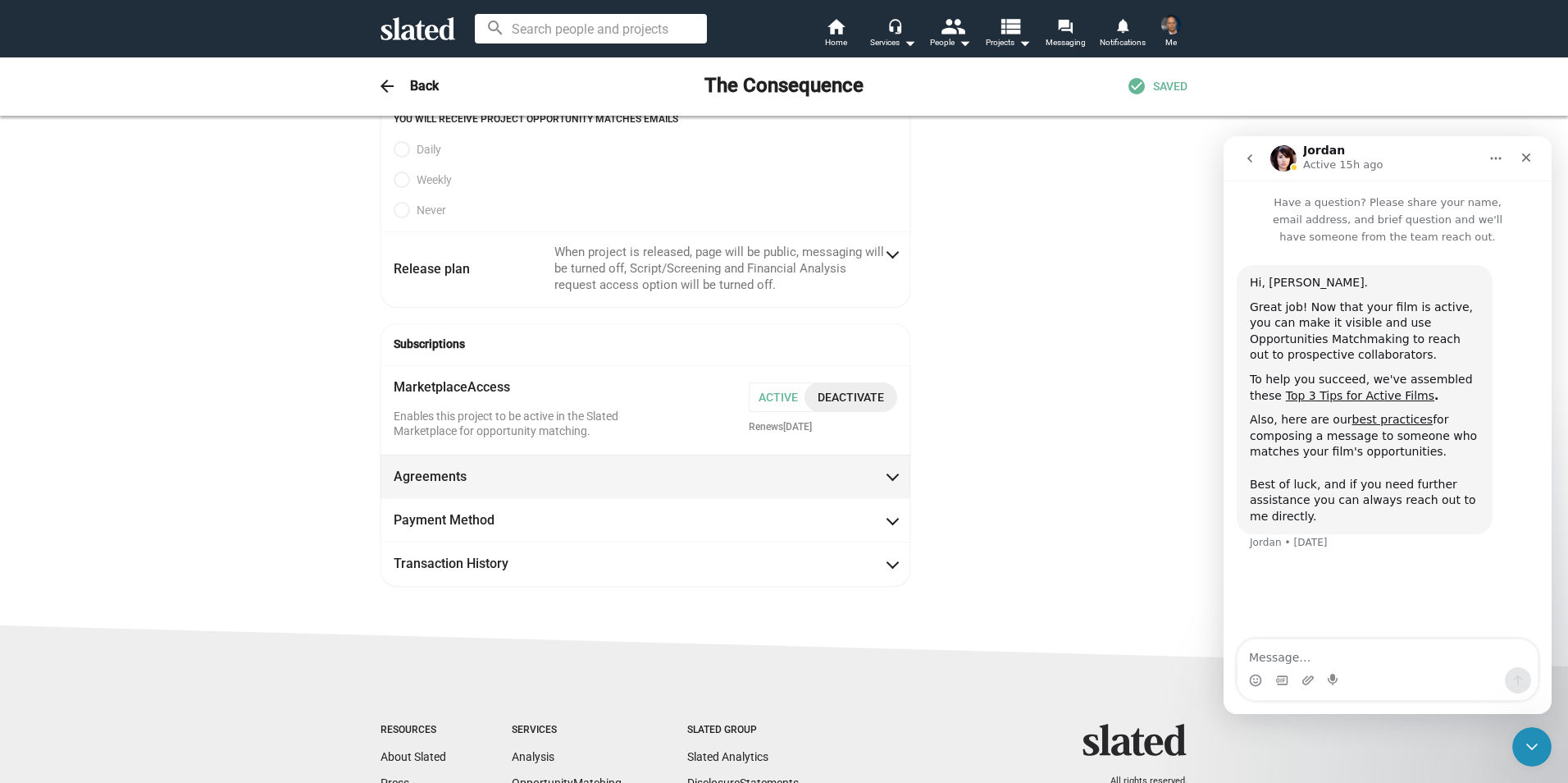
click at [880, 468] on span "Agreements" at bounding box center [645, 477] width 503 height 17
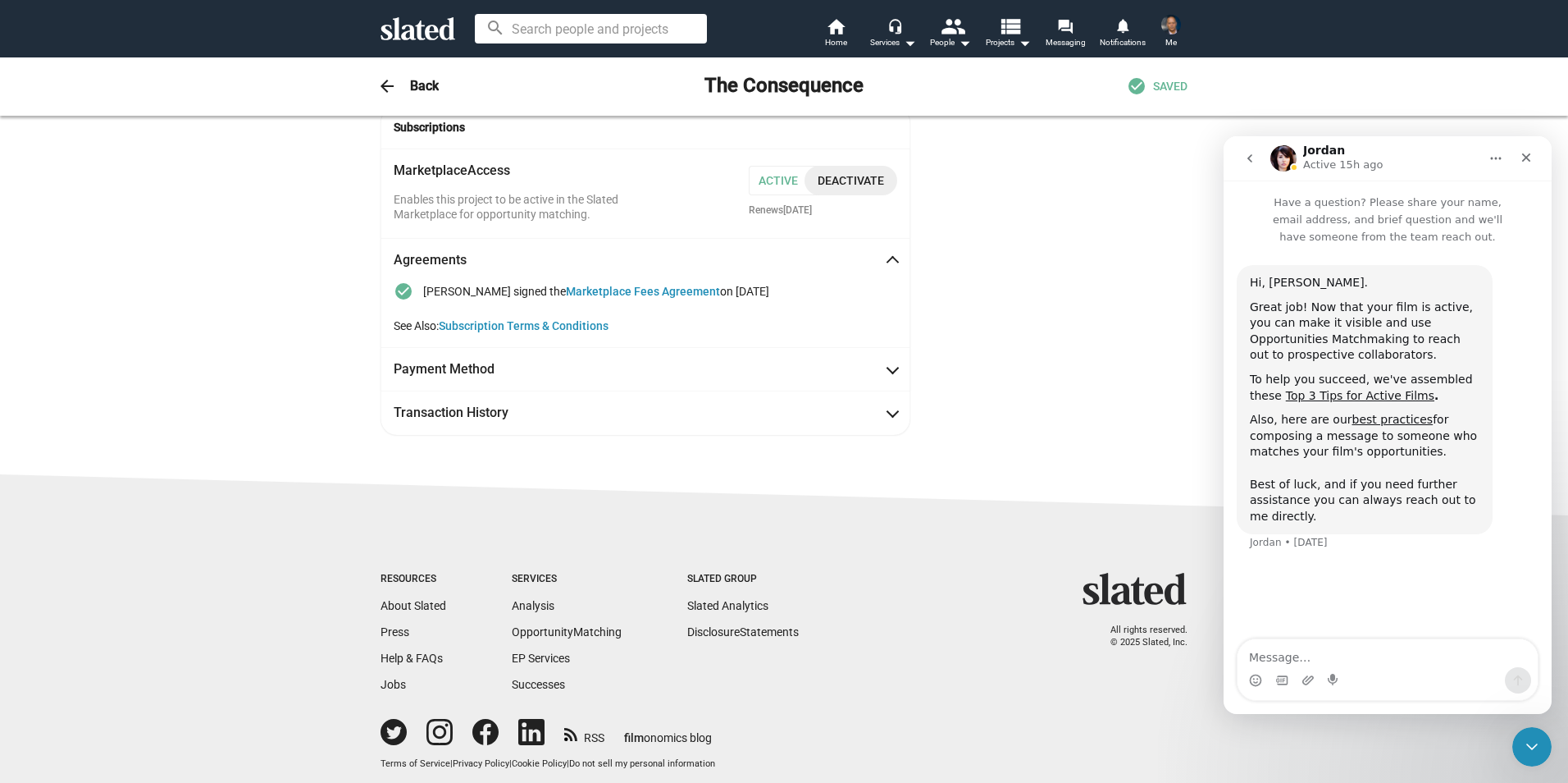
scroll to position [690, 0]
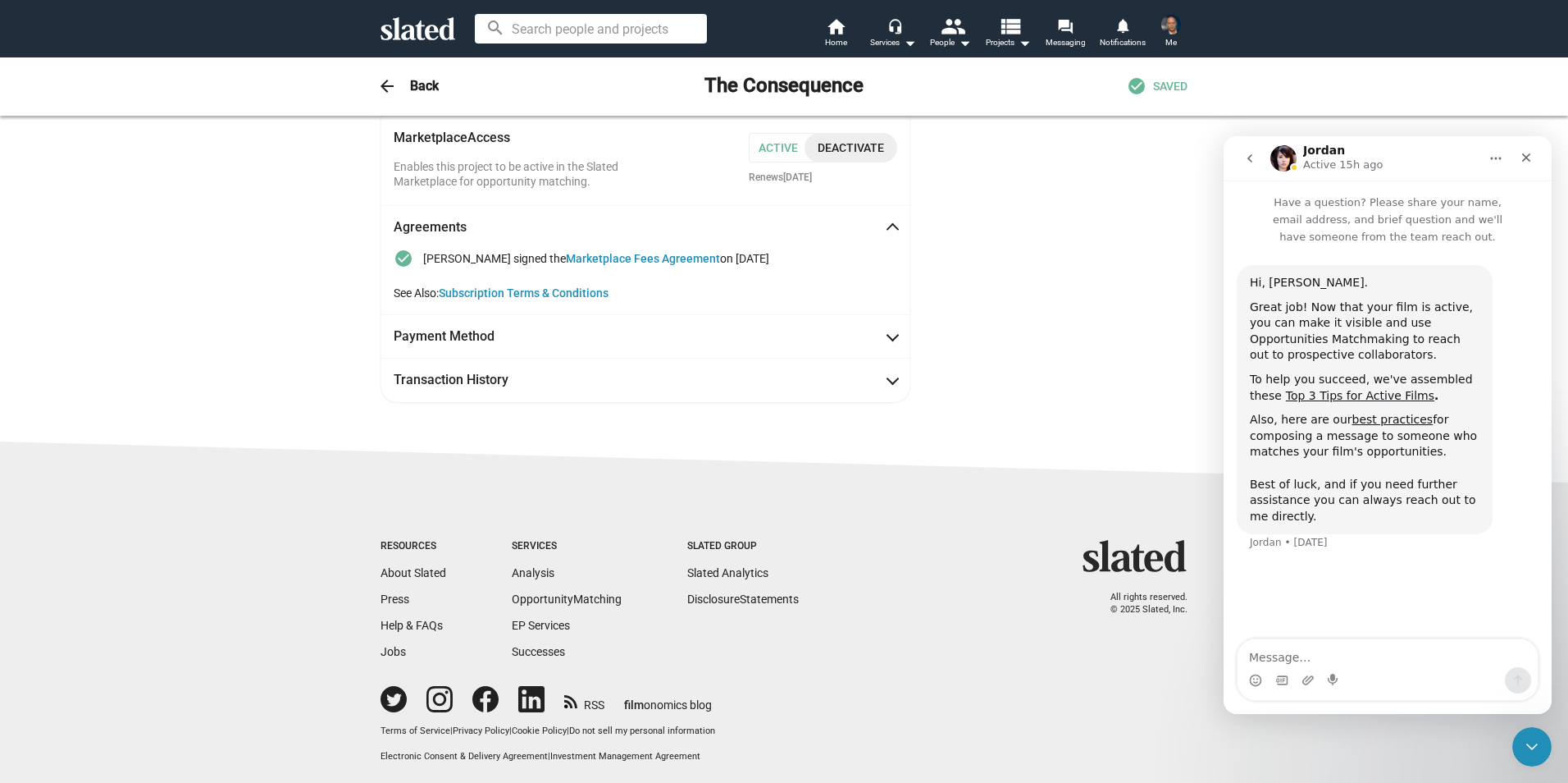
click at [798, 446] on sl-footer "Resources About Slated Press Help & FAQs Jobs Services Analysis Opportunity Mat…" at bounding box center [784, 614] width 1568 height 345
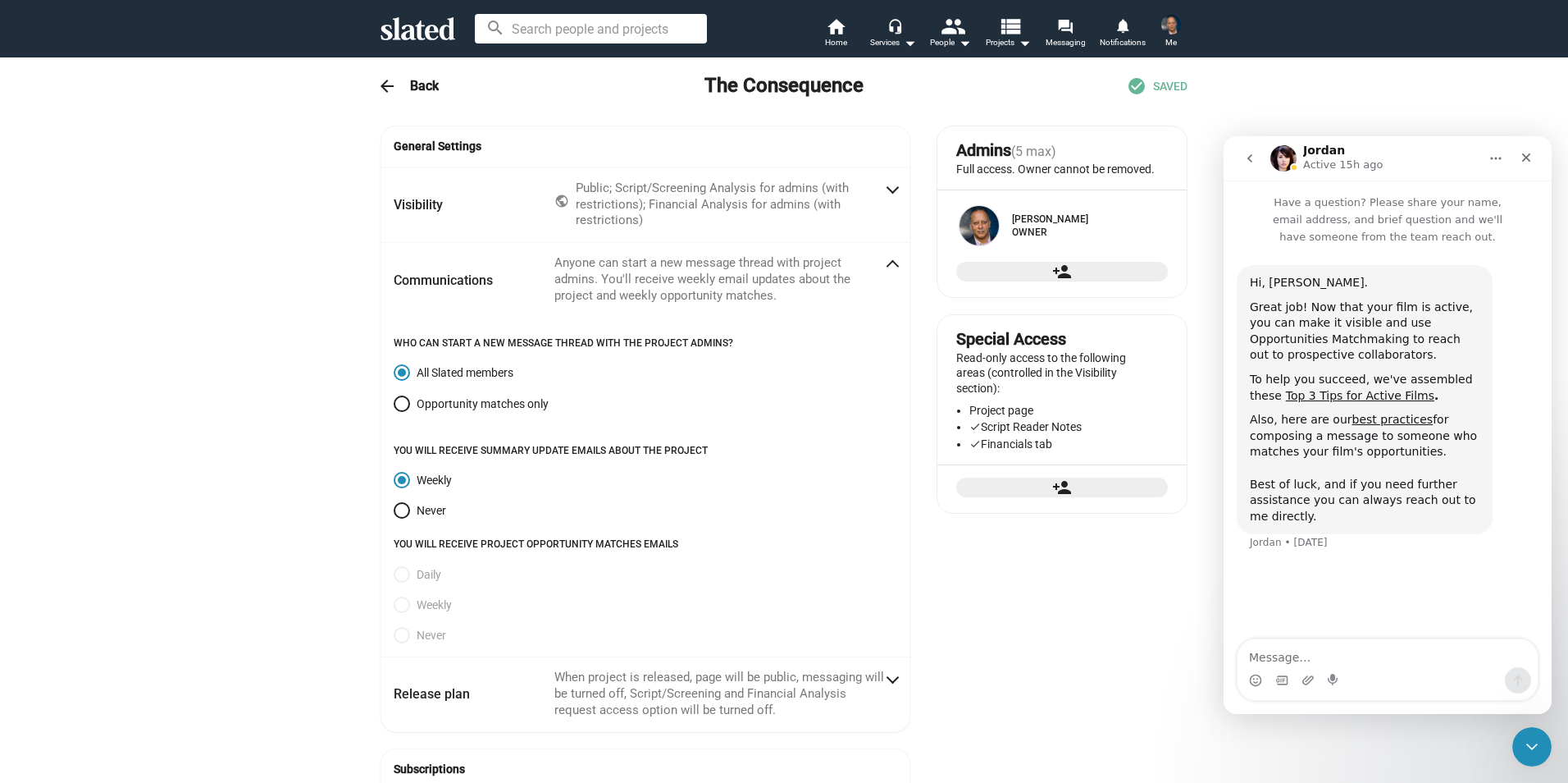
scroll to position [0, 0]
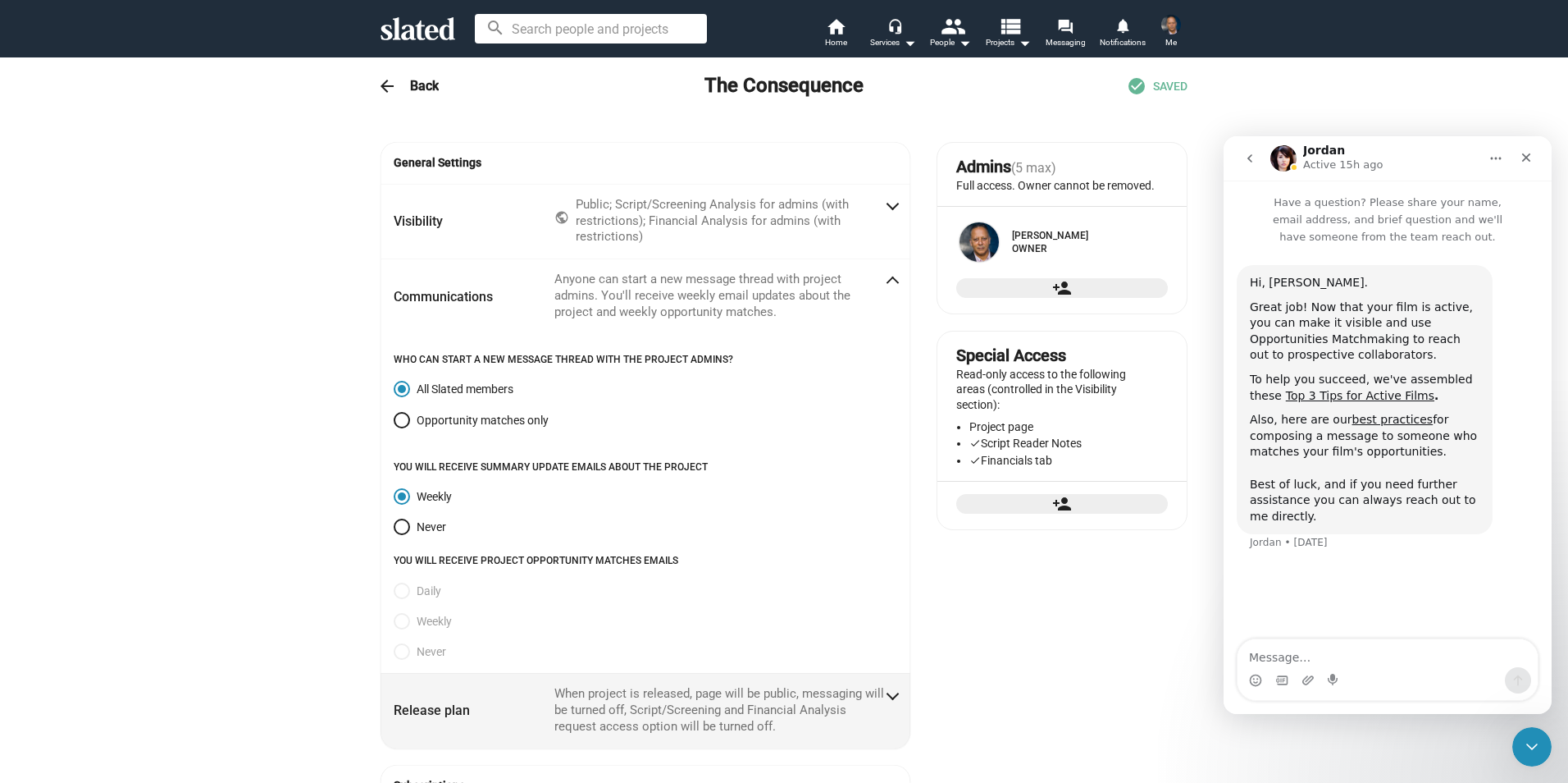
click at [888, 695] on span at bounding box center [893, 693] width 9 height 17
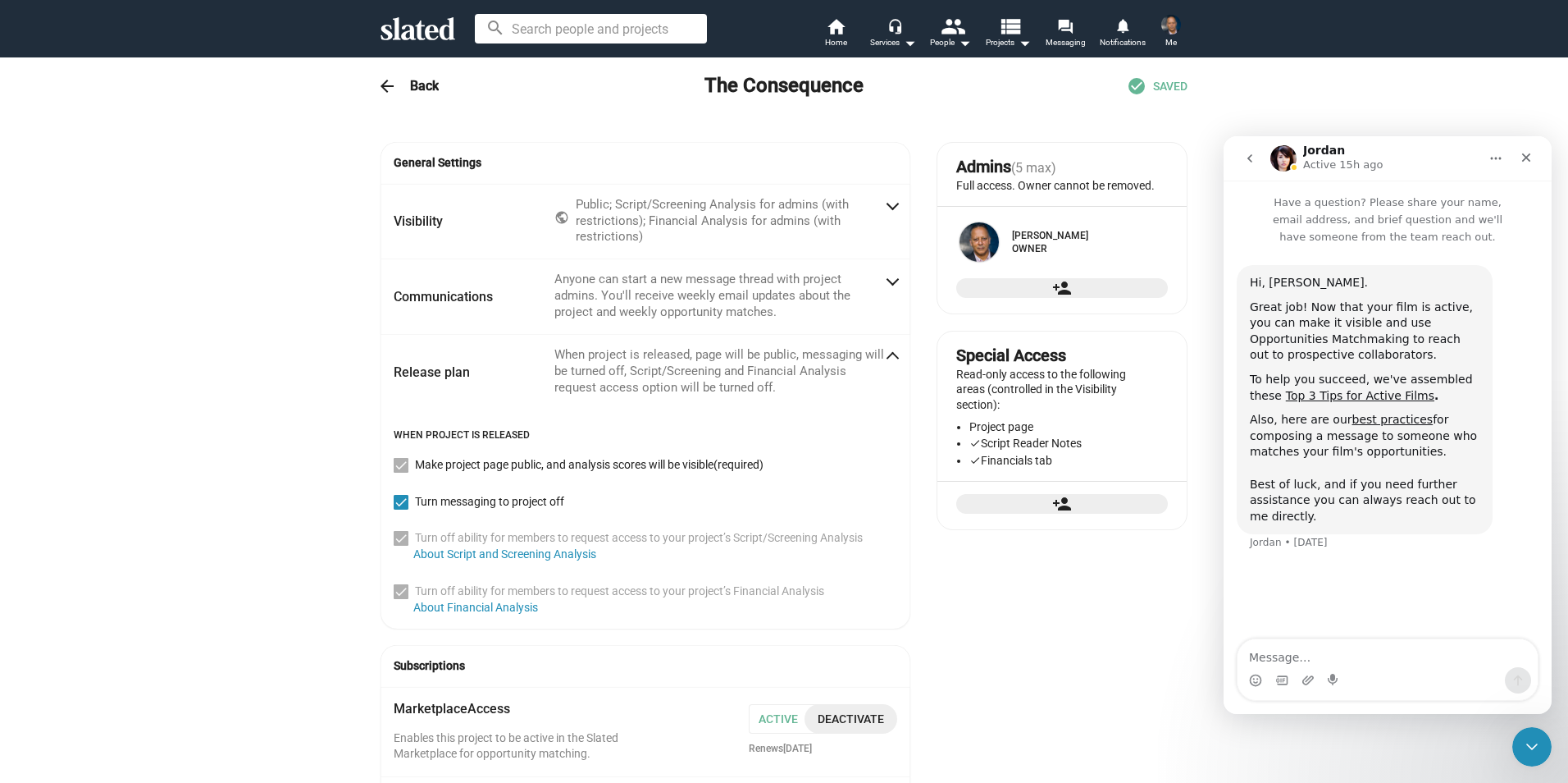
scroll to position [153, 0]
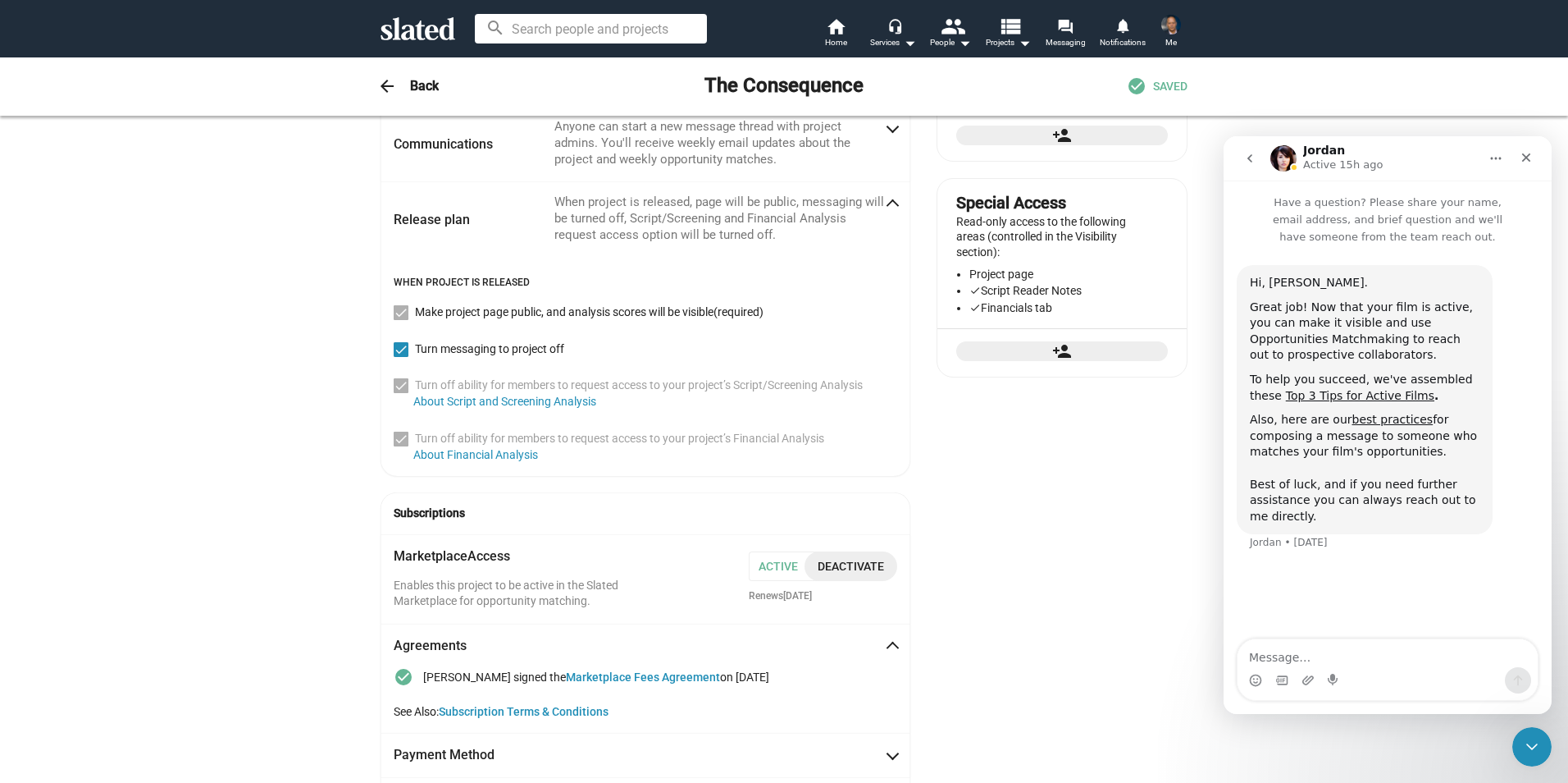
click at [401, 313] on span at bounding box center [401, 313] width 15 height 15
click at [394, 306] on span at bounding box center [401, 313] width 15 height 15
click at [520, 398] on link "About Script and Screening Analysis" at bounding box center [505, 401] width 183 height 13
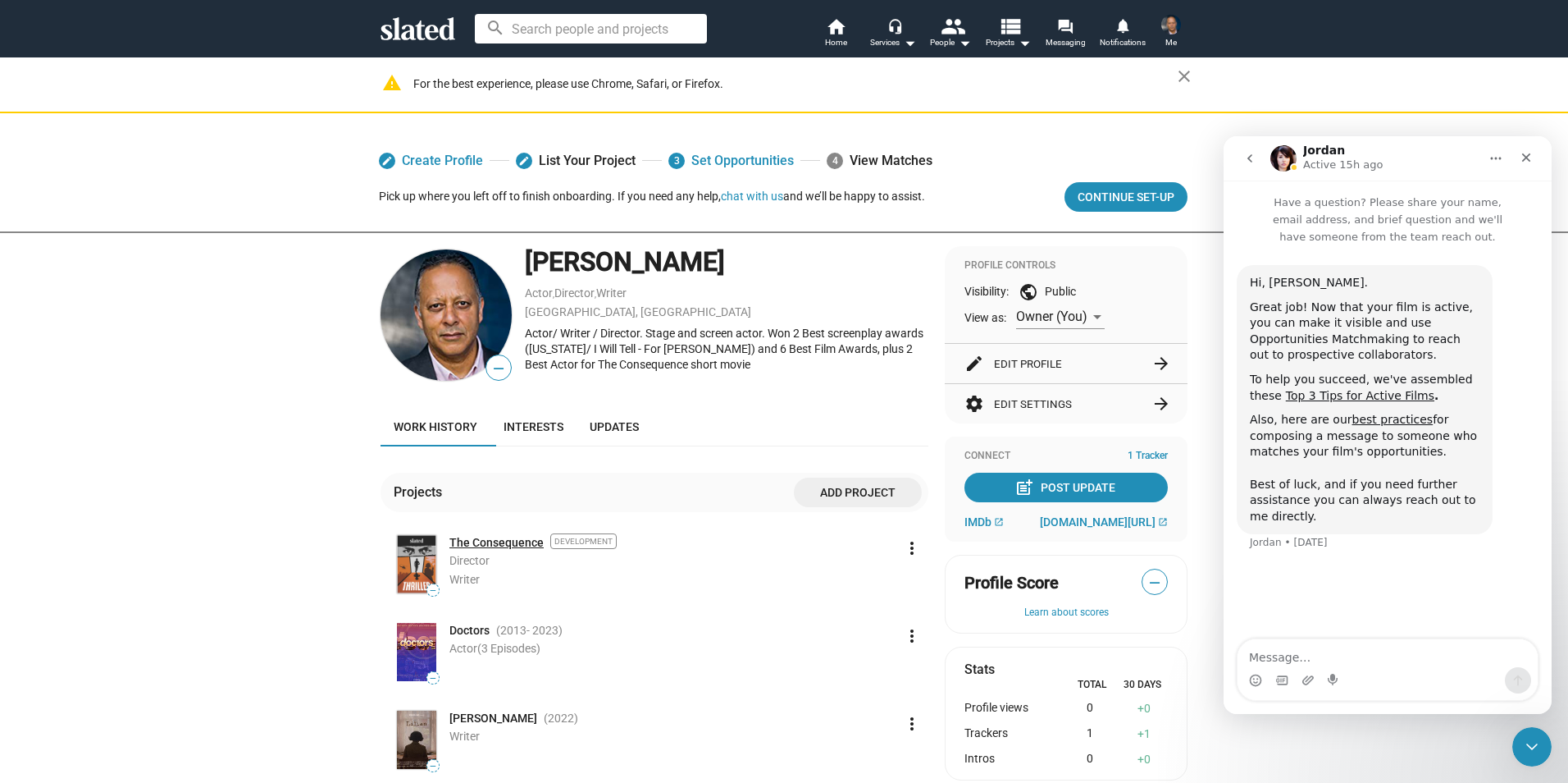
click at [481, 542] on link "The Consequence" at bounding box center [496, 543] width 94 height 16
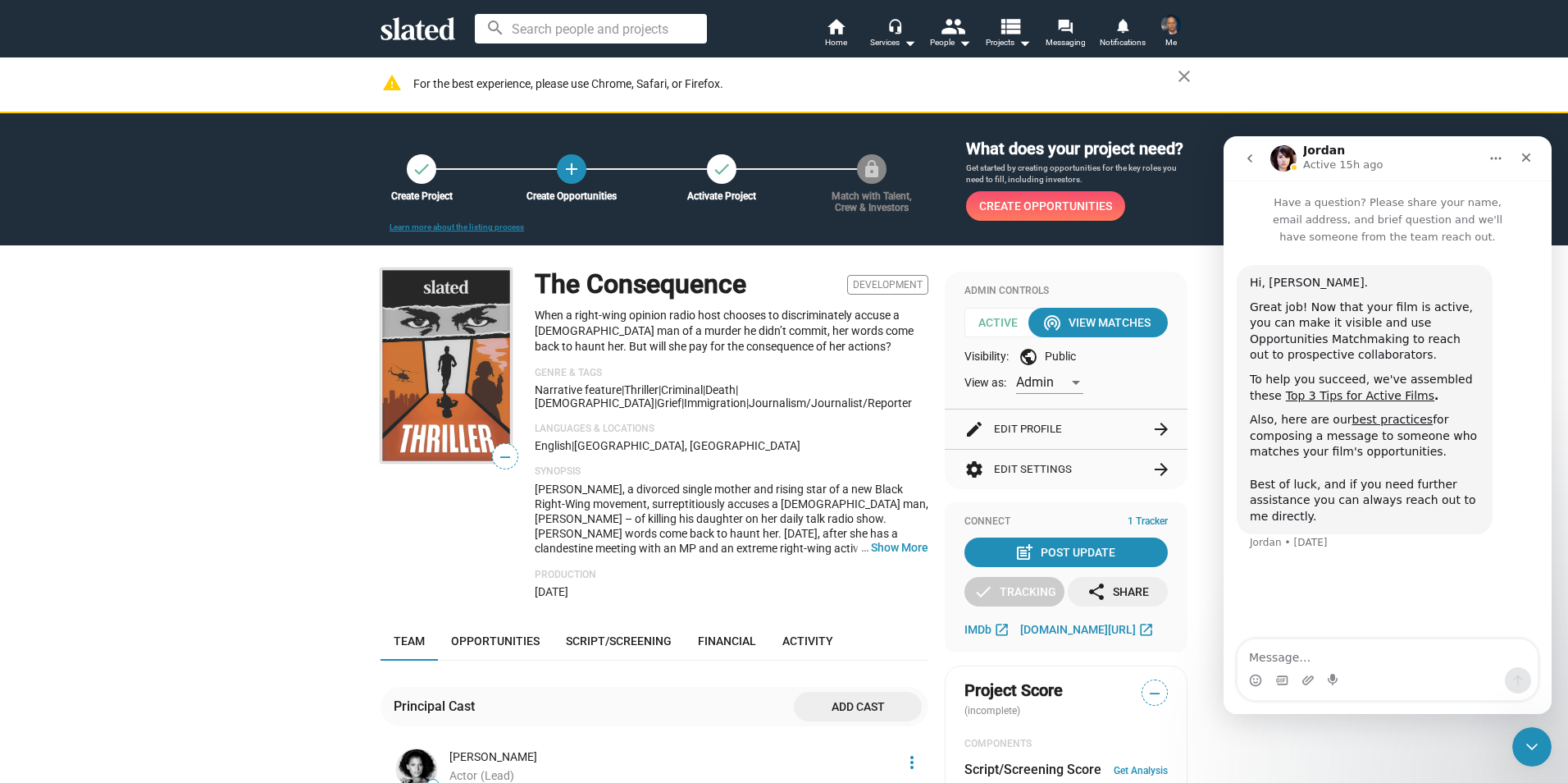
click at [450, 360] on img at bounding box center [446, 365] width 131 height 195
click at [447, 396] on img at bounding box center [446, 365] width 131 height 195
click at [638, 294] on h1 "The Consequence" at bounding box center [640, 284] width 212 height 35
